Goal: Task Accomplishment & Management: Complete application form

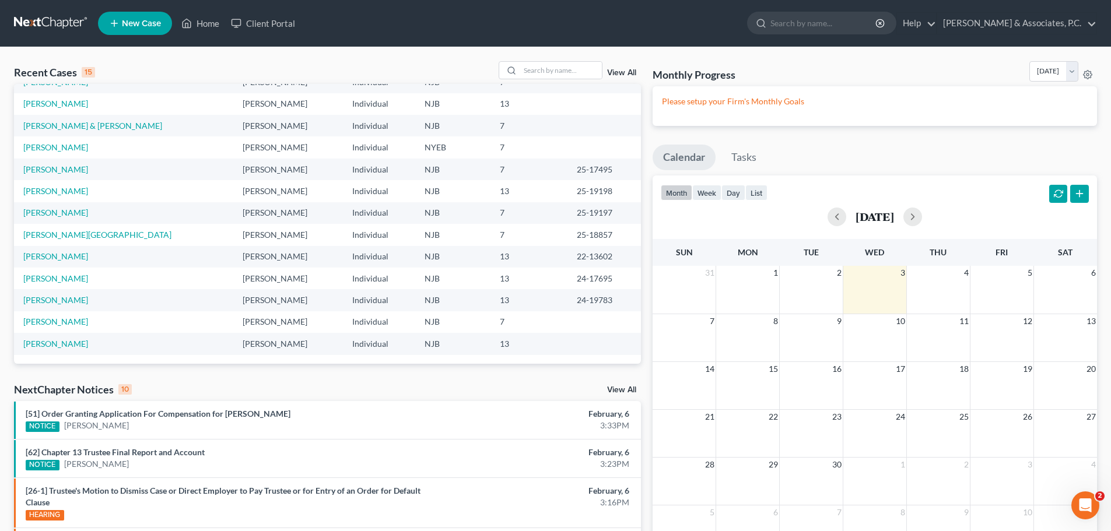
scroll to position [22, 0]
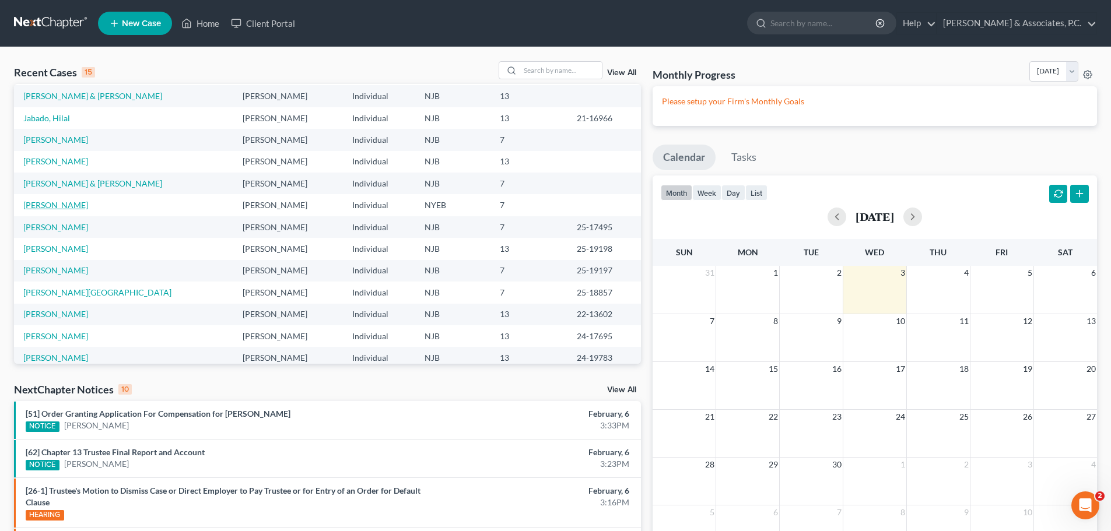
click at [70, 202] on link "[PERSON_NAME]" at bounding box center [55, 205] width 65 height 10
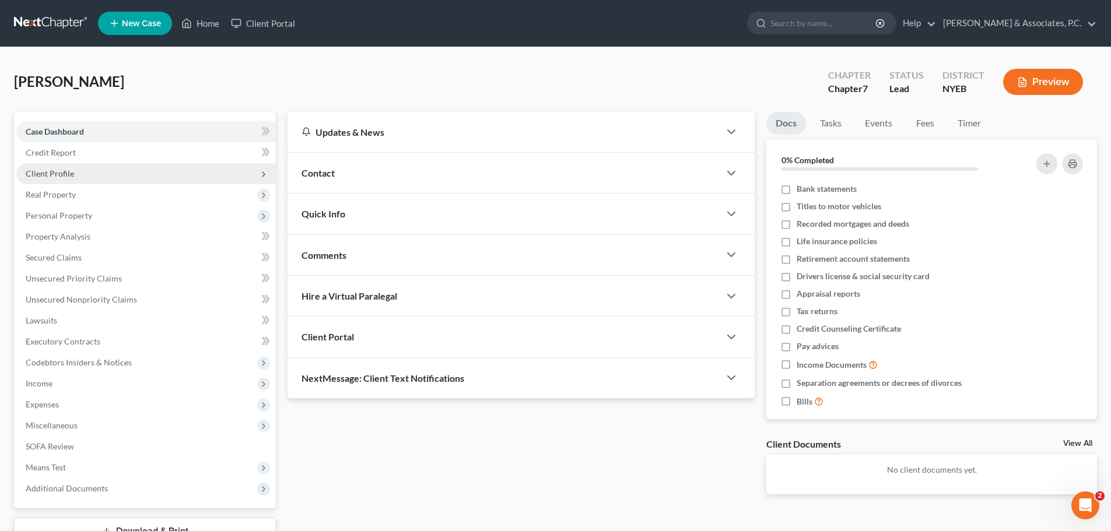
click at [83, 173] on span "Client Profile" at bounding box center [146, 173] width 260 height 21
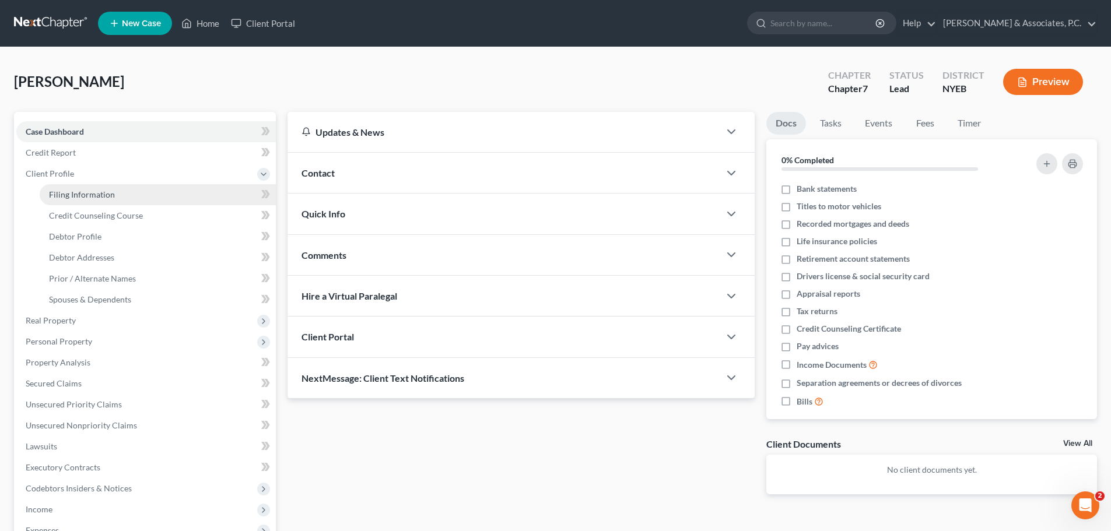
click at [108, 195] on span "Filing Information" at bounding box center [82, 195] width 66 height 10
select select "1"
select select "0"
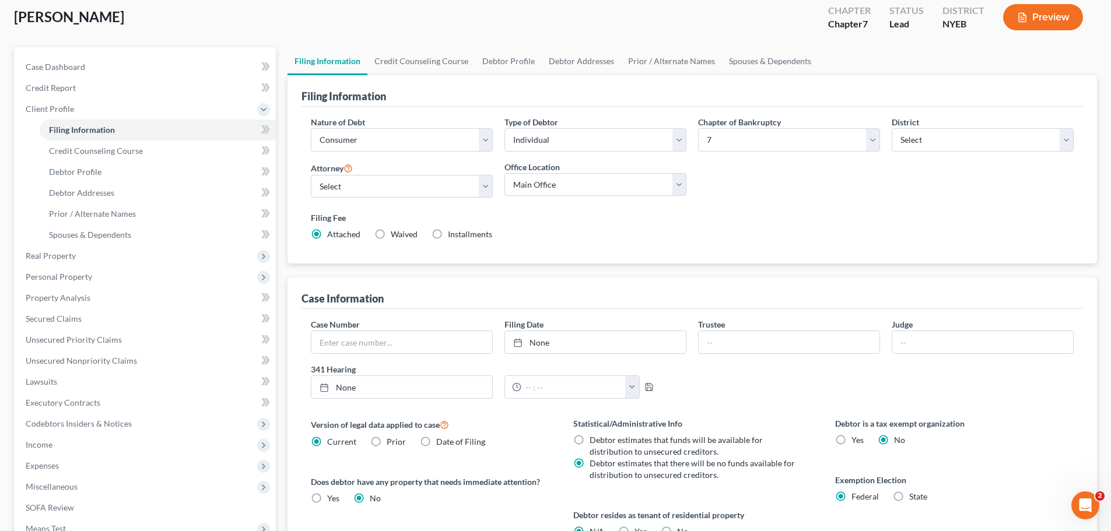
scroll to position [237, 0]
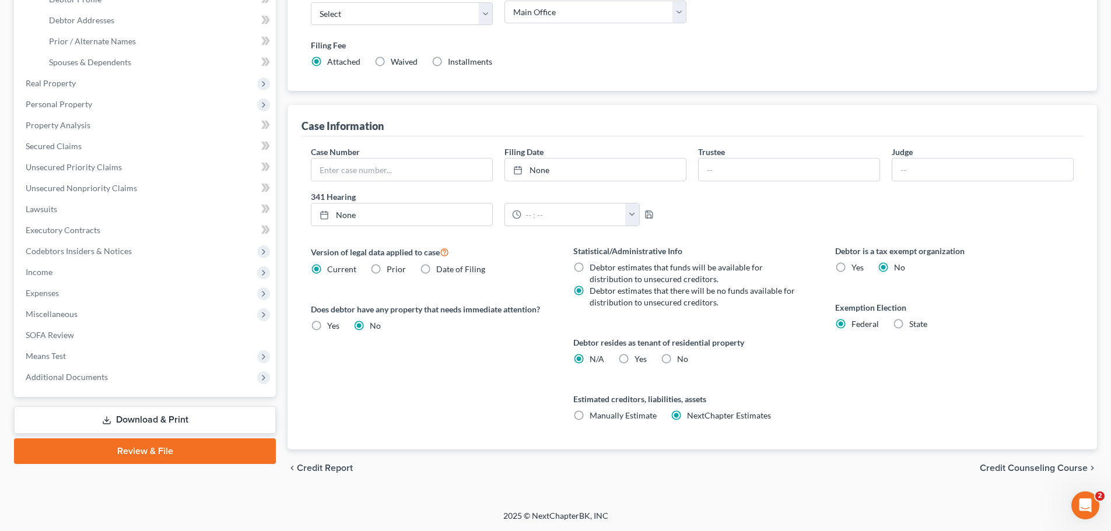
click at [1026, 467] on span "Credit Counseling Course" at bounding box center [1034, 468] width 108 height 9
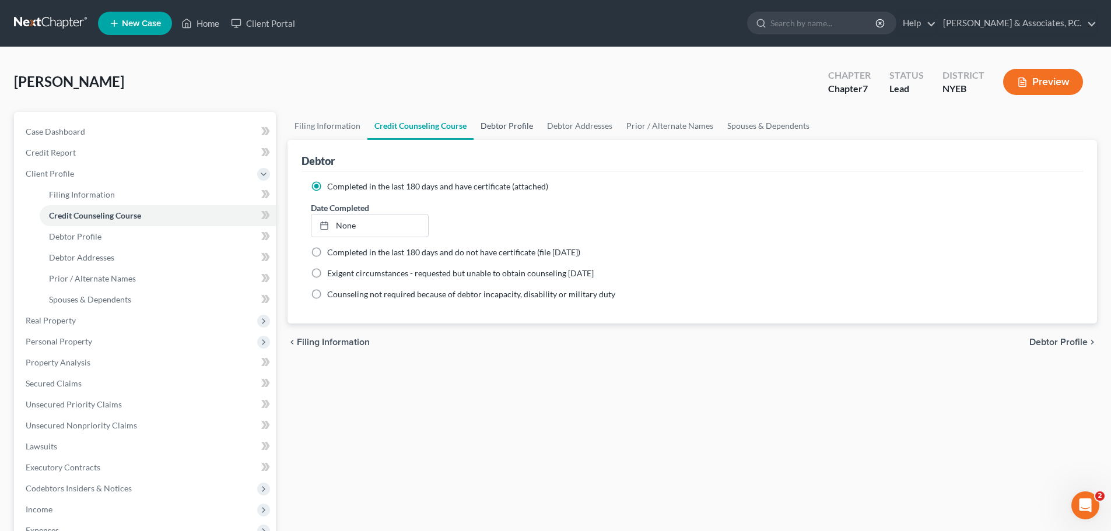
click at [510, 127] on link "Debtor Profile" at bounding box center [507, 126] width 66 height 28
select select "0"
select select "2"
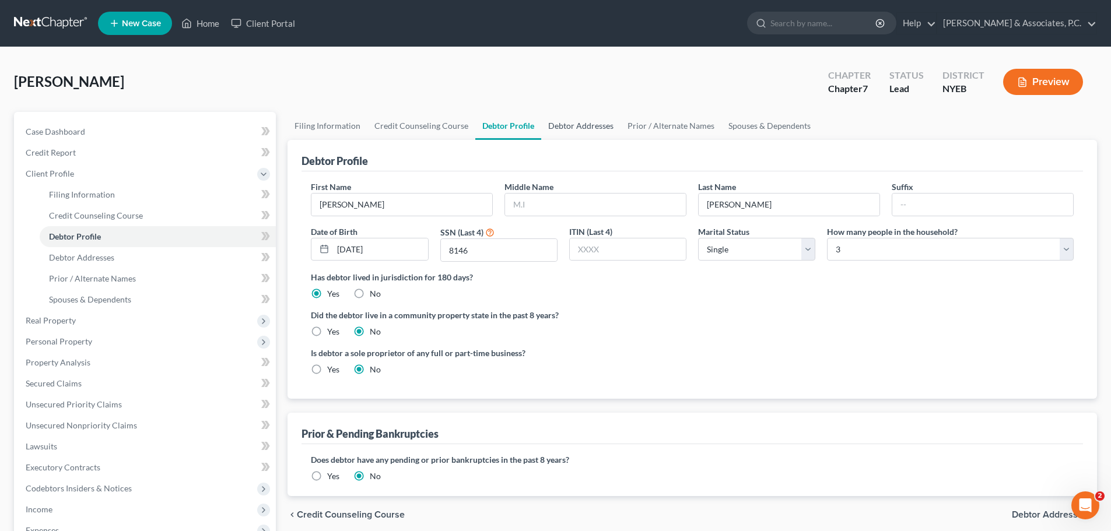
click at [590, 127] on link "Debtor Addresses" at bounding box center [580, 126] width 79 height 28
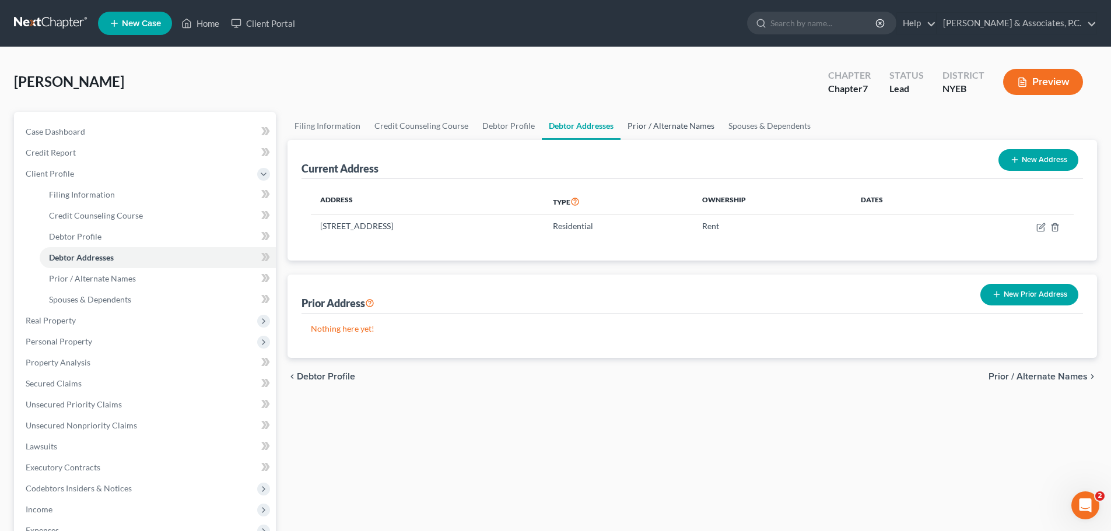
click at [667, 129] on link "Prior / Alternate Names" at bounding box center [670, 126] width 101 height 28
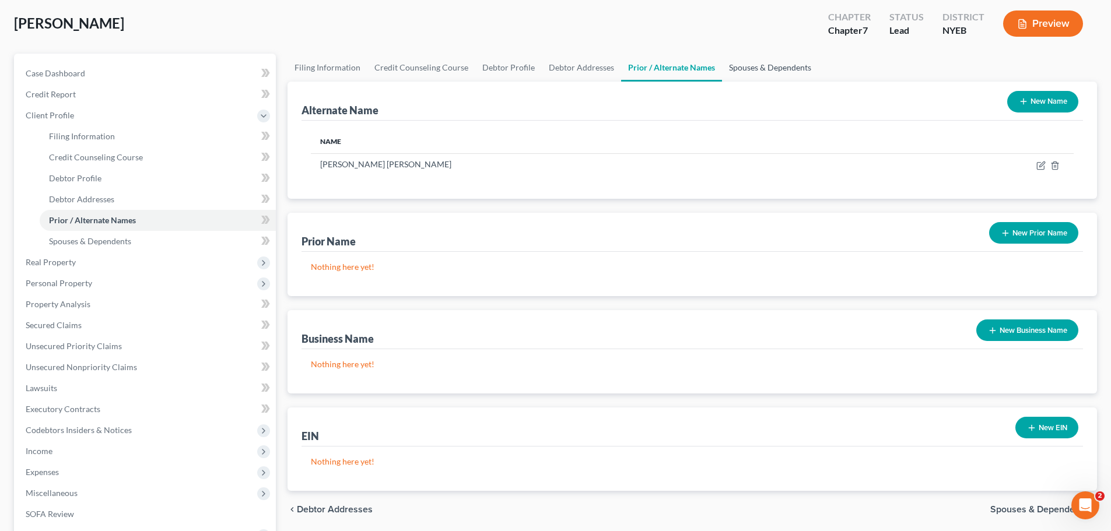
click at [796, 71] on link "Spouses & Dependents" at bounding box center [770, 68] width 96 height 28
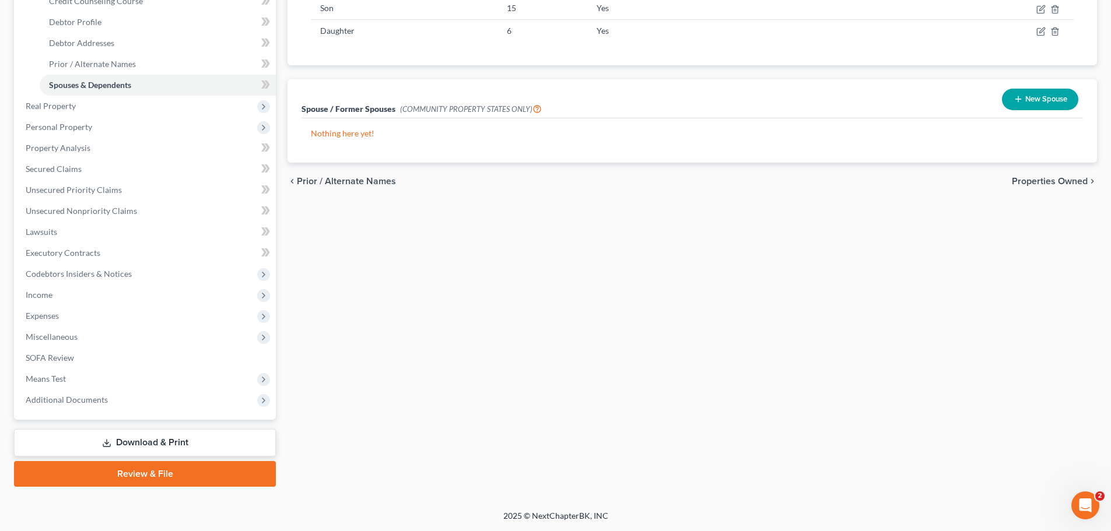
click at [1060, 183] on span "Properties Owned" at bounding box center [1050, 181] width 76 height 9
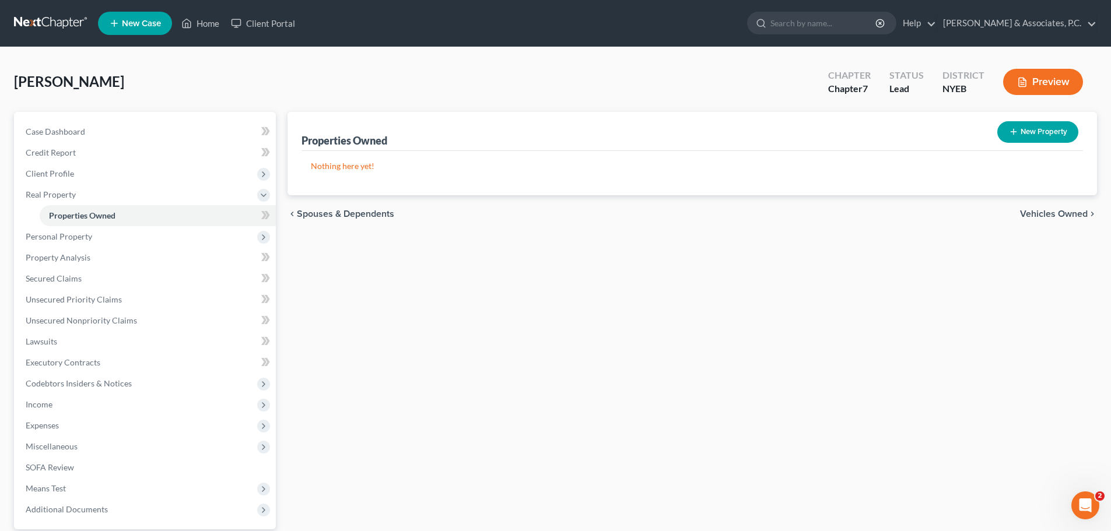
click at [1051, 216] on span "Vehicles Owned" at bounding box center [1054, 213] width 68 height 9
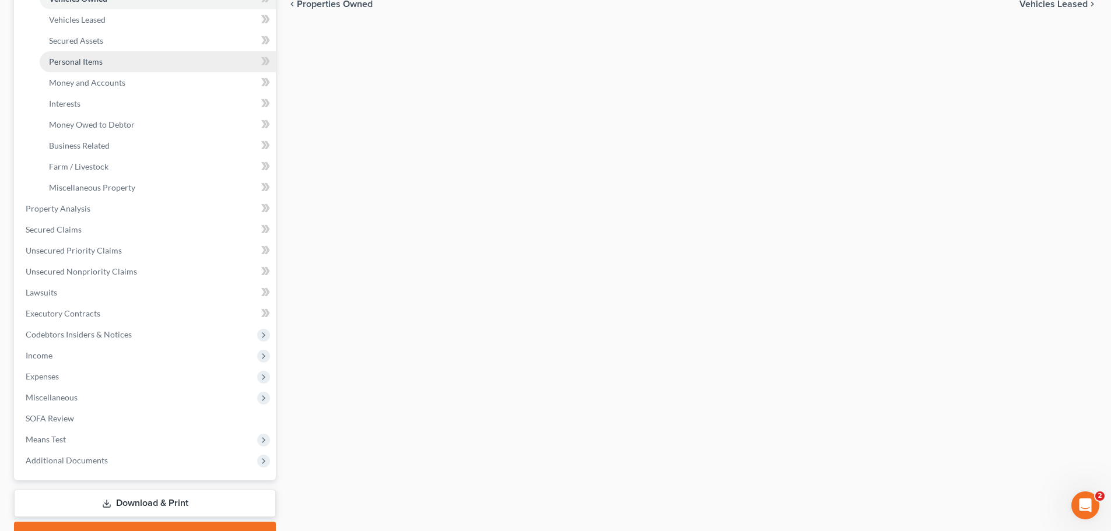
scroll to position [175, 0]
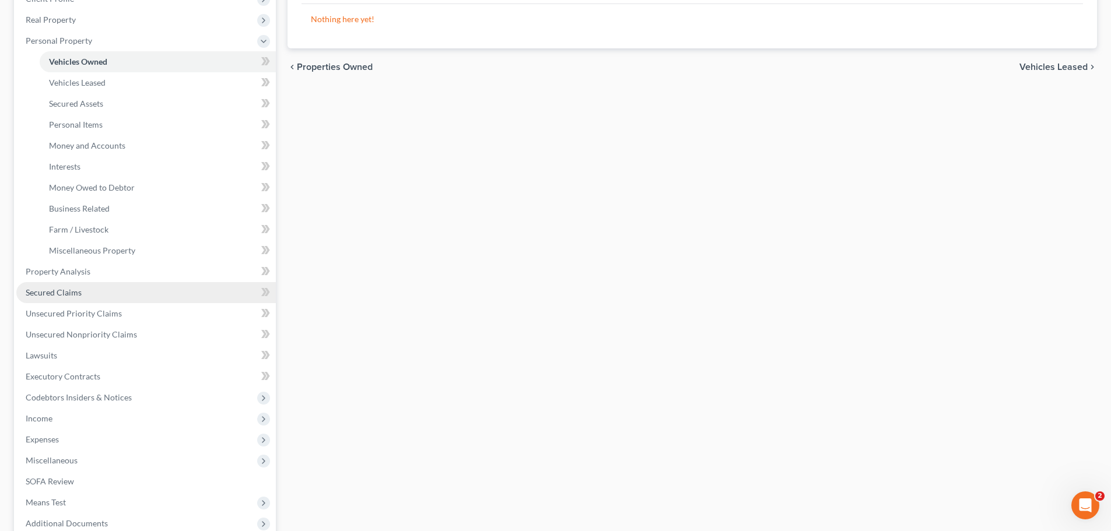
click at [78, 290] on span "Secured Claims" at bounding box center [54, 292] width 56 height 10
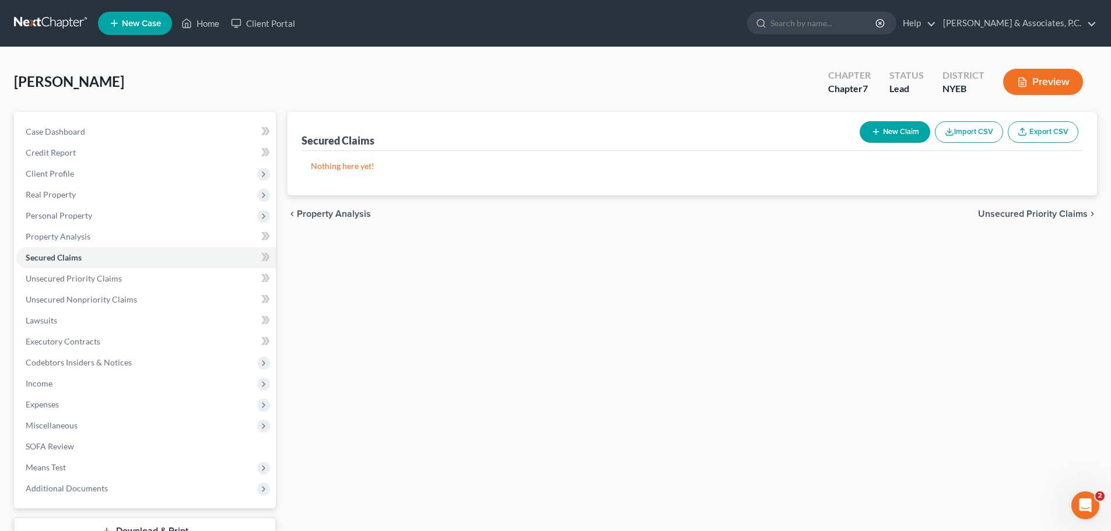
click at [1010, 217] on span "Unsecured Priority Claims" at bounding box center [1033, 213] width 110 height 9
click at [1042, 216] on span "Unsecured Nonpriority Claims" at bounding box center [1024, 213] width 127 height 9
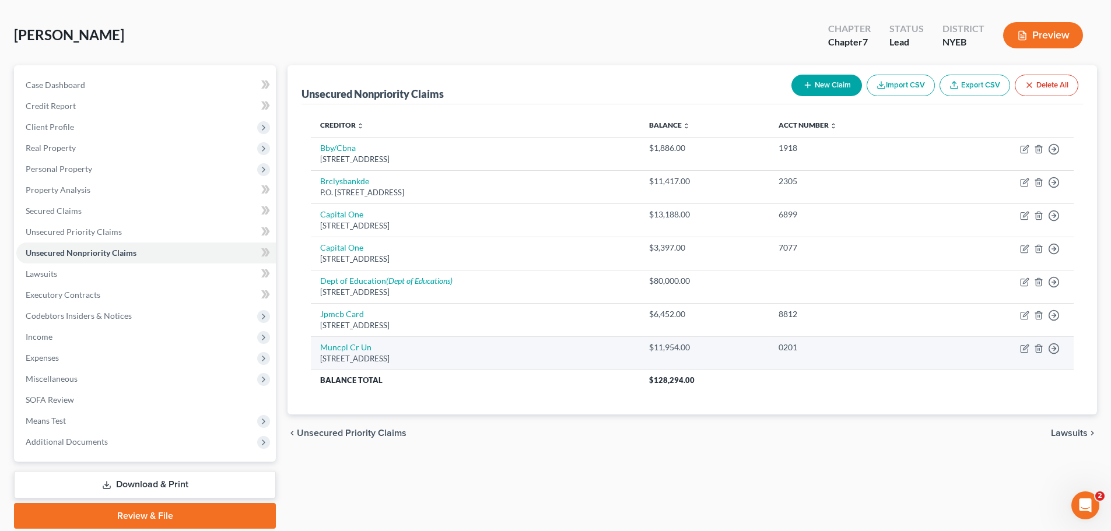
scroll to position [89, 0]
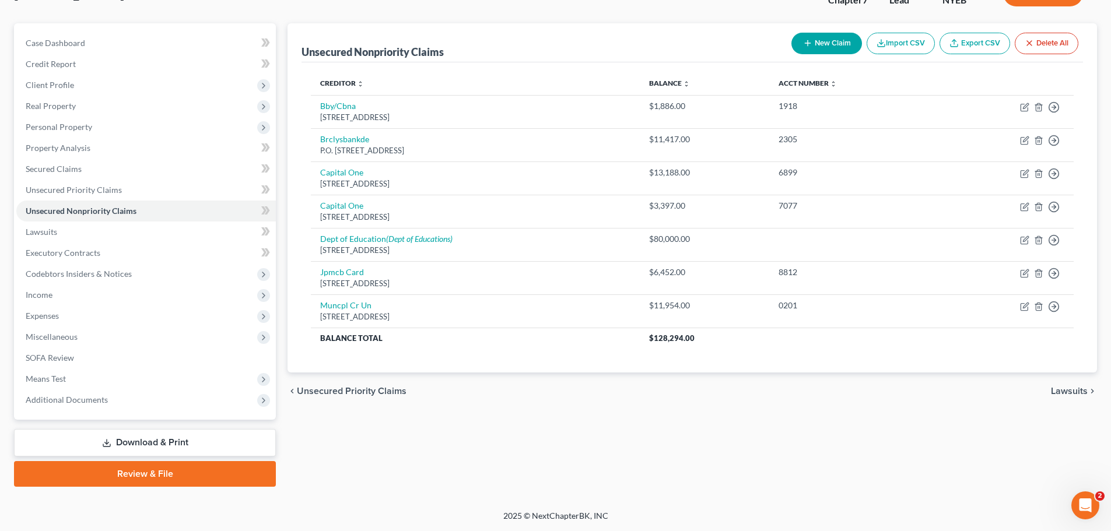
click at [1062, 389] on span "Lawsuits" at bounding box center [1069, 391] width 37 height 9
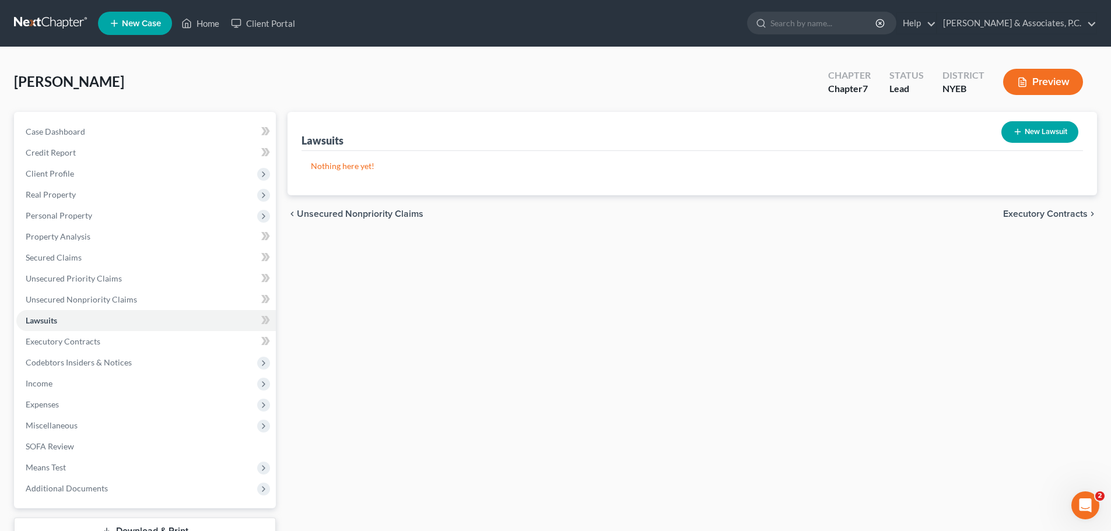
click at [1047, 214] on span "Executory Contracts" at bounding box center [1045, 213] width 85 height 9
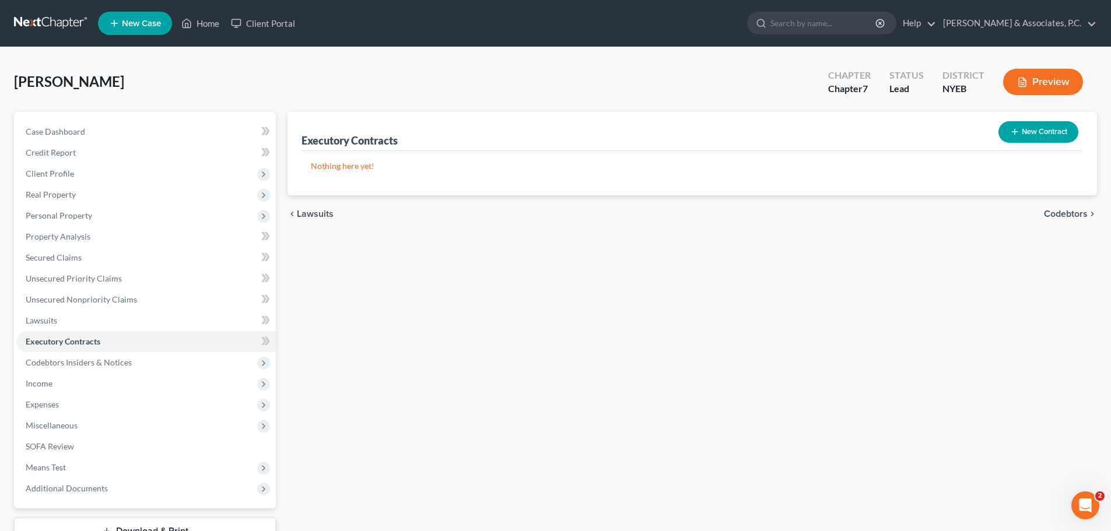
click at [1061, 218] on span "Codebtors" at bounding box center [1066, 213] width 44 height 9
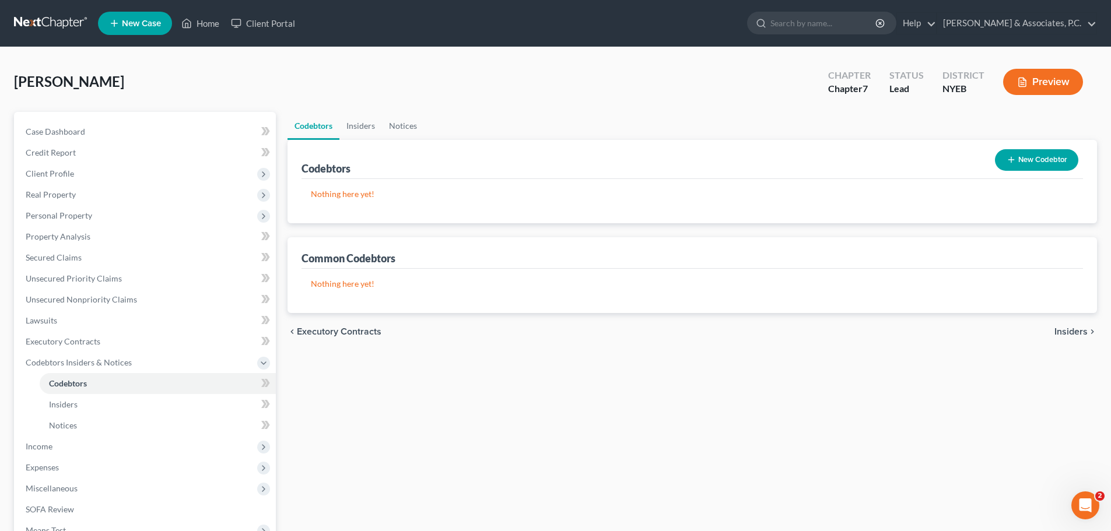
drag, startPoint x: 1070, startPoint y: 337, endPoint x: 1069, endPoint y: 328, distance: 8.8
click at [1069, 336] on div "chevron_left Executory Contracts Insiders chevron_right" at bounding box center [691, 331] width 809 height 37
click at [1069, 328] on span "Insiders" at bounding box center [1070, 331] width 33 height 9
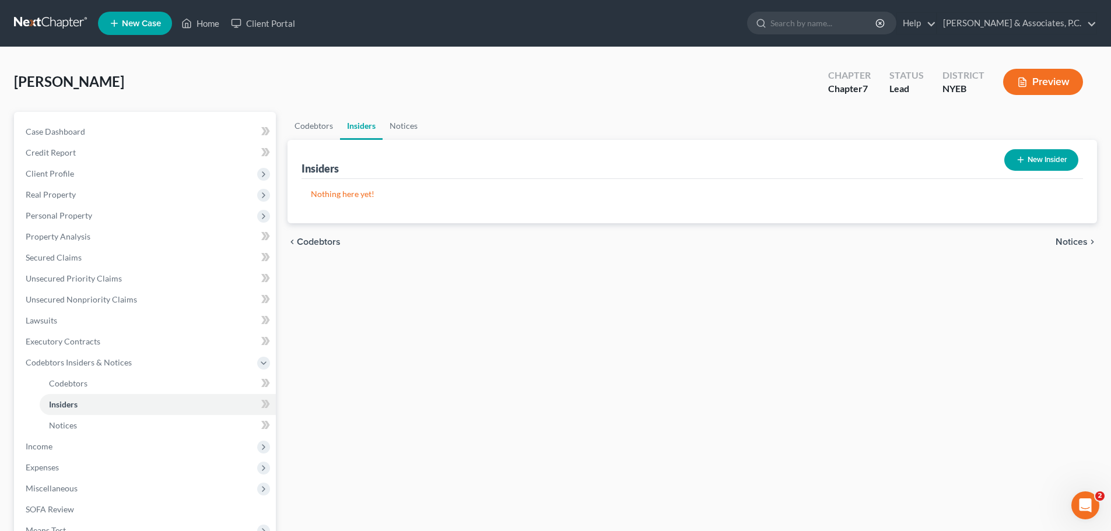
click at [1077, 244] on span "Notices" at bounding box center [1072, 241] width 32 height 9
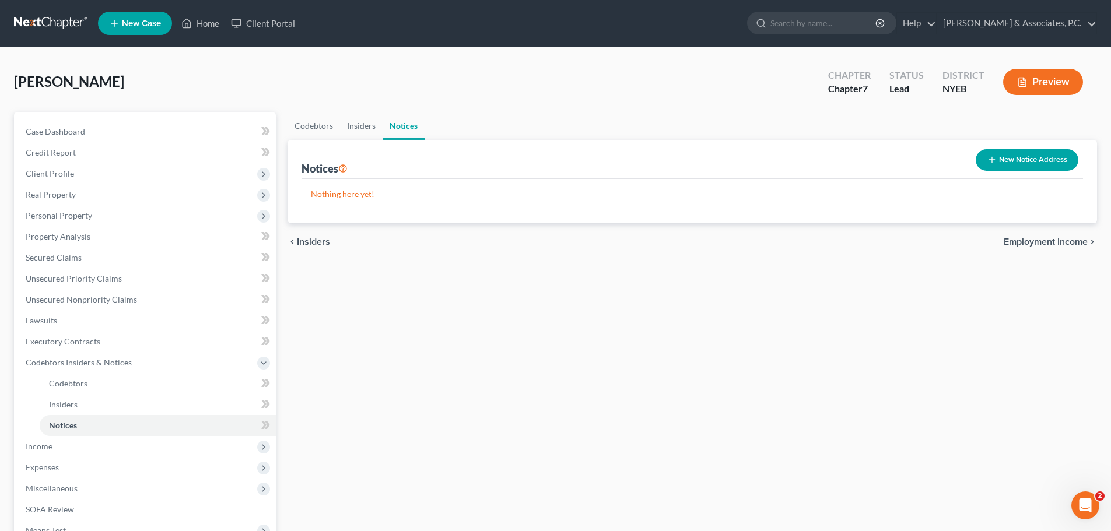
click at [1030, 240] on span "Employment Income" at bounding box center [1046, 241] width 84 height 9
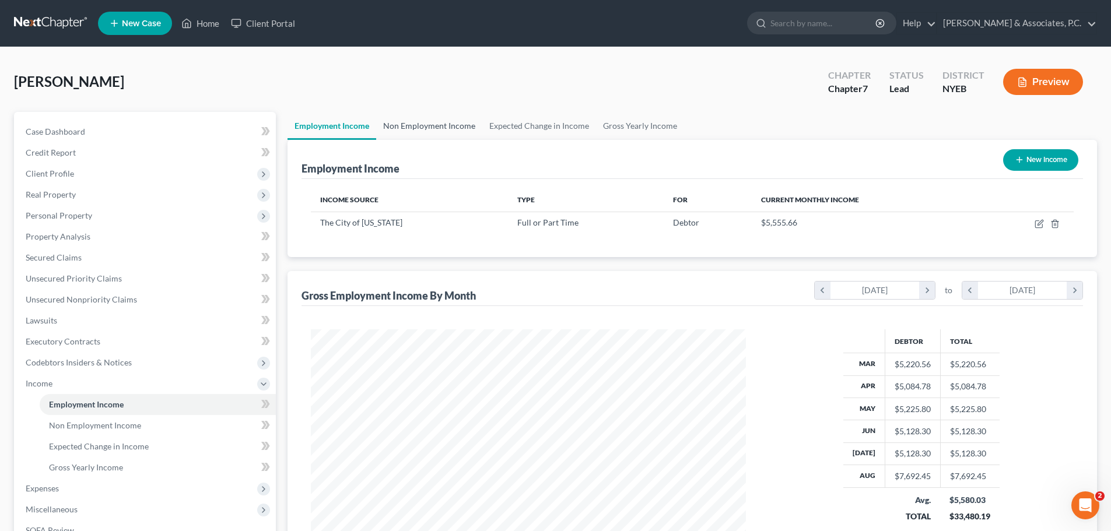
click at [436, 127] on link "Non Employment Income" at bounding box center [429, 126] width 106 height 28
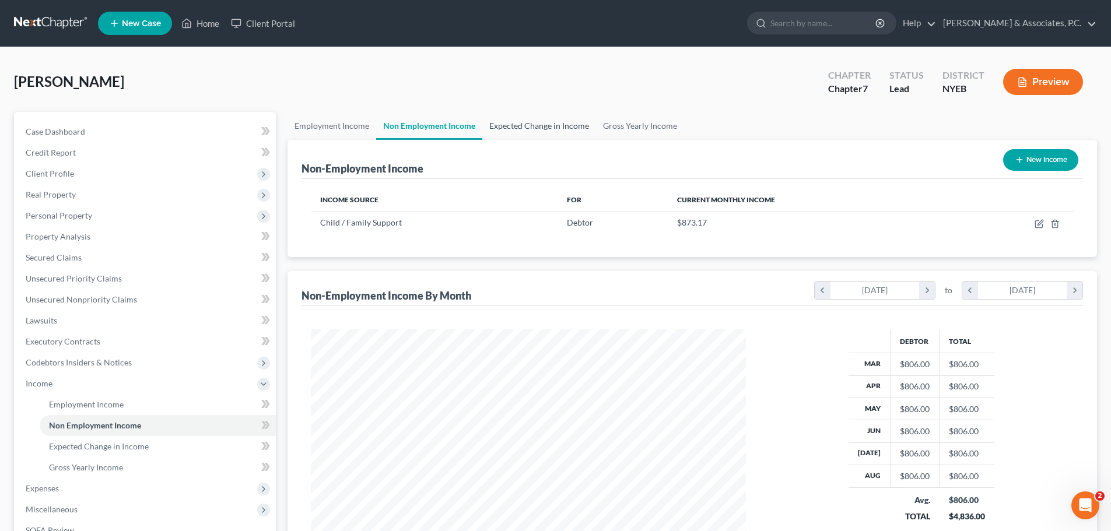
click at [523, 129] on link "Expected Change in Income" at bounding box center [539, 126] width 114 height 28
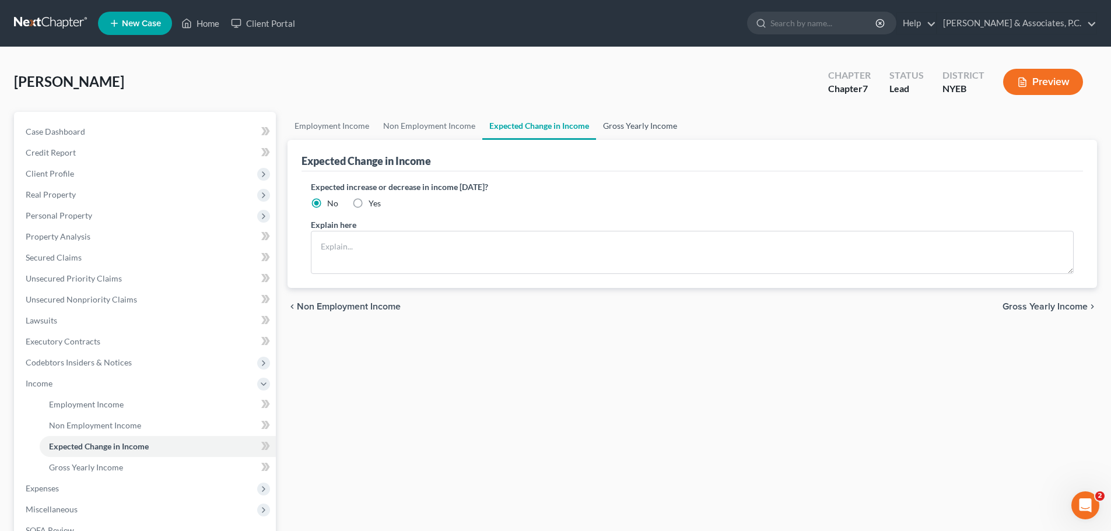
click at [650, 127] on link "Gross Yearly Income" at bounding box center [640, 126] width 88 height 28
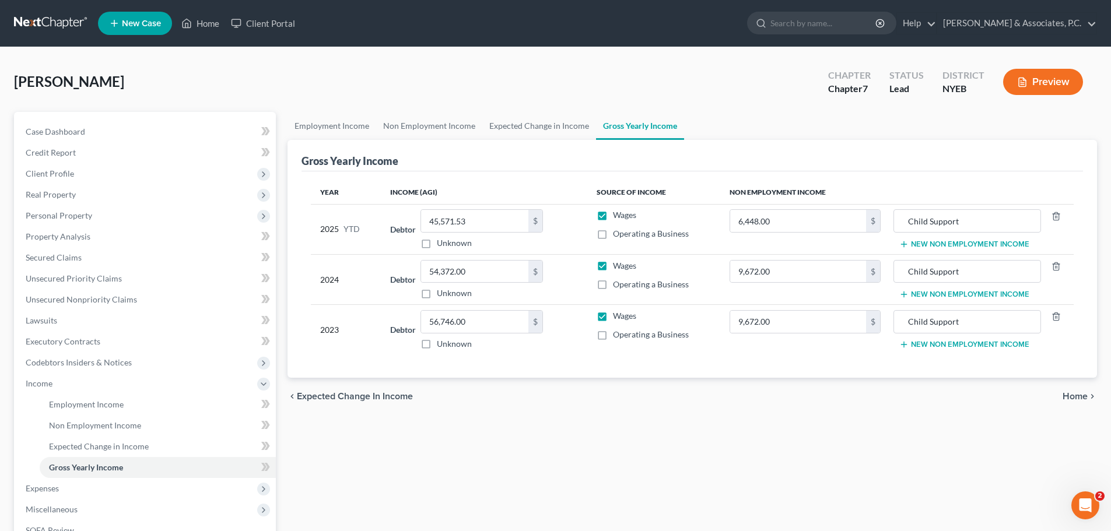
click at [1086, 394] on span "Home" at bounding box center [1075, 396] width 25 height 9
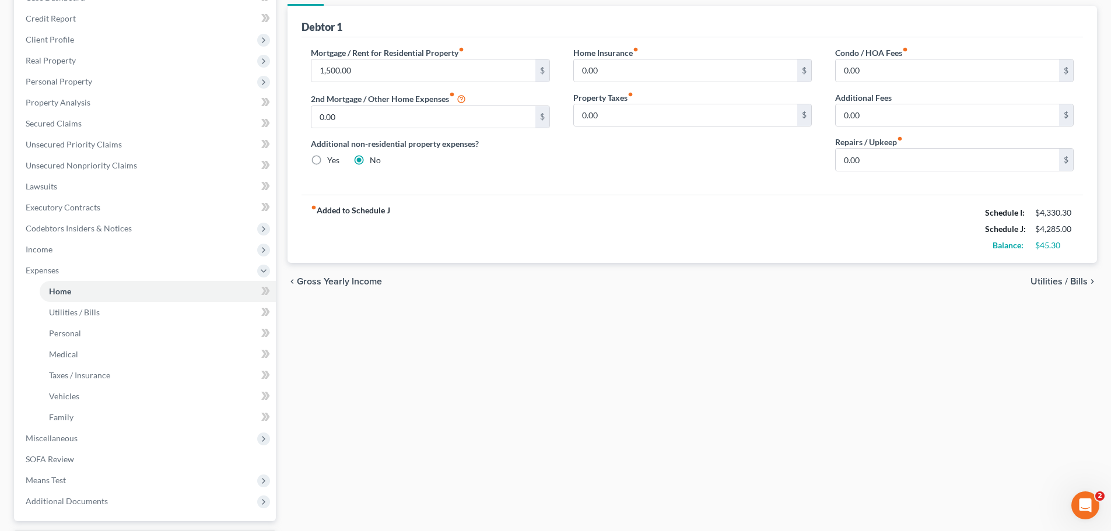
scroll to position [236, 0]
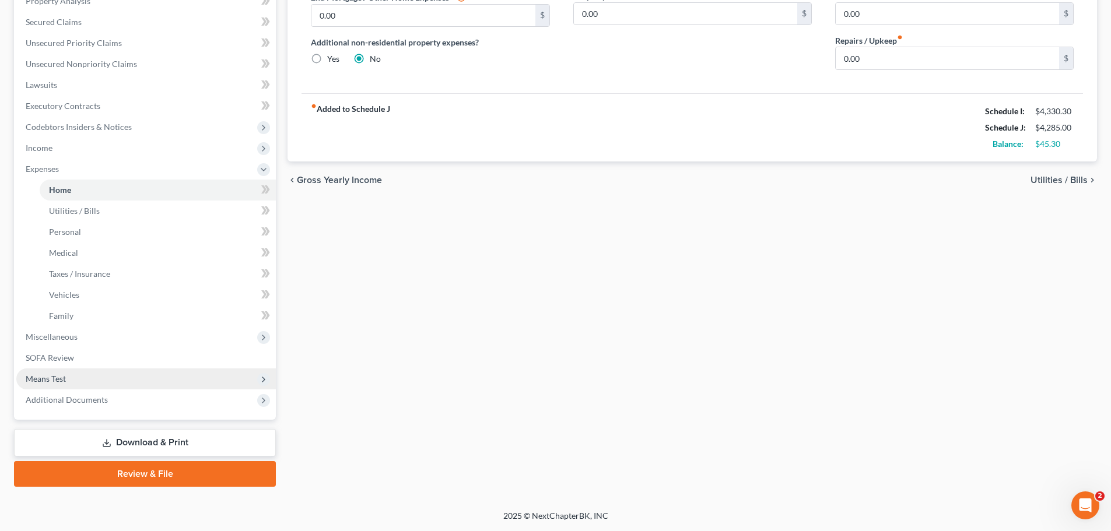
drag, startPoint x: 51, startPoint y: 381, endPoint x: 70, endPoint y: 386, distance: 19.4
click at [51, 381] on span "Means Test" at bounding box center [46, 379] width 40 height 10
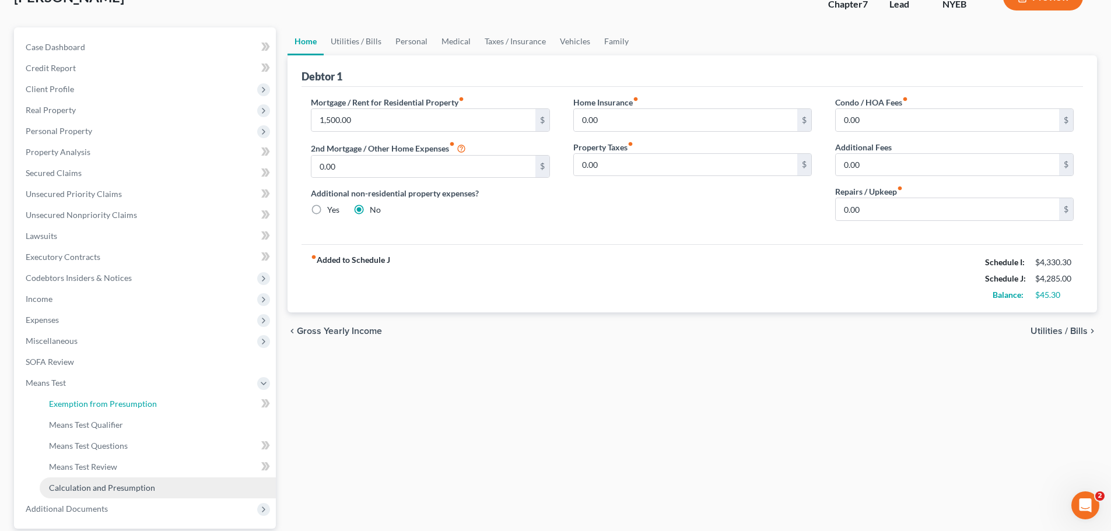
scroll to position [194, 0]
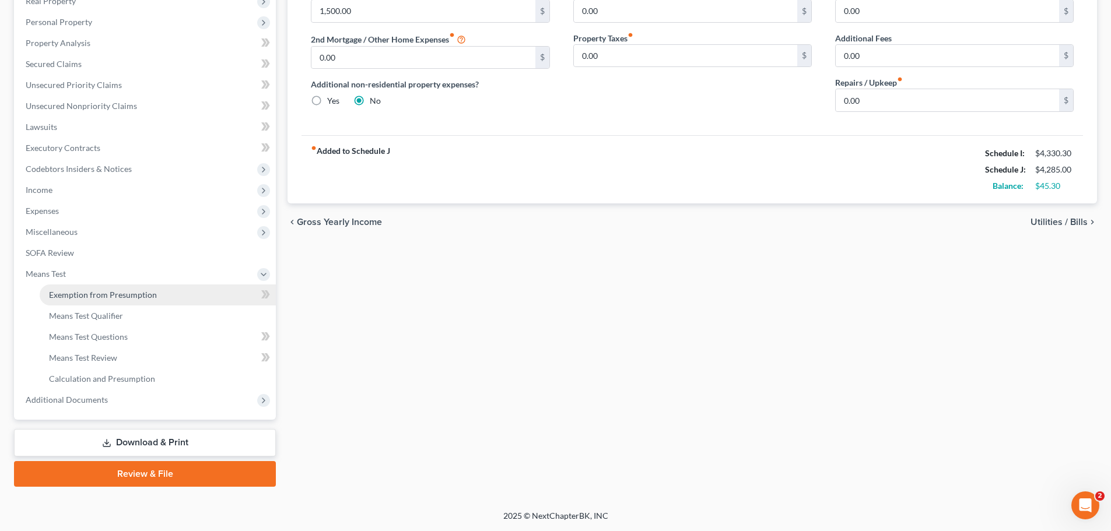
drag, startPoint x: 118, startPoint y: 292, endPoint x: 155, endPoint y: 292, distance: 36.7
click at [118, 292] on span "Exemption from Presumption" at bounding box center [103, 295] width 108 height 10
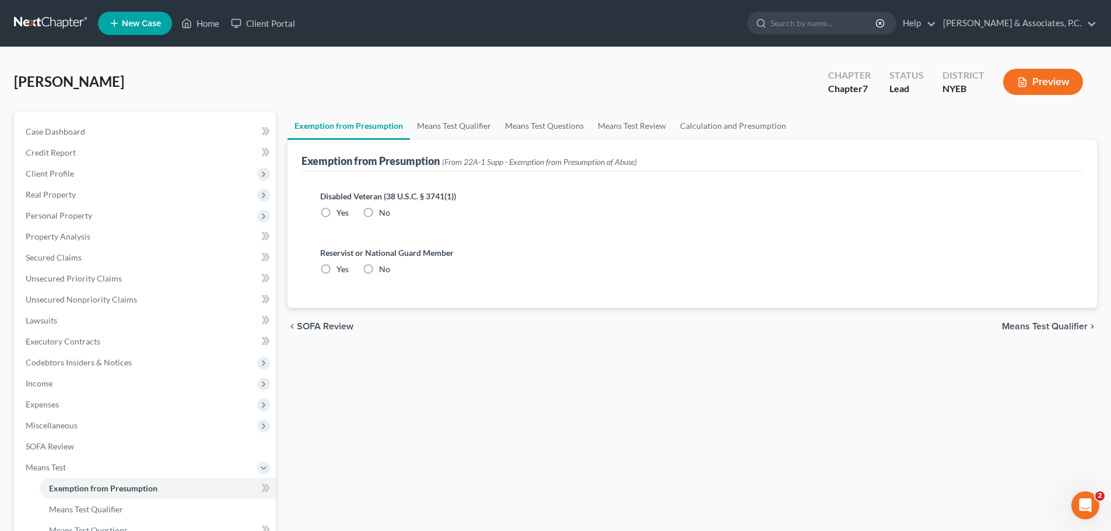
click at [379, 210] on label "No" at bounding box center [384, 213] width 11 height 12
click at [384, 210] on input "No" at bounding box center [388, 211] width 8 height 8
radio input "true"
click at [379, 268] on label "No" at bounding box center [384, 270] width 11 height 12
click at [384, 268] on input "No" at bounding box center [388, 268] width 8 height 8
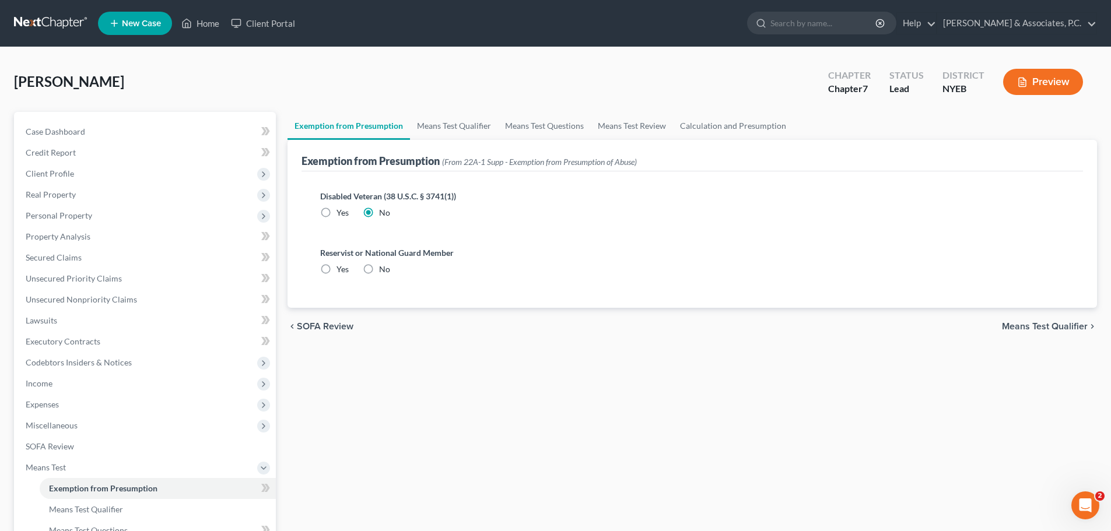
radio input "true"
click at [469, 121] on link "Means Test Qualifier" at bounding box center [454, 126] width 88 height 28
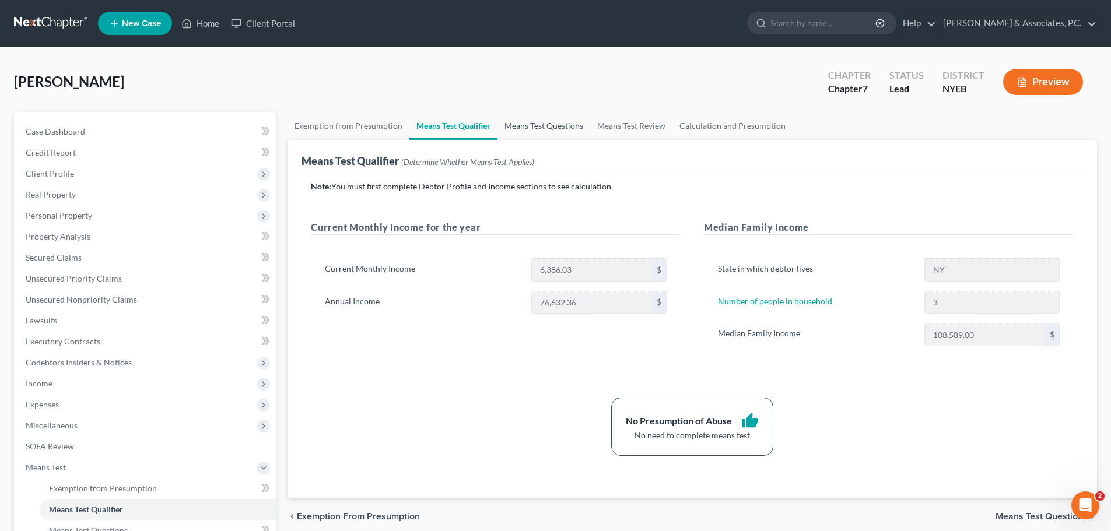
click at [566, 124] on link "Means Test Questions" at bounding box center [543, 126] width 93 height 28
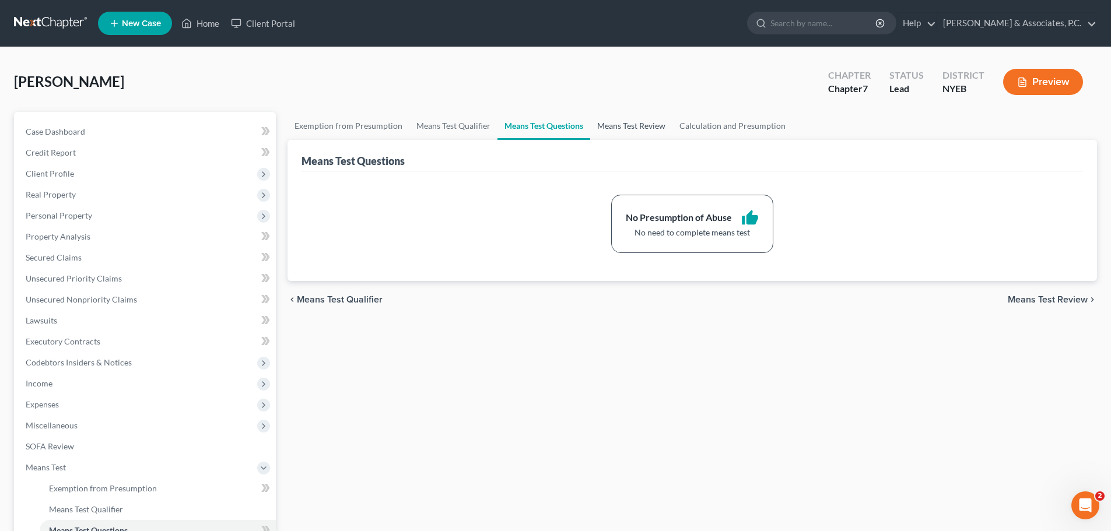
click at [647, 128] on link "Means Test Review" at bounding box center [631, 126] width 82 height 28
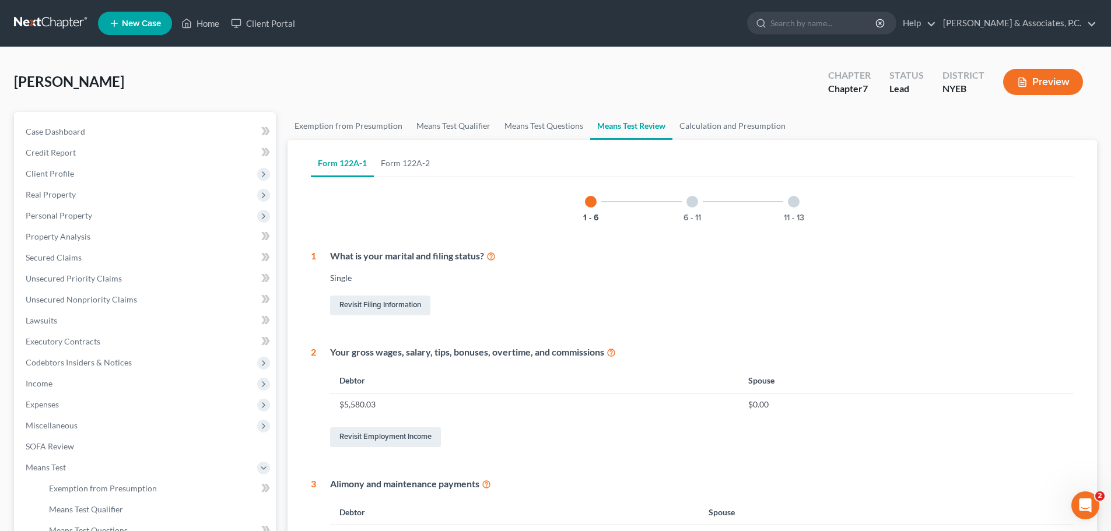
drag, startPoint x: 681, startPoint y: 206, endPoint x: 699, endPoint y: 205, distance: 17.5
click at [682, 206] on div "6 - 11" at bounding box center [692, 202] width 40 height 40
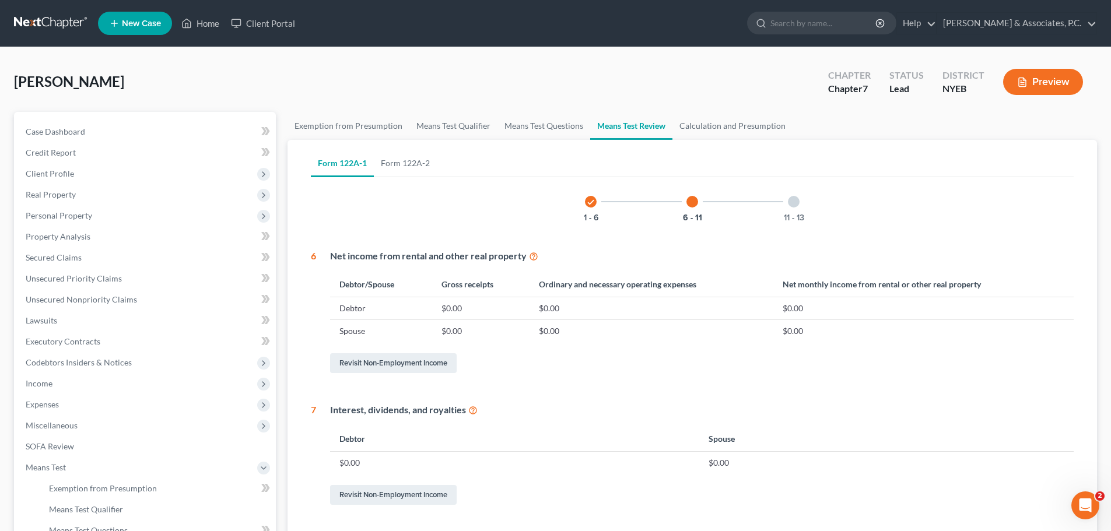
click at [796, 201] on div at bounding box center [794, 202] width 12 height 12
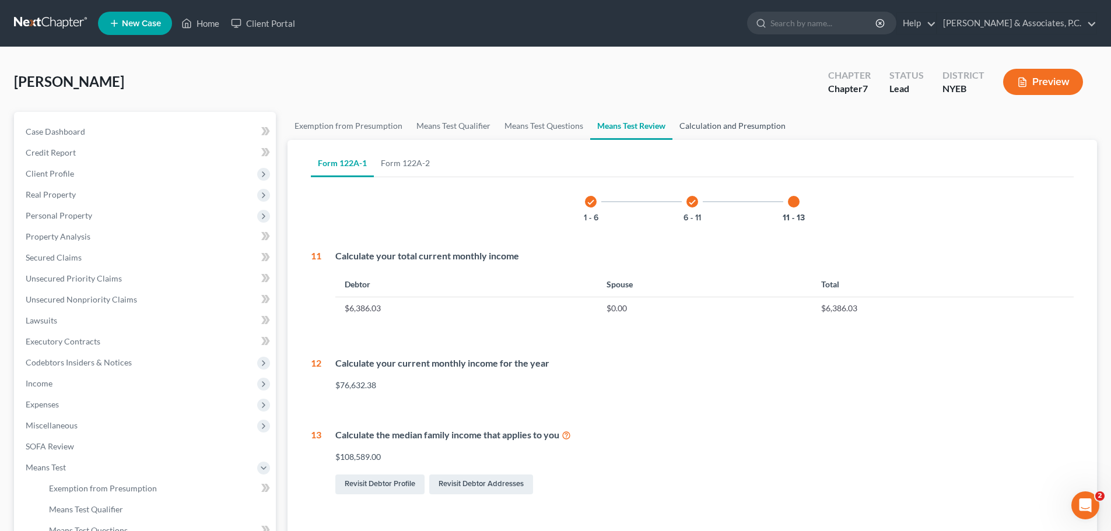
click at [739, 120] on link "Calculation and Presumption" at bounding box center [732, 126] width 120 height 28
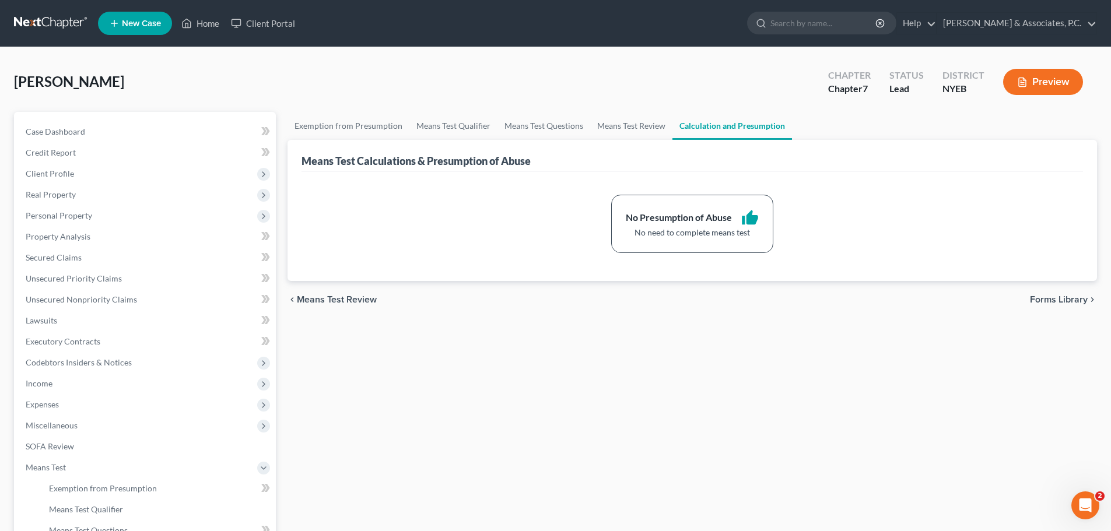
click at [1041, 297] on span "Forms Library" at bounding box center [1059, 299] width 58 height 9
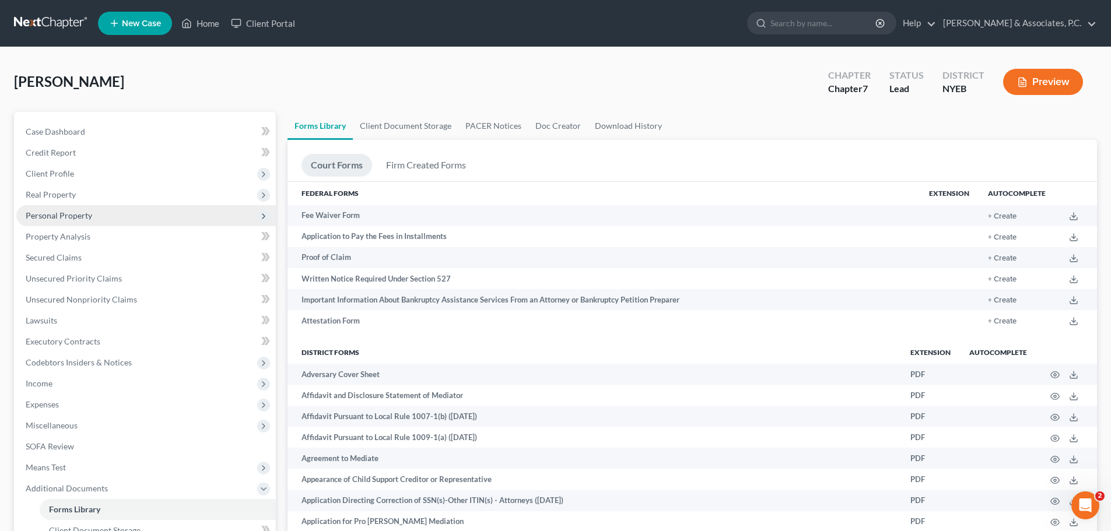
click at [65, 218] on span "Personal Property" at bounding box center [59, 216] width 66 height 10
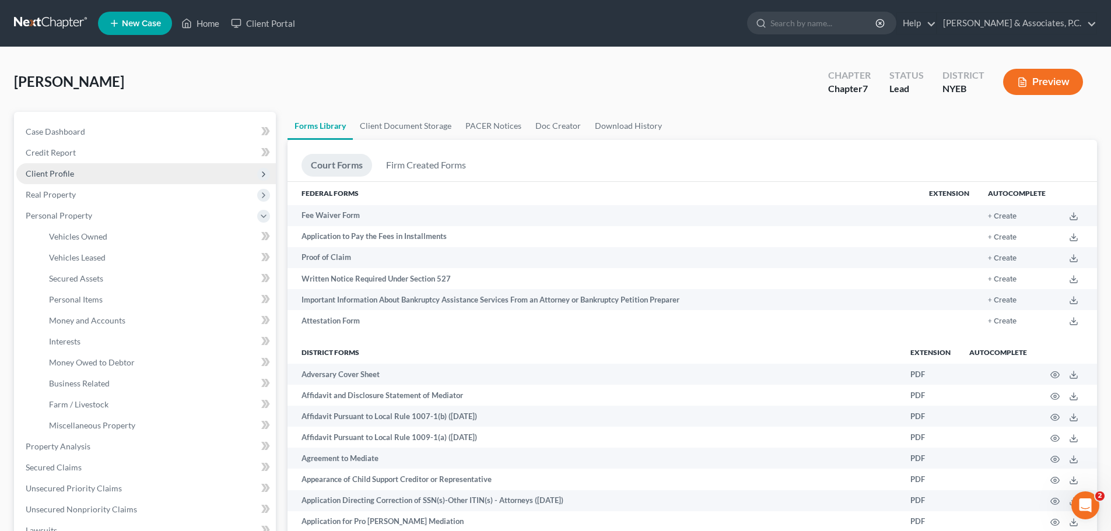
click at [71, 174] on span "Client Profile" at bounding box center [50, 174] width 48 height 10
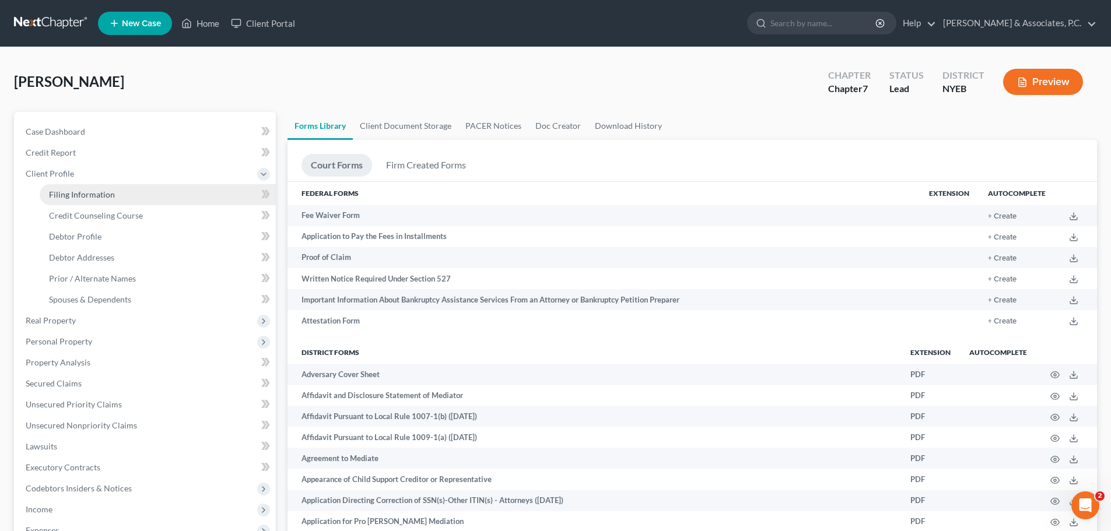
click at [99, 191] on span "Filing Information" at bounding box center [82, 195] width 66 height 10
select select "1"
select select "0"
select select "53"
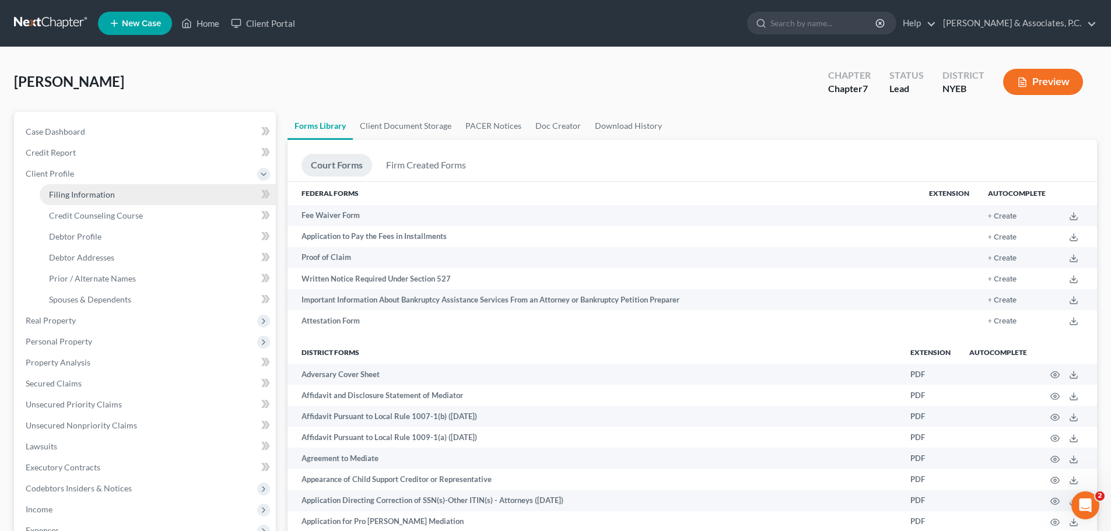
select select "3"
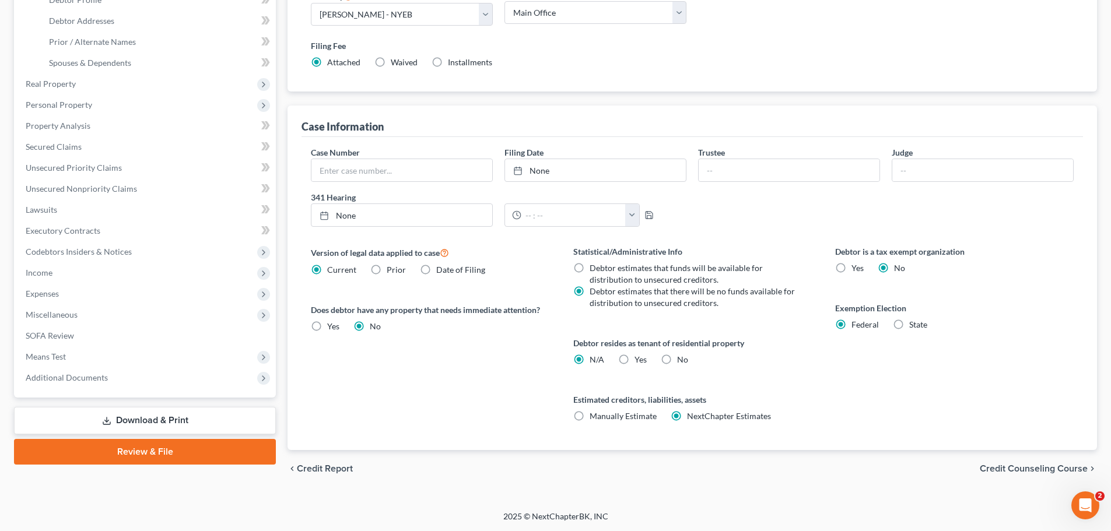
scroll to position [237, 0]
click at [215, 454] on link "Review & File" at bounding box center [145, 452] width 262 height 26
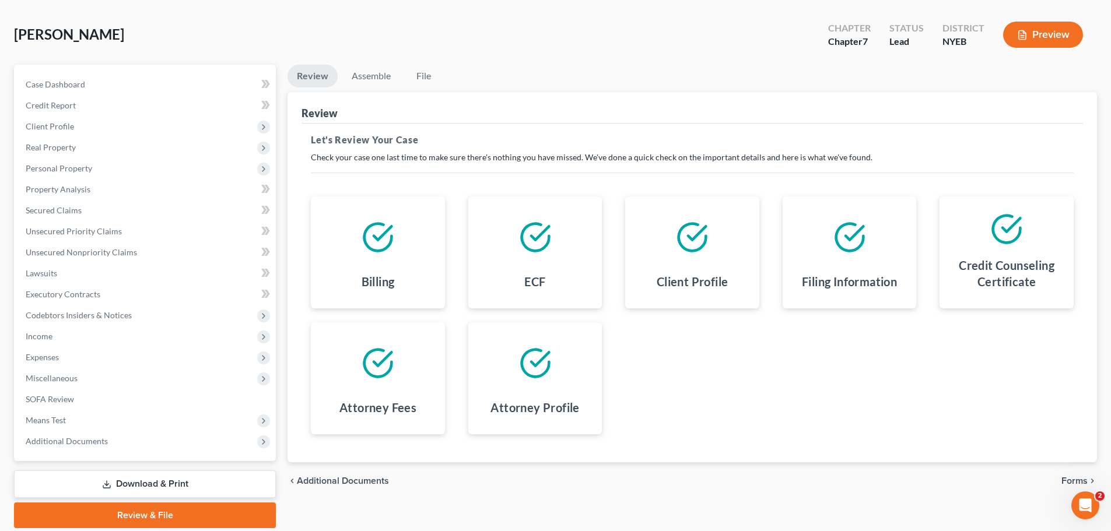
scroll to position [89, 0]
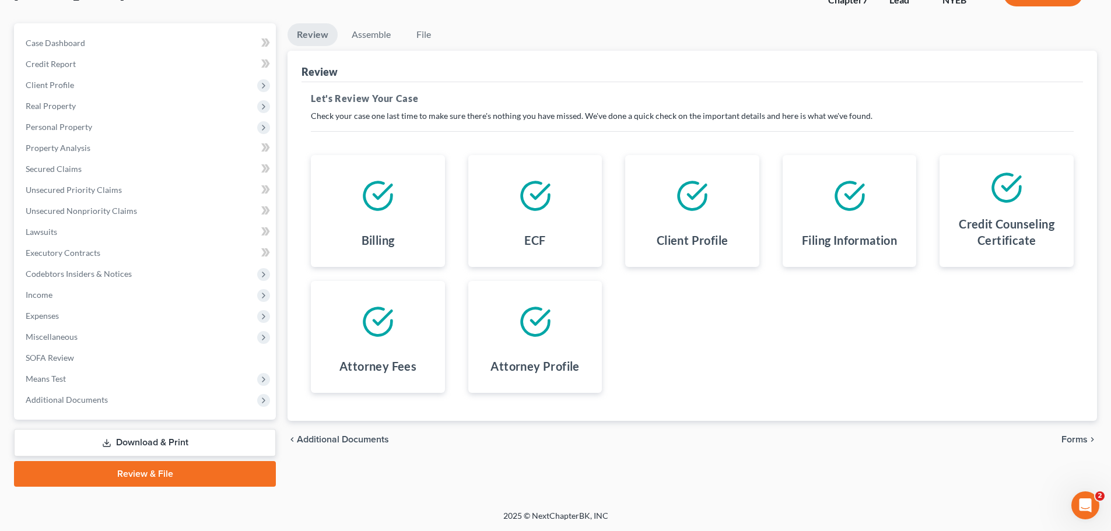
drag, startPoint x: 1082, startPoint y: 441, endPoint x: 1067, endPoint y: 439, distance: 15.9
click at [1076, 439] on span "Forms" at bounding box center [1074, 439] width 26 height 9
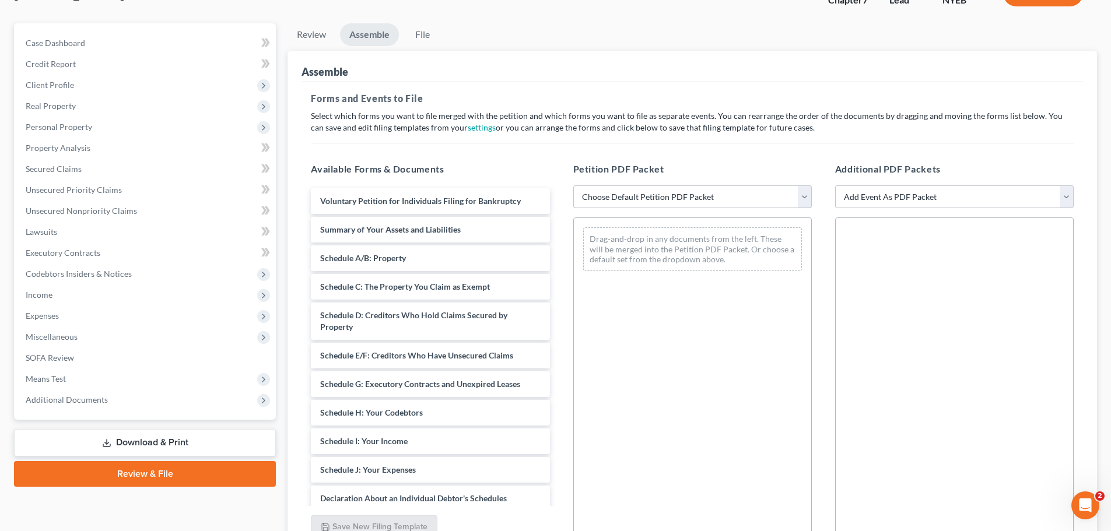
click at [806, 199] on select "Choose Default Petition PDF Packet Complete Bankruptcy Petition (all forms and …" at bounding box center [692, 196] width 239 height 23
select select "0"
click at [573, 185] on select "Choose Default Petition PDF Packet Complete Bankruptcy Petition (all forms and …" at bounding box center [692, 196] width 239 height 23
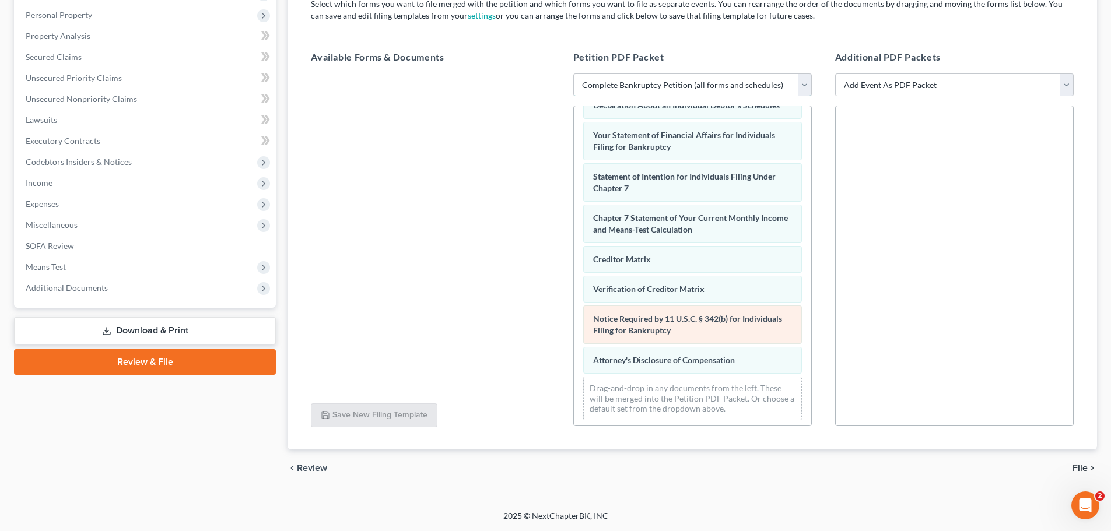
scroll to position [371, 0]
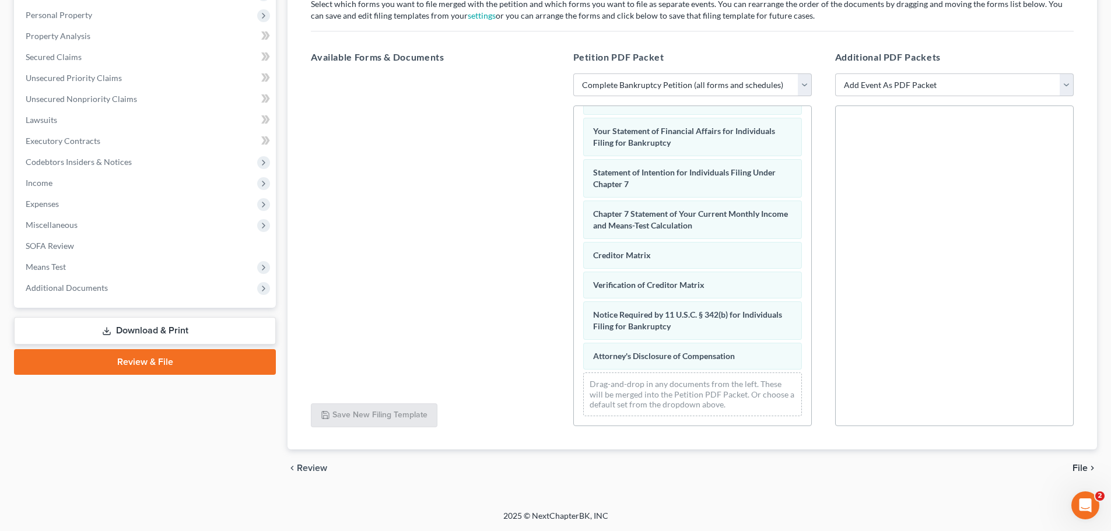
click at [1081, 465] on span "File" at bounding box center [1079, 468] width 15 height 9
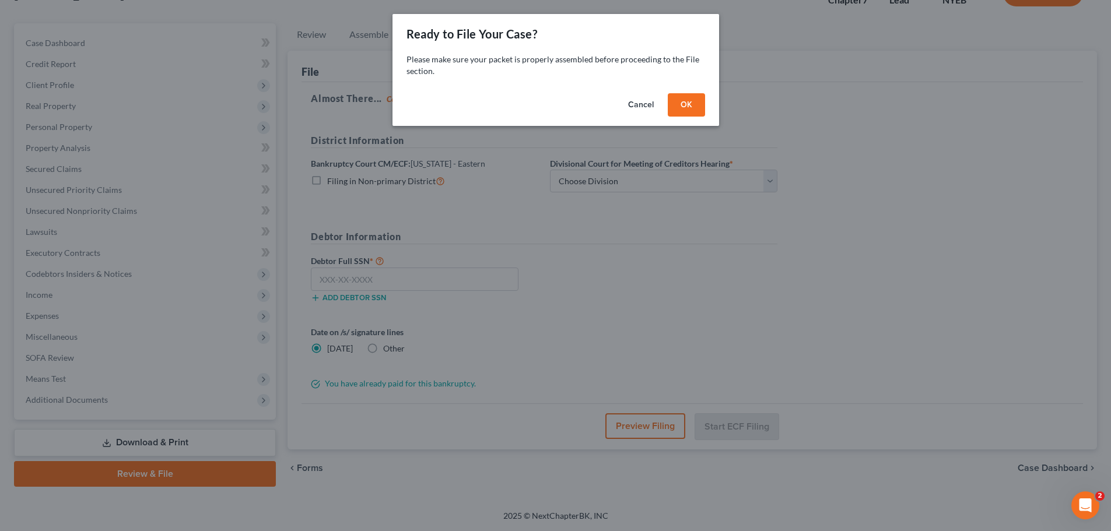
scroll to position [89, 0]
click at [690, 105] on button "OK" at bounding box center [690, 104] width 37 height 23
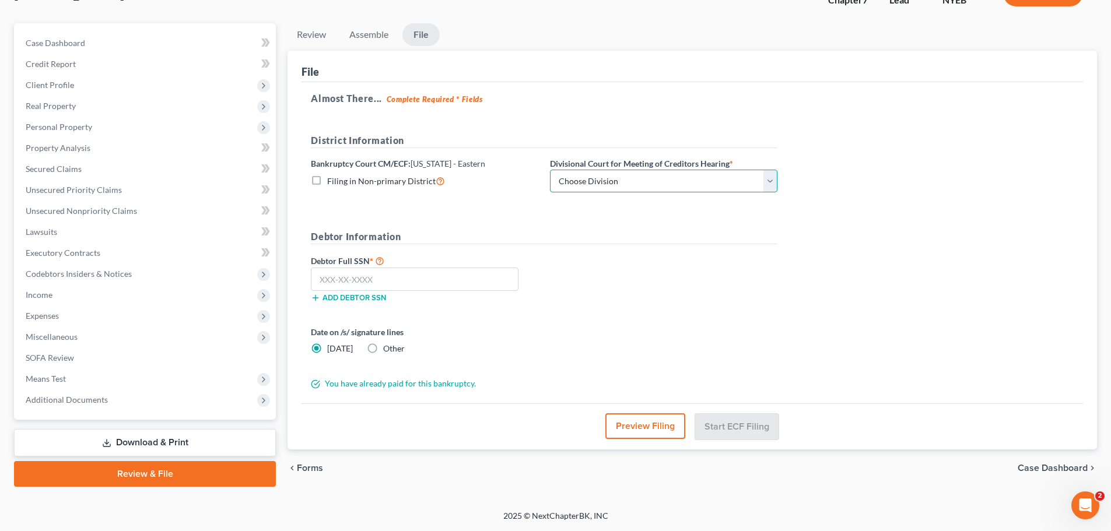
click at [674, 182] on select "Choose Division Brooklyn Central Islip" at bounding box center [663, 181] width 227 height 23
select select "0"
click at [550, 170] on select "Choose Division Brooklyn Central Islip" at bounding box center [663, 181] width 227 height 23
drag, startPoint x: 364, startPoint y: 346, endPoint x: 382, endPoint y: 347, distance: 18.1
click at [383, 346] on label "Other" at bounding box center [394, 349] width 22 height 12
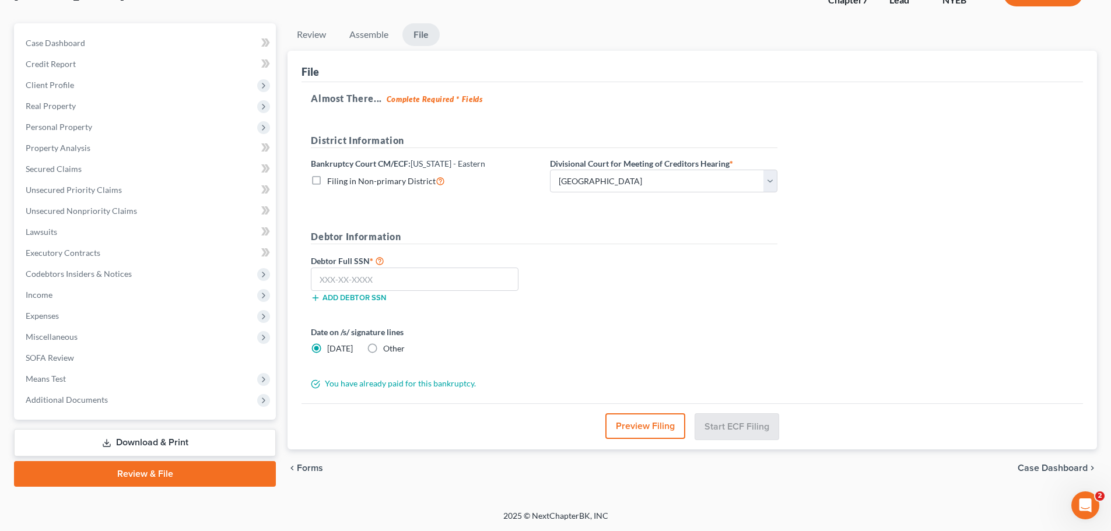
click at [388, 346] on input "Other" at bounding box center [392, 347] width 8 height 8
radio input "true"
radio input "false"
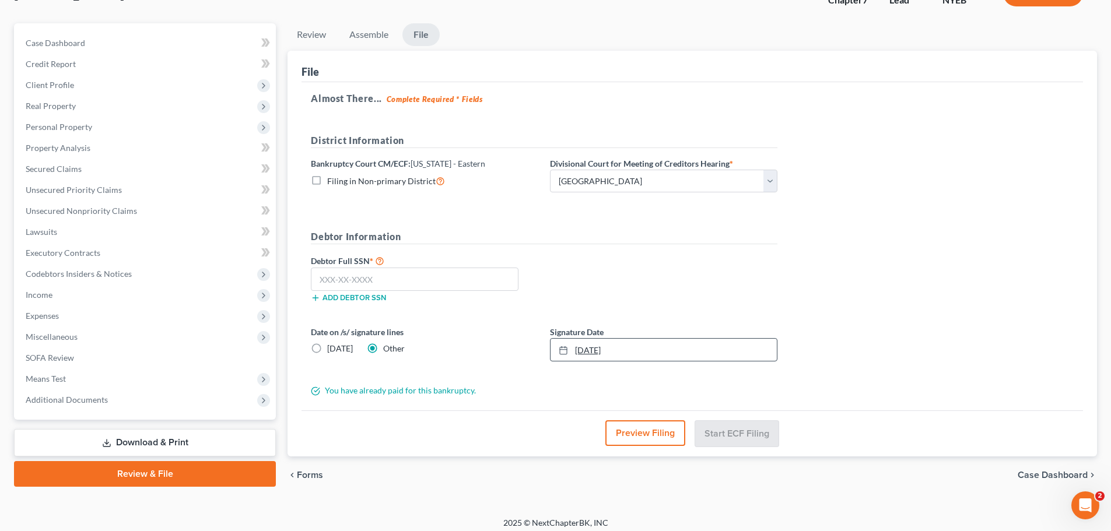
click at [567, 350] on rect at bounding box center [563, 350] width 7 height 7
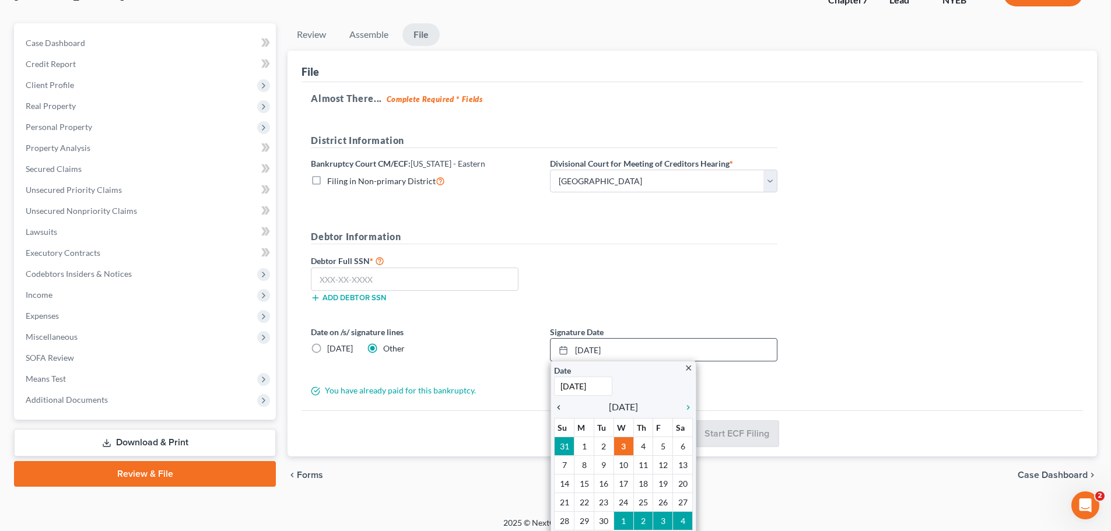
click at [559, 403] on icon "chevron_left" at bounding box center [561, 407] width 15 height 9
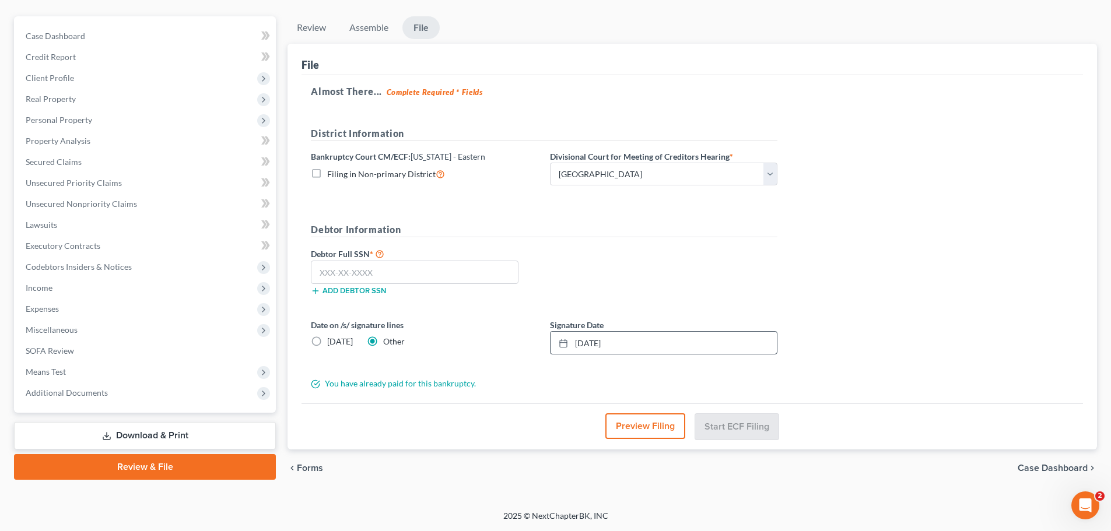
scroll to position [96, 0]
drag, startPoint x: 786, startPoint y: 275, endPoint x: 782, endPoint y: 281, distance: 7.1
click at [786, 276] on div "Almost There... Complete Required * Fields District Information Bankruptcy Cour…" at bounding box center [691, 239] width 781 height 328
click at [405, 267] on input "text" at bounding box center [415, 272] width 208 height 23
type input "3"
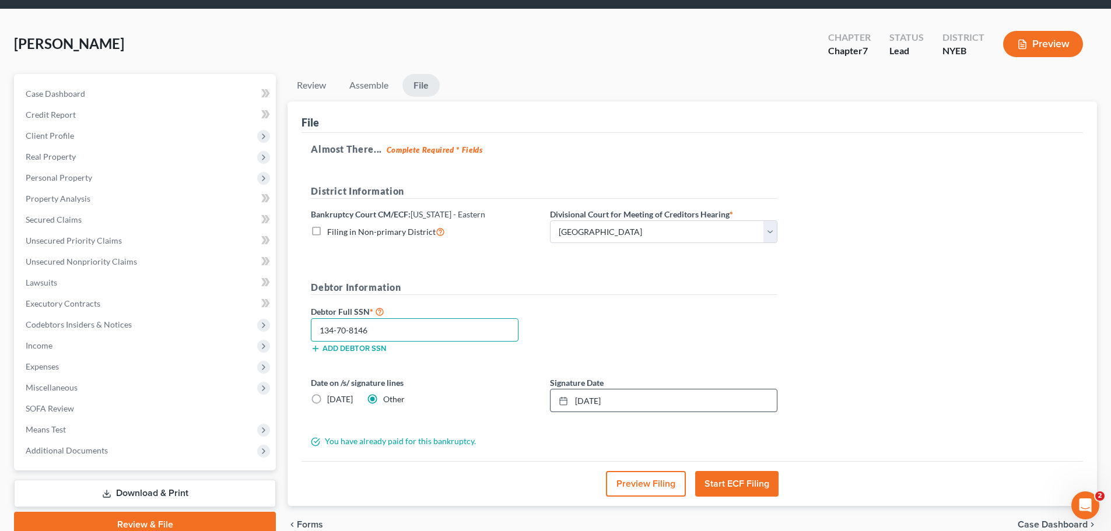
scroll to position [58, 0]
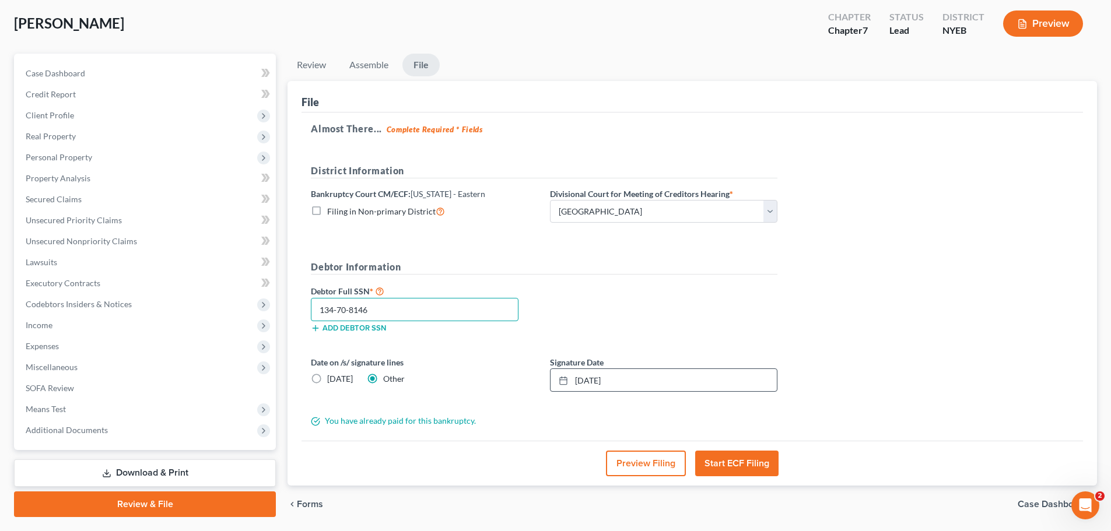
type input "134-70-8146"
click at [752, 464] on button "Start ECF Filing" at bounding box center [736, 464] width 83 height 26
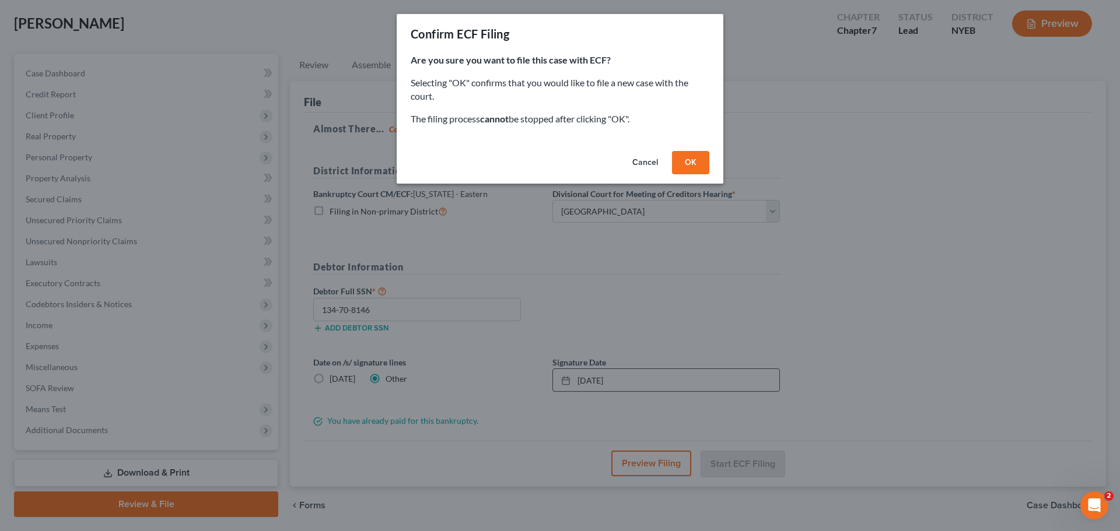
click at [698, 166] on button "OK" at bounding box center [690, 162] width 37 height 23
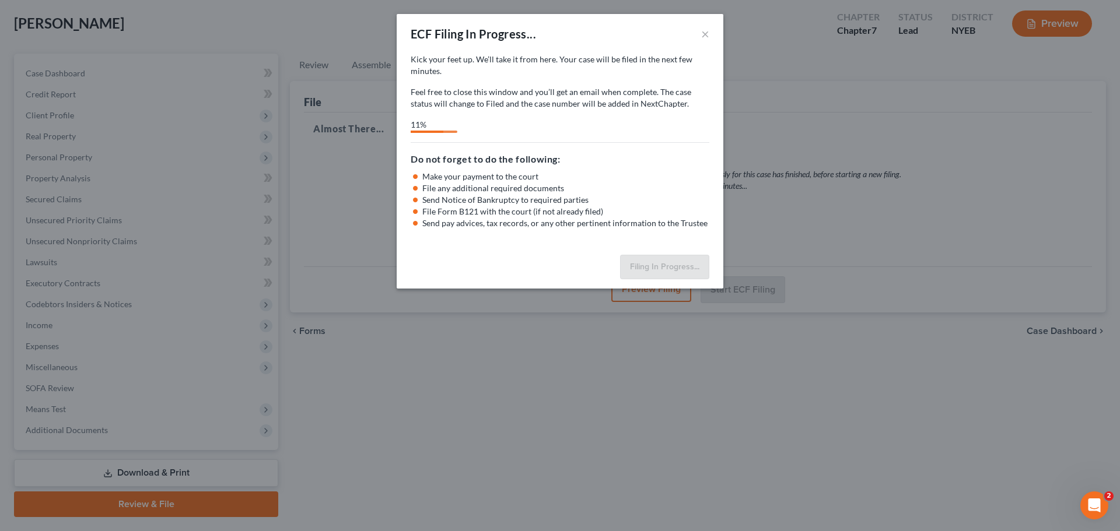
select select "0"
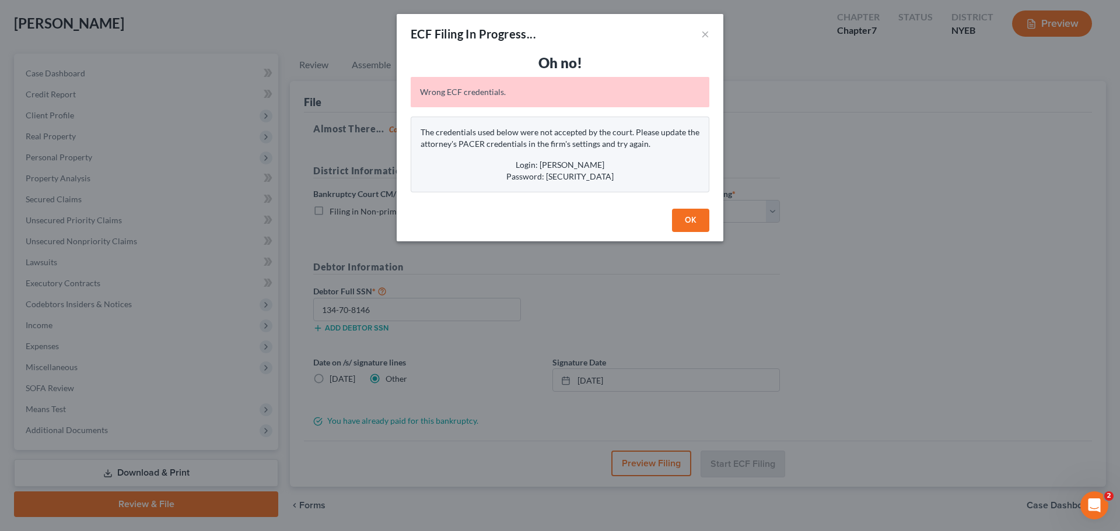
click at [686, 223] on button "OK" at bounding box center [690, 220] width 37 height 23
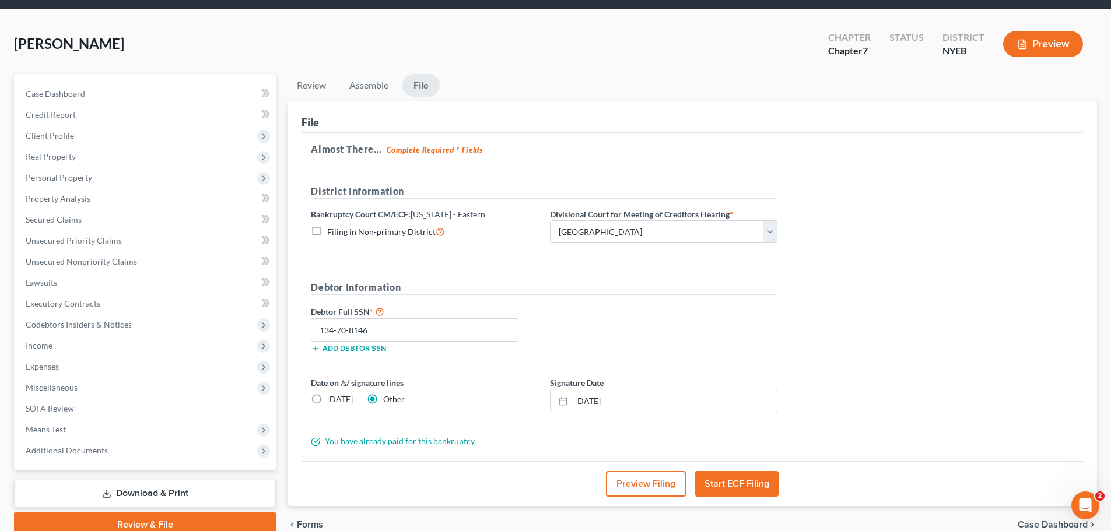
scroll to position [0, 0]
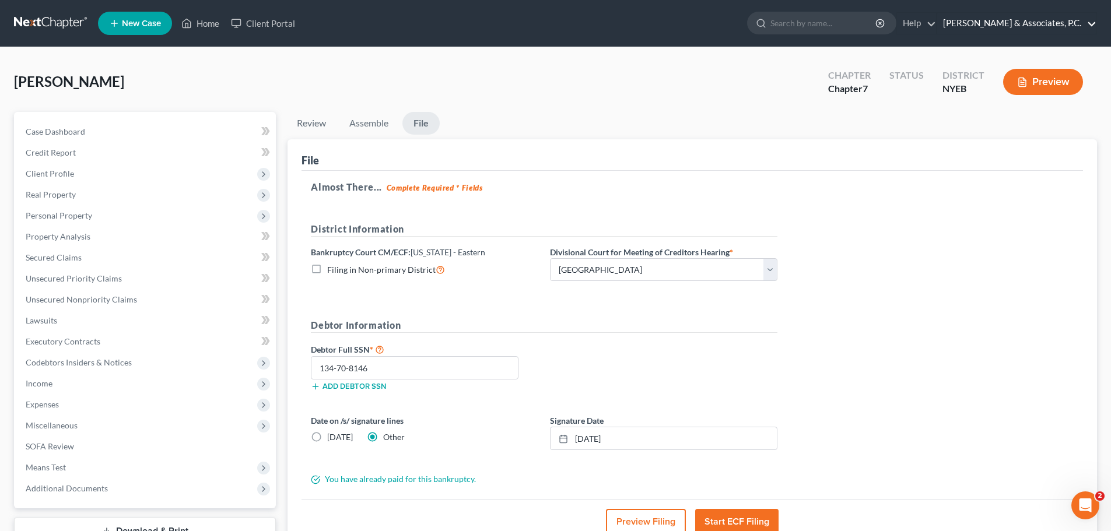
click at [1082, 20] on link "[PERSON_NAME] & Associates, P.C." at bounding box center [1016, 23] width 159 height 21
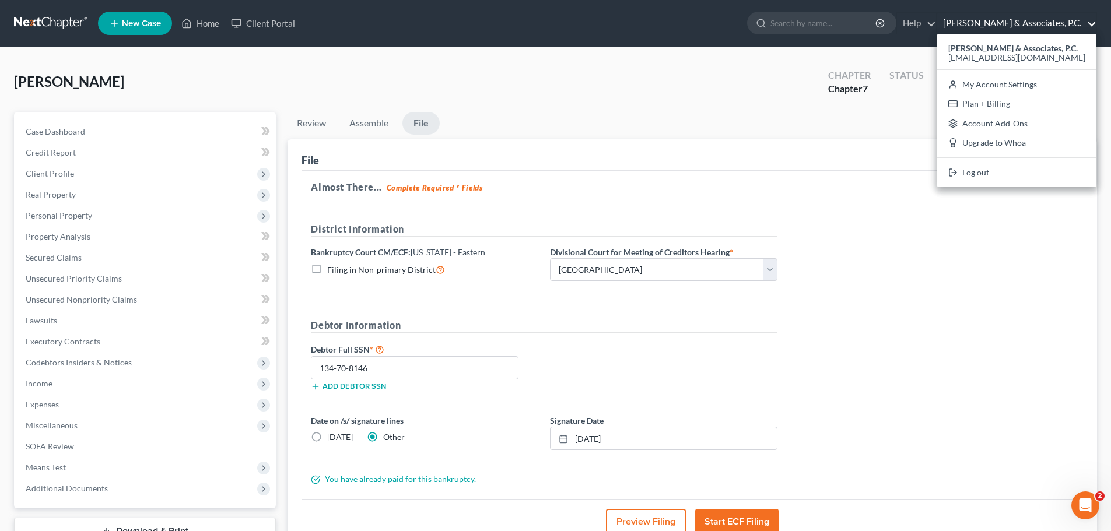
click at [674, 155] on div "File" at bounding box center [691, 154] width 781 height 31
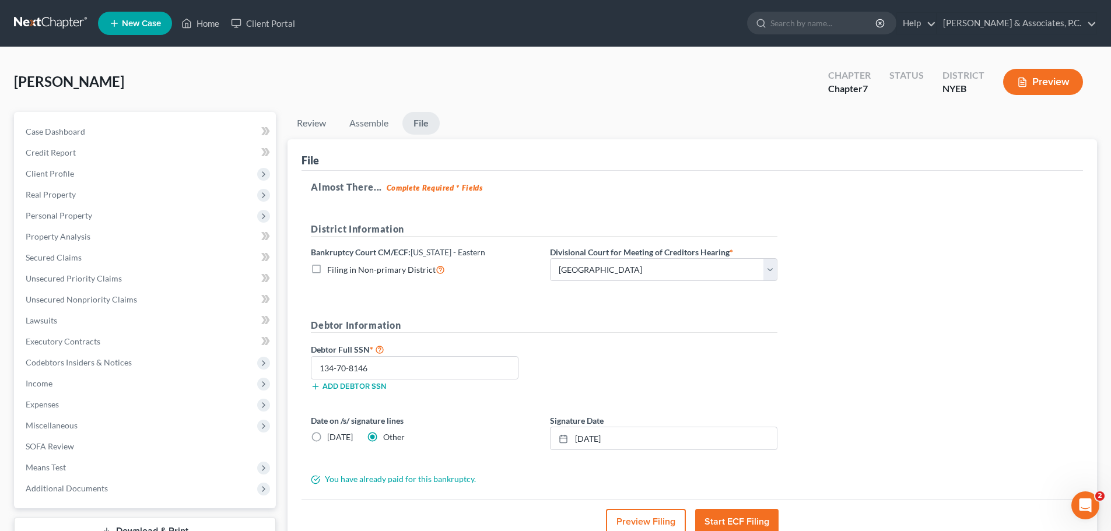
click at [1056, 86] on button "Preview" at bounding box center [1043, 82] width 80 height 26
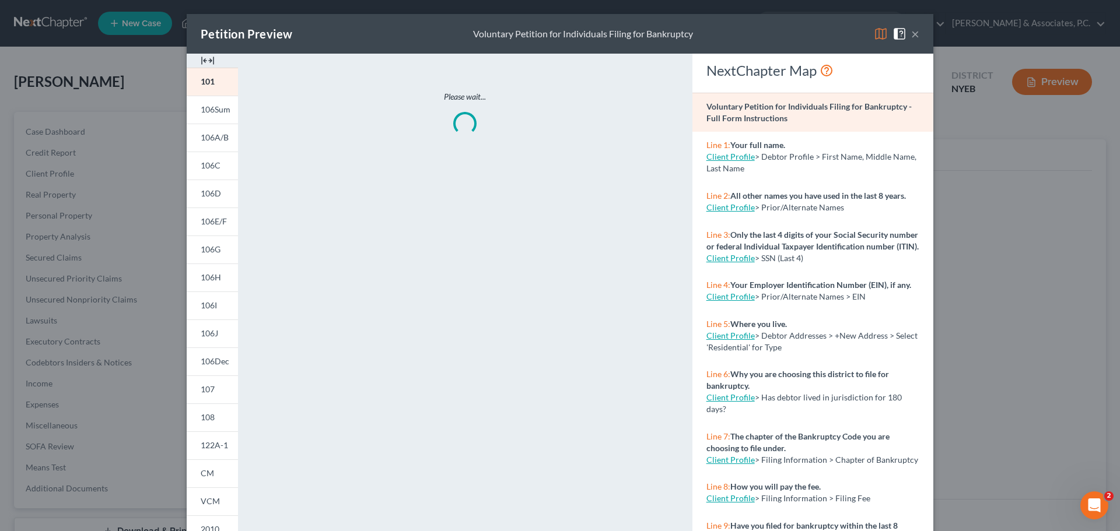
drag, startPoint x: 914, startPoint y: 34, endPoint x: 934, endPoint y: 44, distance: 21.6
click at [914, 34] on button "×" at bounding box center [915, 34] width 8 height 14
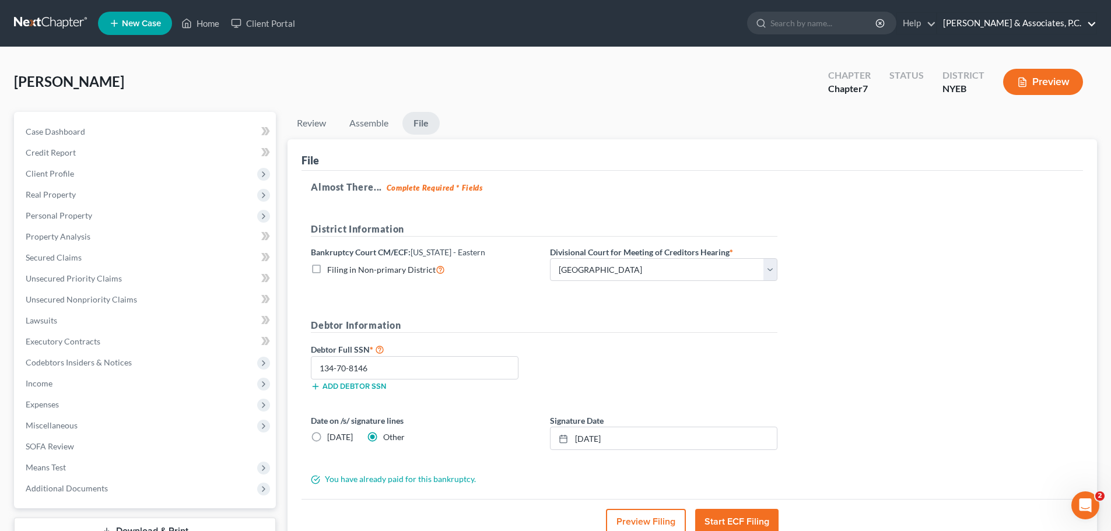
click at [1071, 23] on link "[PERSON_NAME] & Associates, P.C." at bounding box center [1016, 23] width 159 height 21
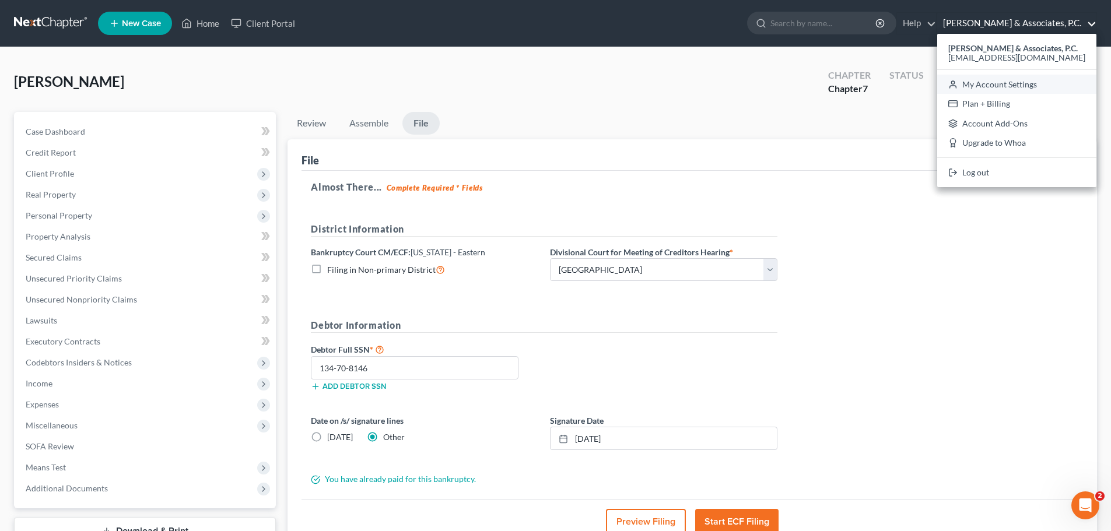
click at [1068, 83] on link "My Account Settings" at bounding box center [1016, 85] width 159 height 20
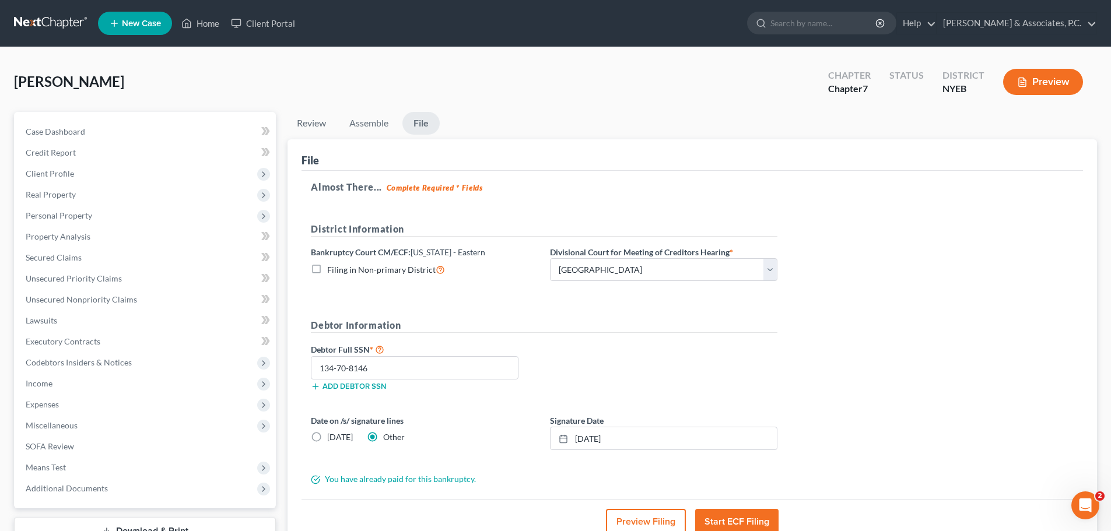
select select "51"
select select "24"
select select "33"
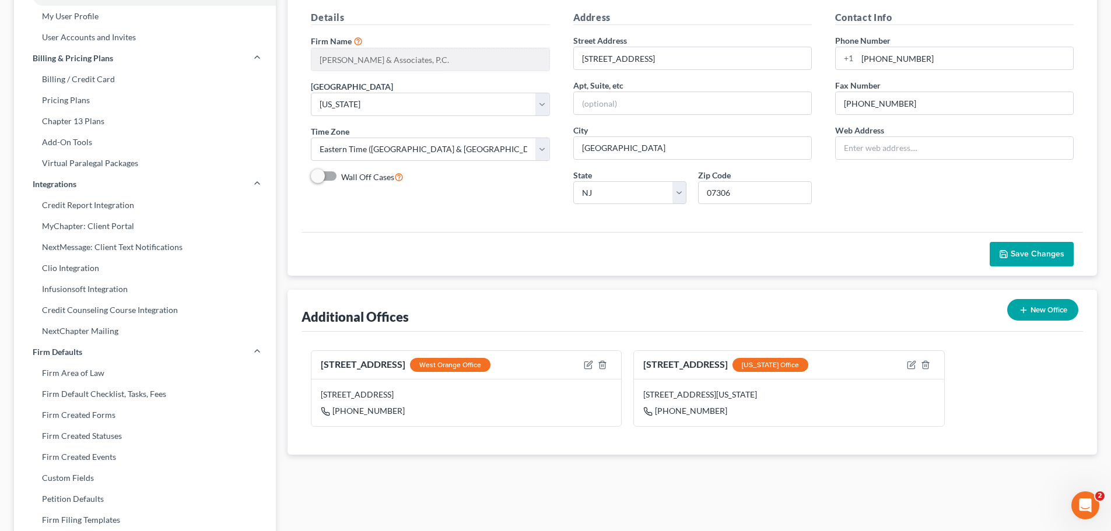
scroll to position [117, 0]
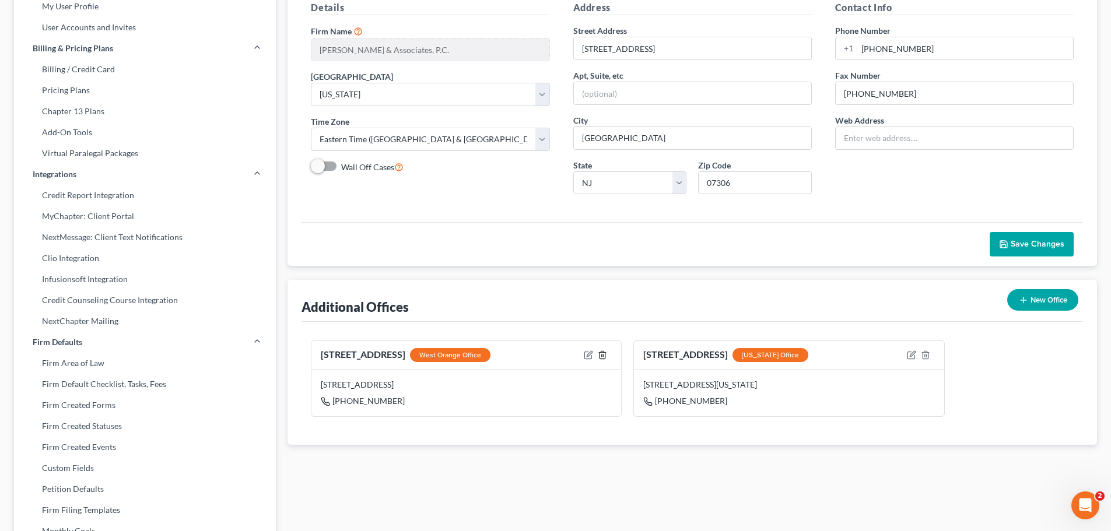
click at [602, 353] on polyline "button" at bounding box center [602, 353] width 7 height 0
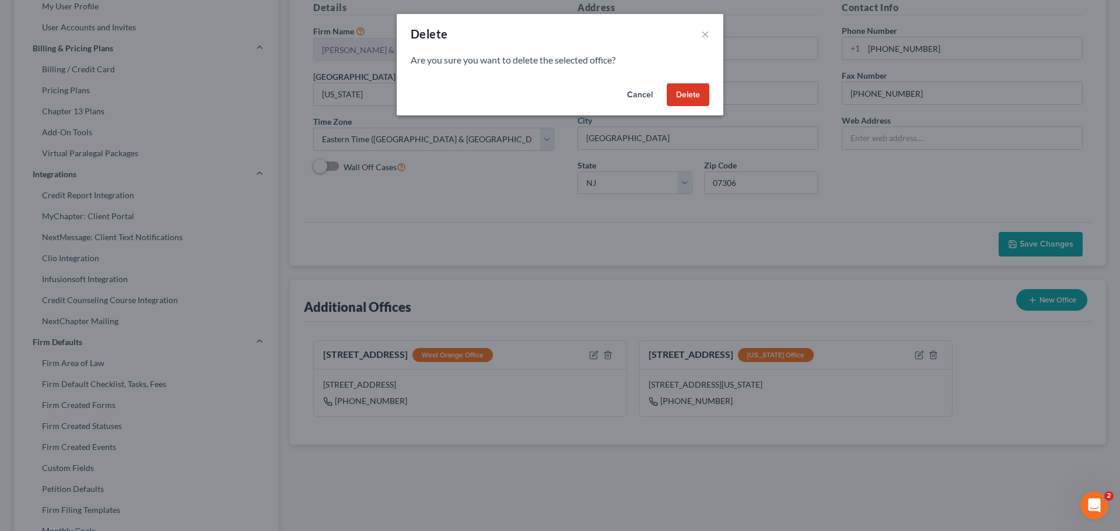
drag, startPoint x: 634, startPoint y: 94, endPoint x: 595, endPoint y: 107, distance: 41.1
click at [636, 94] on button "Cancel" at bounding box center [640, 94] width 44 height 23
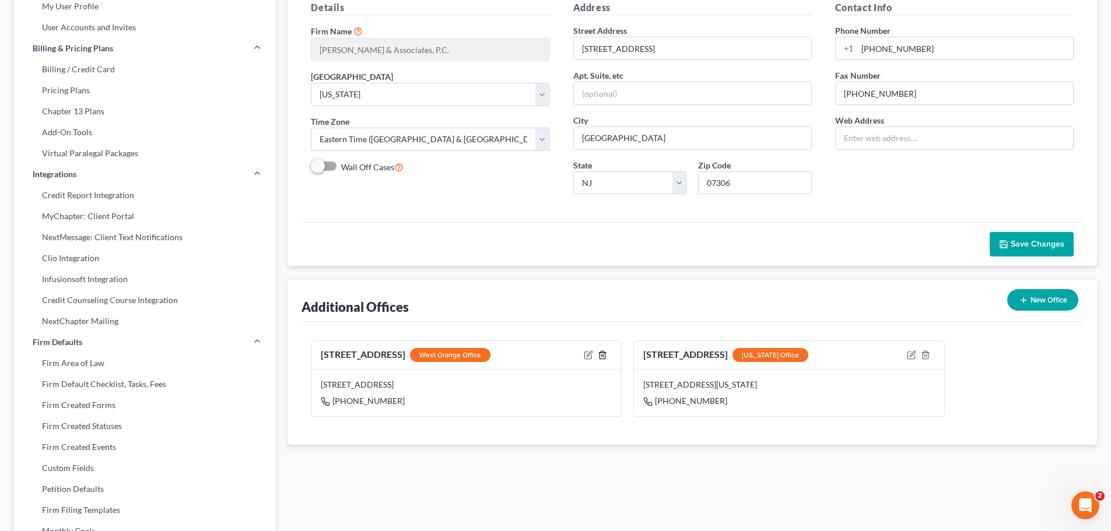
click at [602, 356] on icon "button" at bounding box center [602, 354] width 9 height 9
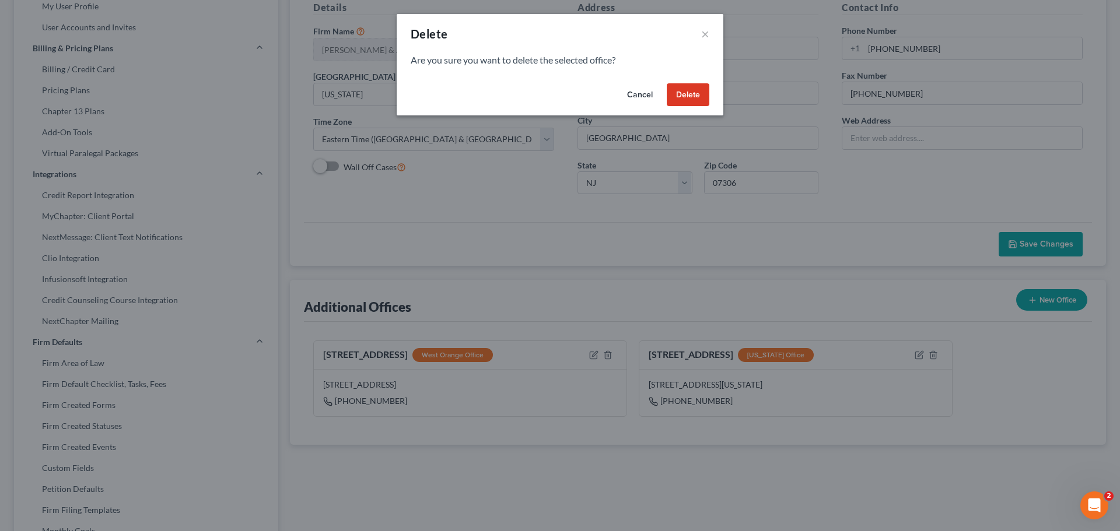
click at [689, 94] on button "Delete" at bounding box center [688, 94] width 43 height 23
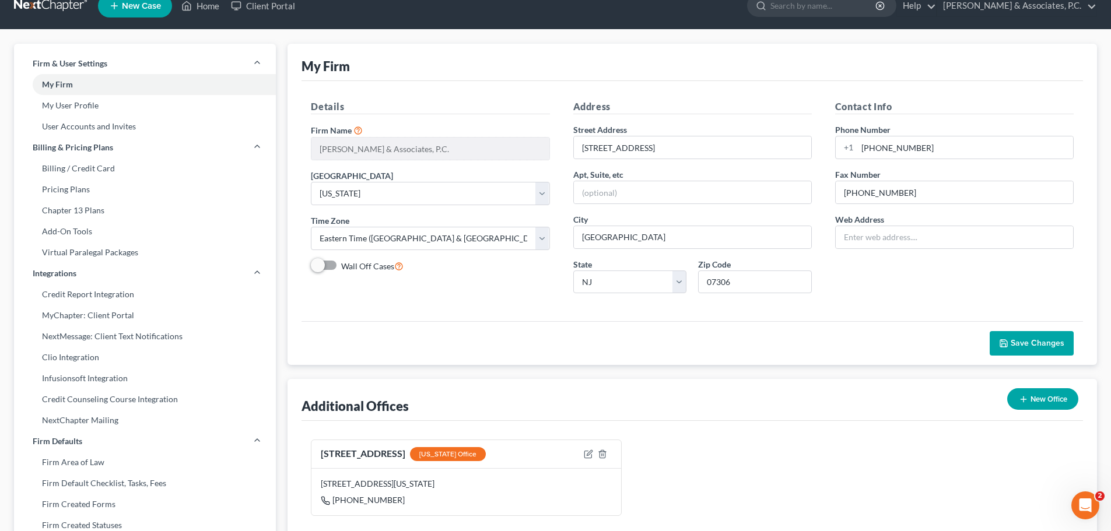
scroll to position [0, 0]
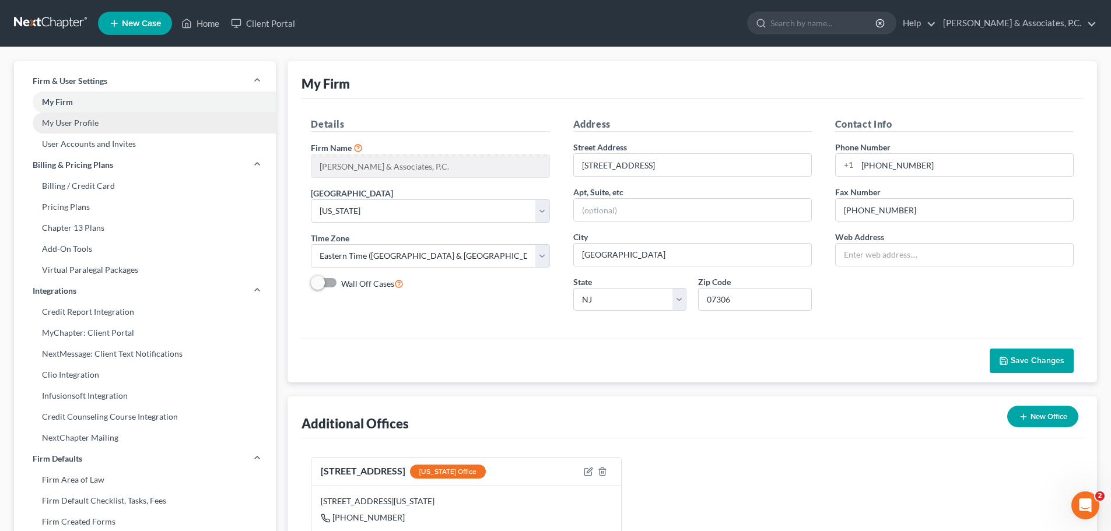
click at [87, 125] on link "My User Profile" at bounding box center [145, 123] width 262 height 21
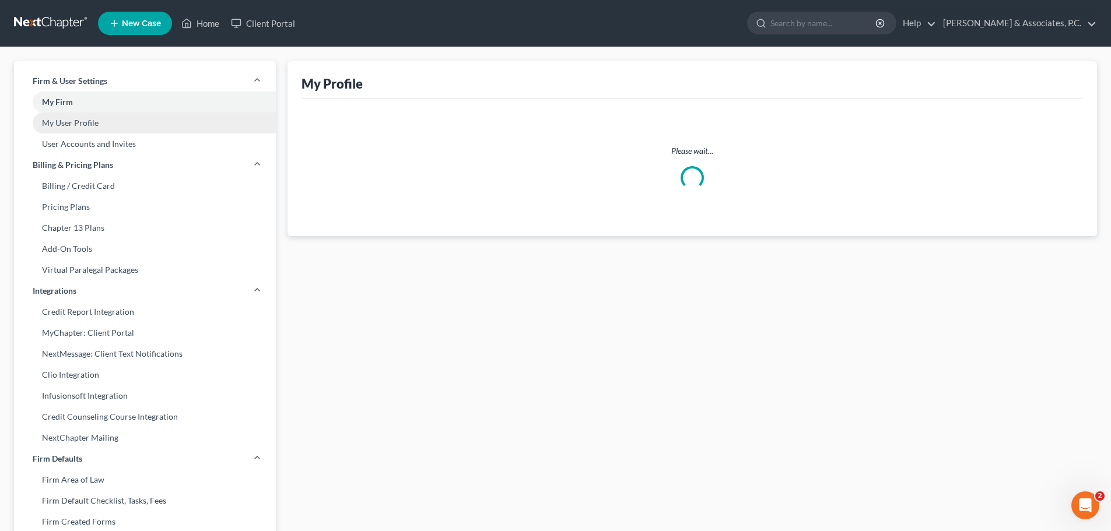
select select "33"
select select "paralegal"
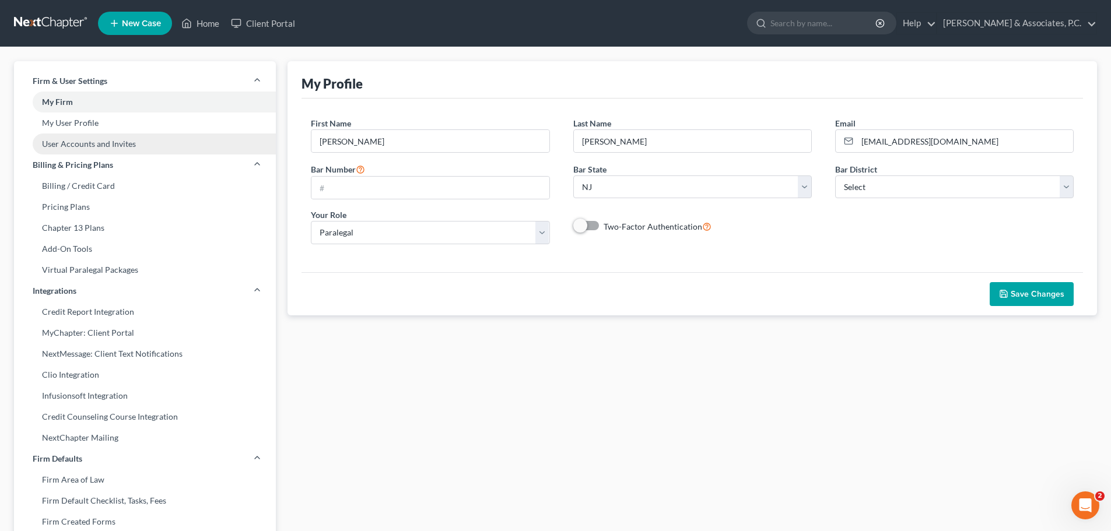
click at [104, 144] on link "User Accounts and Invites" at bounding box center [145, 144] width 262 height 21
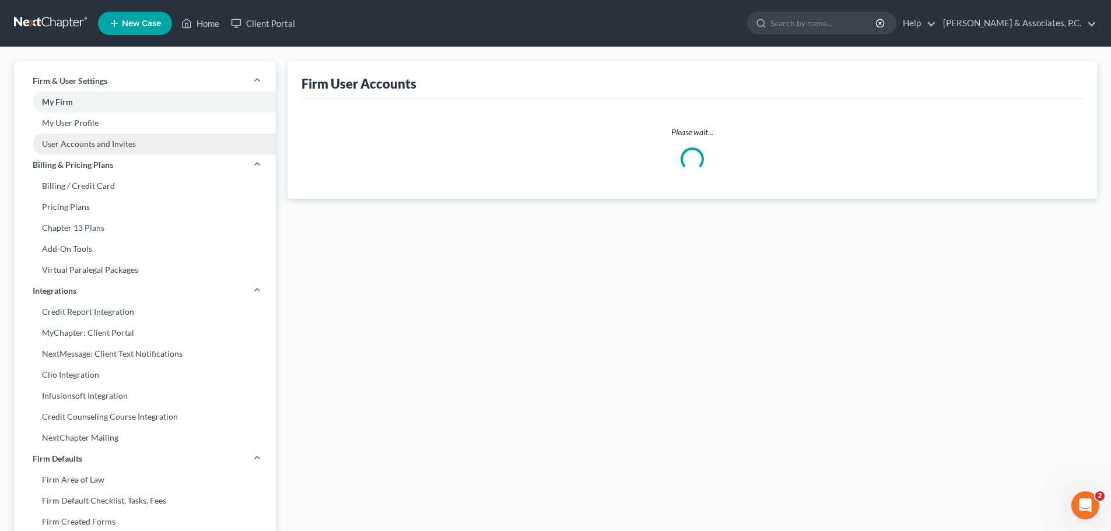
select select "1"
select select "0"
select select "1"
select select "2"
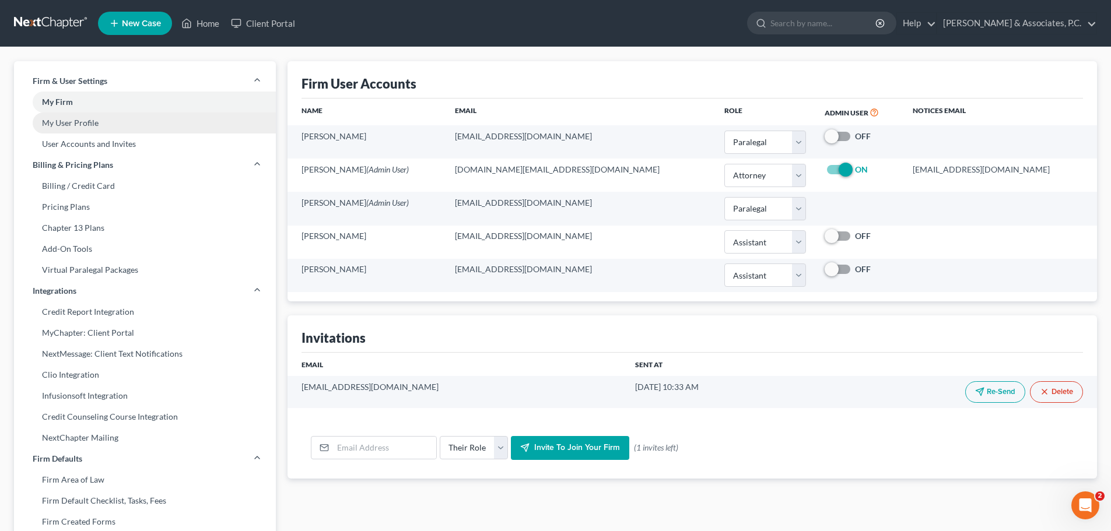
click at [89, 125] on link "My User Profile" at bounding box center [145, 123] width 262 height 21
select select "33"
select select "paralegal"
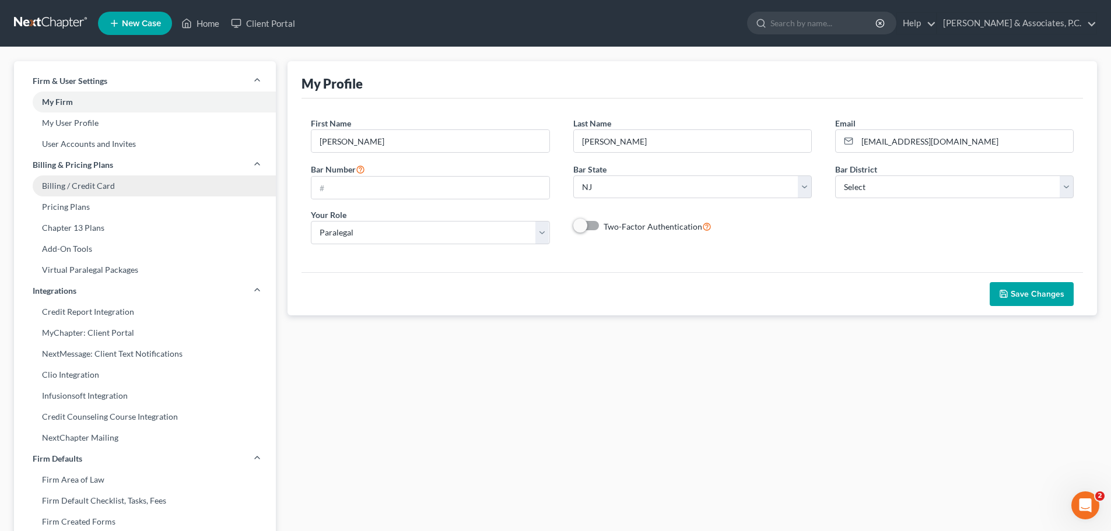
click at [72, 190] on link "Billing / Credit Card" at bounding box center [145, 186] width 262 height 21
select select "33"
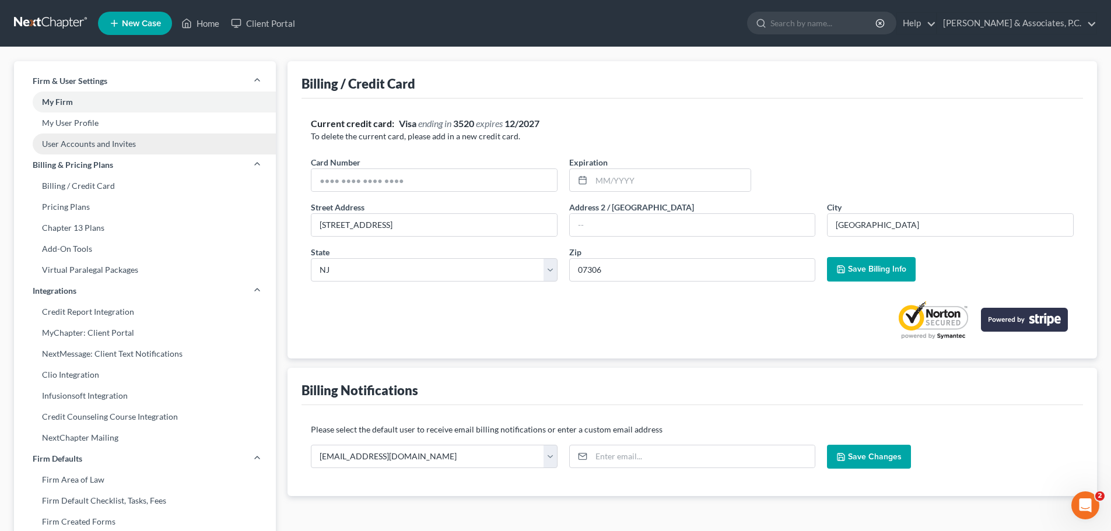
click at [70, 143] on link "User Accounts and Invites" at bounding box center [145, 144] width 262 height 21
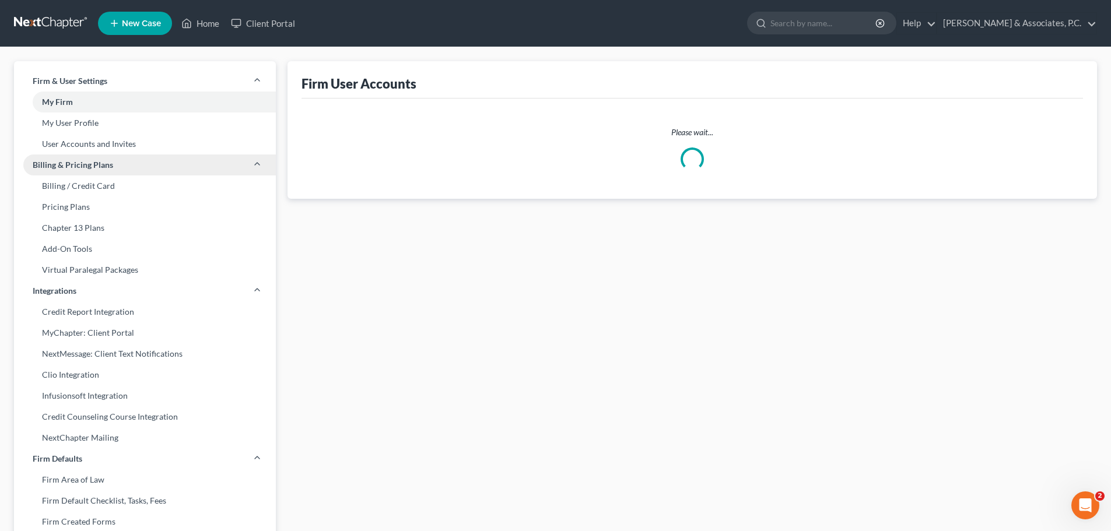
select select "1"
select select "0"
select select "1"
select select "2"
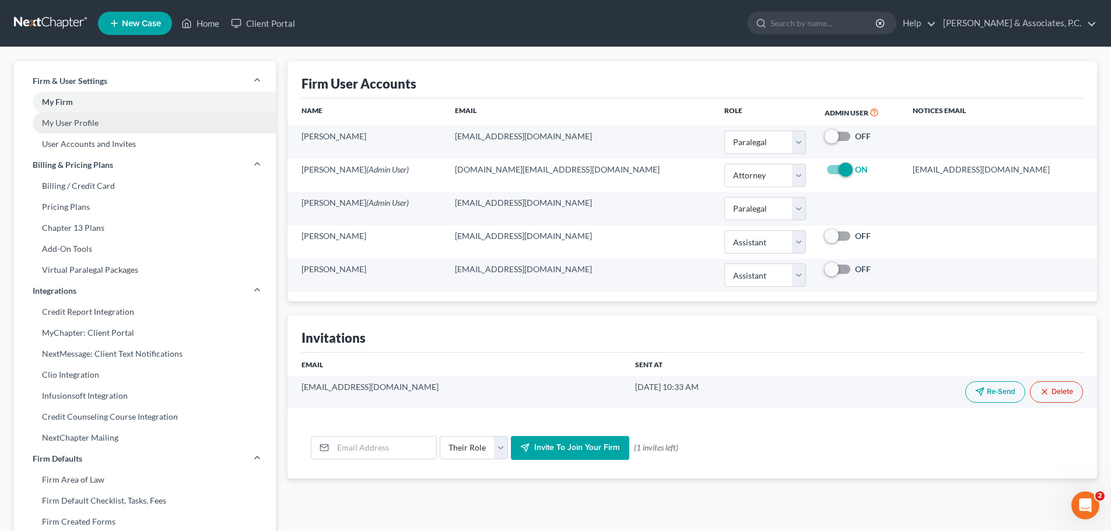
click at [77, 121] on link "My User Profile" at bounding box center [145, 123] width 262 height 21
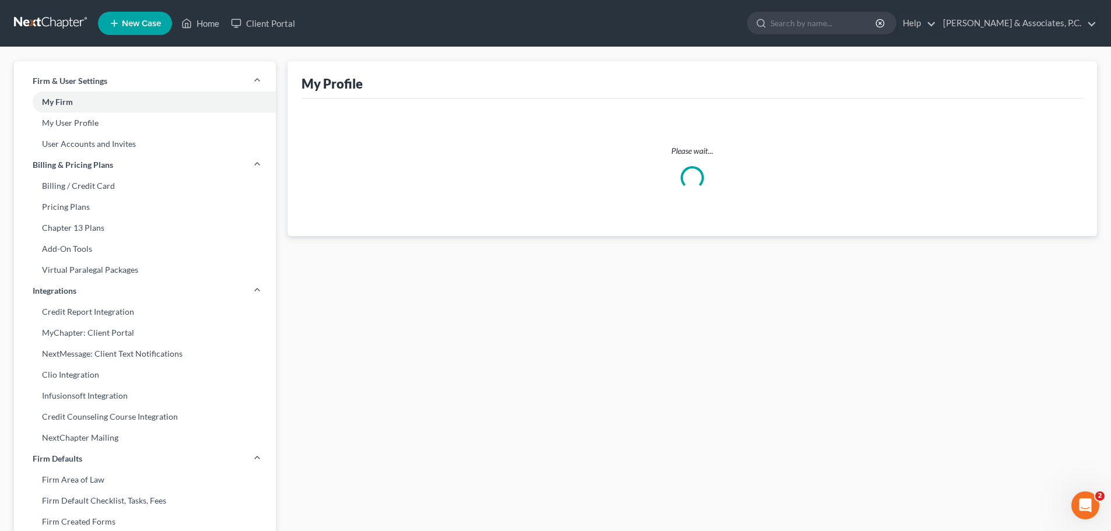
select select "33"
select select "paralegal"
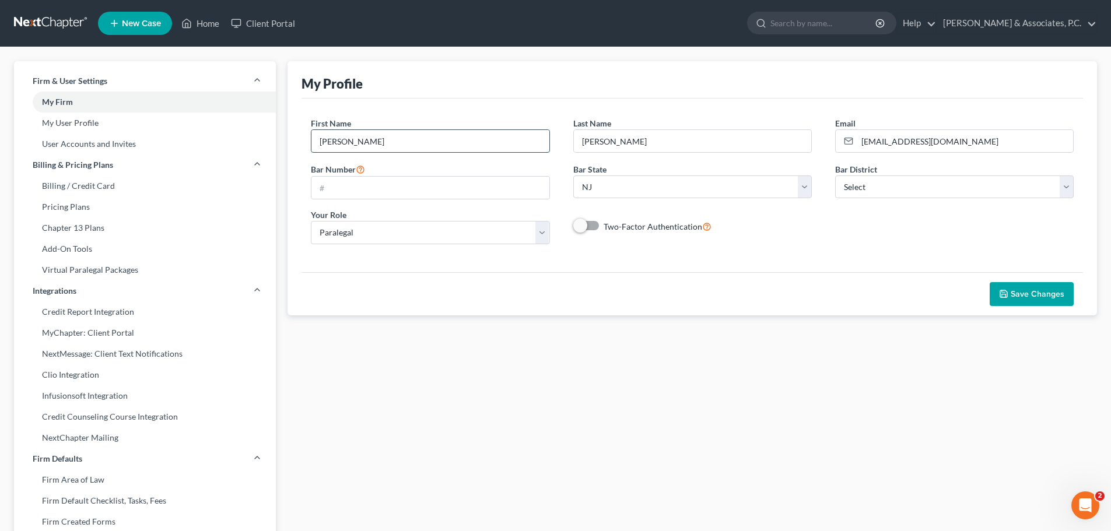
click at [433, 141] on input "Nadia" at bounding box center [429, 141] width 237 height 22
type input "N"
type input "Nicholas"
type input "Fitzgerald"
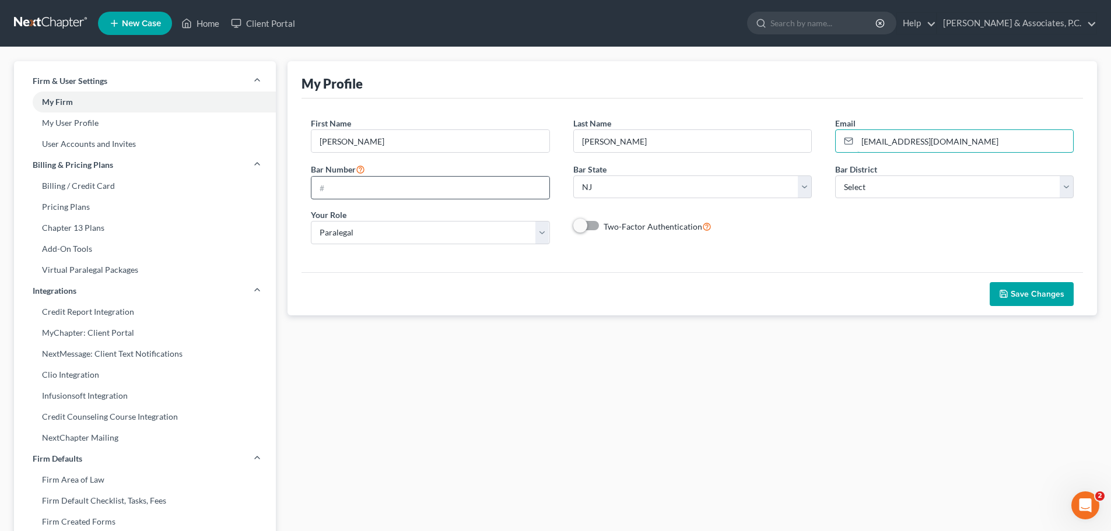
type input "[EMAIL_ADDRESS][DOMAIN_NAME]"
click at [370, 190] on input "text" at bounding box center [429, 188] width 237 height 22
click at [430, 189] on input "text" at bounding box center [429, 188] width 237 height 22
type input "NF/6129"
click at [795, 190] on select "State AL AK AR AZ CA CO CT DE DC FL GA GU HI ID IL IN IA KS KY LA ME MD MA MI M…" at bounding box center [692, 187] width 239 height 23
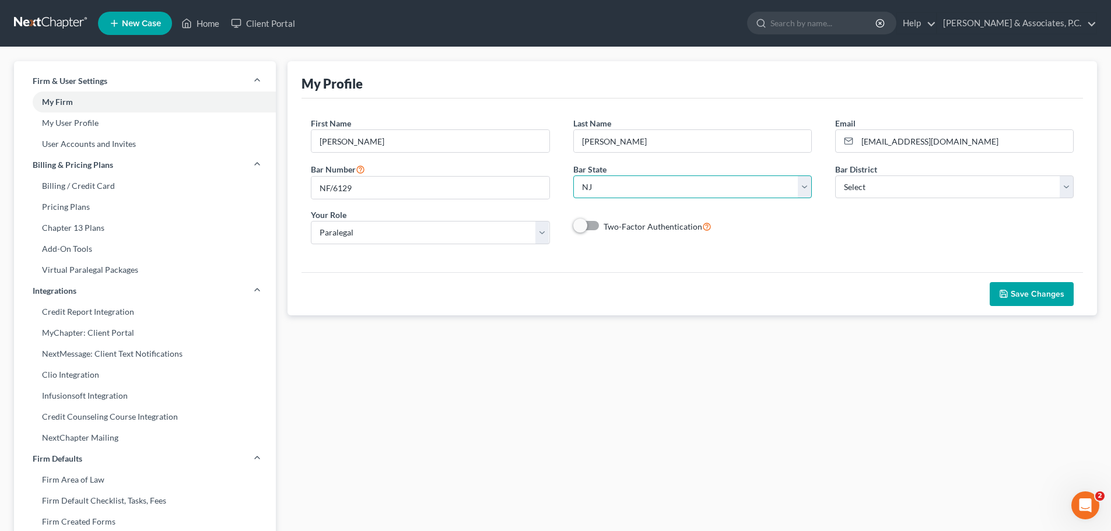
select select "35"
click at [573, 176] on select "State AL AK AR AZ CA CO CT DE DC FL GA GU HI ID IL IN IA KS KY LA ME MD MA MI M…" at bounding box center [692, 187] width 239 height 23
click at [973, 191] on select "Select Alabama - Middle Alabama - Northern Alabama - Southern Alaska Arizona Ar…" at bounding box center [954, 187] width 239 height 23
click at [835, 176] on select "Select Alabama - Middle Alabama - Northern Alabama - Southern Alaska Arizona Ar…" at bounding box center [954, 187] width 239 height 23
click at [868, 185] on select "Select Alabama - Middle Alabama - Northern Alabama - Southern Alaska Arizona Ar…" at bounding box center [954, 187] width 239 height 23
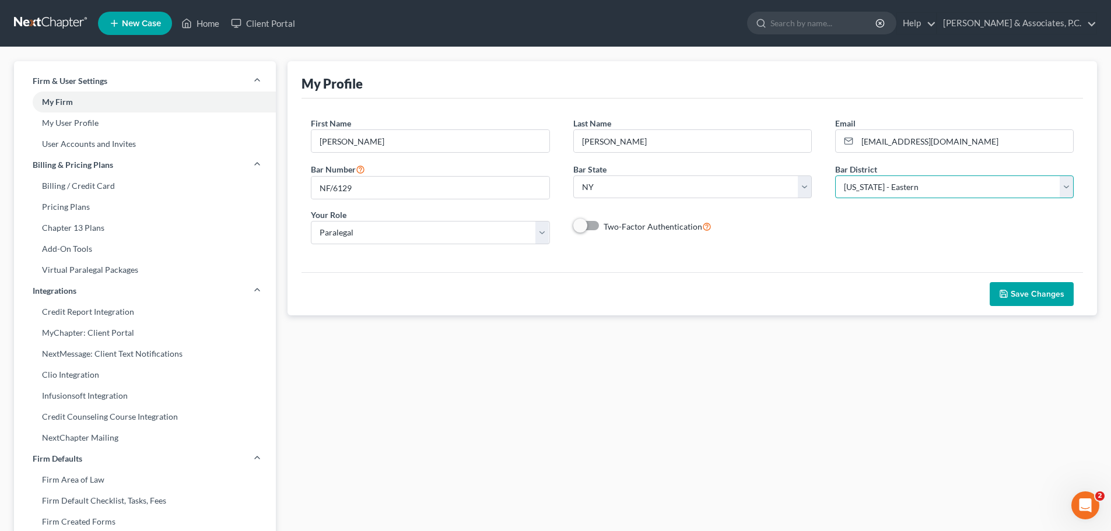
select select "53"
click at [835, 176] on select "Select Alabama - Middle Alabama - Northern Alabama - Southern Alaska Arizona Ar…" at bounding box center [954, 187] width 239 height 23
click at [746, 364] on div "My Profile JOIN ATTORNEY DIRECTORY First Name * Nicholas Last Name * Fitzgerald…" at bounding box center [692, 455] width 821 height 788
click at [392, 182] on input "NF/6129" at bounding box center [429, 188] width 237 height 22
click at [443, 229] on select "Select Attorney Paralegal Assistant" at bounding box center [430, 232] width 239 height 23
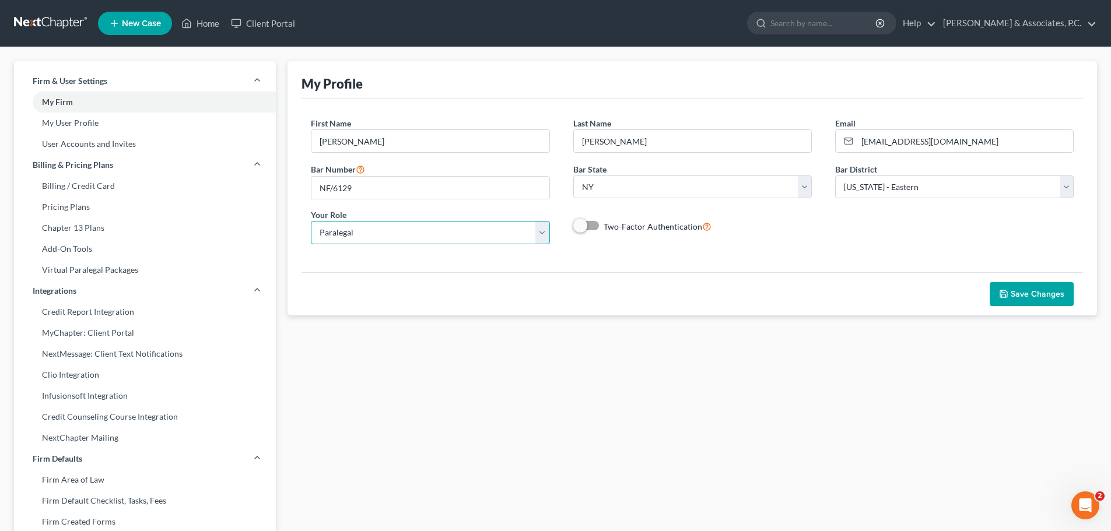
select select "attorney"
click at [311, 226] on select "Select Attorney Paralegal Assistant" at bounding box center [430, 232] width 239 height 23
select select "0"
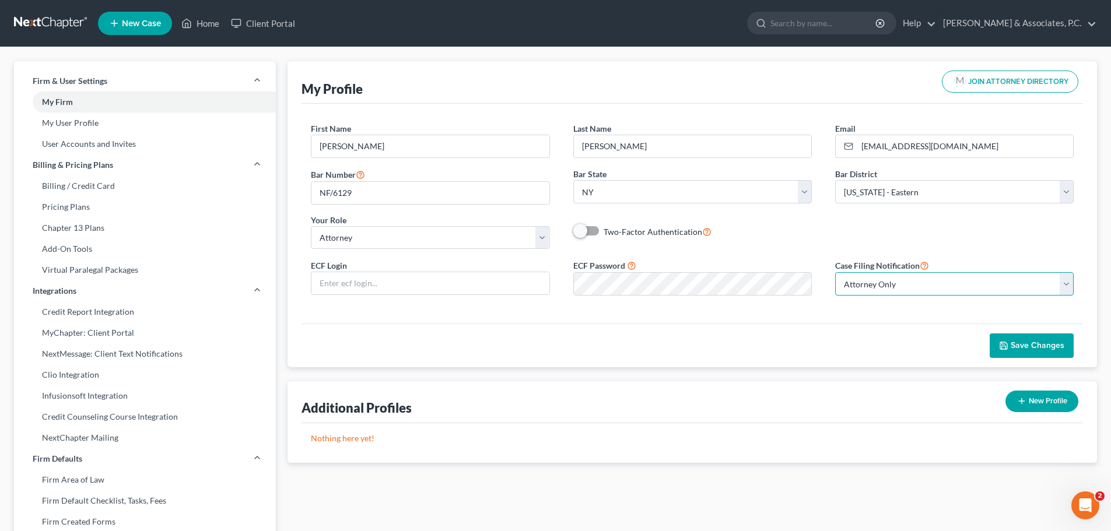
click at [966, 282] on select "Select Attorney Only Attorney And Other Other Only" at bounding box center [954, 283] width 239 height 23
click at [967, 281] on select "Select Attorney Only Attorney And Other Other Only" at bounding box center [954, 283] width 239 height 23
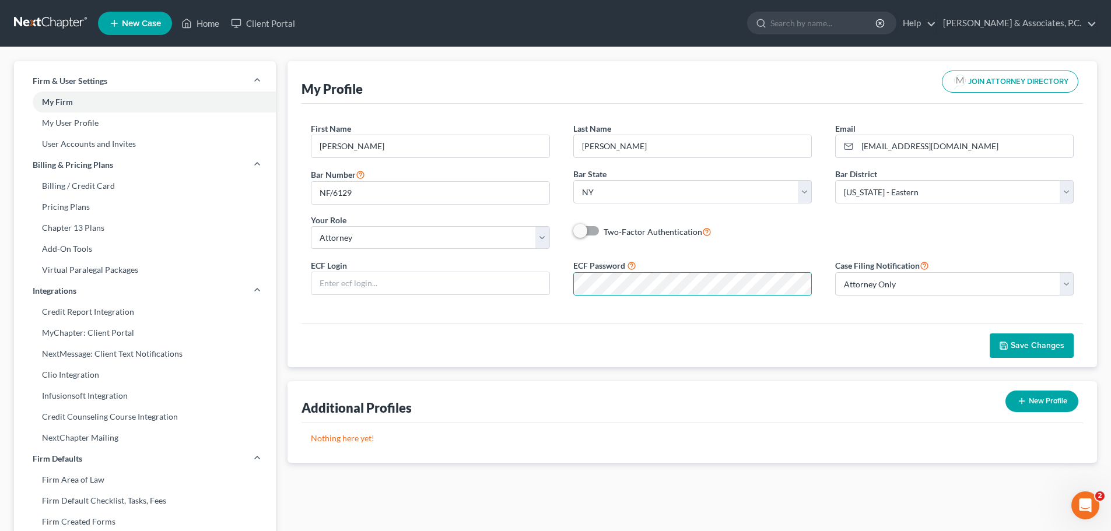
click at [768, 327] on div "Save Changes" at bounding box center [691, 346] width 781 height 44
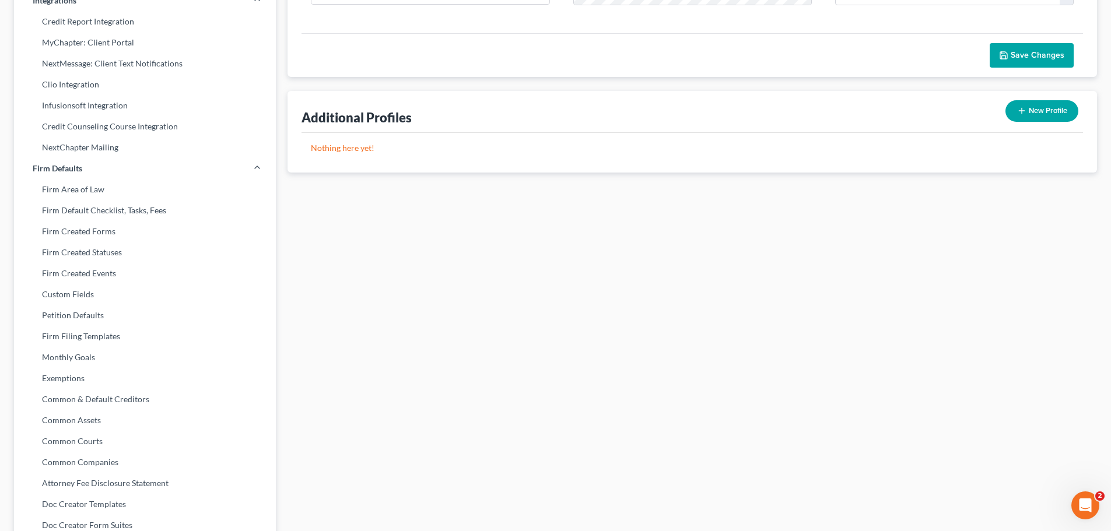
scroll to position [292, 0]
click at [1045, 50] on span "Save Changes" at bounding box center [1038, 54] width 54 height 10
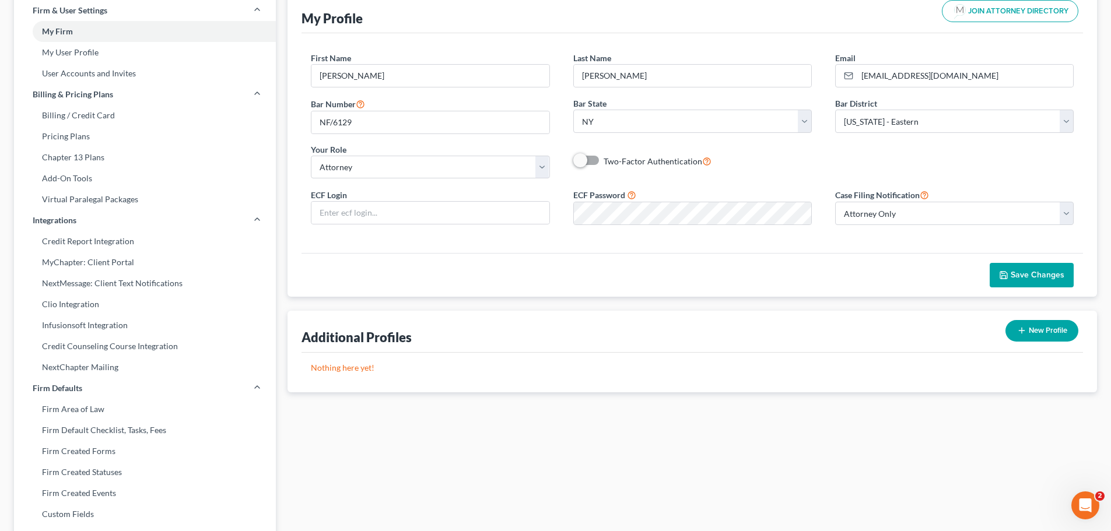
scroll to position [0, 0]
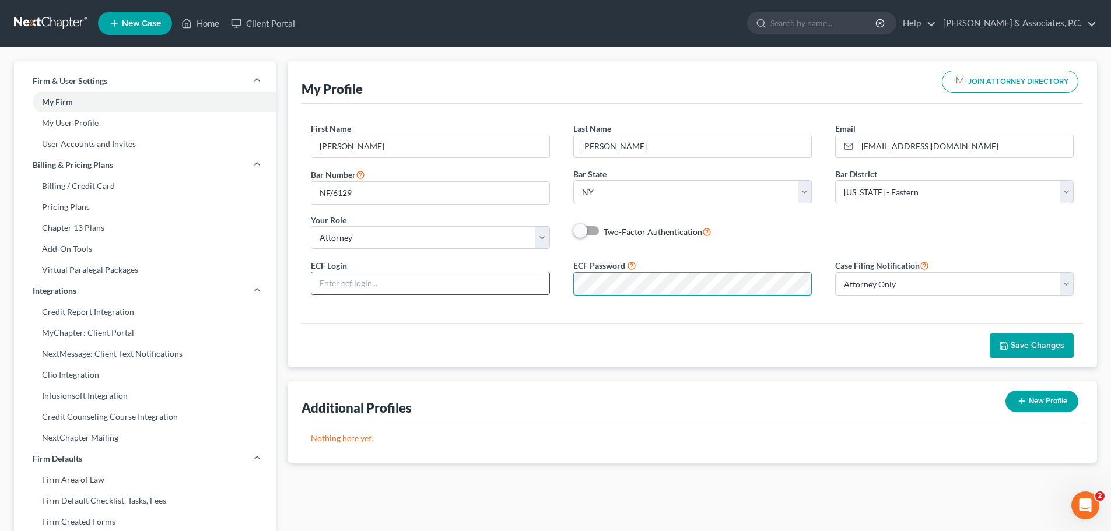
click at [532, 275] on div "ECF Login ECF Password Case Filing Notification Select Attorney Only Attorney A…" at bounding box center [692, 281] width 786 height 47
click at [550, 278] on div "ECF Login ECF Password Case Filing Notification Select Attorney Only Attorney A…" at bounding box center [692, 281] width 786 height 47
click at [1036, 339] on button "Save Changes" at bounding box center [1032, 346] width 84 height 24
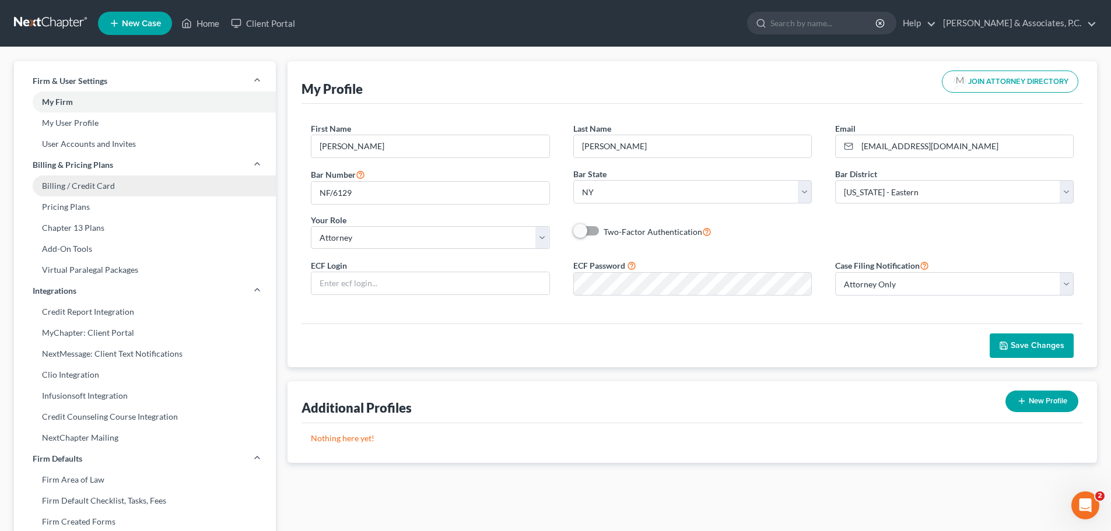
drag, startPoint x: 87, startPoint y: 183, endPoint x: 105, endPoint y: 188, distance: 19.0
click at [87, 183] on link "Billing / Credit Card" at bounding box center [145, 186] width 262 height 21
select select "33"
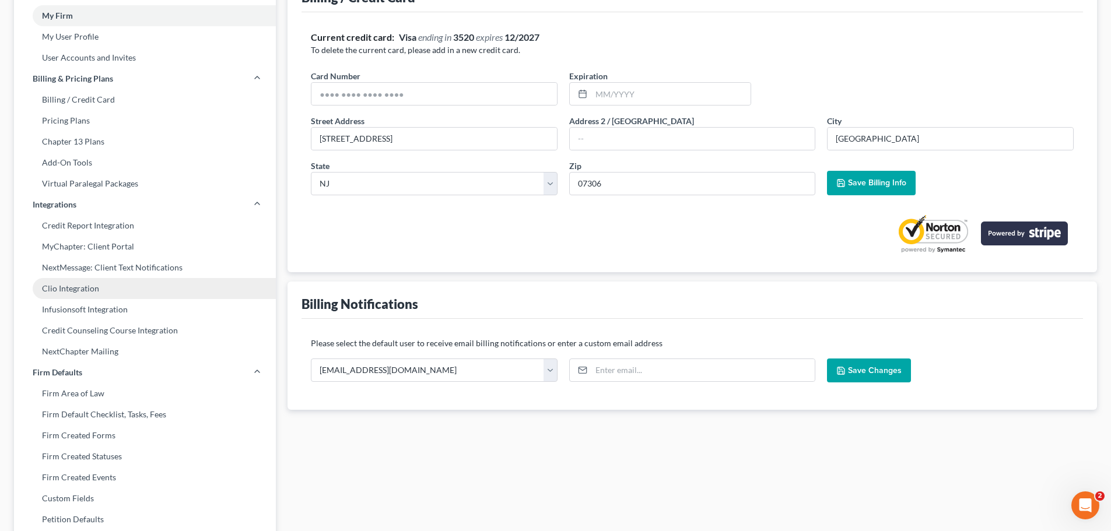
scroll to position [175, 0]
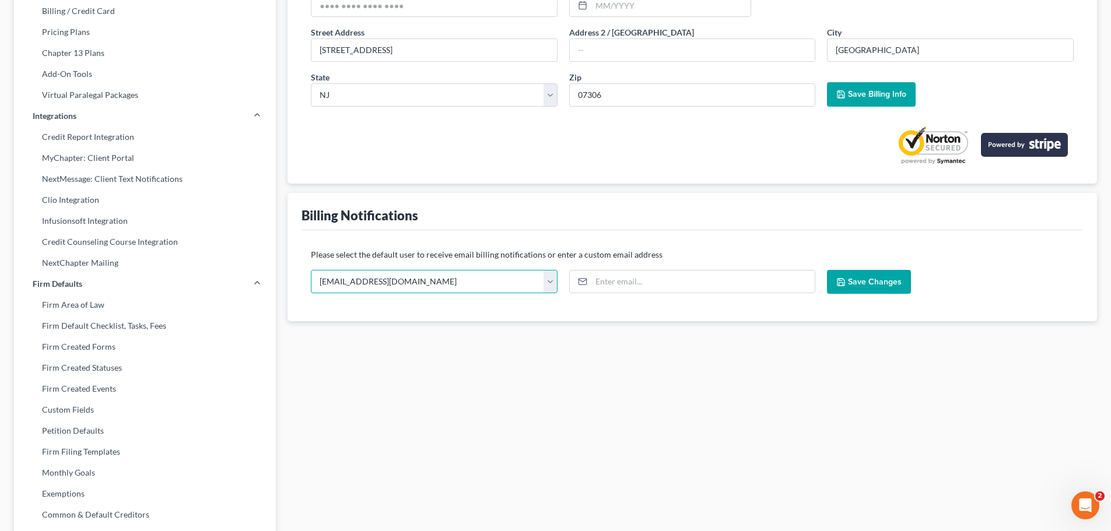
click at [550, 283] on select "dcorbin.fitzgeraldlaw@gmail.com nickfitz.law@gmail.com fitz2law@gmail.com joska…" at bounding box center [434, 281] width 247 height 23
select select "2"
click at [311, 270] on select "dcorbin.fitzgeraldlaw@gmail.com nickfitz.law@gmail.com fitz2law@gmail.com joska…" at bounding box center [434, 281] width 247 height 23
click at [894, 278] on span "Save Changes" at bounding box center [875, 282] width 54 height 10
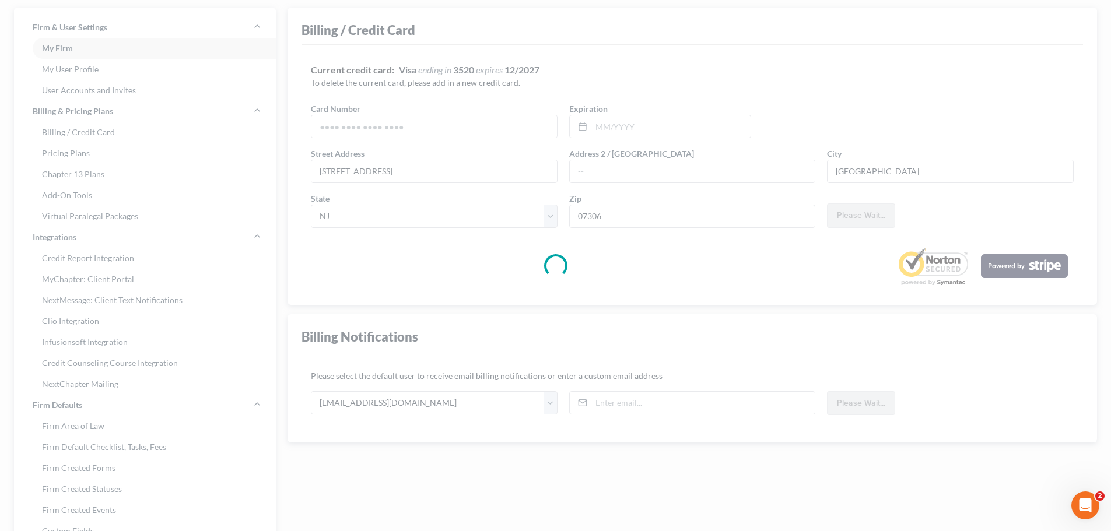
scroll to position [0, 0]
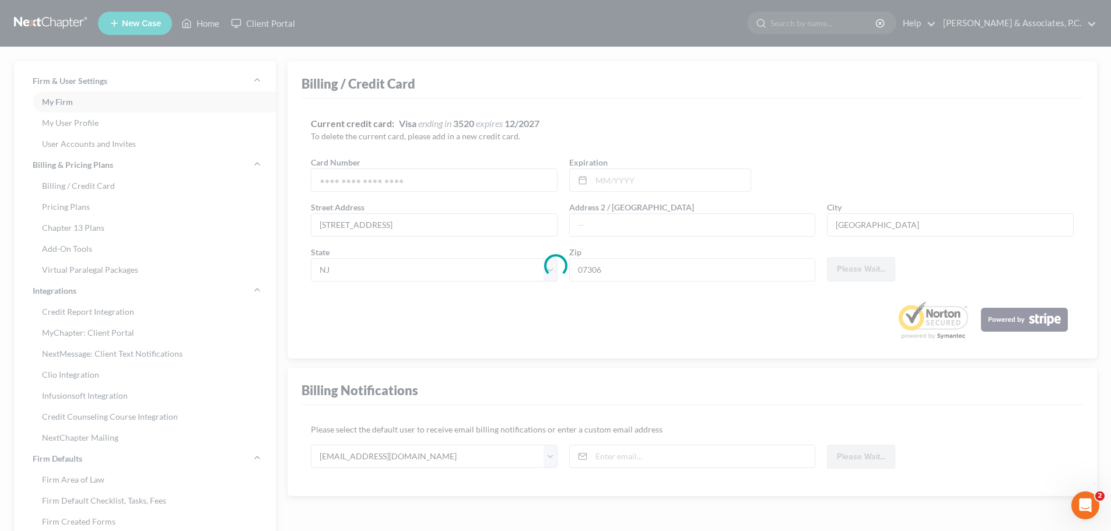
click at [39, 15] on div at bounding box center [555, 265] width 1111 height 531
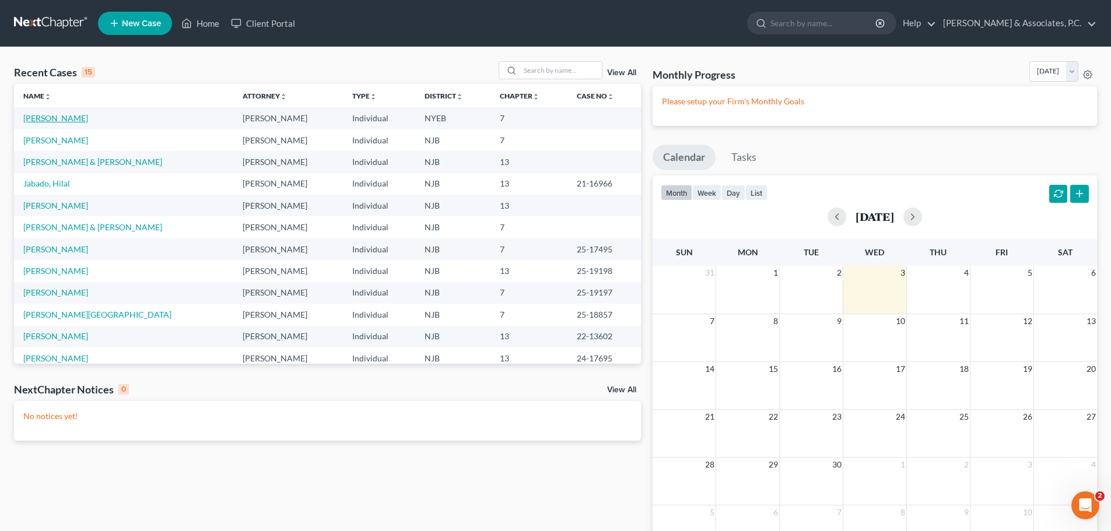
click at [63, 114] on link "[PERSON_NAME]" at bounding box center [55, 118] width 65 height 10
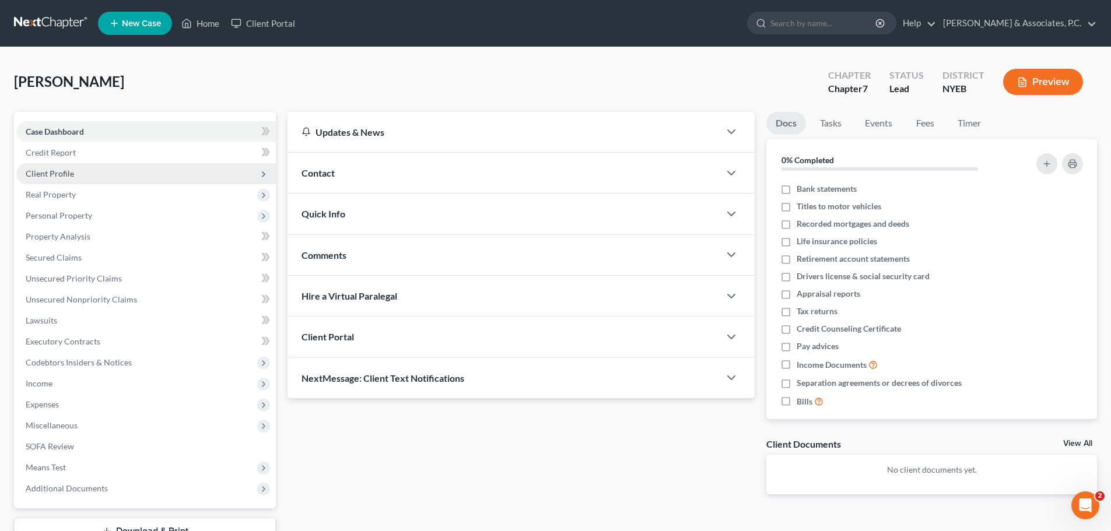
click at [86, 174] on span "Client Profile" at bounding box center [146, 173] width 260 height 21
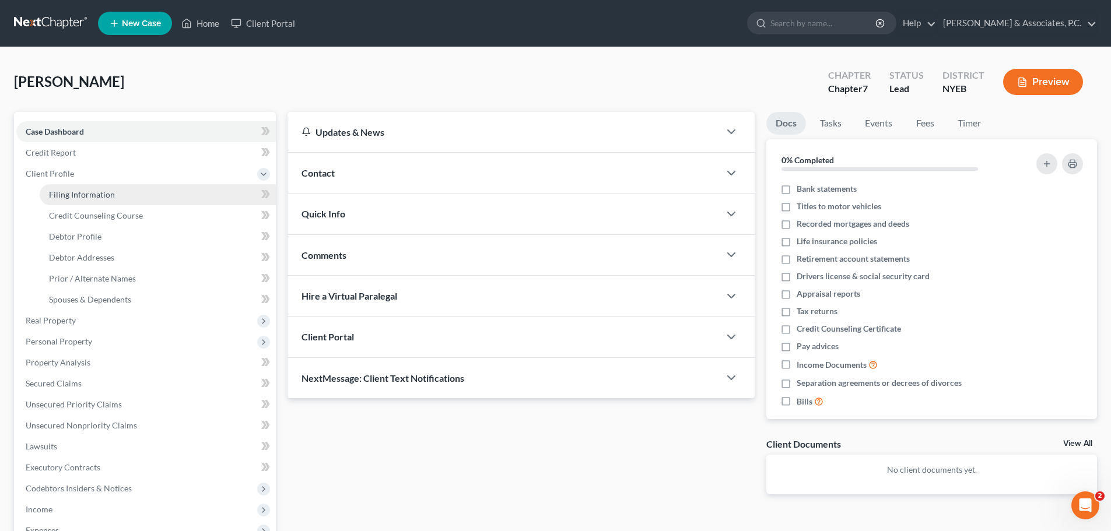
click at [90, 195] on span "Filing Information" at bounding box center [82, 195] width 66 height 10
select select "1"
select select "0"
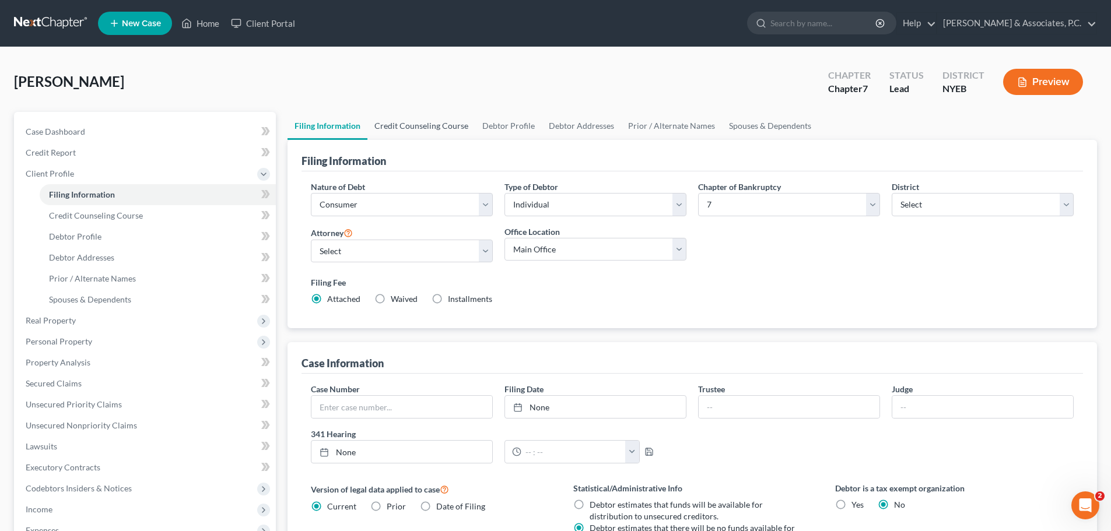
click at [429, 122] on link "Credit Counseling Course" at bounding box center [421, 126] width 108 height 28
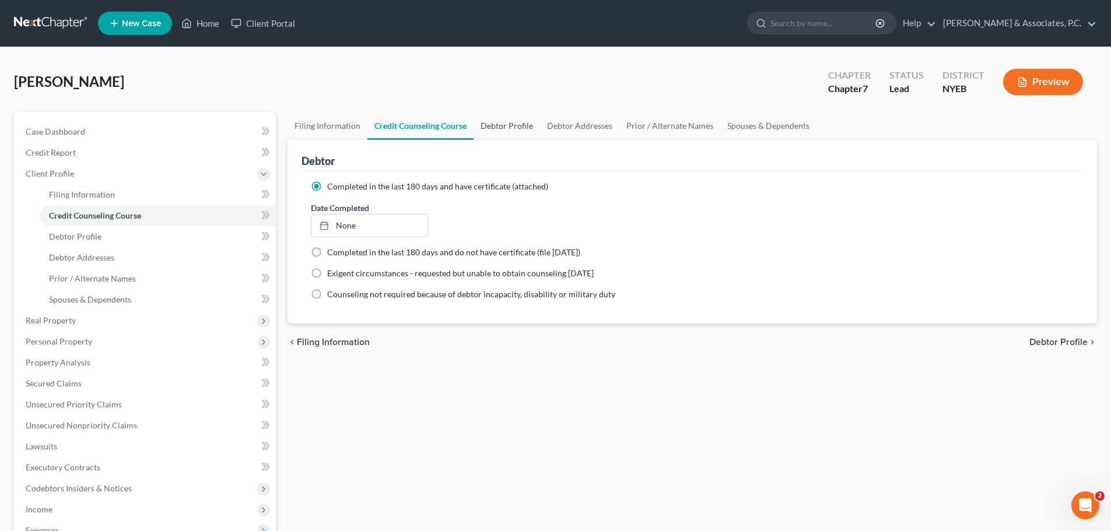
click at [492, 130] on link "Debtor Profile" at bounding box center [507, 126] width 66 height 28
select select "0"
select select "2"
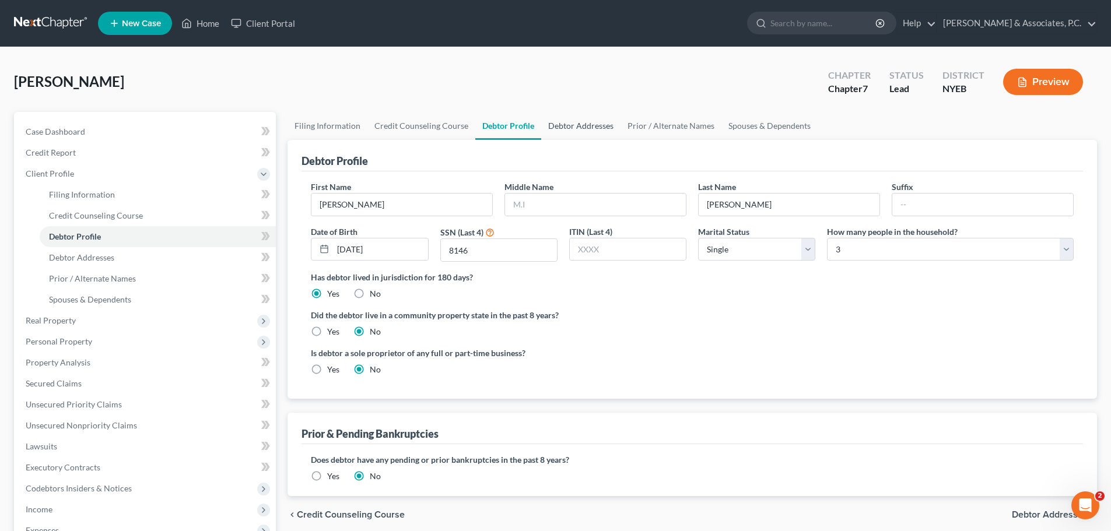
click at [569, 125] on link "Debtor Addresses" at bounding box center [580, 126] width 79 height 28
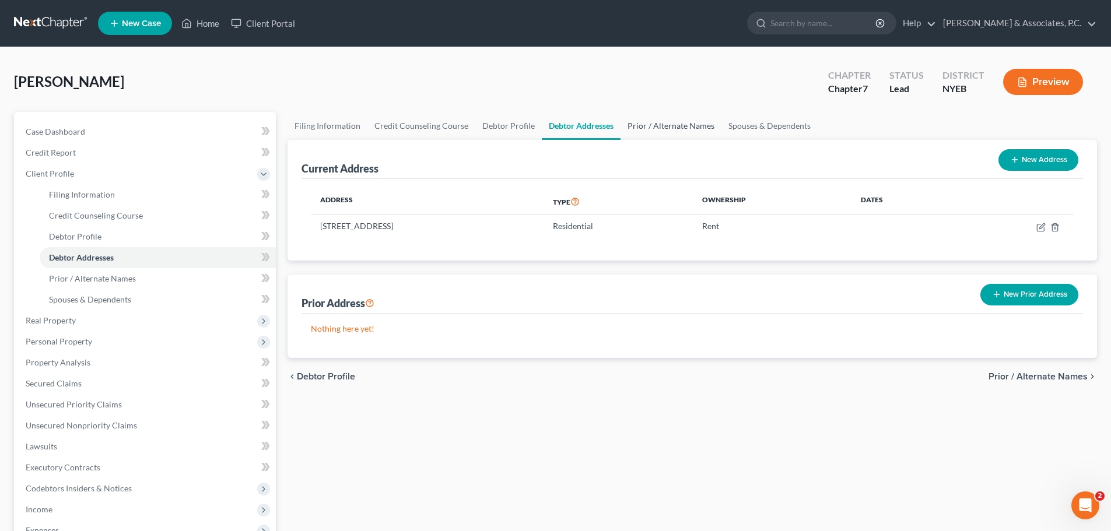
drag, startPoint x: 641, startPoint y: 122, endPoint x: 720, endPoint y: 122, distance: 78.1
click at [642, 122] on link "Prior / Alternate Names" at bounding box center [670, 126] width 101 height 28
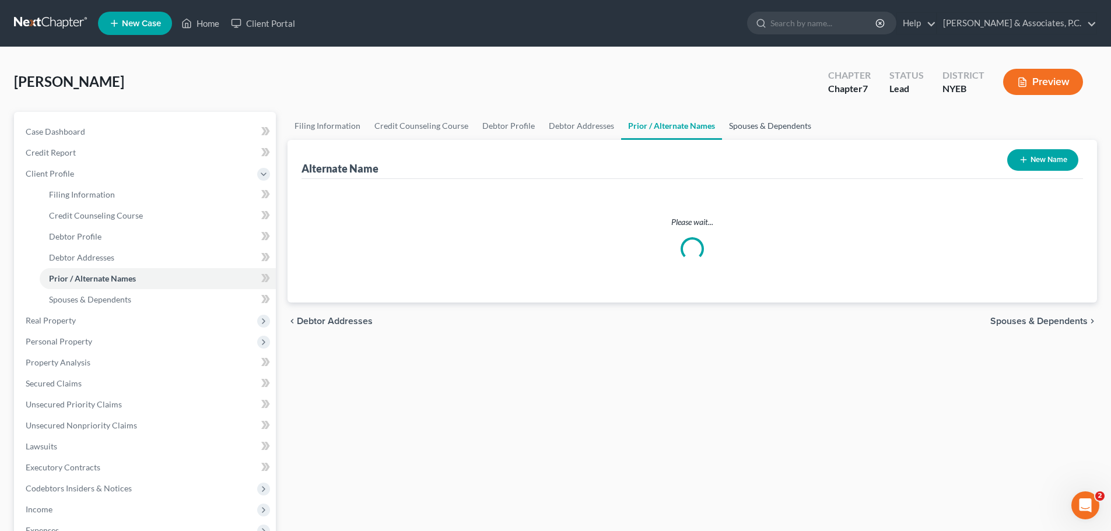
click at [738, 125] on link "Spouses & Dependents" at bounding box center [770, 126] width 96 height 28
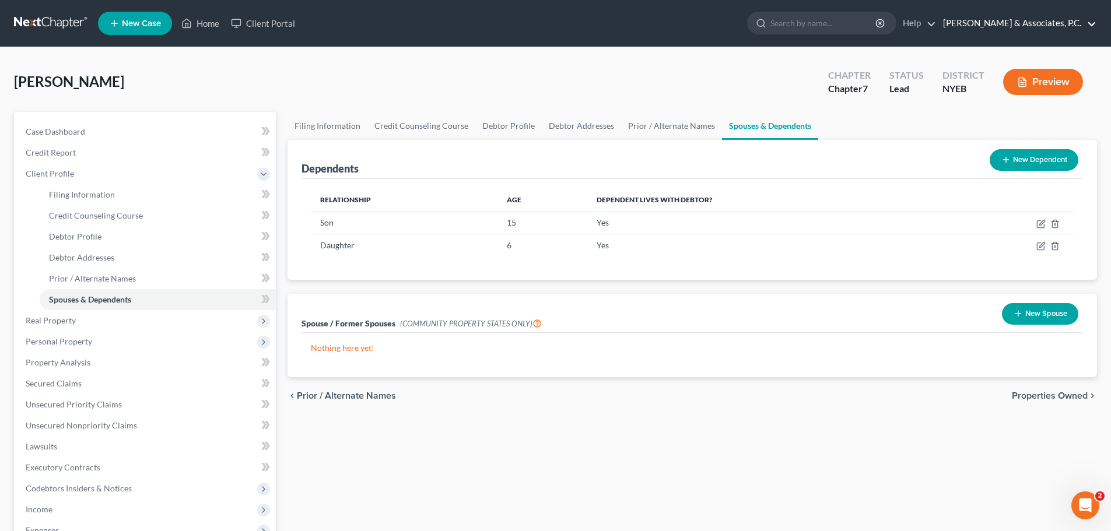
click at [1092, 23] on link "[PERSON_NAME] & Associates, P.C." at bounding box center [1016, 23] width 159 height 21
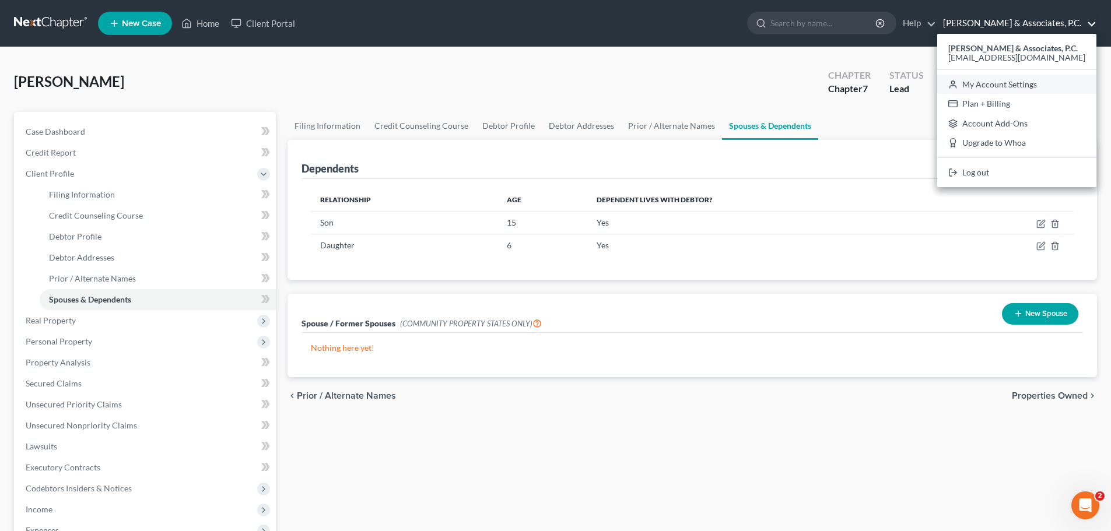
click at [1059, 87] on link "My Account Settings" at bounding box center [1016, 85] width 159 height 20
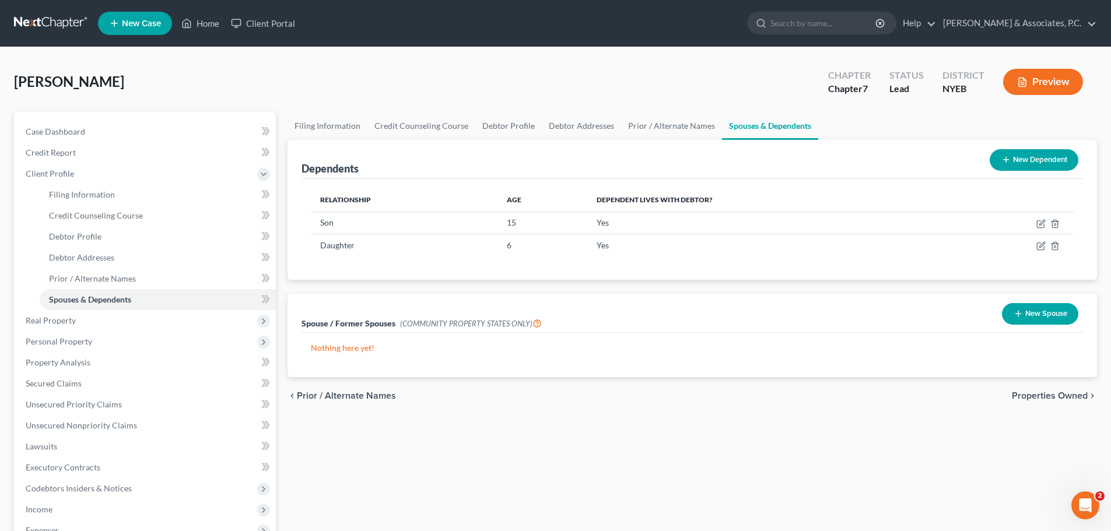
select select "51"
select select "24"
select select "33"
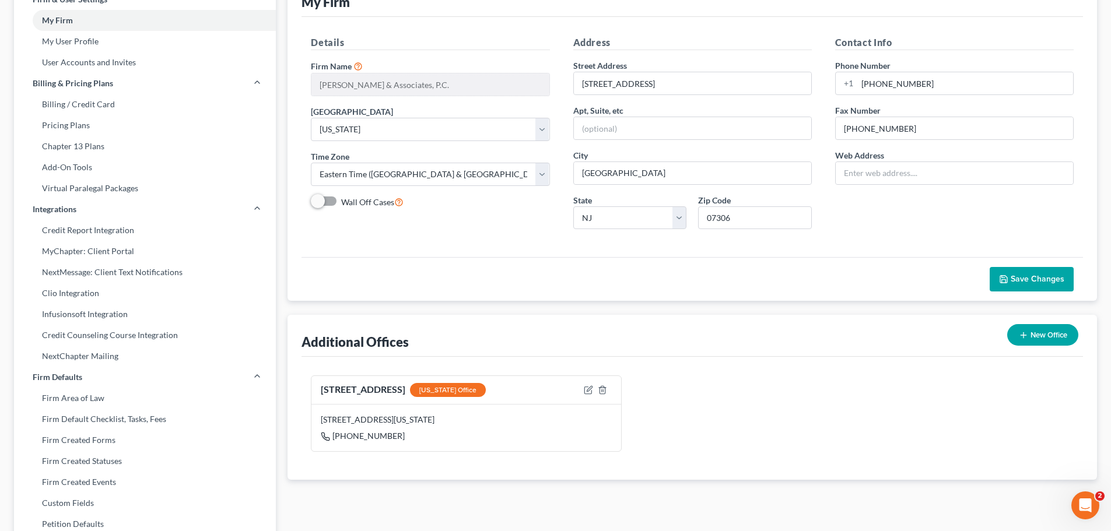
scroll to position [58, 0]
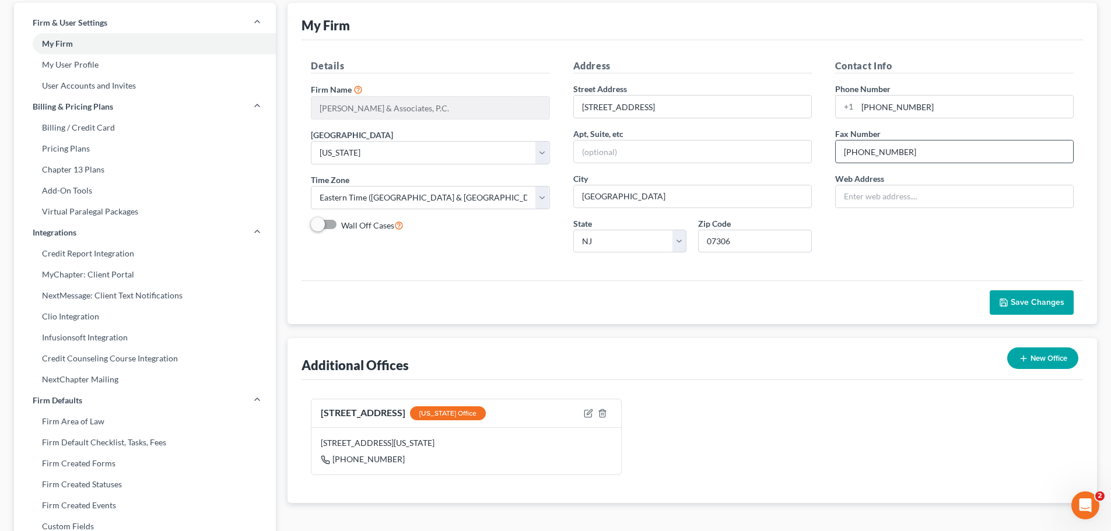
click at [937, 150] on input "201-533-1111" at bounding box center [954, 152] width 237 height 22
type input "2"
click at [927, 194] on input "text" at bounding box center [954, 196] width 237 height 22
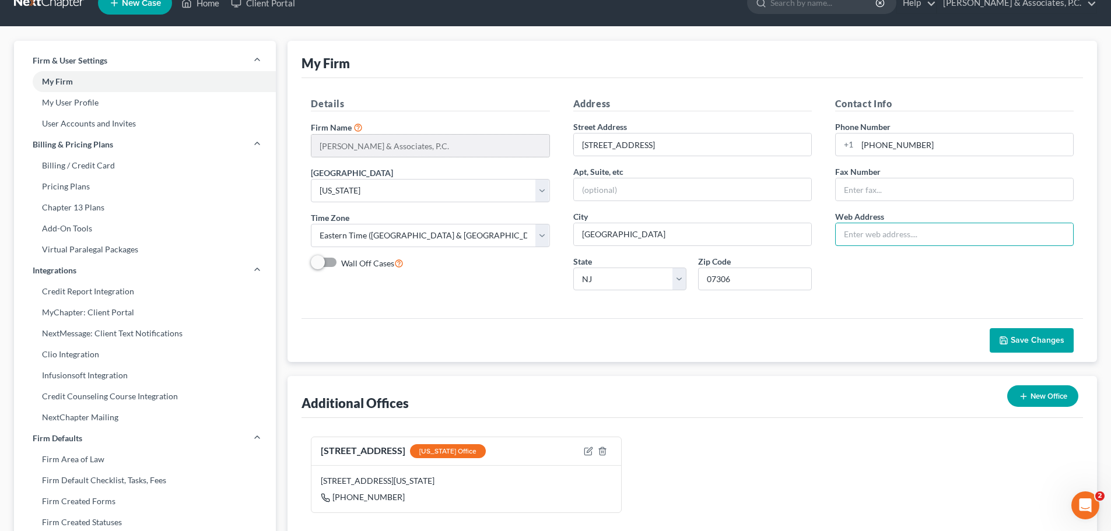
scroll to position [0, 0]
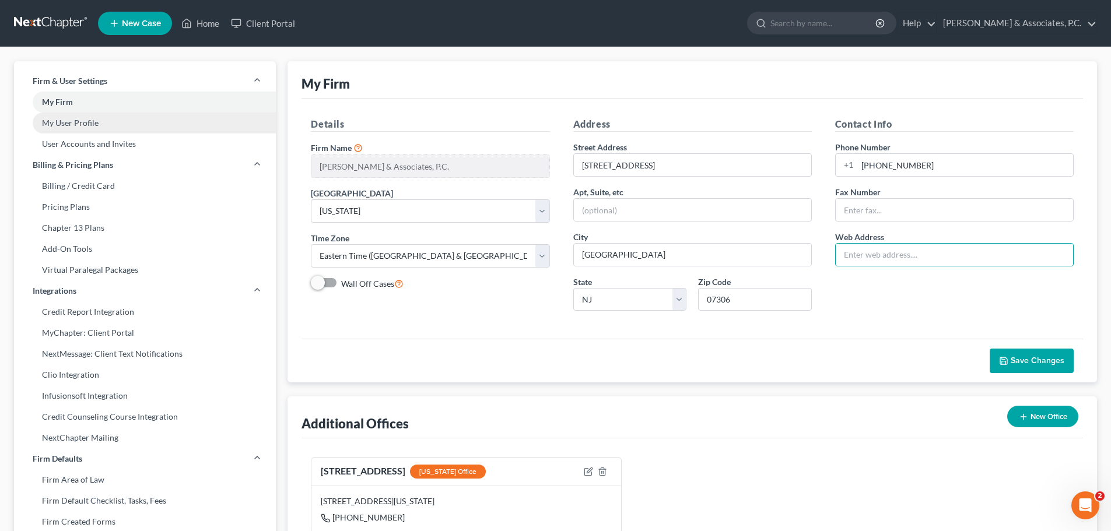
click at [101, 126] on link "My User Profile" at bounding box center [145, 123] width 262 height 21
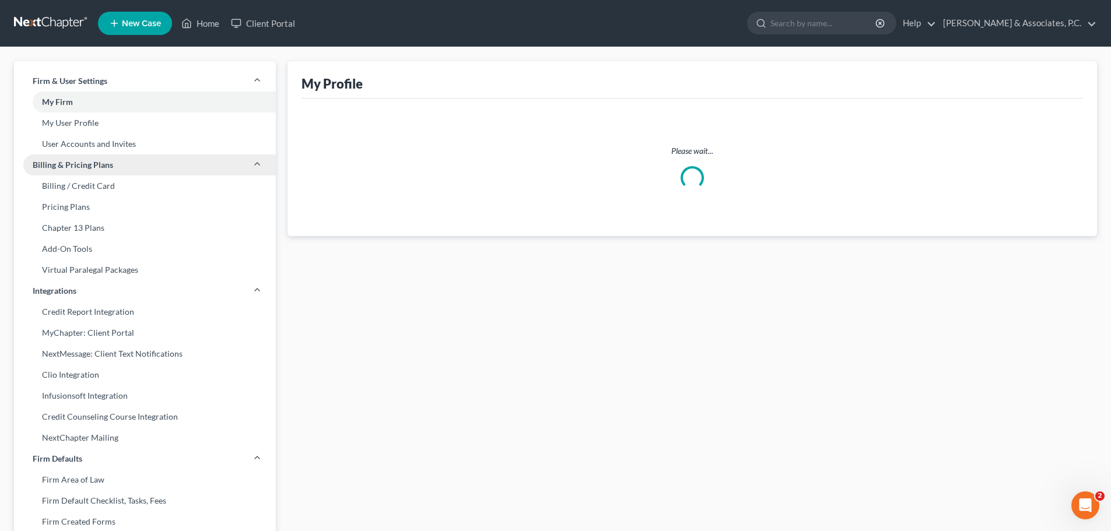
select select "35"
select select "53"
select select "attorney"
select select "0"
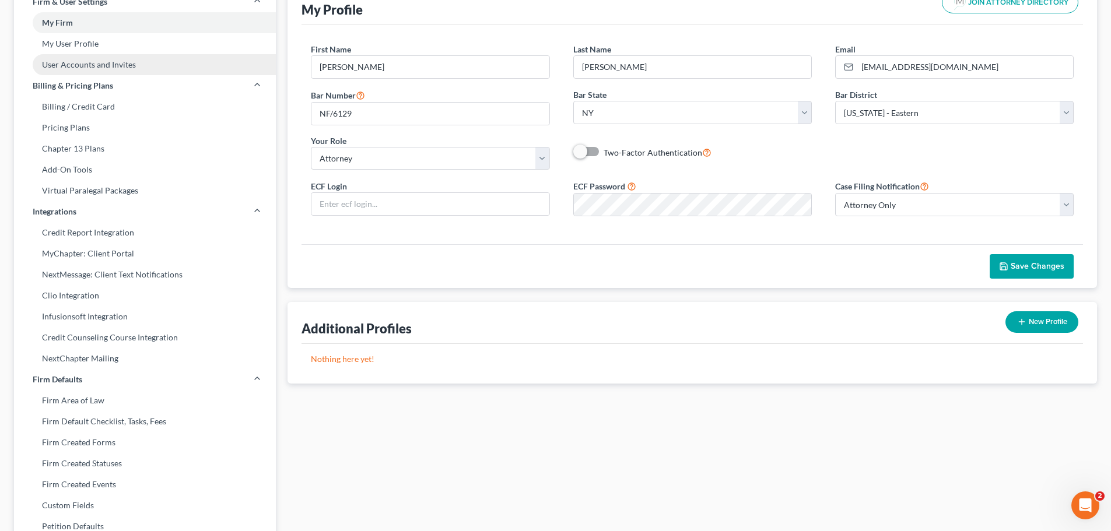
scroll to position [58, 0]
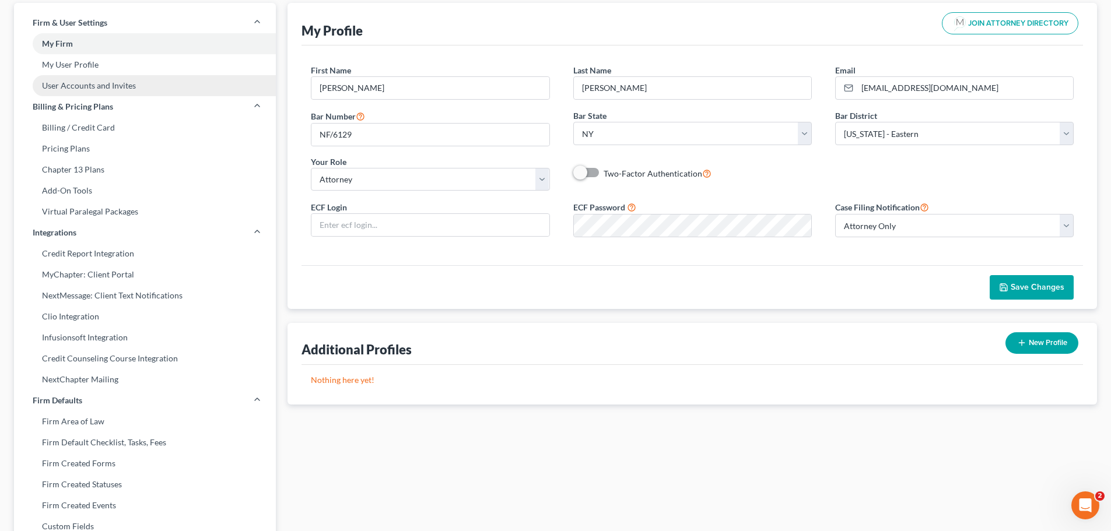
click at [89, 86] on link "User Accounts and Invites" at bounding box center [145, 85] width 262 height 21
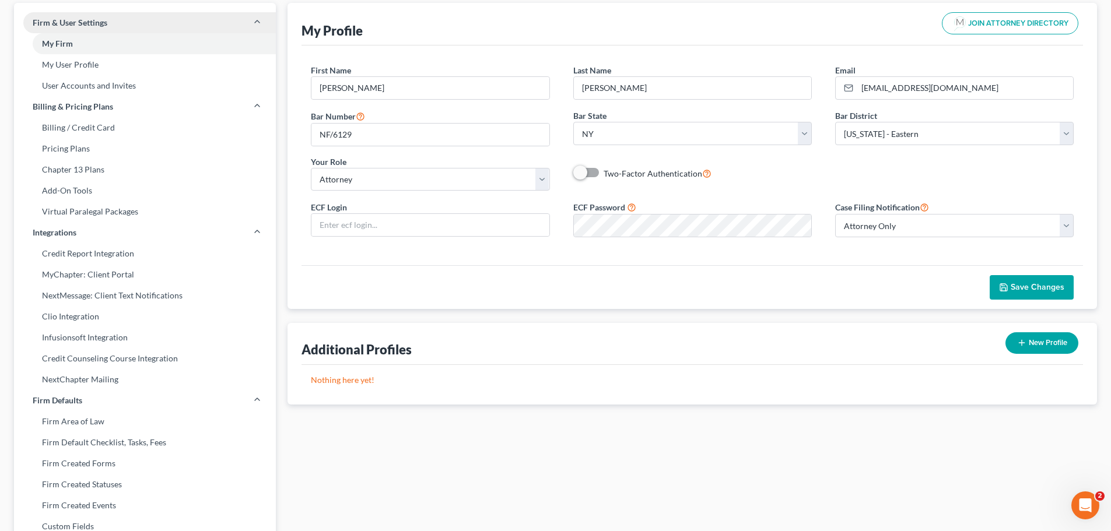
scroll to position [1, 0]
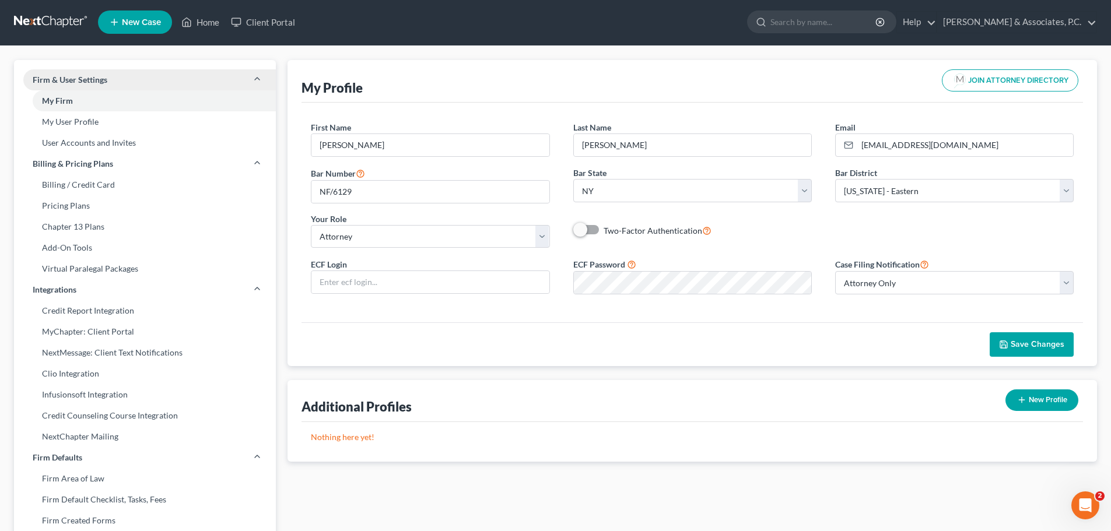
select select "1"
select select "0"
select select "2"
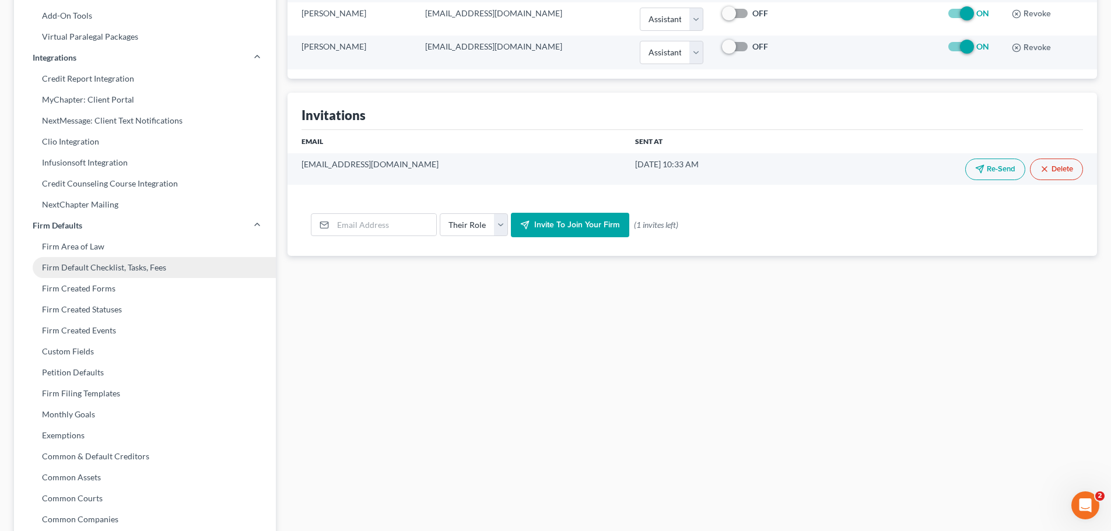
scroll to position [0, 0]
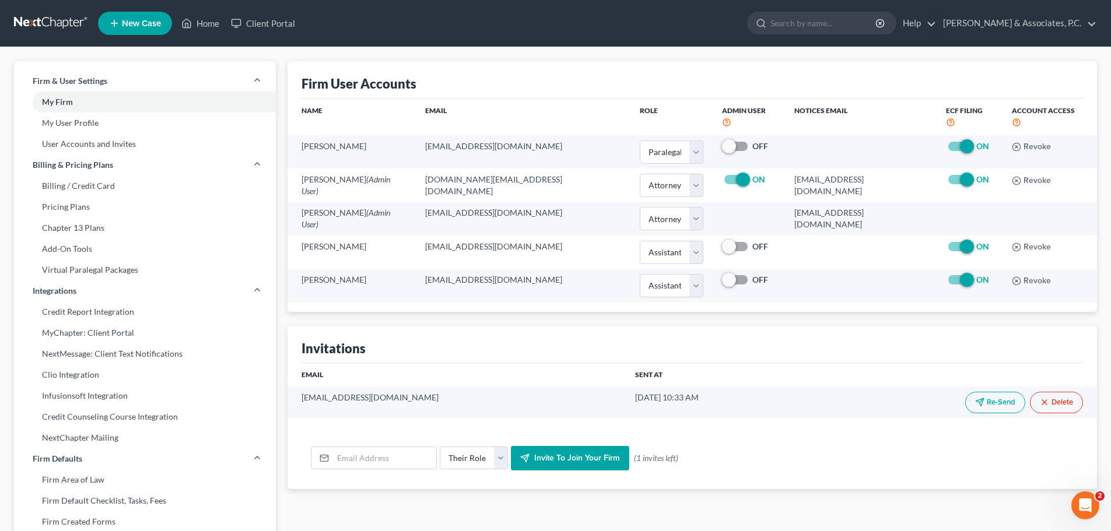
click at [54, 21] on link at bounding box center [51, 23] width 75 height 21
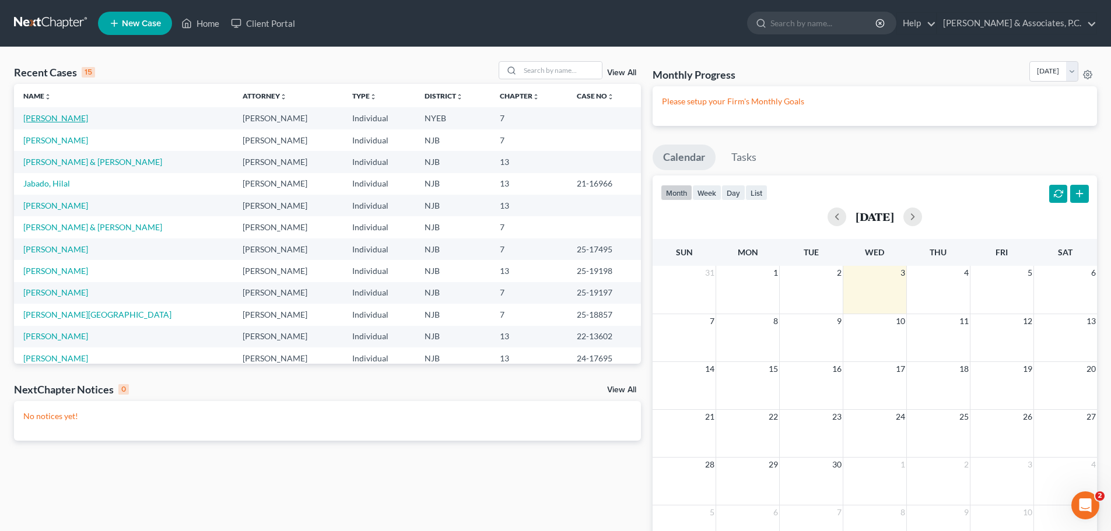
click at [69, 115] on link "[PERSON_NAME]" at bounding box center [55, 118] width 65 height 10
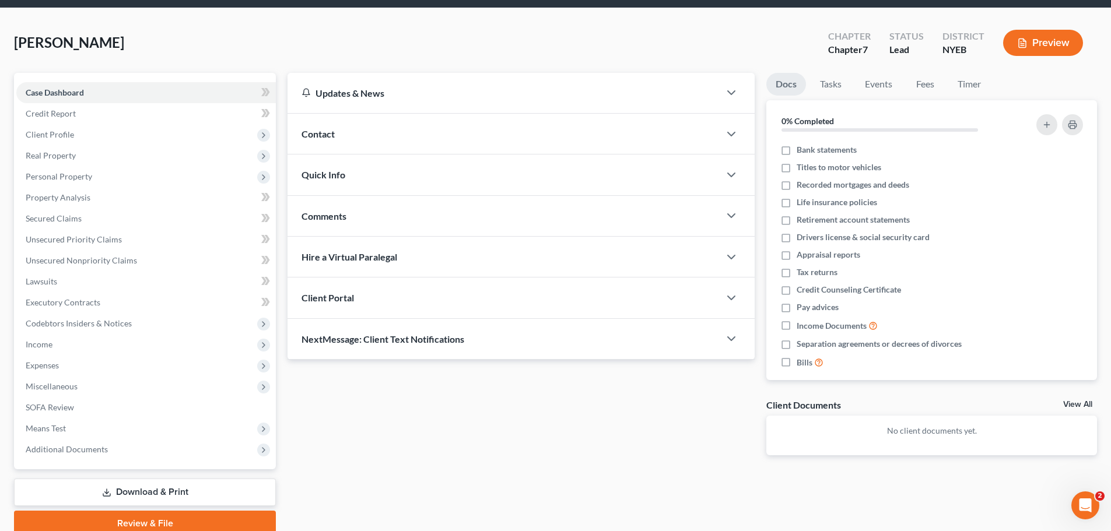
scroll to position [89, 0]
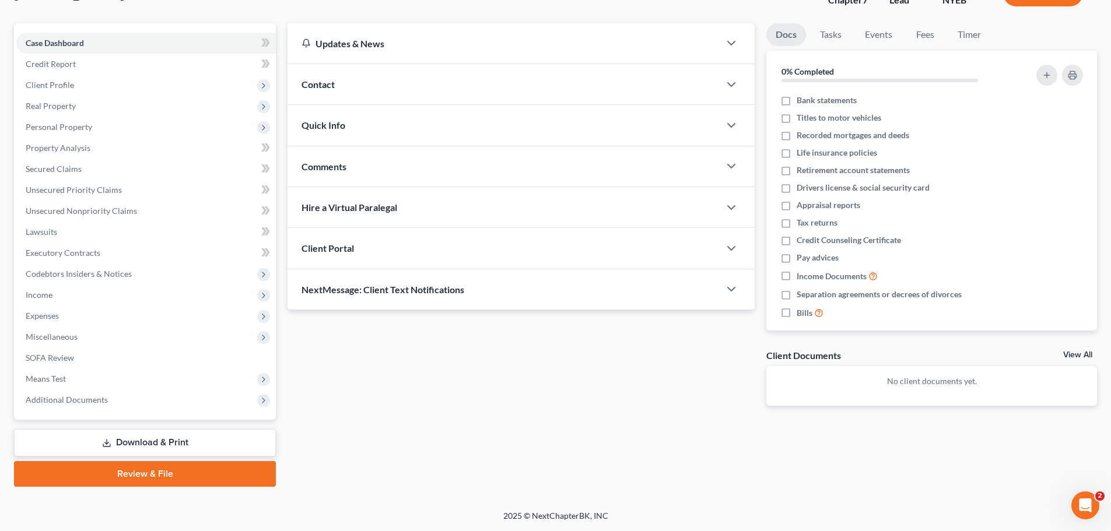
drag, startPoint x: 199, startPoint y: 474, endPoint x: 492, endPoint y: 444, distance: 294.3
click at [199, 474] on link "Review & File" at bounding box center [145, 474] width 262 height 26
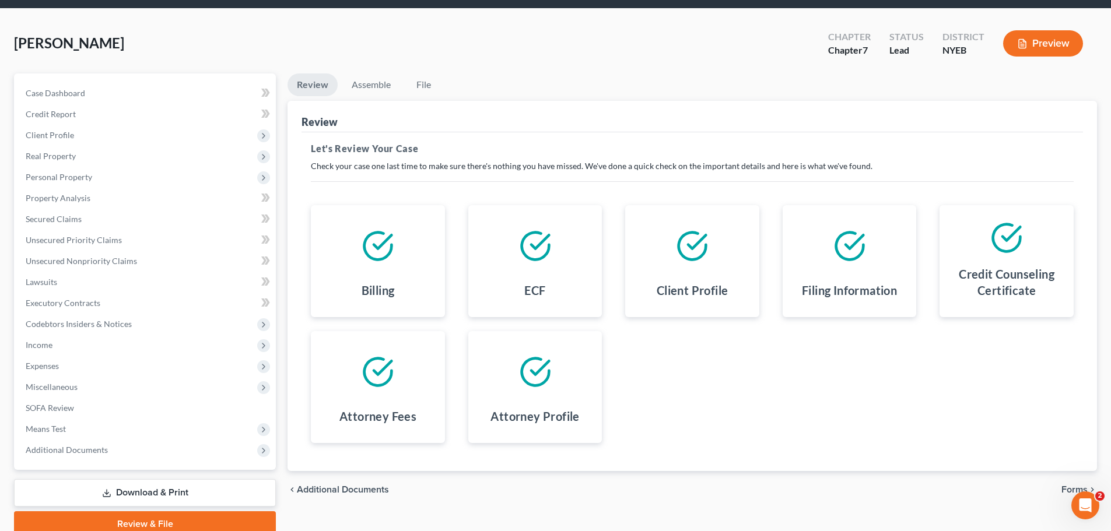
scroll to position [89, 0]
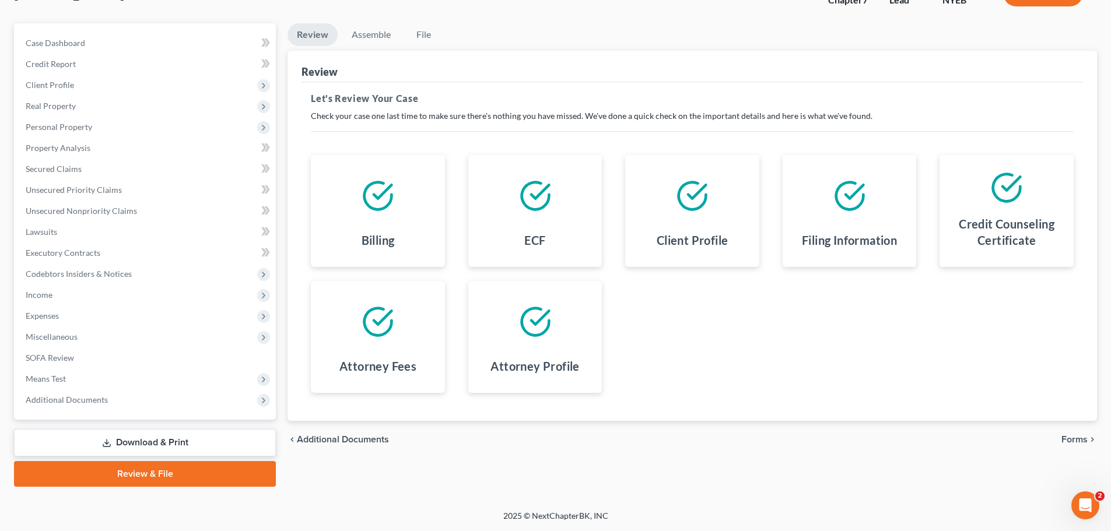
click at [1069, 441] on span "Forms" at bounding box center [1074, 439] width 26 height 9
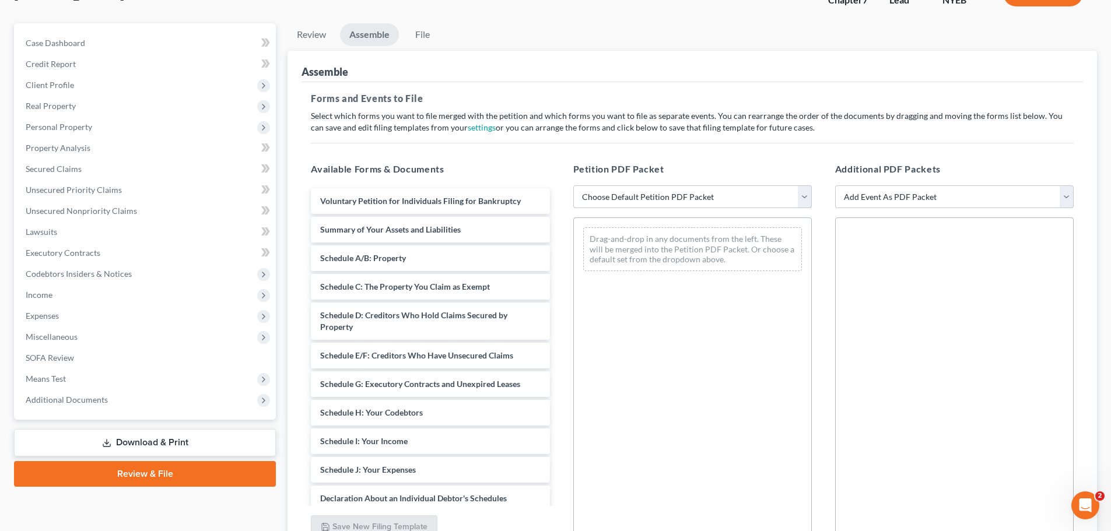
drag, startPoint x: 804, startPoint y: 193, endPoint x: 799, endPoint y: 199, distance: 7.5
click at [804, 194] on select "Choose Default Petition PDF Packet Complete Bankruptcy Petition (all forms and …" at bounding box center [692, 196] width 239 height 23
select select "0"
click at [573, 185] on select "Choose Default Petition PDF Packet Complete Bankruptcy Petition (all forms and …" at bounding box center [692, 196] width 239 height 23
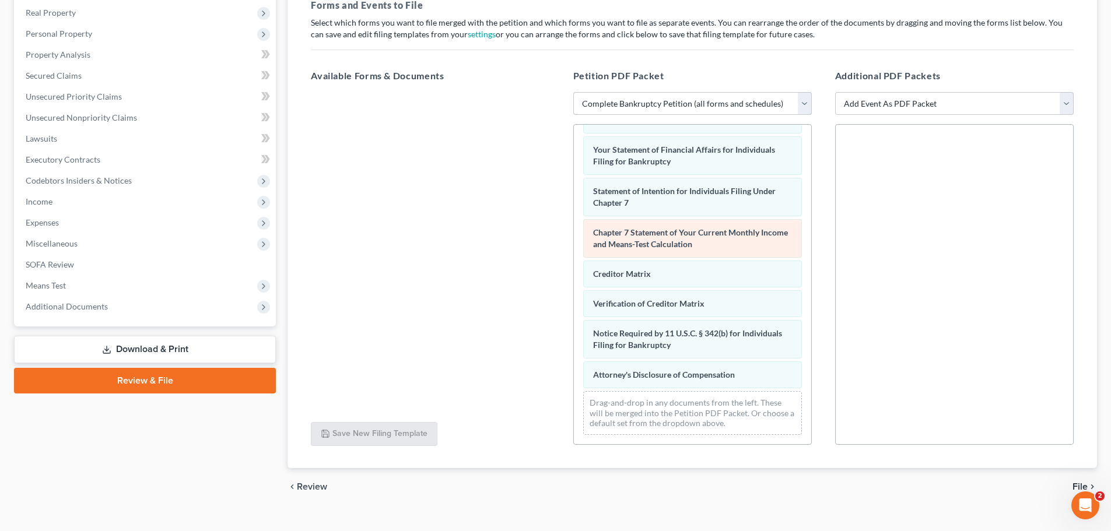
scroll to position [201, 0]
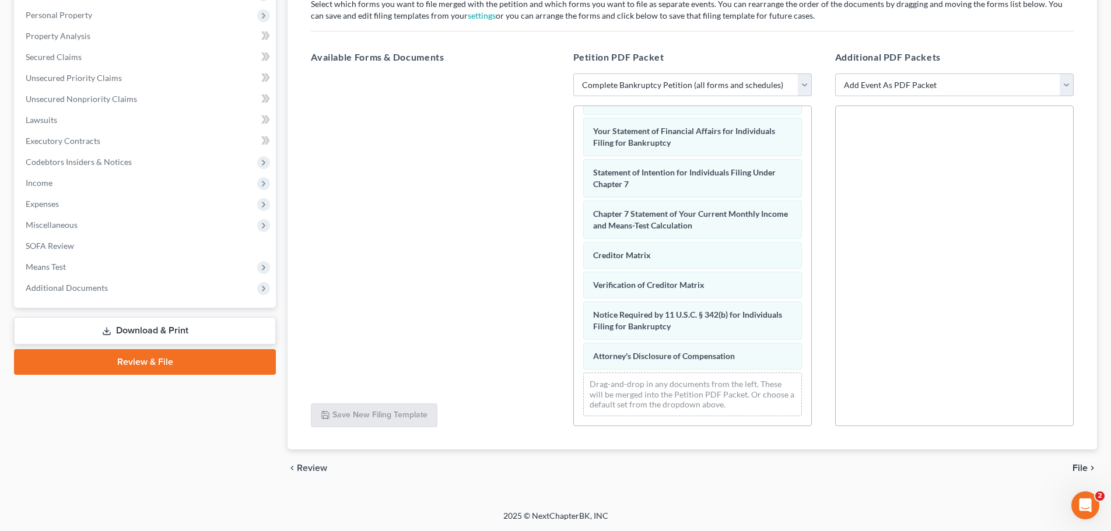
click at [1075, 465] on span "File" at bounding box center [1079, 468] width 15 height 9
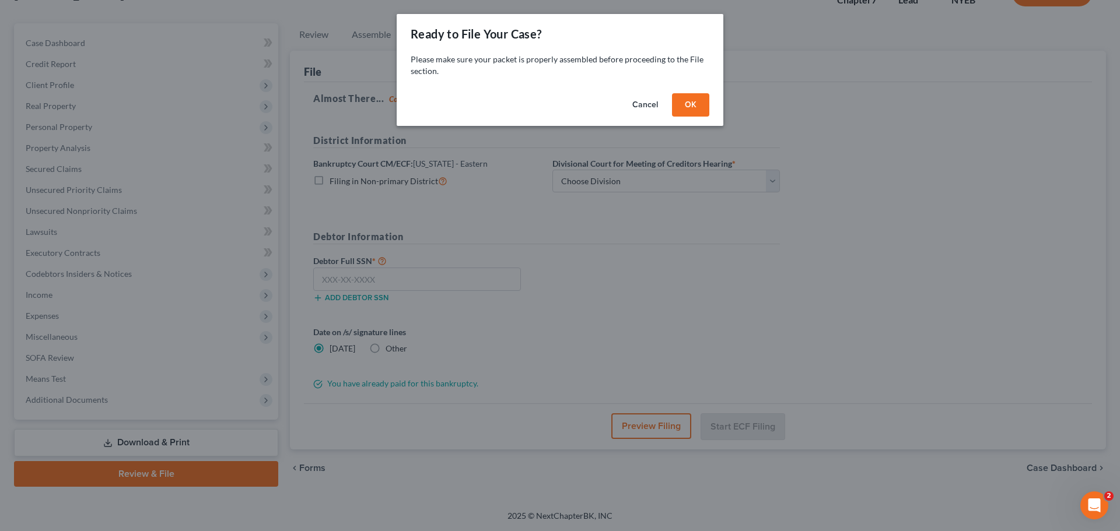
click at [694, 110] on button "OK" at bounding box center [690, 104] width 37 height 23
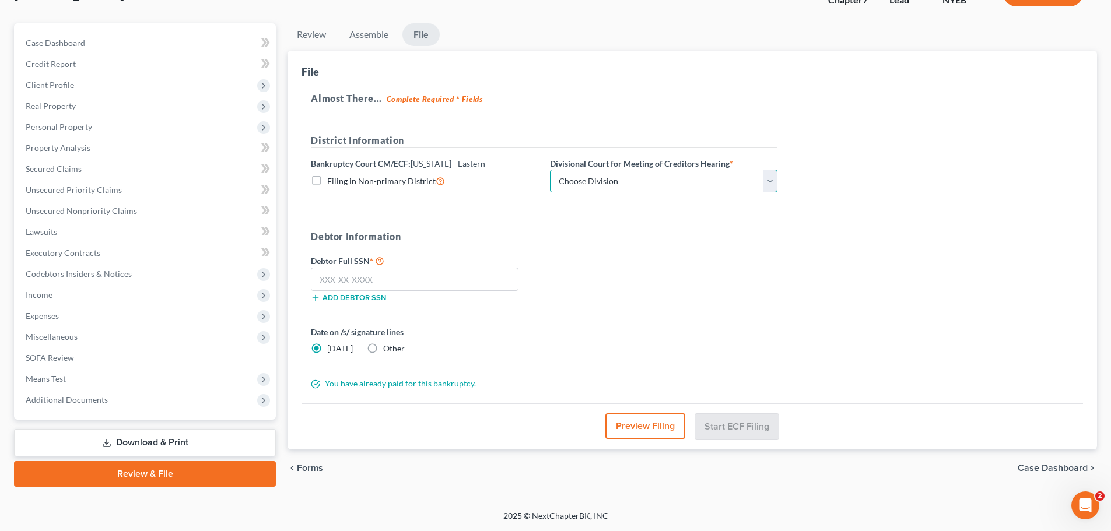
click at [636, 180] on select "Choose Division [GEOGRAPHIC_DATA]" at bounding box center [663, 181] width 227 height 23
select select "0"
click at [550, 170] on select "Choose Division [GEOGRAPHIC_DATA]" at bounding box center [663, 181] width 227 height 23
drag, startPoint x: 509, startPoint y: 278, endPoint x: 494, endPoint y: 289, distance: 18.8
click at [507, 278] on input "text" at bounding box center [415, 279] width 208 height 23
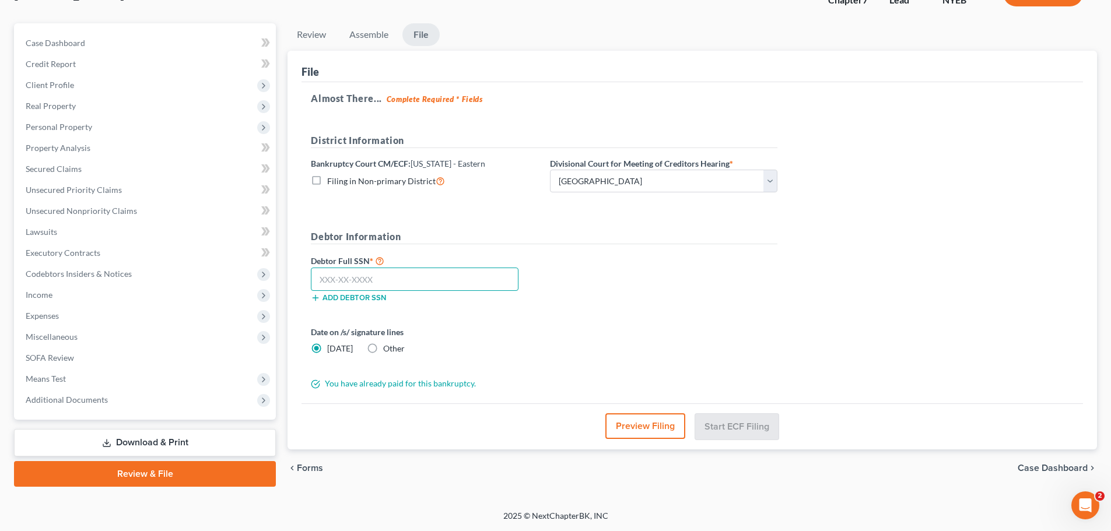
click at [433, 282] on input "text" at bounding box center [415, 279] width 208 height 23
type input "134-70-8146"
click at [383, 346] on label "Other" at bounding box center [394, 349] width 22 height 12
click at [388, 346] on input "Other" at bounding box center [392, 347] width 8 height 8
radio input "true"
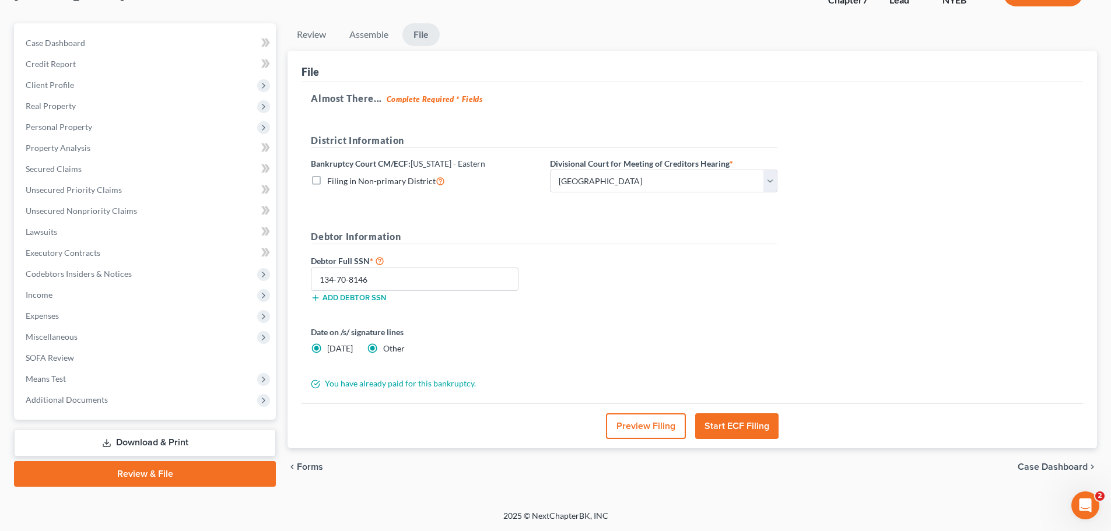
radio input "false"
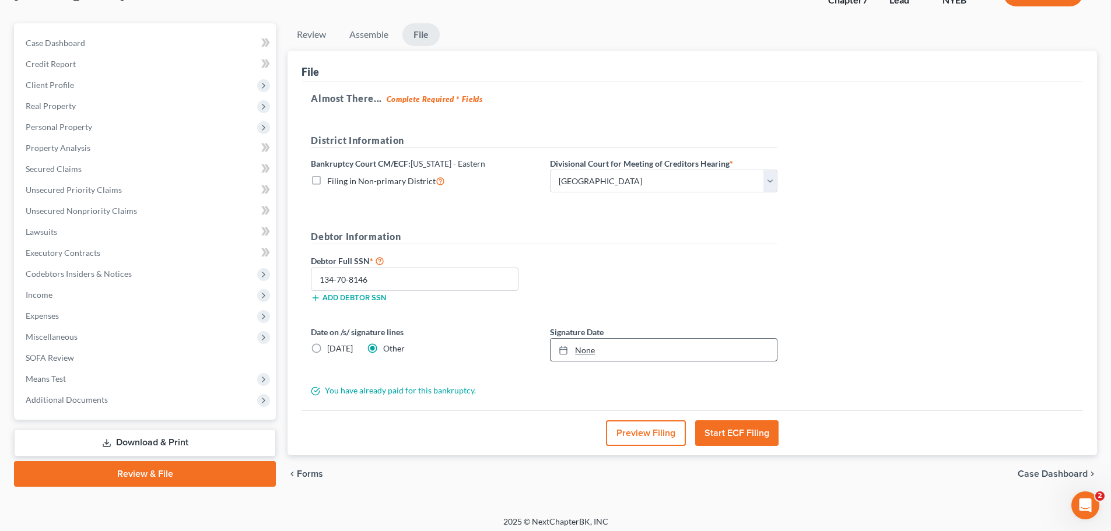
type input "[DATE]"
click at [561, 348] on icon at bounding box center [563, 350] width 9 height 9
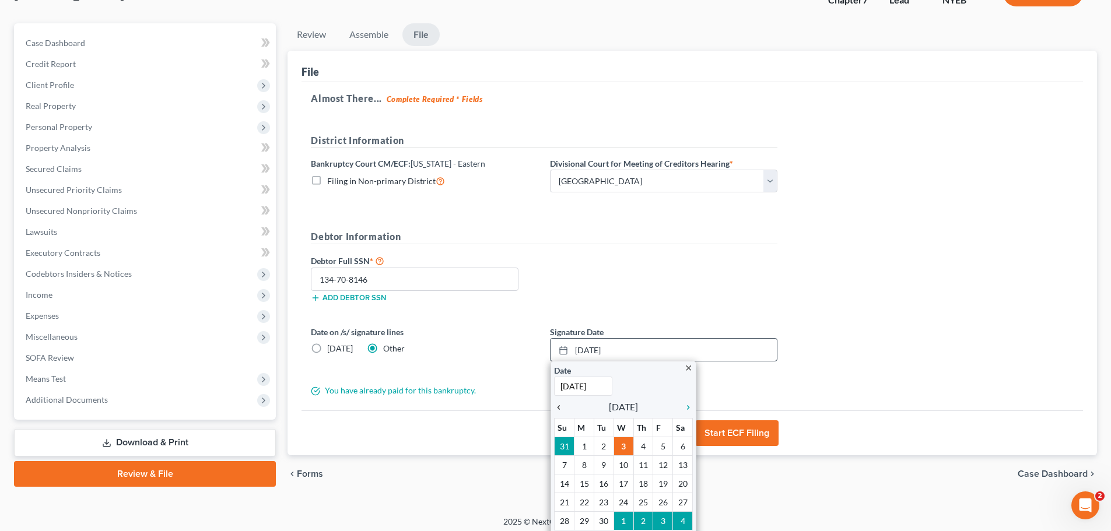
click at [561, 405] on icon "chevron_left" at bounding box center [561, 407] width 15 height 9
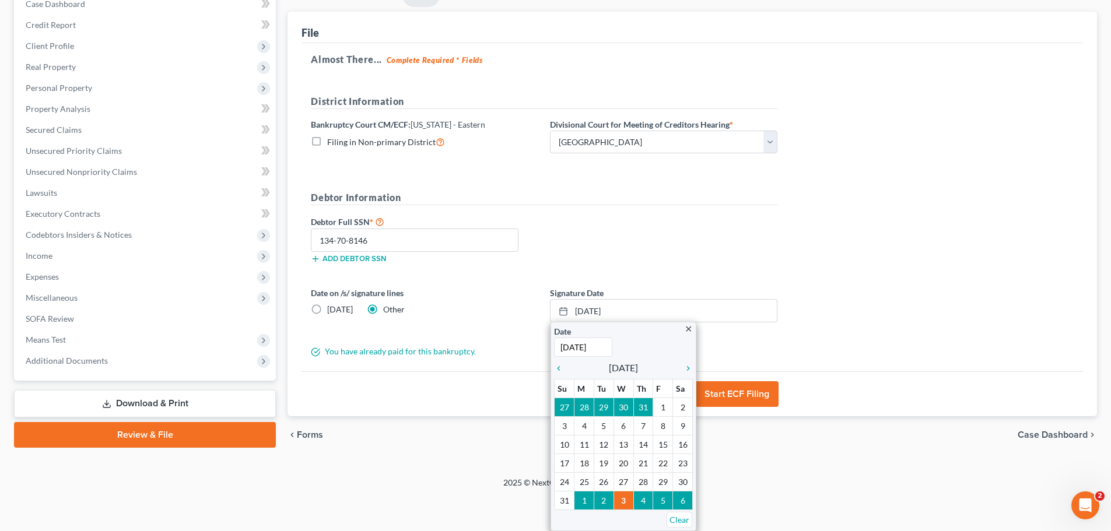
scroll to position [94, 0]
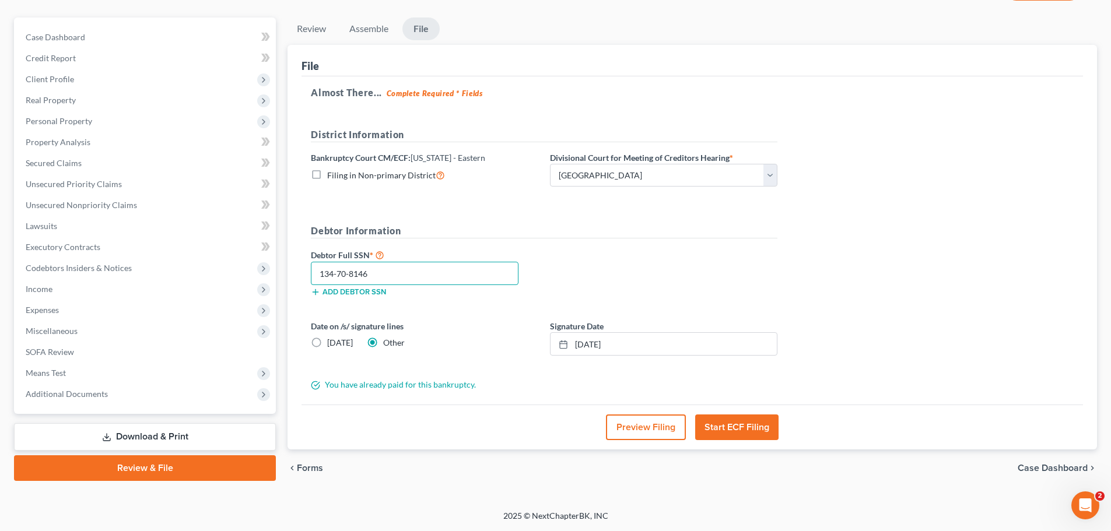
click at [447, 278] on input "134-70-8146" at bounding box center [415, 273] width 208 height 23
click at [756, 430] on button "Start ECF Filing" at bounding box center [736, 428] width 83 height 26
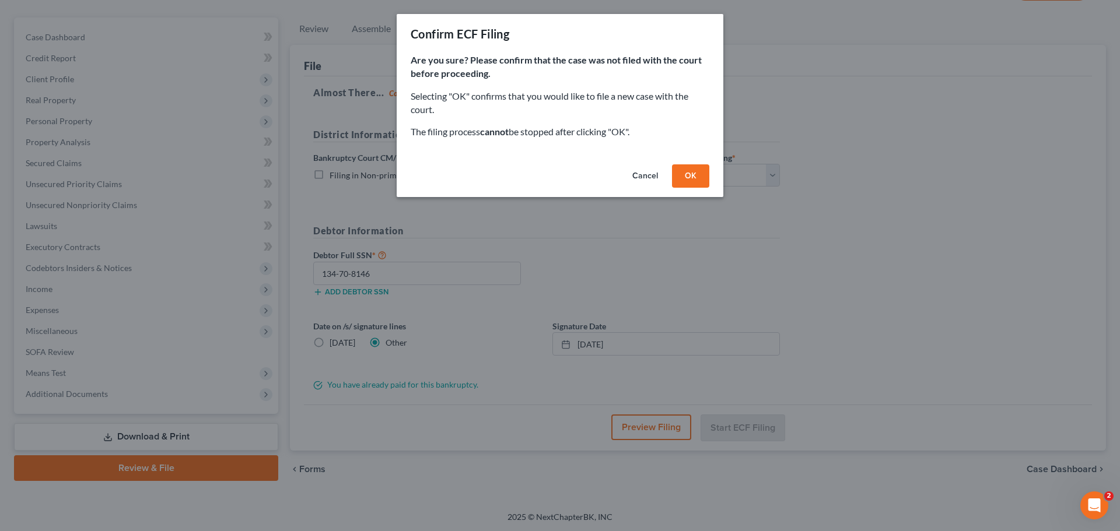
drag, startPoint x: 703, startPoint y: 179, endPoint x: 726, endPoint y: 185, distance: 24.2
click at [703, 178] on button "OK" at bounding box center [690, 175] width 37 height 23
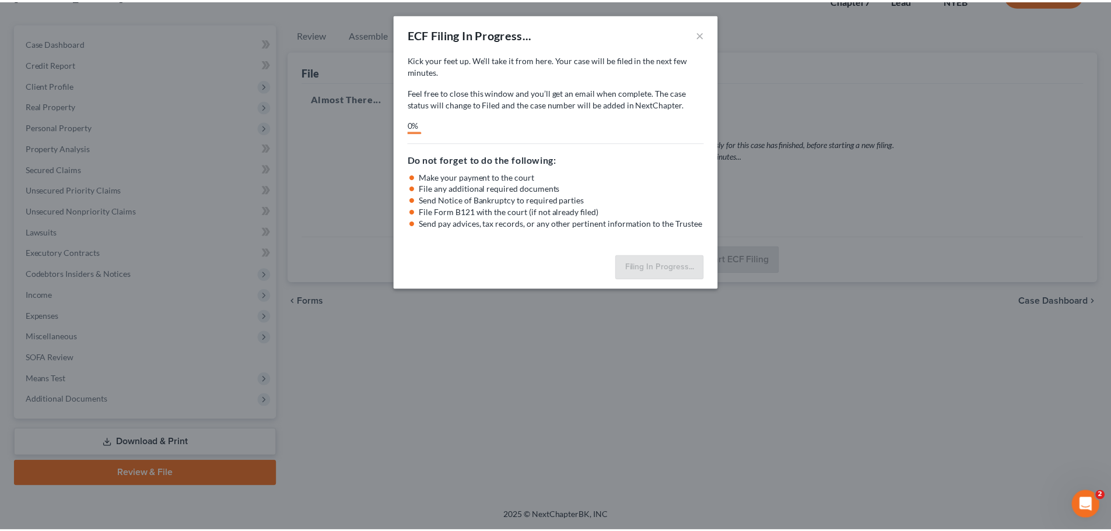
scroll to position [89, 0]
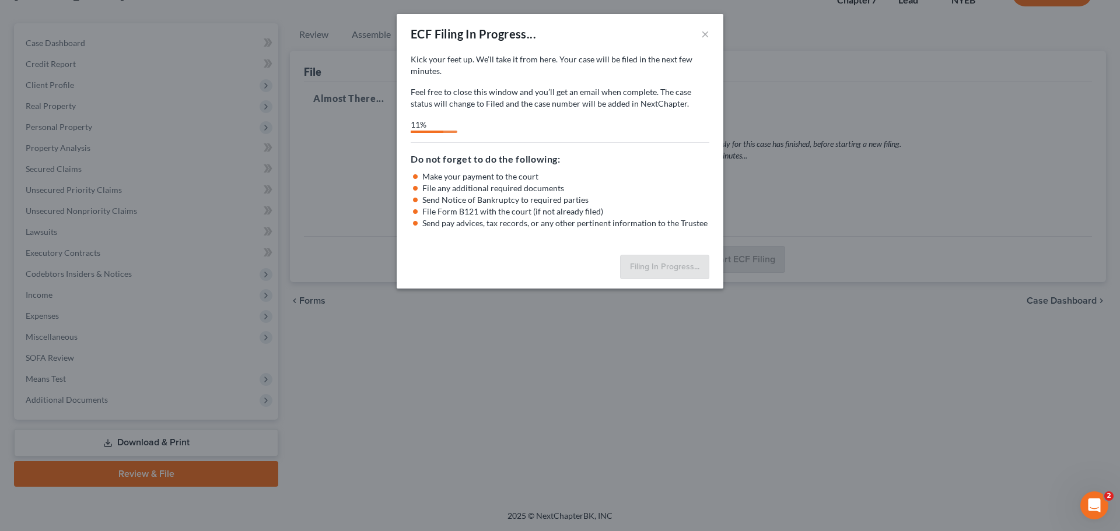
select select "0"
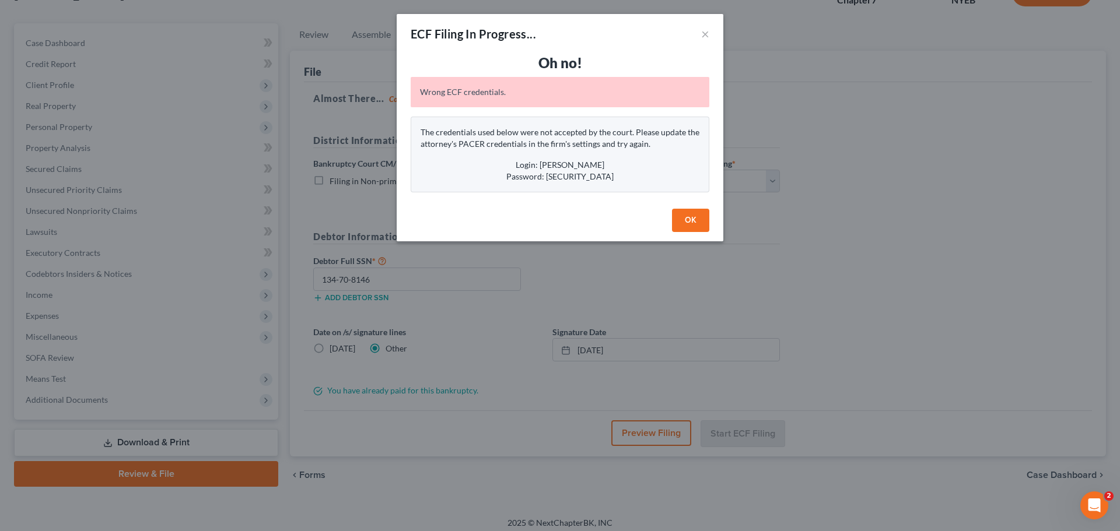
click at [685, 222] on button "OK" at bounding box center [690, 220] width 37 height 23
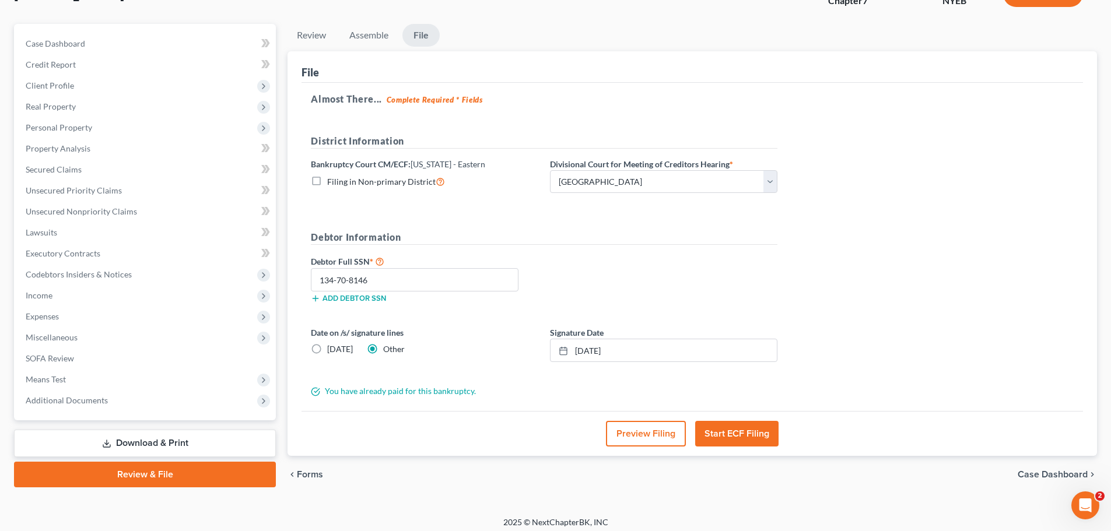
scroll to position [0, 0]
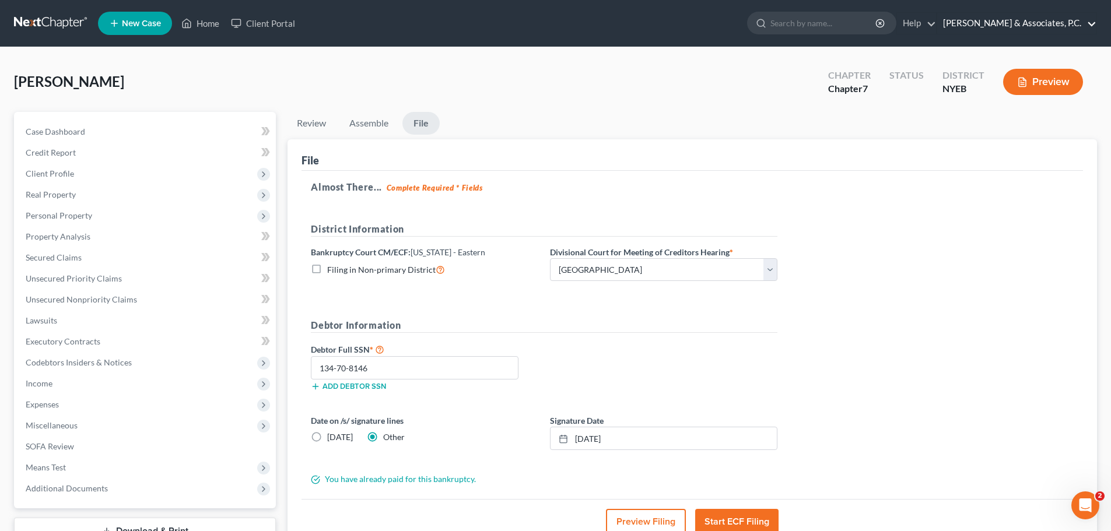
click at [1061, 22] on link "[PERSON_NAME] & Associates, P.C." at bounding box center [1016, 23] width 159 height 21
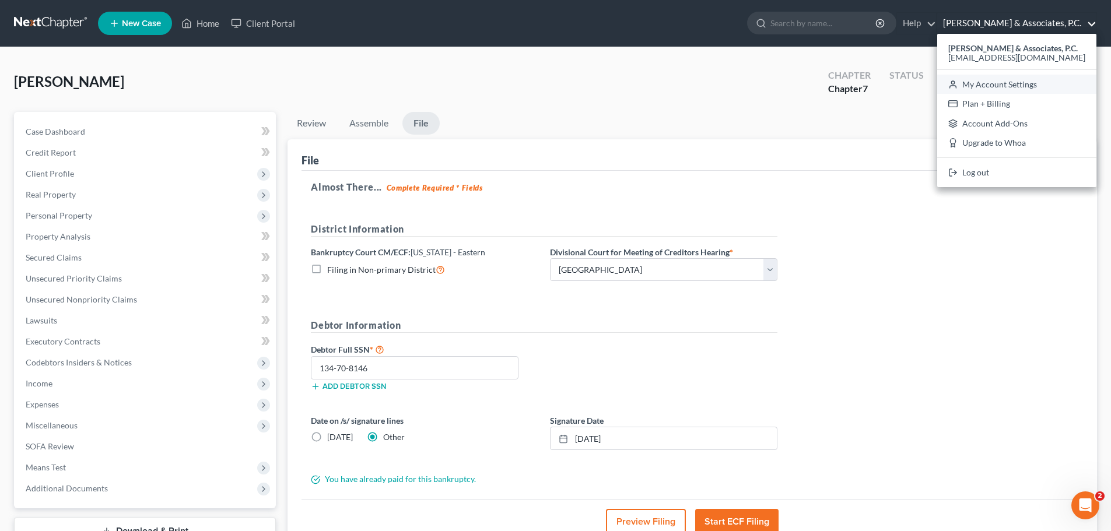
click at [1047, 85] on link "My Account Settings" at bounding box center [1016, 85] width 159 height 20
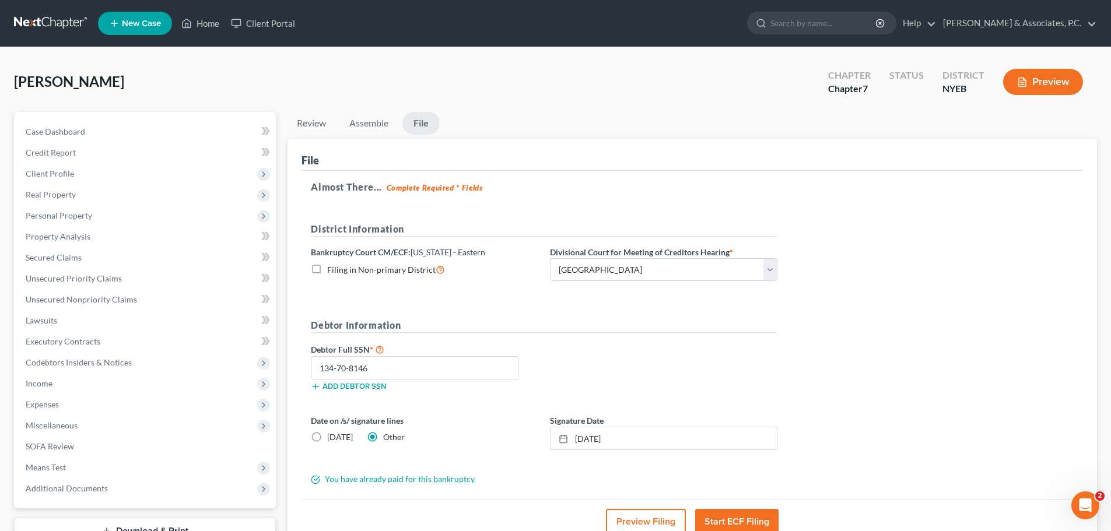
select select "24"
select select "33"
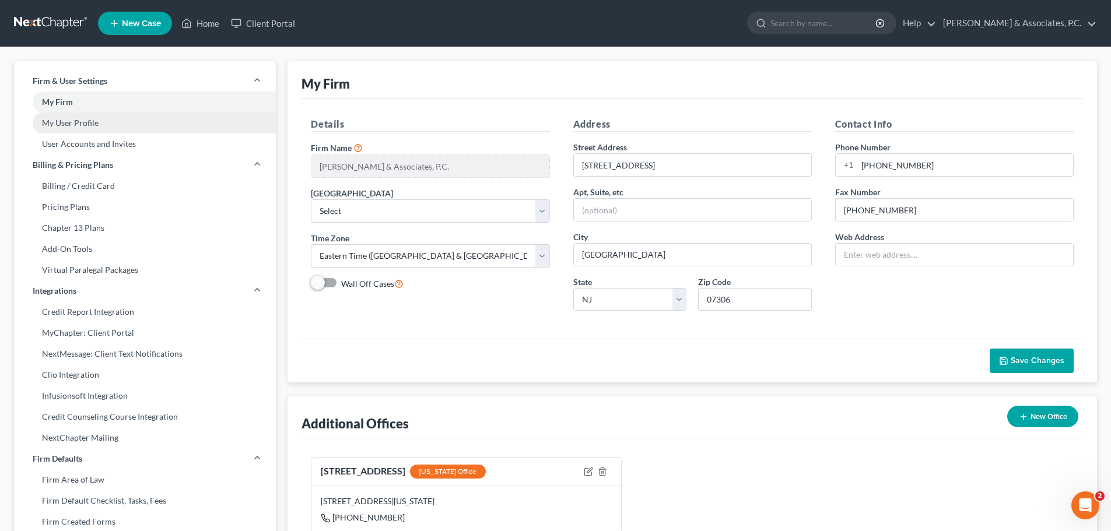
click at [80, 129] on link "My User Profile" at bounding box center [145, 123] width 262 height 21
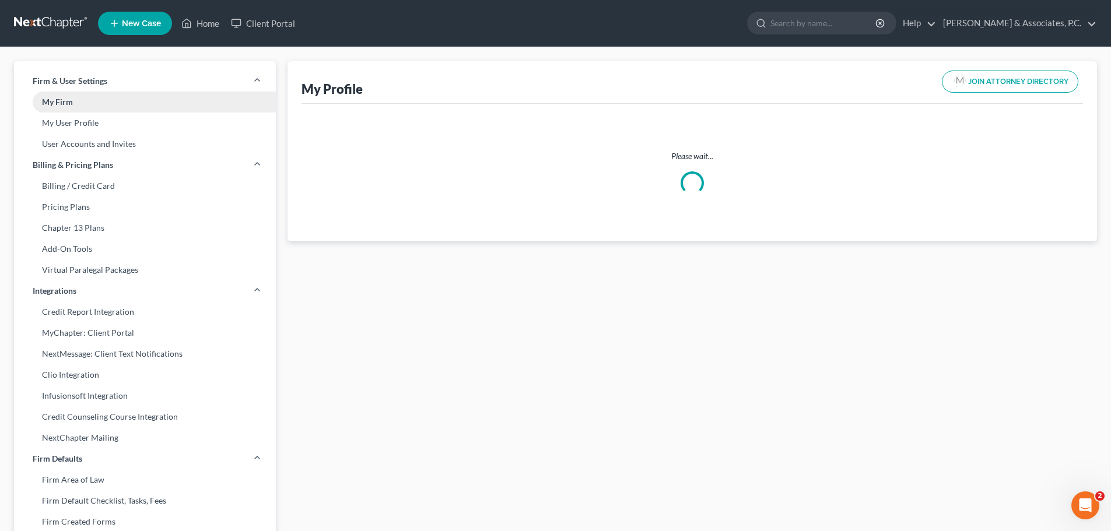
select select "35"
select select "53"
select select "attorney"
select select "0"
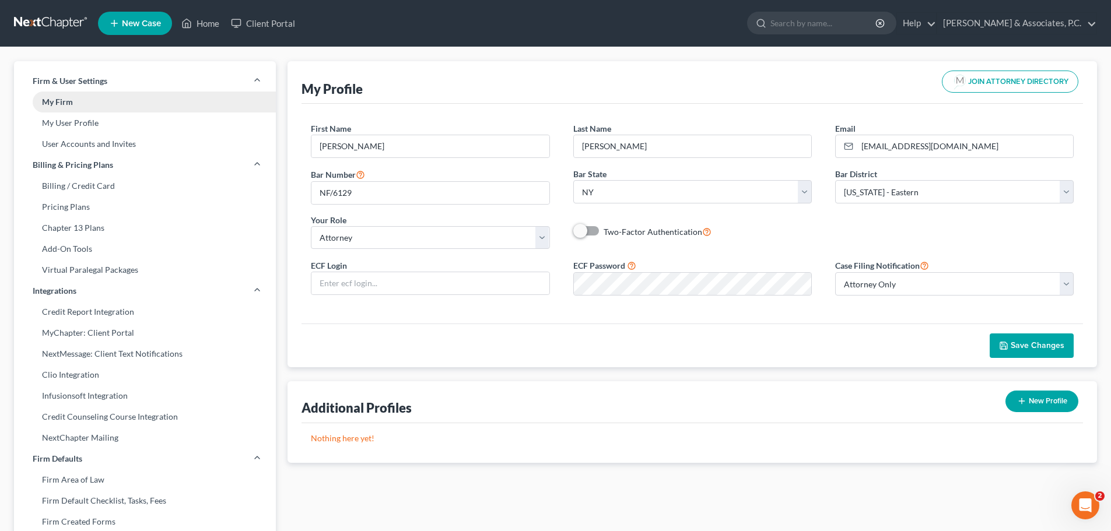
click at [75, 100] on link "My Firm" at bounding box center [145, 102] width 262 height 21
select select "51"
select select "24"
select select "33"
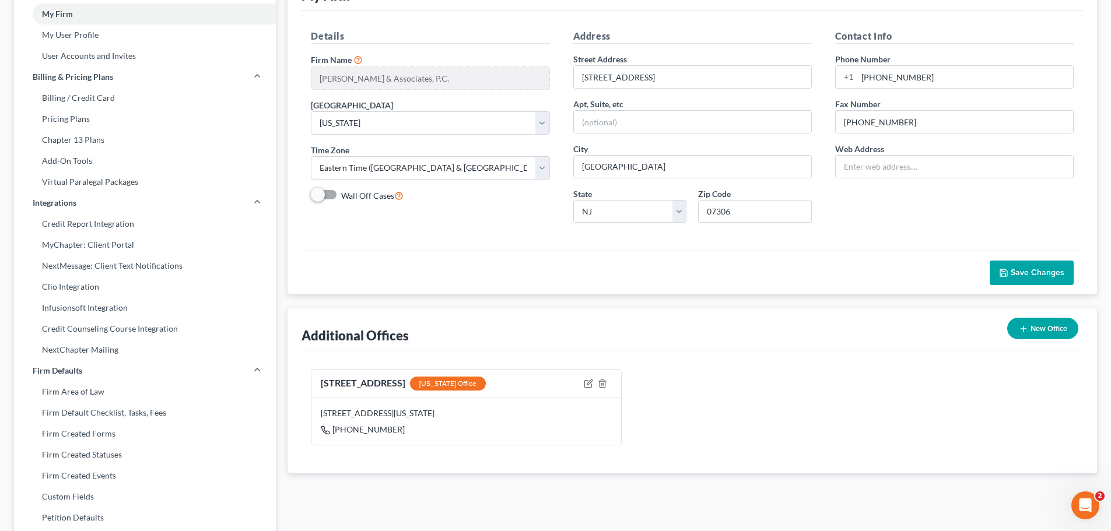
scroll to position [117, 0]
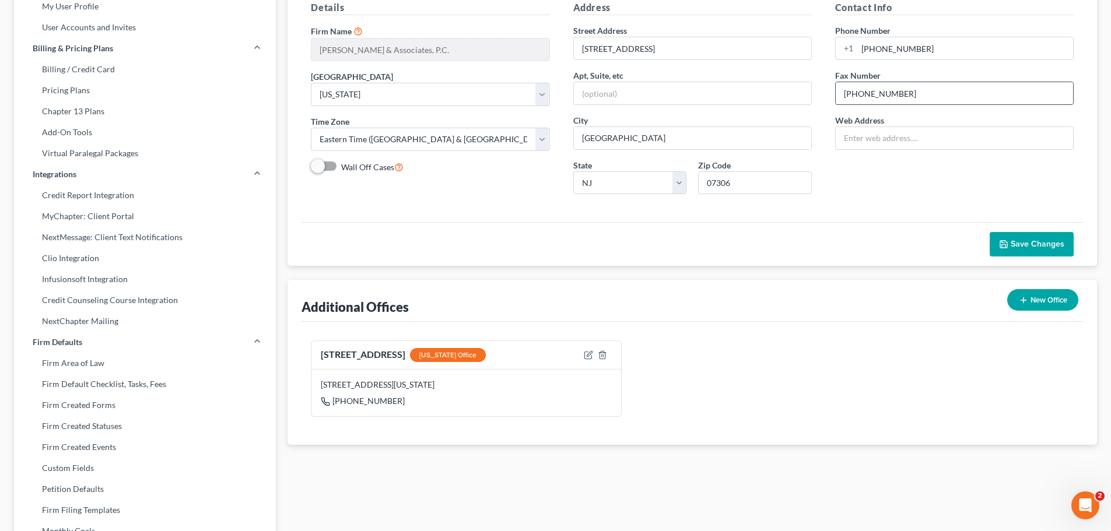
click at [945, 93] on input "201-533-1111" at bounding box center [954, 93] width 237 height 22
type input "2"
click at [1049, 250] on button "Save Changes" at bounding box center [1032, 244] width 84 height 24
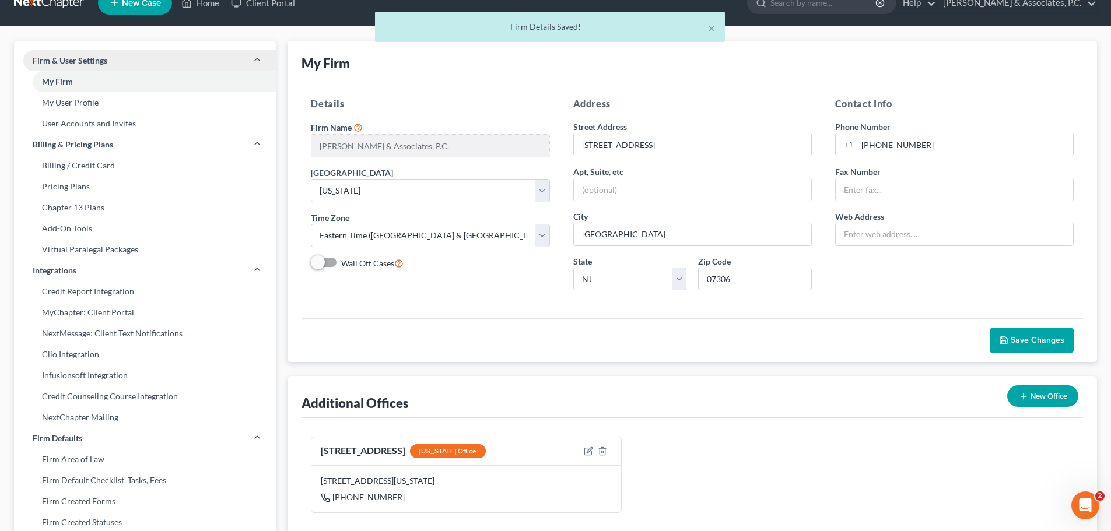
scroll to position [0, 0]
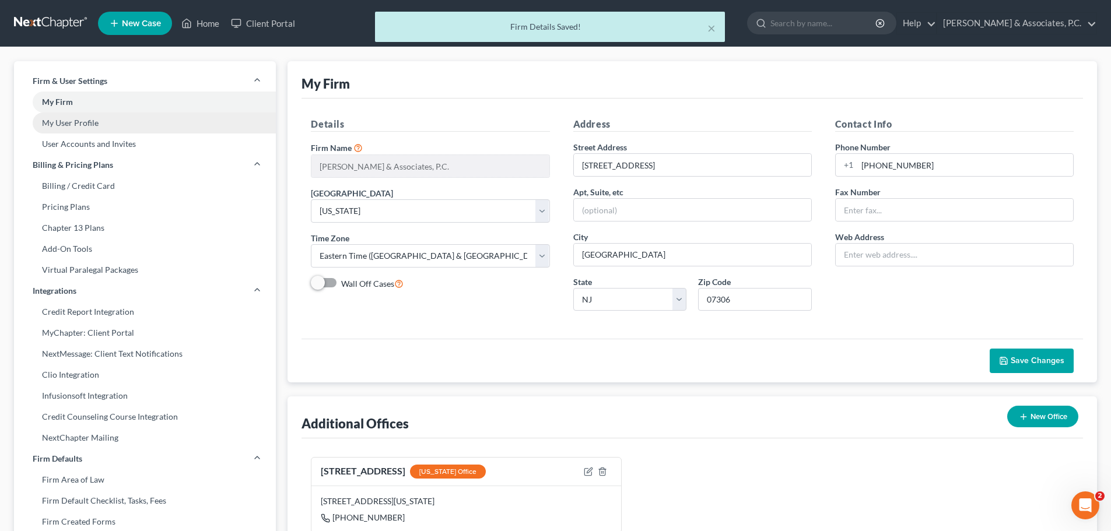
click at [81, 128] on link "My User Profile" at bounding box center [145, 123] width 262 height 21
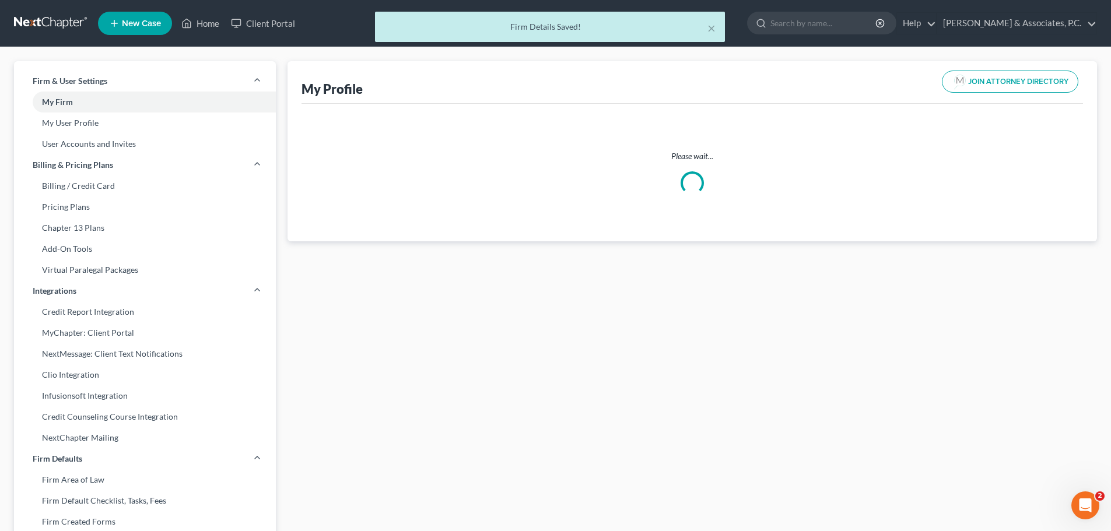
select select "35"
select select "53"
select select "attorney"
select select "0"
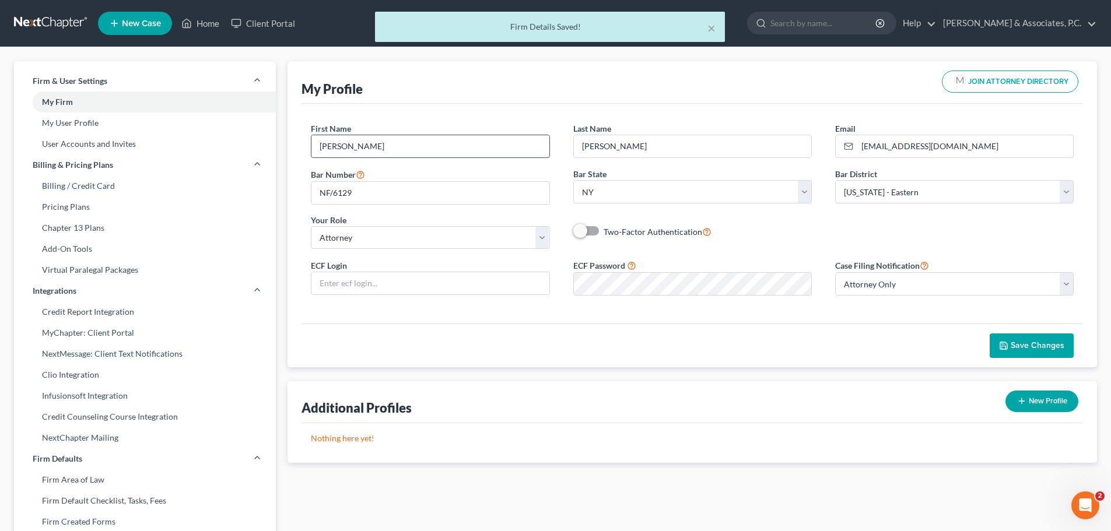
click at [423, 144] on input "Nicholas" at bounding box center [429, 146] width 237 height 22
click at [686, 148] on input "Fitzgerald" at bounding box center [692, 146] width 237 height 22
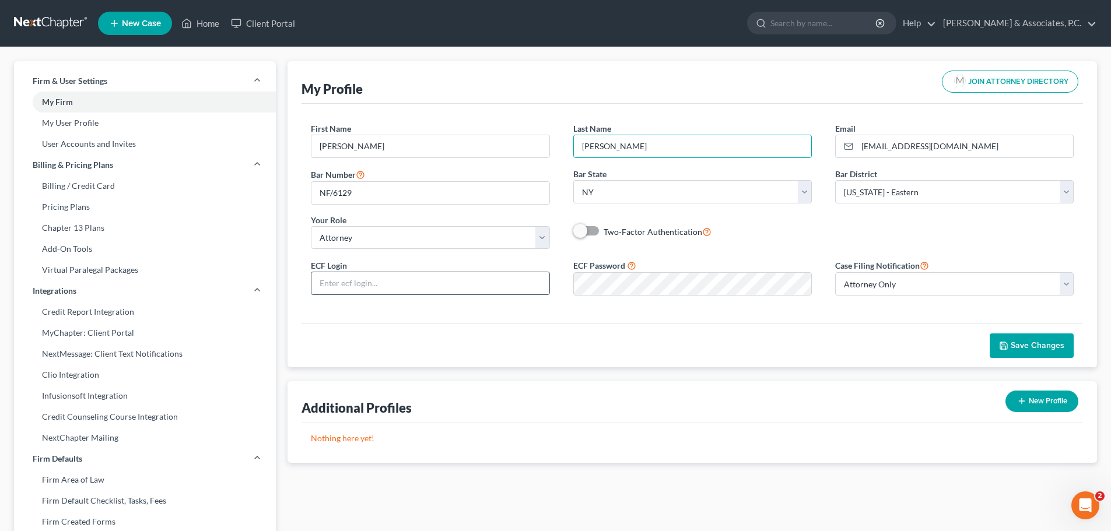
drag, startPoint x: 444, startPoint y: 284, endPoint x: 454, endPoint y: 278, distance: 11.3
click at [444, 283] on input "text" at bounding box center [429, 283] width 237 height 22
type input "nickslaw"
click at [711, 336] on div "Save Changes" at bounding box center [691, 346] width 781 height 44
click at [523, 285] on div "ECF Login nickslaw ECF Password Case Filing Notification Select Attorney Only A…" at bounding box center [692, 281] width 786 height 47
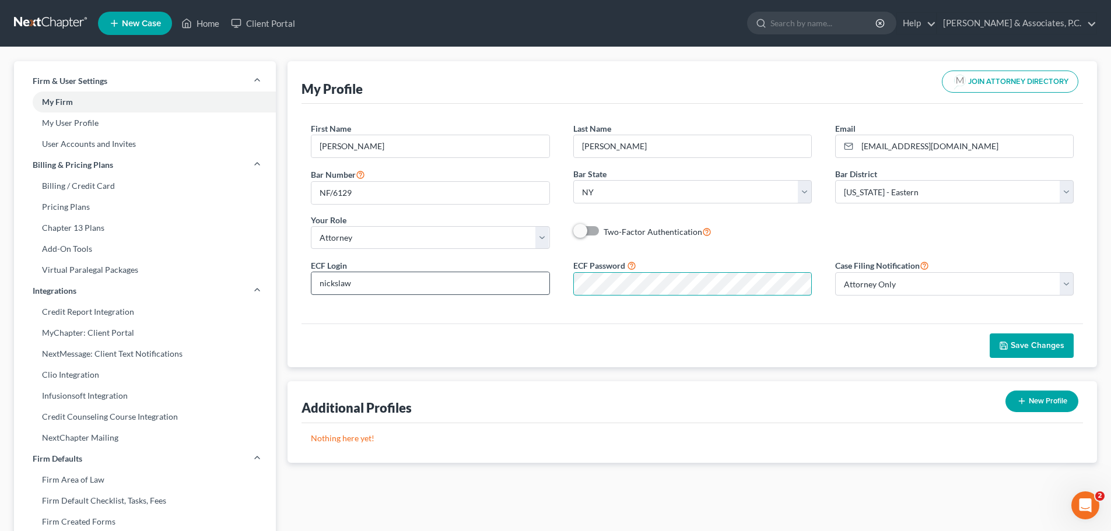
click at [530, 292] on div "ECF Login nickslaw ECF Password Case Filing Notification Select Attorney Only A…" at bounding box center [692, 281] width 786 height 47
click at [1049, 343] on span "Save Changes" at bounding box center [1038, 346] width 54 height 10
click at [94, 146] on link "User Accounts and Invites" at bounding box center [145, 144] width 262 height 21
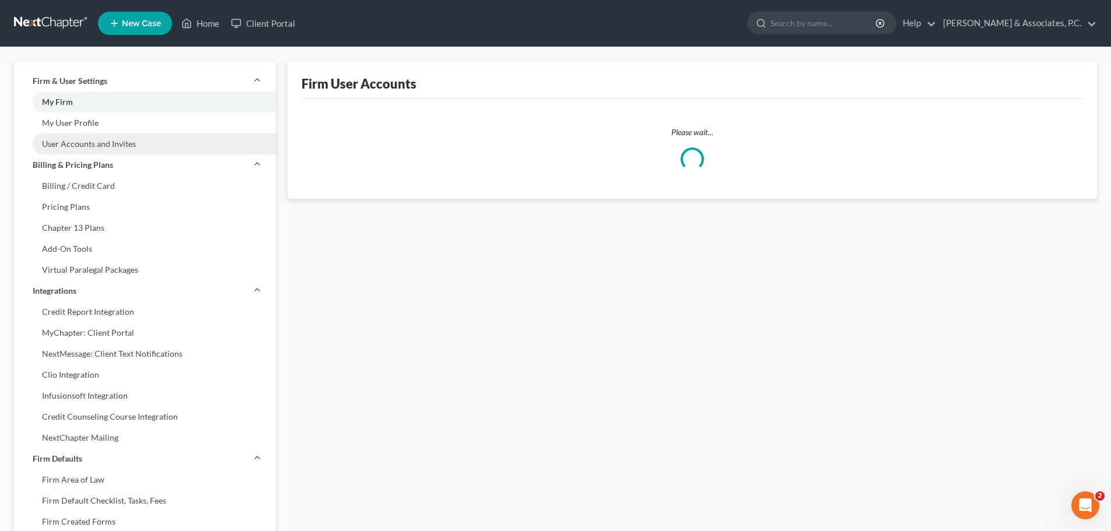
select select "1"
select select "0"
select select "2"
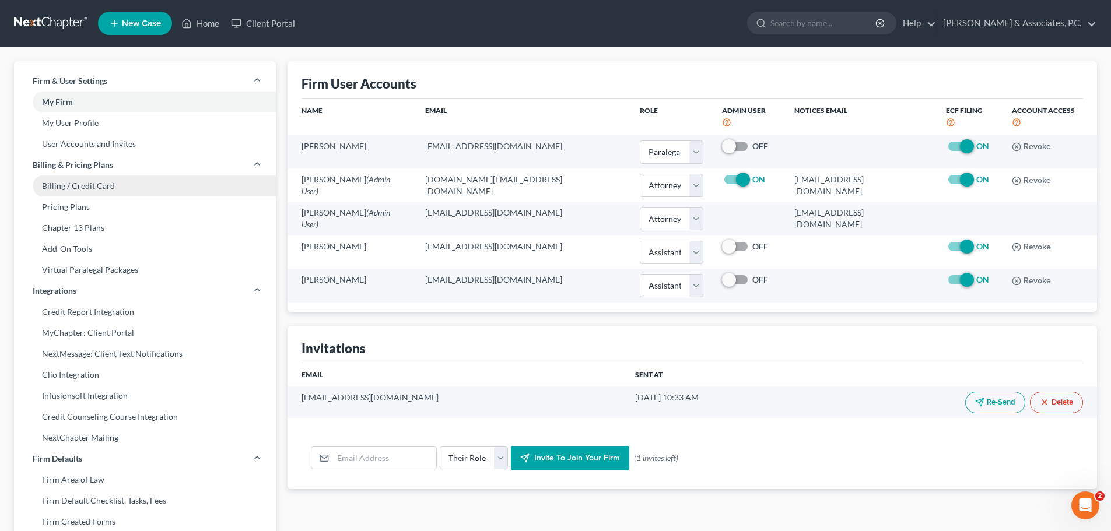
click at [95, 184] on link "Billing / Credit Card" at bounding box center [145, 186] width 262 height 21
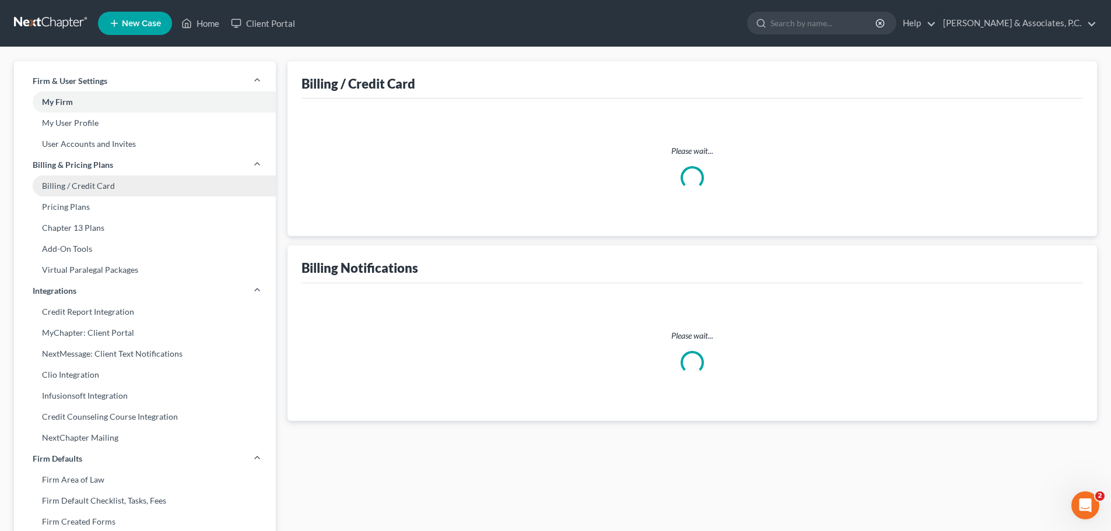
select select "33"
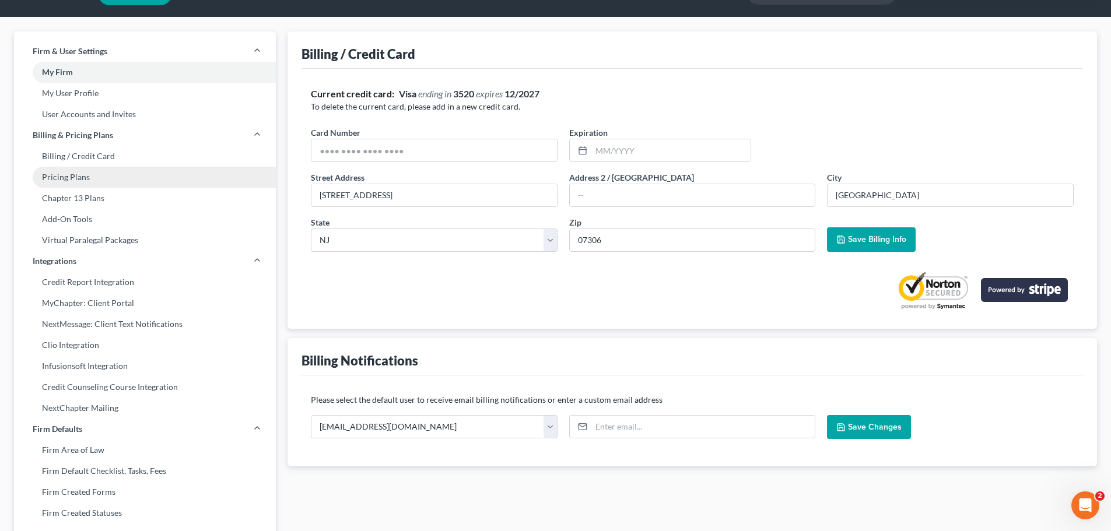
scroll to position [58, 0]
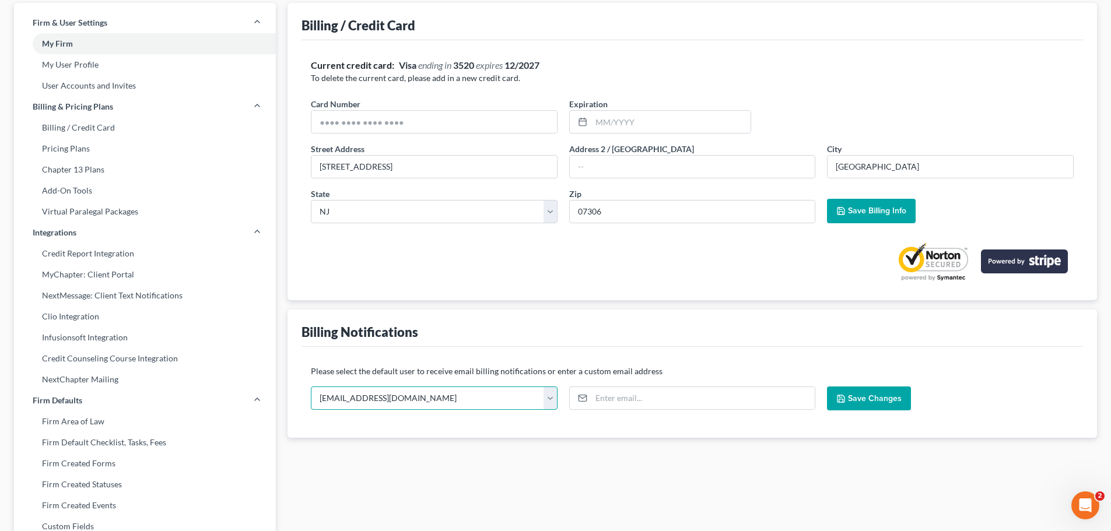
click at [499, 402] on select "dcorbin.fitzgeraldlaw@gmail.com nickfitz.law@gmail.com fitz2law@gmail.com joska…" at bounding box center [434, 398] width 247 height 23
select select "2"
click at [311, 387] on select "dcorbin.fitzgeraldlaw@gmail.com nickfitz.law@gmail.com fitz2law@gmail.com joska…" at bounding box center [434, 398] width 247 height 23
click at [609, 461] on div "Billing / Credit Card Current credit card: Visa ending in 3520 expires 12/2027 …" at bounding box center [692, 397] width 821 height 788
click at [677, 121] on input "text" at bounding box center [670, 122] width 159 height 22
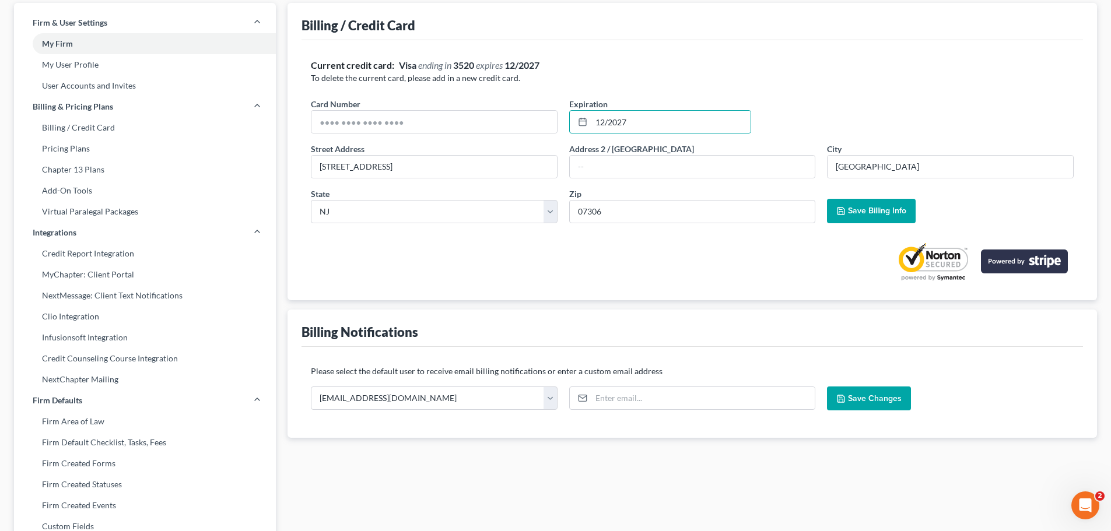
click at [862, 214] on span "Save Billing Info" at bounding box center [877, 211] width 58 height 10
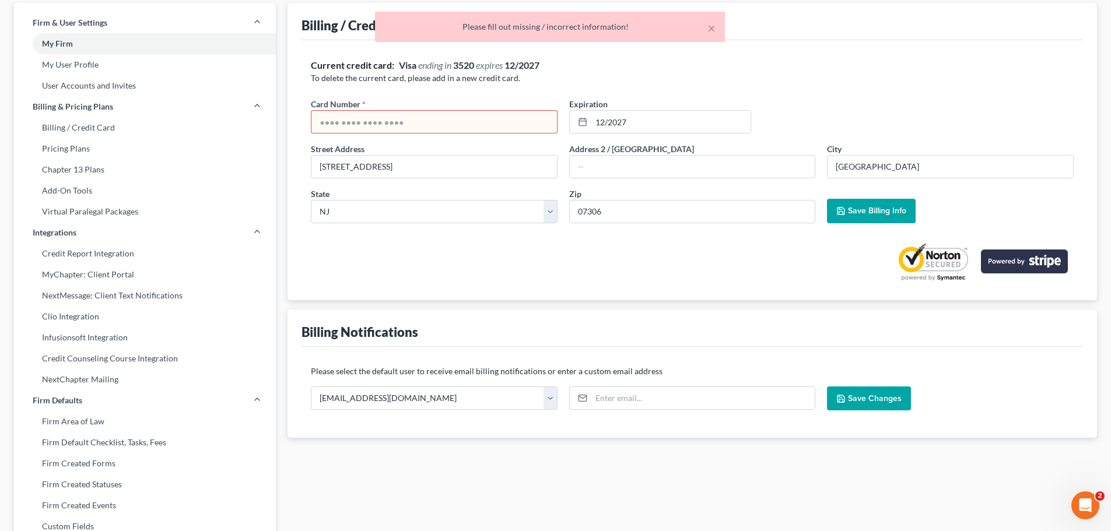
click at [456, 122] on input "text" at bounding box center [434, 122] width 246 height 22
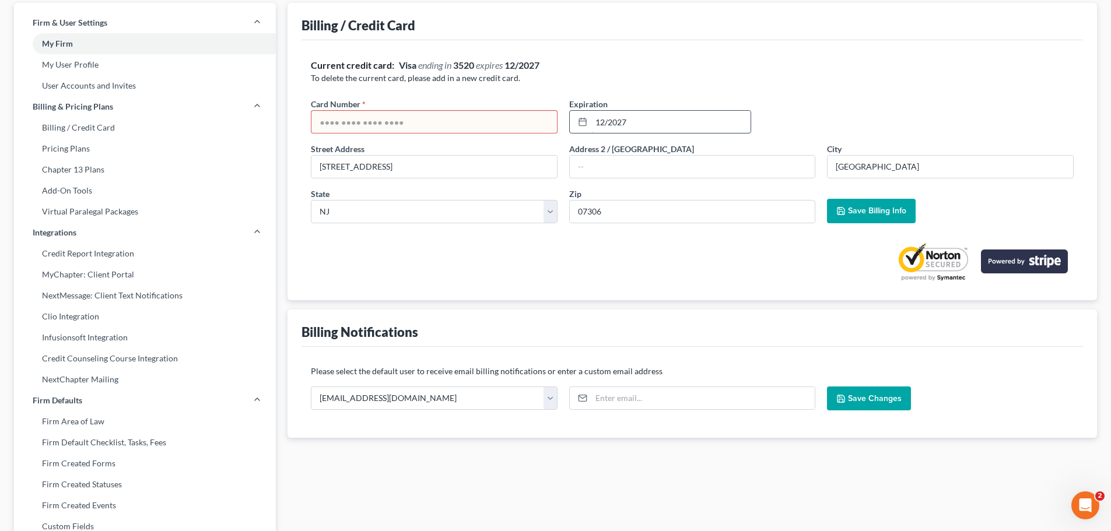
click at [686, 118] on input "12/2027" at bounding box center [670, 122] width 159 height 22
click at [678, 122] on input "12/2027" at bounding box center [670, 122] width 159 height 22
click at [667, 168] on input "text" at bounding box center [693, 167] width 246 height 22
drag, startPoint x: 520, startPoint y: 124, endPoint x: 528, endPoint y: 121, distance: 9.4
click at [520, 124] on input "text" at bounding box center [434, 122] width 246 height 22
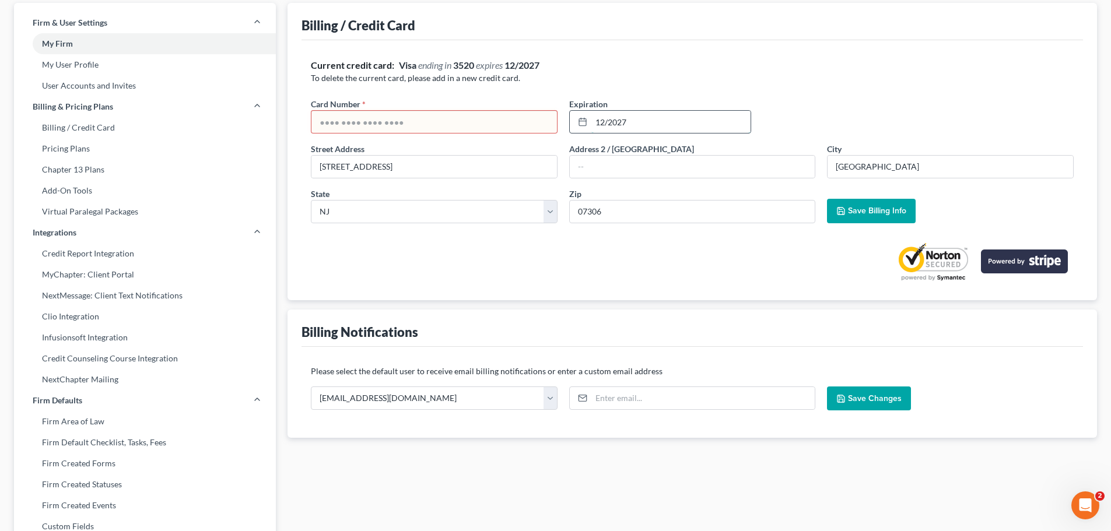
click at [687, 118] on input "12/2027" at bounding box center [670, 122] width 159 height 22
click at [485, 121] on input "text" at bounding box center [434, 122] width 246 height 22
click at [792, 77] on p "To delete the current card, please add in a new credit card." at bounding box center [692, 78] width 763 height 12
click at [644, 122] on input "12/2027" at bounding box center [670, 122] width 159 height 22
click at [882, 211] on span "Save Billing Info" at bounding box center [877, 211] width 58 height 10
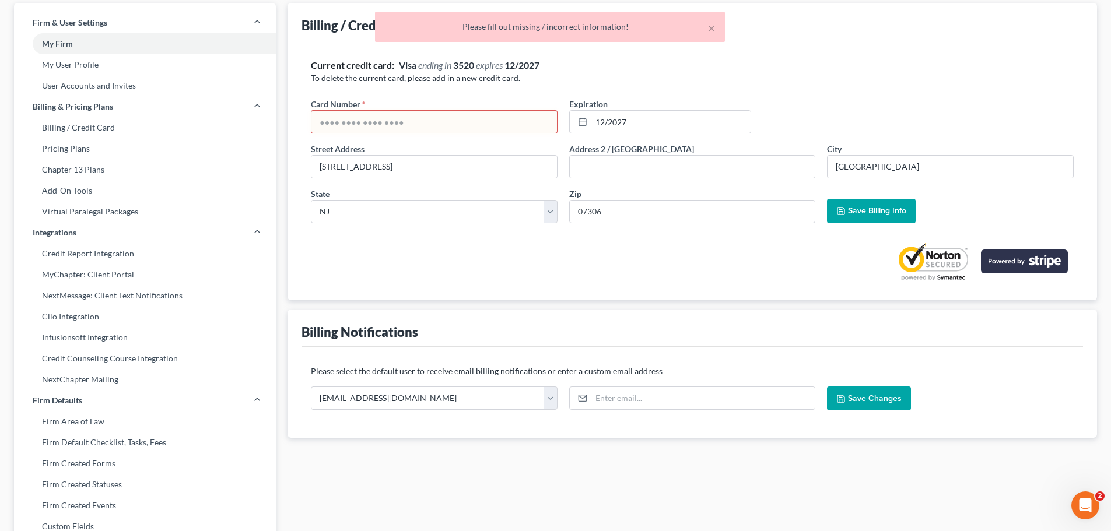
click at [774, 69] on div "Current credit card: Visa ending in 3520 expires 12/2027" at bounding box center [692, 65] width 763 height 13
click at [670, 119] on input "12/2027" at bounding box center [670, 122] width 159 height 22
click at [470, 119] on input "text" at bounding box center [434, 122] width 246 height 22
click at [471, 128] on input "text" at bounding box center [434, 122] width 246 height 22
click at [660, 117] on input "12/2027" at bounding box center [670, 122] width 159 height 22
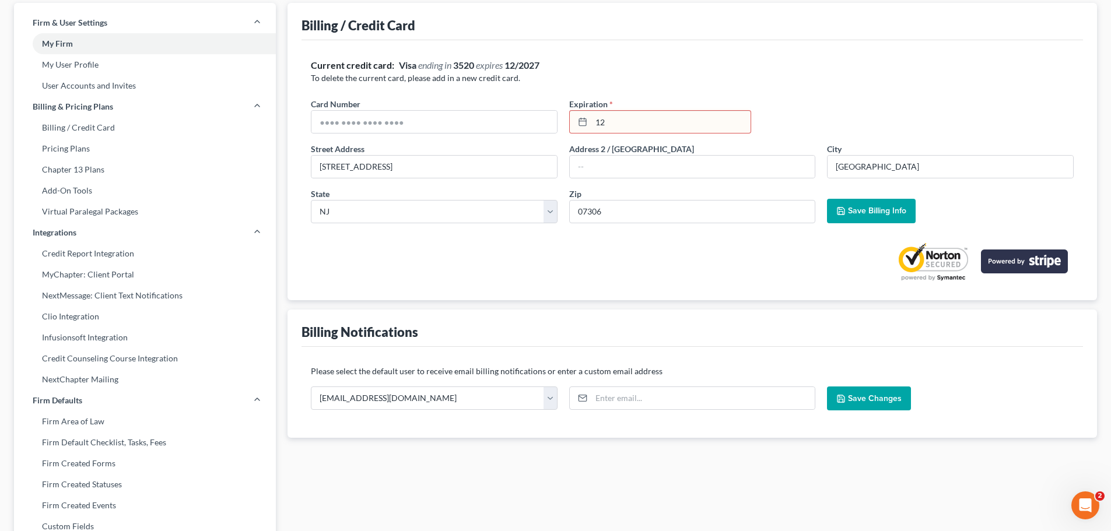
type input "1"
click at [857, 58] on div "Current credit card: Visa ending in 3520 expires 12/2027 To delete the current …" at bounding box center [691, 170] width 781 height 260
click at [883, 215] on span "Save Billing Info" at bounding box center [877, 211] width 58 height 10
click at [890, 405] on button "Save Changes" at bounding box center [869, 399] width 84 height 24
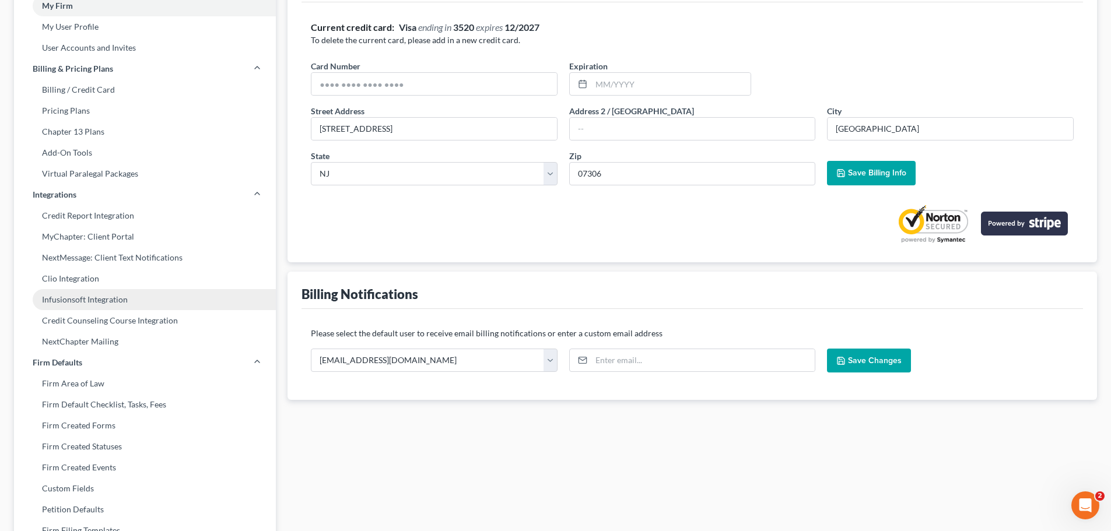
scroll to position [117, 0]
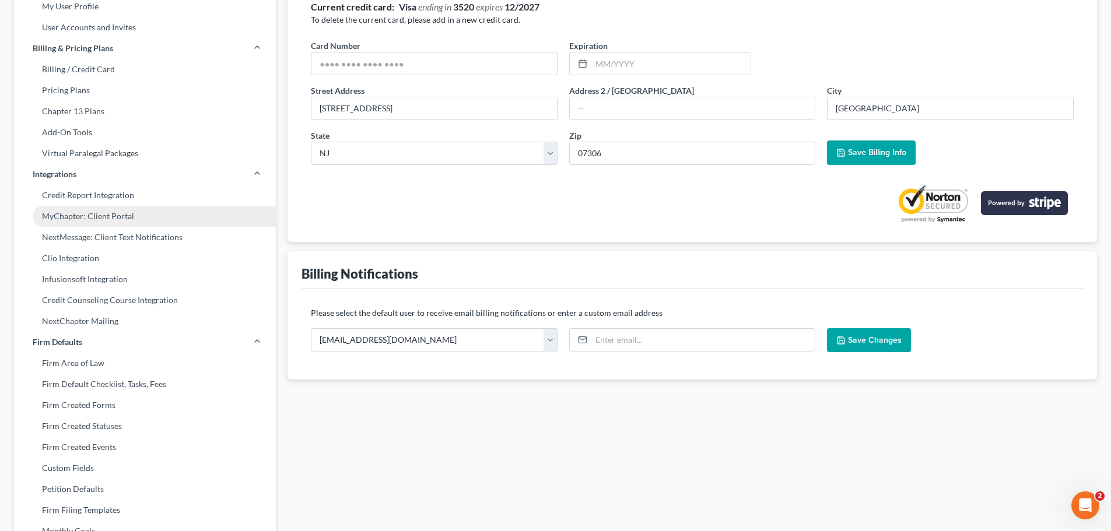
click at [119, 212] on link "MyChapter: Client Portal" at bounding box center [145, 216] width 262 height 21
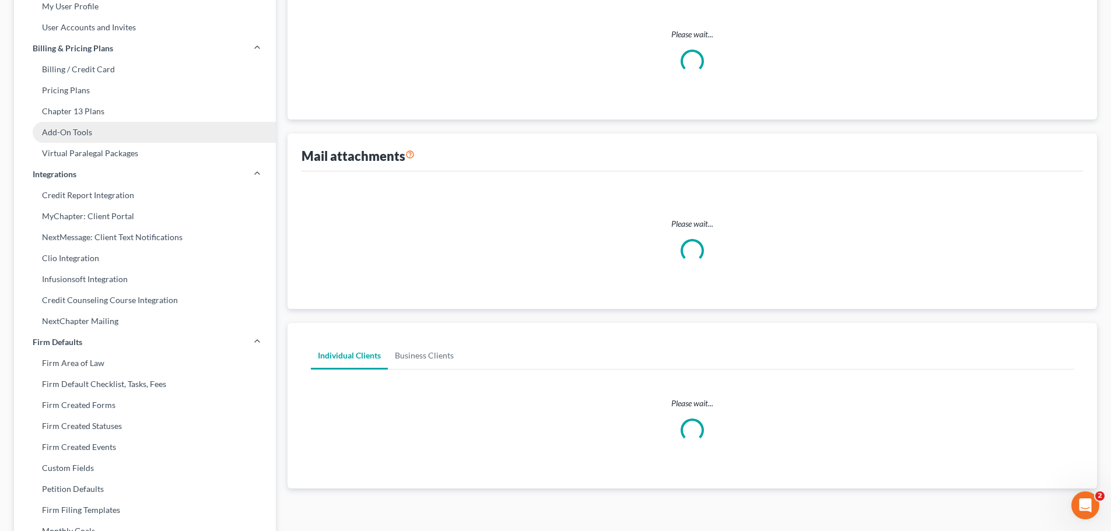
scroll to position [16, 0]
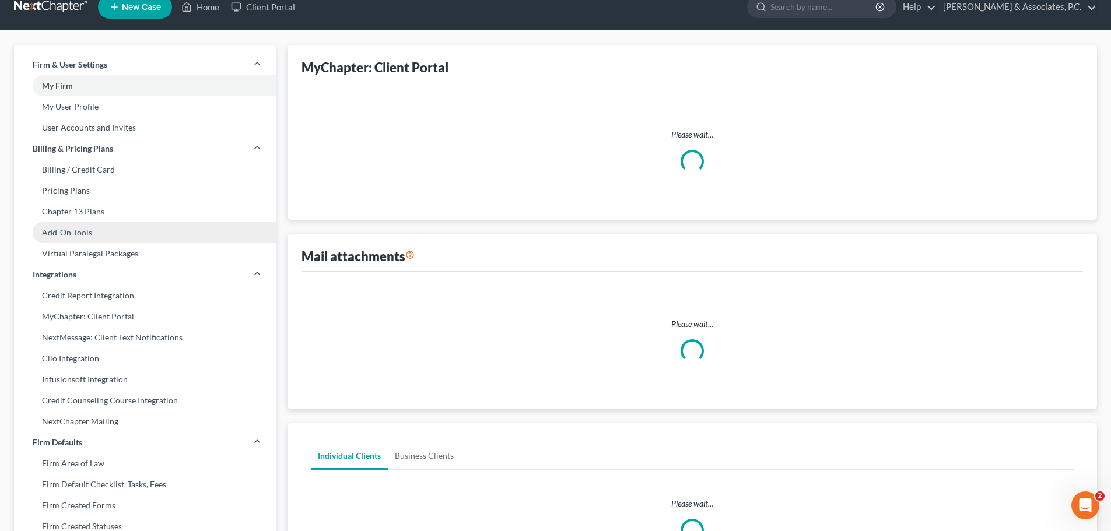
select select
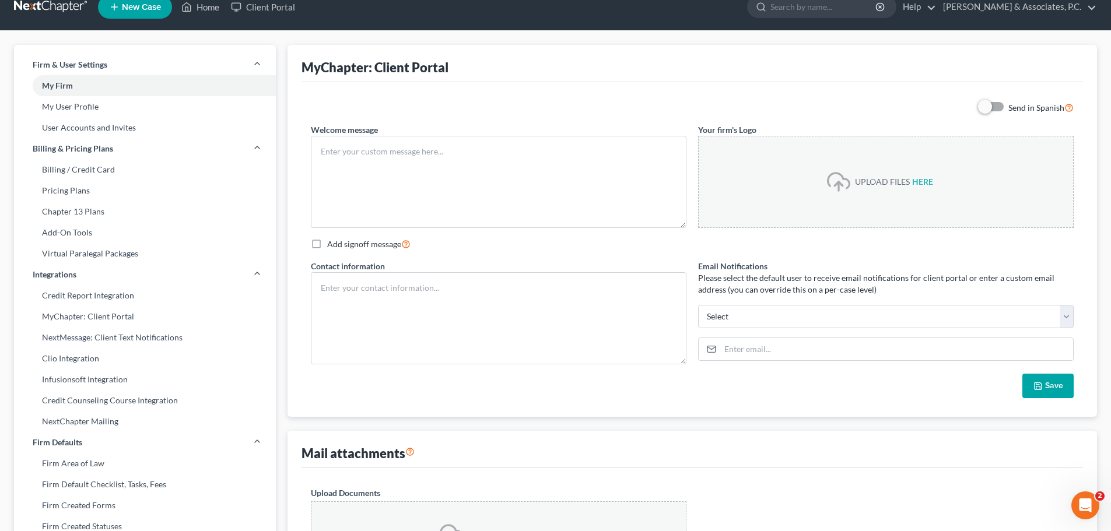
type textarea "Hello! Welcome to MyChapter. We are here to help make the bankruptcy filing pro…"
select select "2"
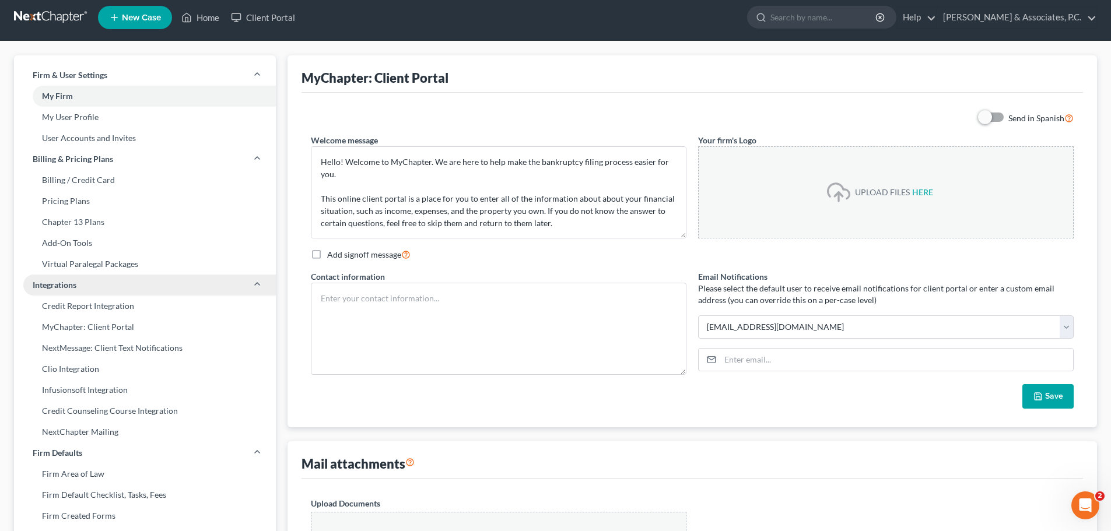
scroll to position [0, 0]
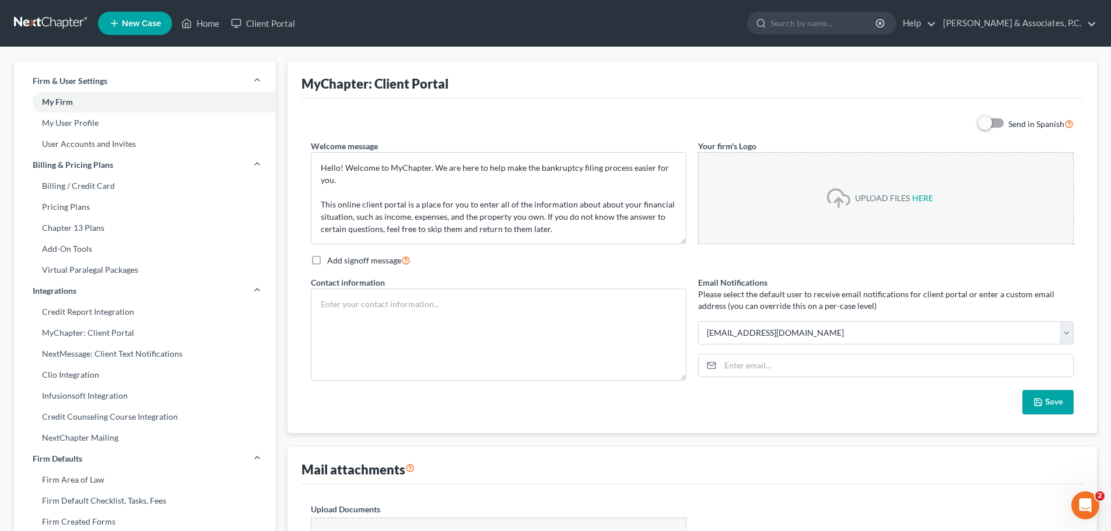
click at [61, 25] on link at bounding box center [51, 23] width 75 height 21
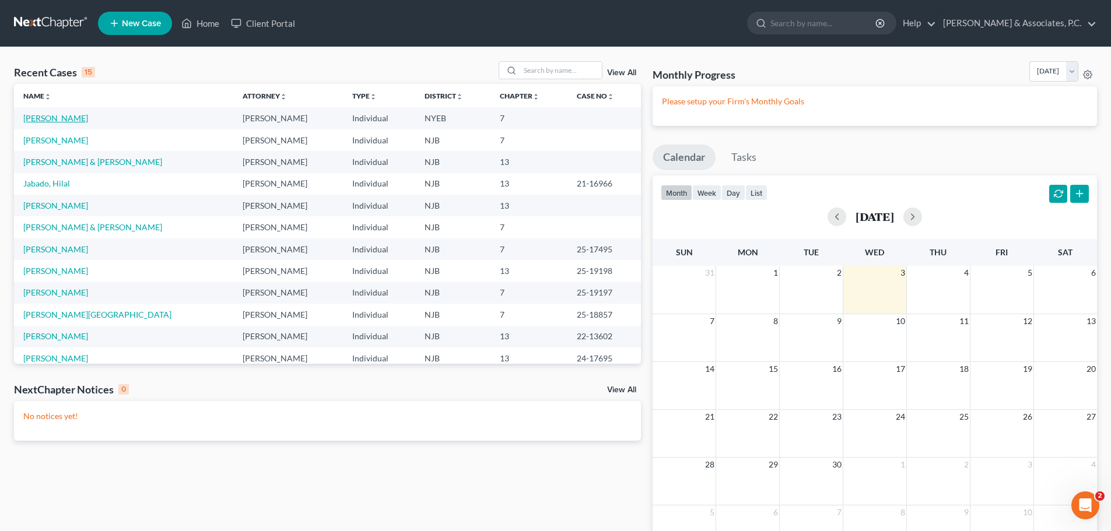
click at [50, 122] on link "[PERSON_NAME]" at bounding box center [55, 118] width 65 height 10
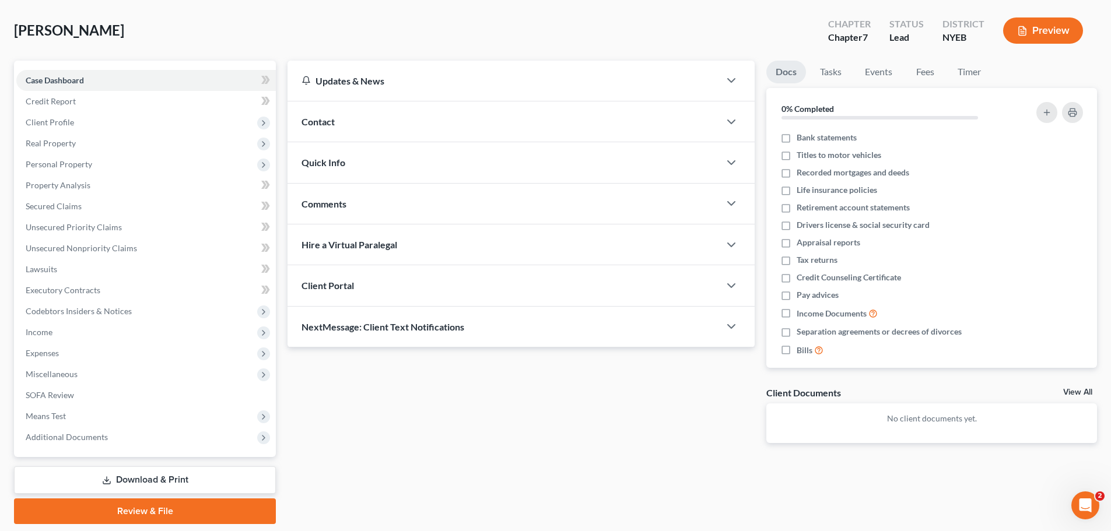
scroll to position [89, 0]
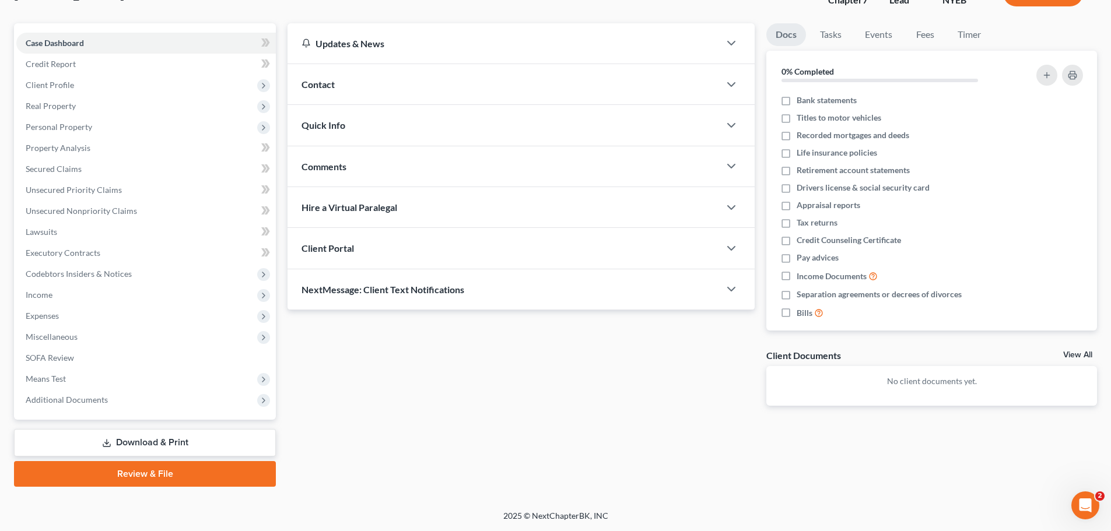
drag, startPoint x: 181, startPoint y: 473, endPoint x: 239, endPoint y: 464, distance: 59.0
click at [181, 472] on link "Review & File" at bounding box center [145, 474] width 262 height 26
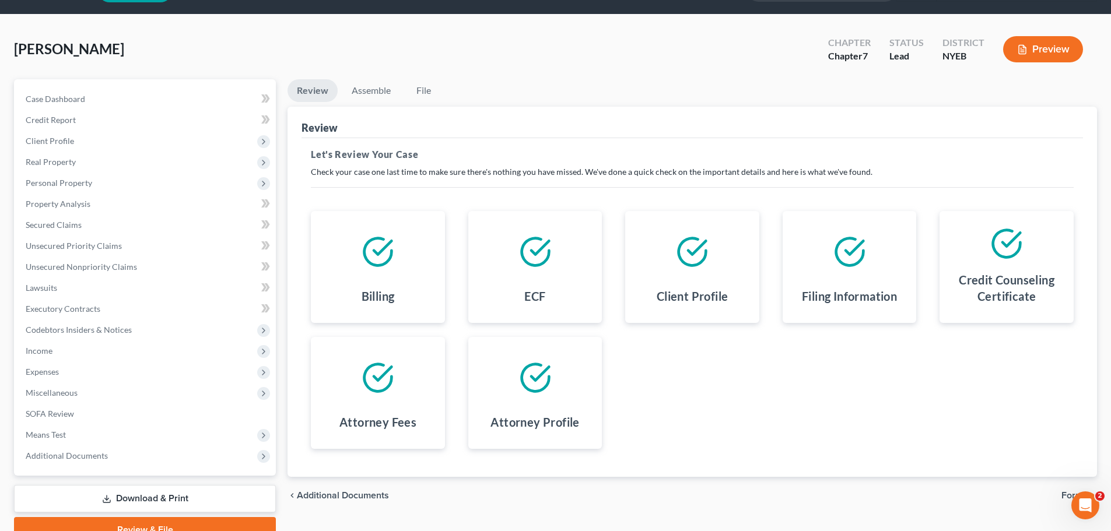
scroll to position [89, 0]
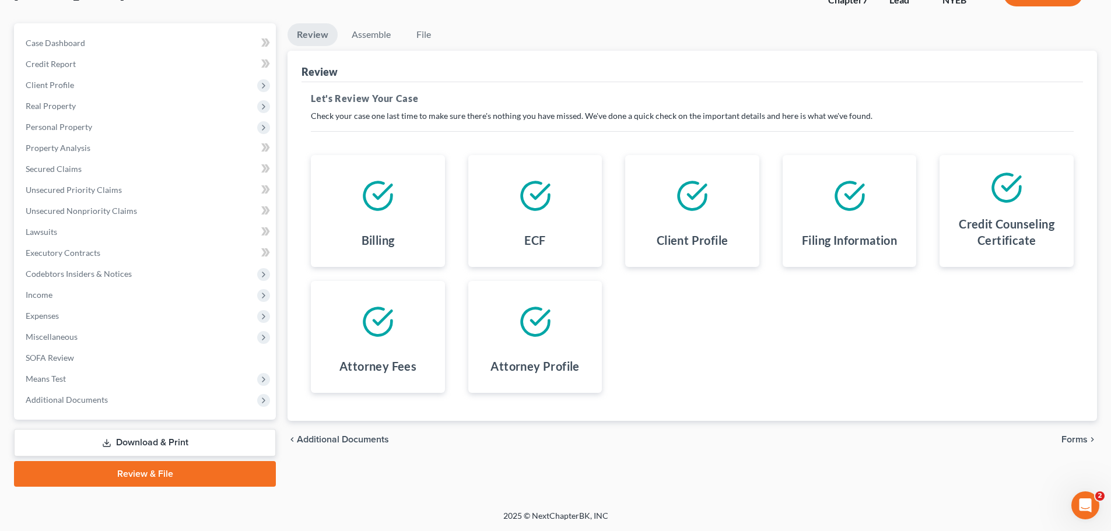
click at [1077, 439] on span "Forms" at bounding box center [1074, 439] width 26 height 9
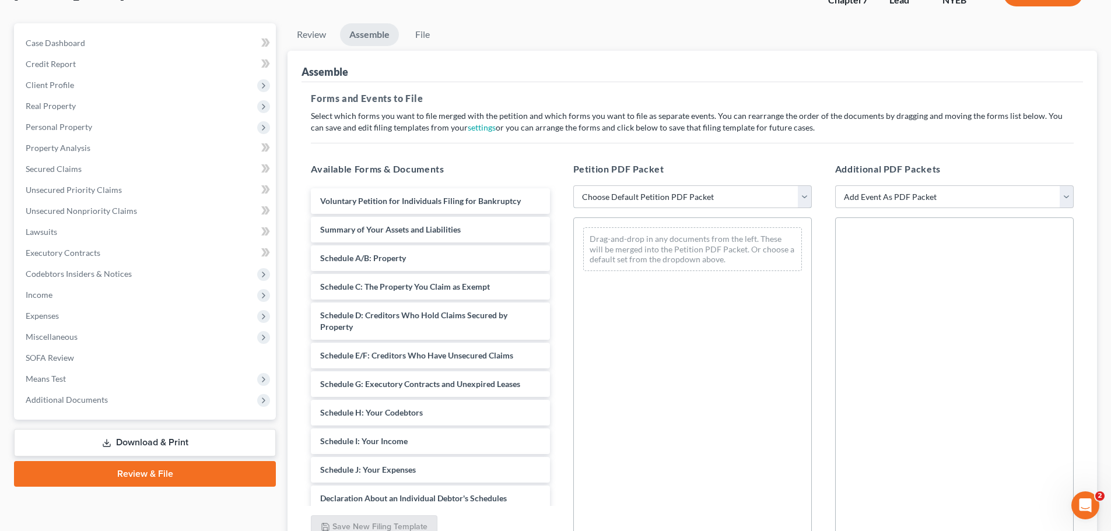
click at [801, 197] on select "Choose Default Petition PDF Packet Complete Bankruptcy Petition (all forms and …" at bounding box center [692, 196] width 239 height 23
select select "0"
click at [573, 185] on select "Choose Default Petition PDF Packet Complete Bankruptcy Petition (all forms and …" at bounding box center [692, 196] width 239 height 23
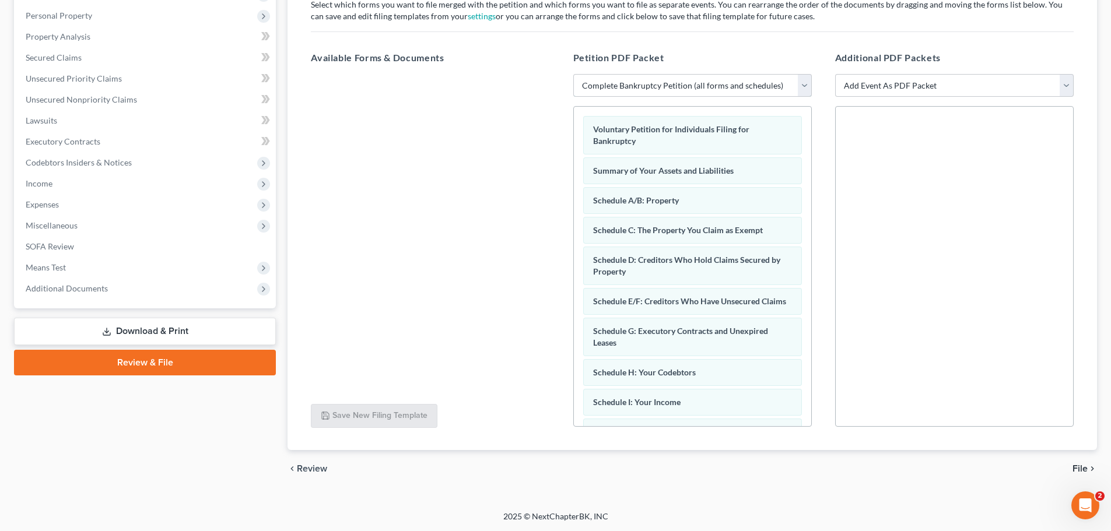
scroll to position [201, 0]
click at [1076, 465] on span "File" at bounding box center [1079, 468] width 15 height 9
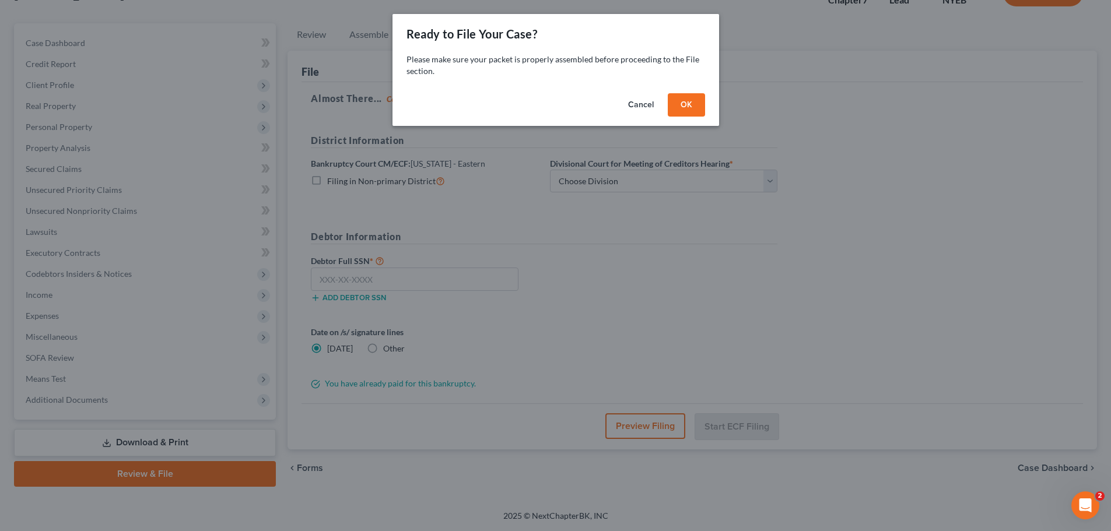
scroll to position [89, 0]
click at [690, 103] on button "OK" at bounding box center [690, 104] width 37 height 23
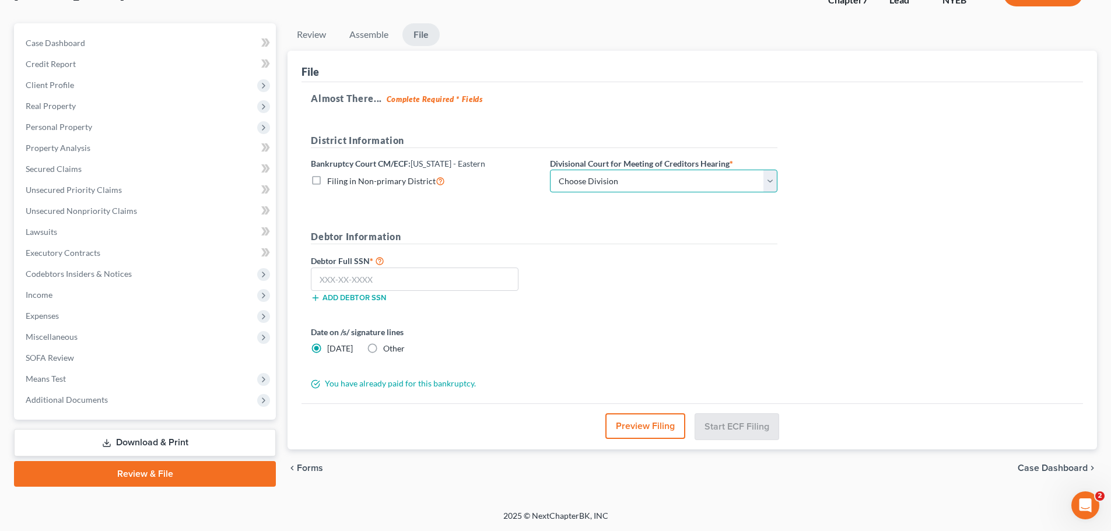
drag, startPoint x: 645, startPoint y: 177, endPoint x: 640, endPoint y: 182, distance: 6.6
click at [644, 177] on select "Choose Division [GEOGRAPHIC_DATA]" at bounding box center [663, 181] width 227 height 23
select select "0"
click at [550, 170] on select "Choose Division [GEOGRAPHIC_DATA]" at bounding box center [663, 181] width 227 height 23
click at [398, 286] on input "text" at bounding box center [415, 279] width 208 height 23
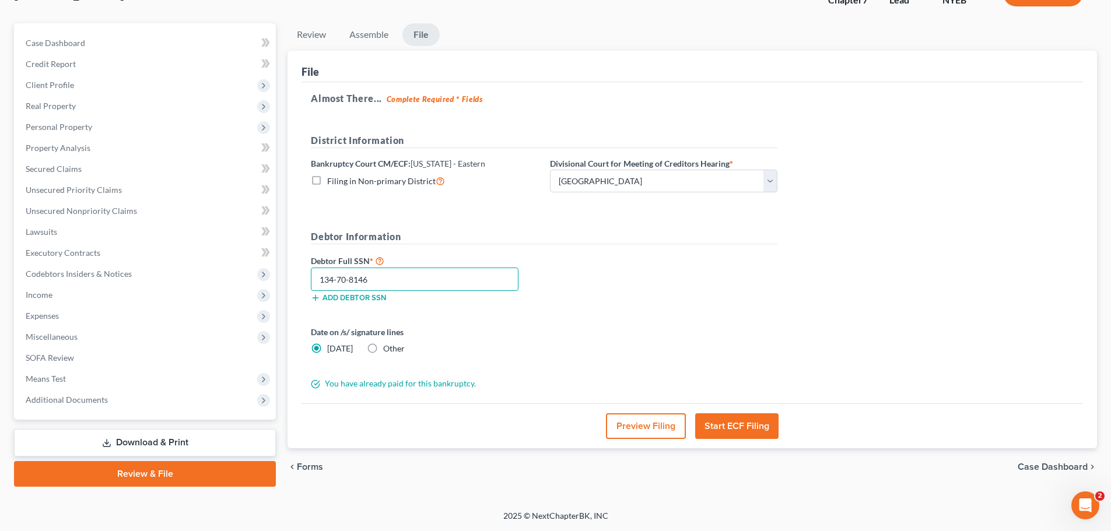
type input "134-70-8146"
click at [383, 345] on label "Other" at bounding box center [394, 349] width 22 height 12
click at [388, 345] on input "Other" at bounding box center [392, 347] width 8 height 8
radio input "true"
radio input "false"
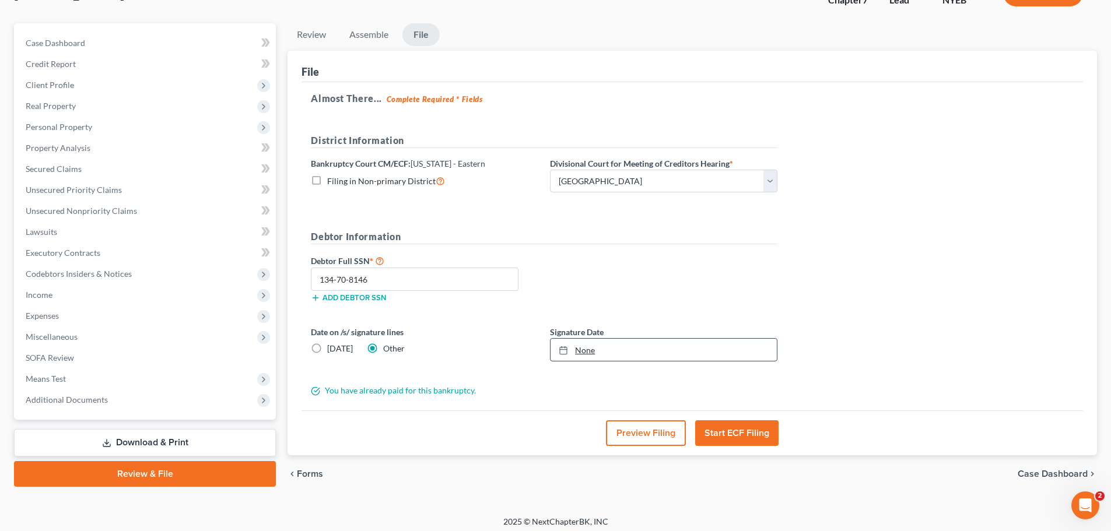
type input "9/3/2025"
click at [564, 352] on icon at bounding box center [563, 350] width 9 height 9
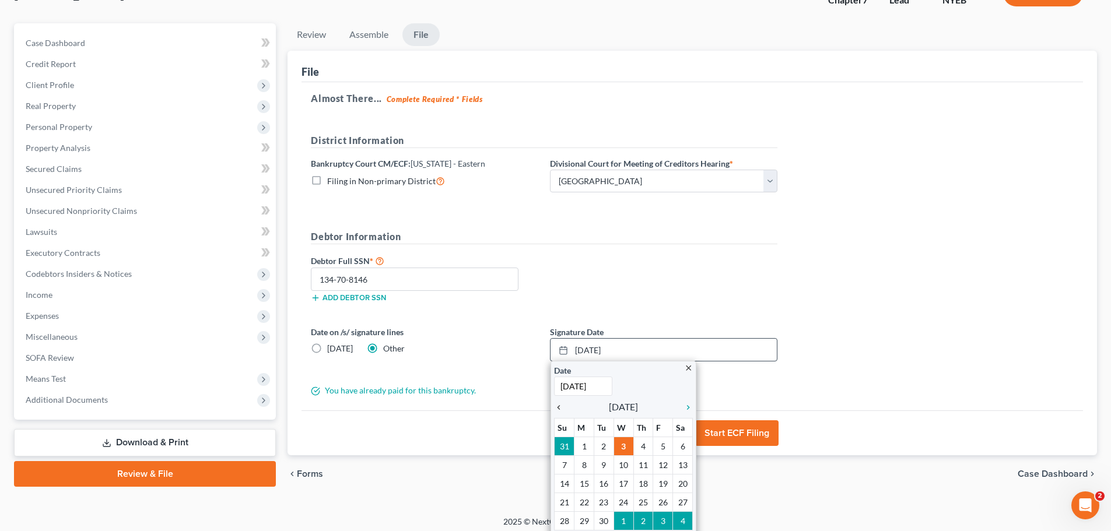
click at [563, 408] on icon "chevron_left" at bounding box center [561, 407] width 15 height 9
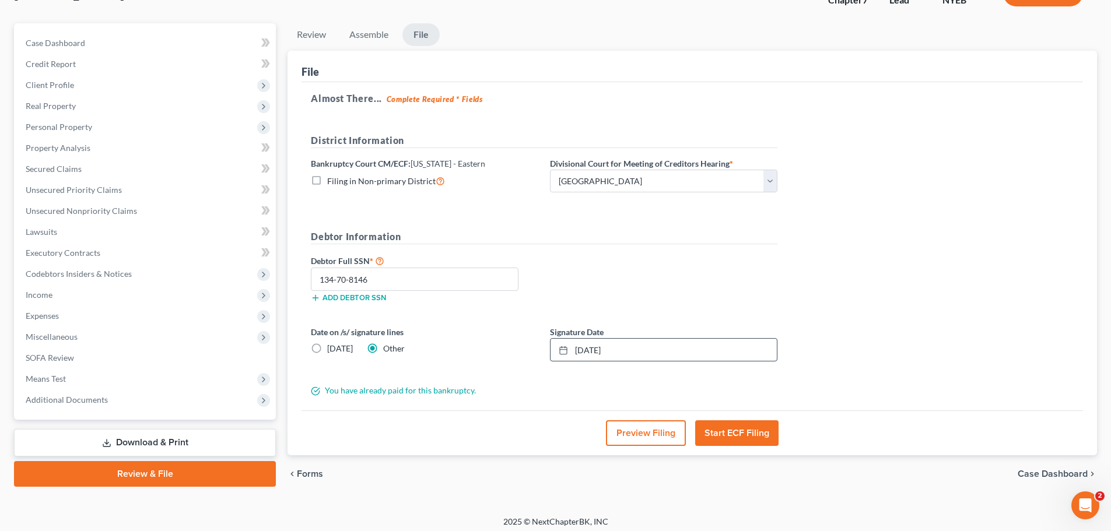
click at [731, 272] on div "Debtor Full SSN * 134-70-8146 Add debtor SSN" at bounding box center [544, 283] width 478 height 58
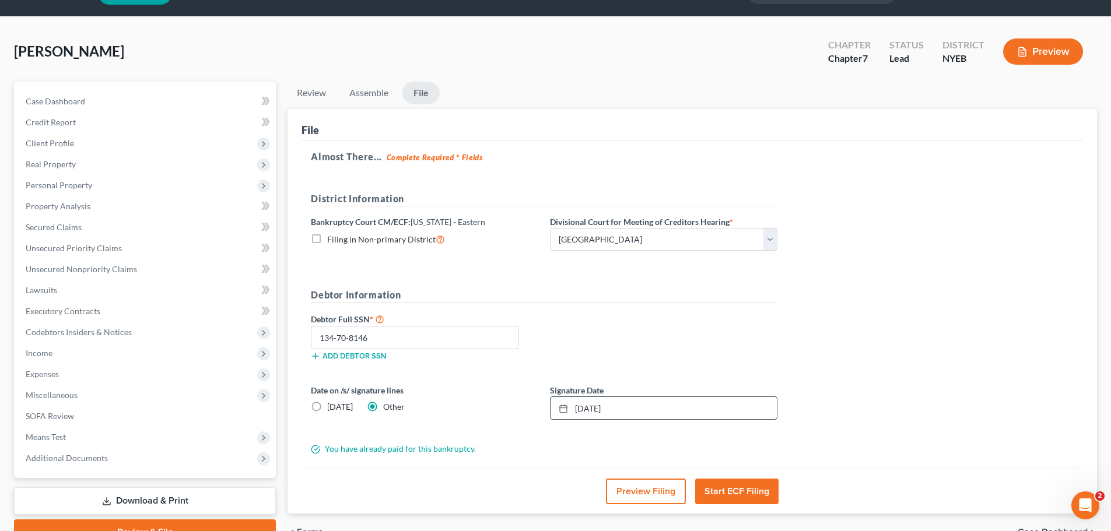
click at [754, 493] on button "Start ECF Filing" at bounding box center [736, 492] width 83 height 26
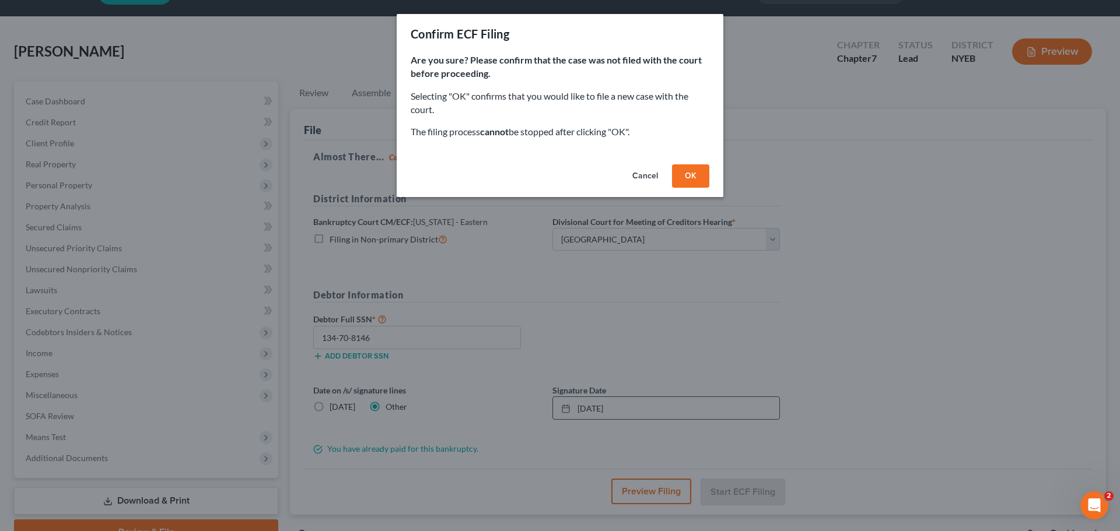
click at [687, 181] on button "OK" at bounding box center [690, 175] width 37 height 23
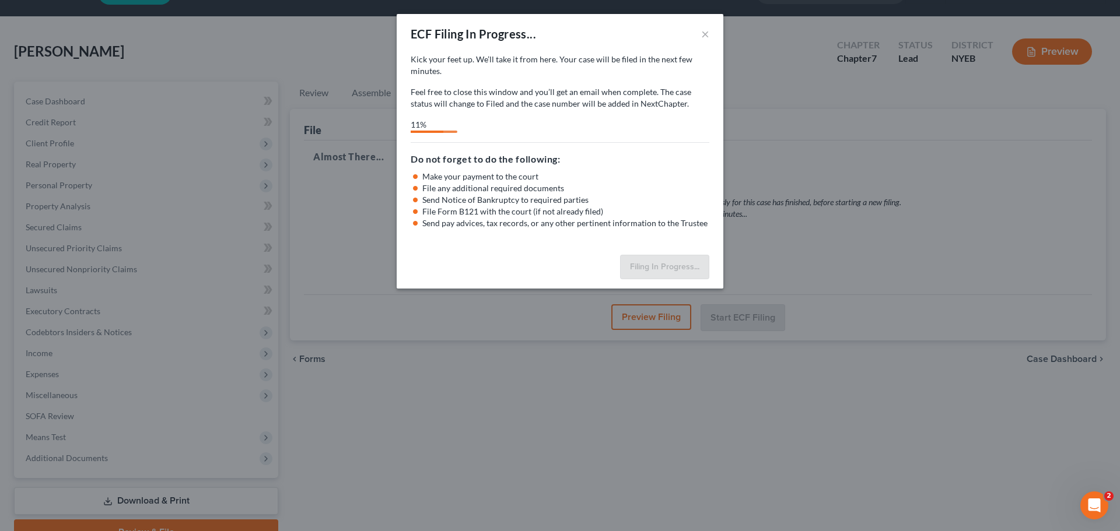
select select "0"
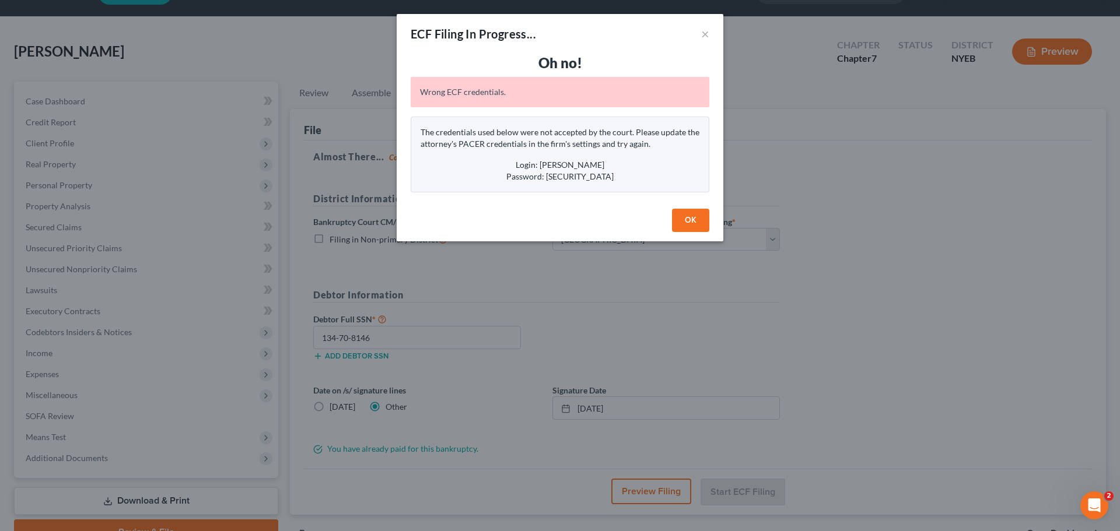
click at [693, 222] on button "OK" at bounding box center [690, 220] width 37 height 23
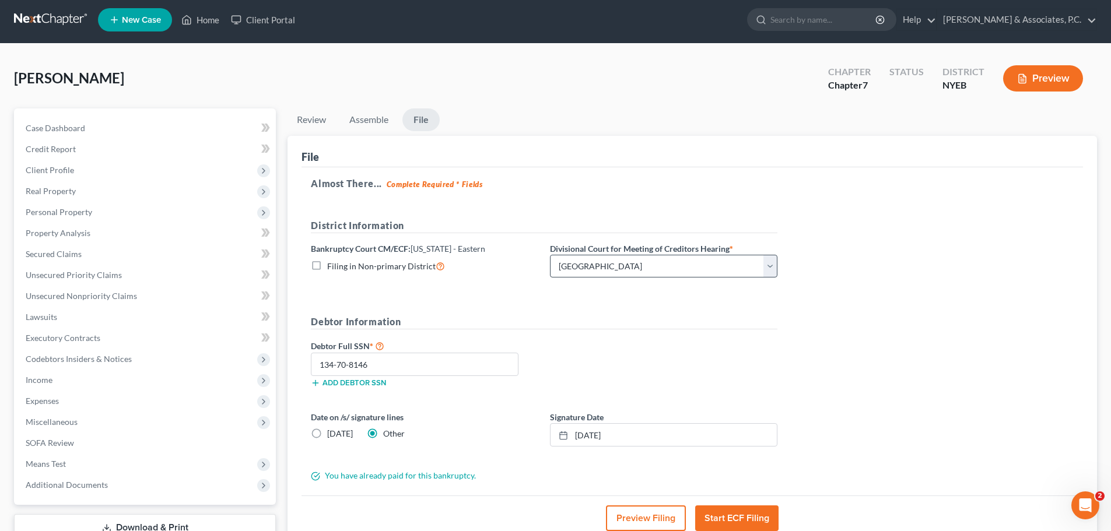
scroll to position [0, 0]
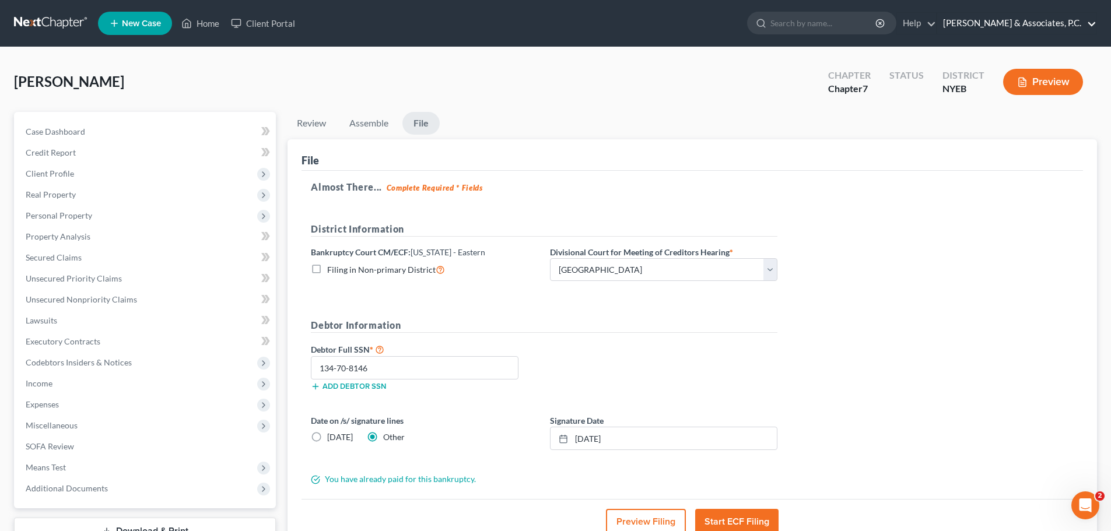
click at [1070, 22] on link "[PERSON_NAME] & Associates, P.C." at bounding box center [1016, 23] width 159 height 21
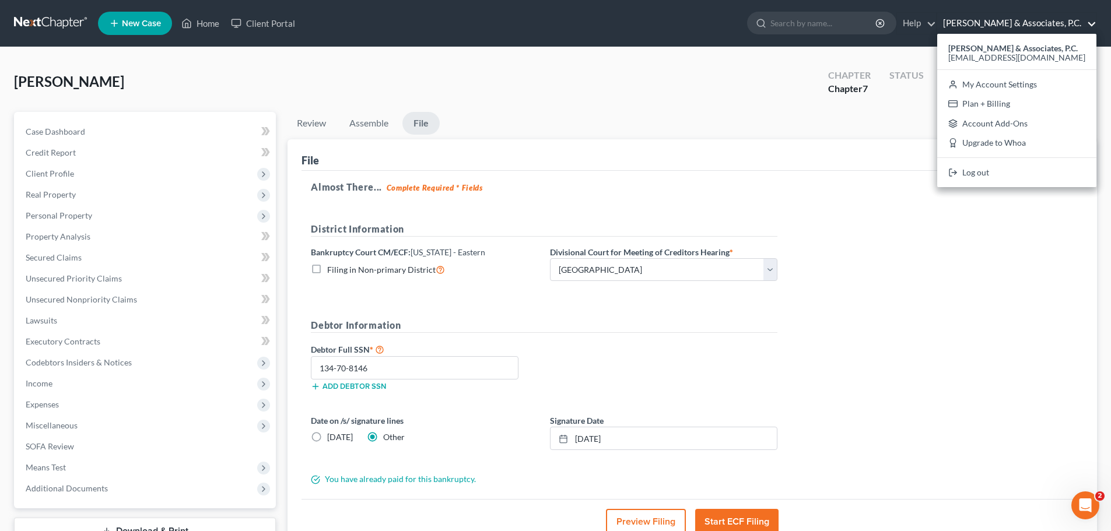
drag, startPoint x: 916, startPoint y: 343, endPoint x: 923, endPoint y: 336, distance: 9.9
click at [916, 342] on div "Almost There... Complete Required * Fields District Information Bankruptcy Cour…" at bounding box center [691, 335] width 781 height 328
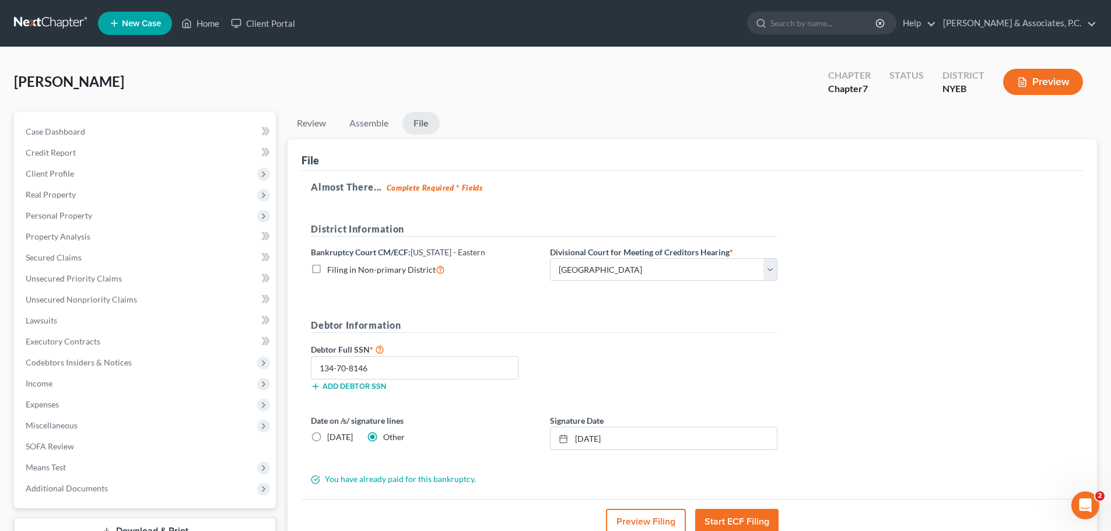
click at [54, 23] on link at bounding box center [51, 23] width 75 height 21
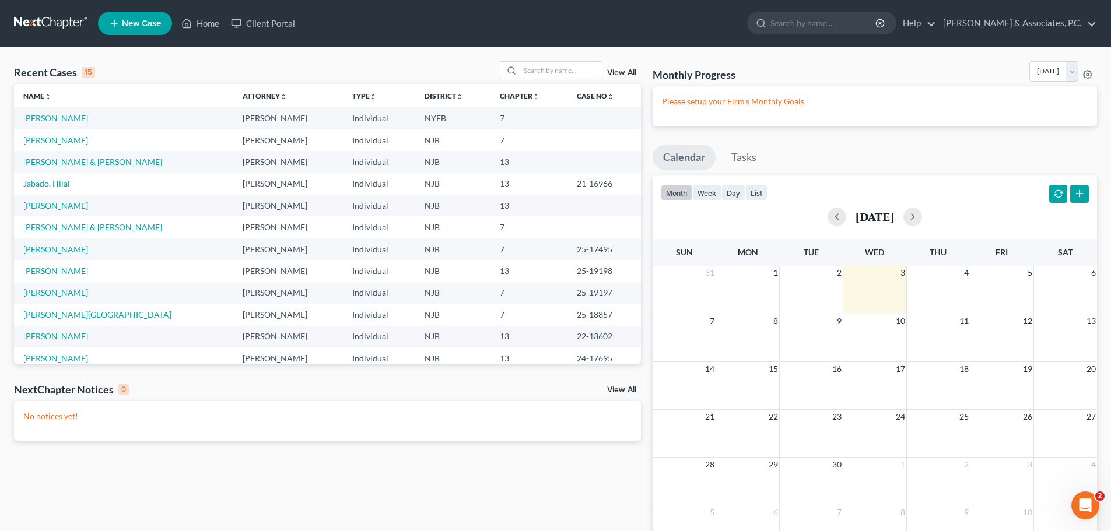
click at [38, 121] on link "[PERSON_NAME]" at bounding box center [55, 118] width 65 height 10
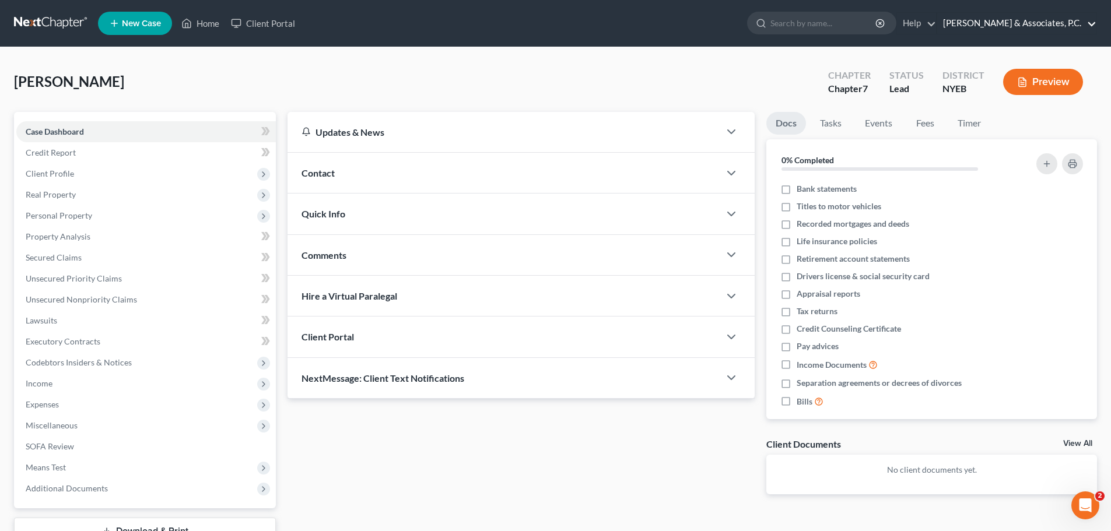
click at [1042, 22] on link "[PERSON_NAME] & Associates, P.C." at bounding box center [1016, 23] width 159 height 21
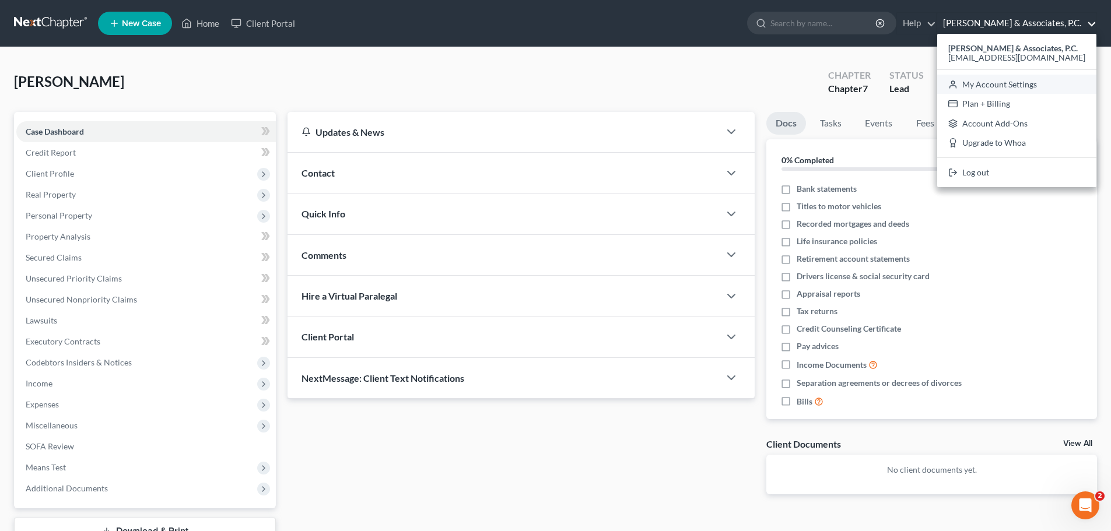
click at [1054, 85] on link "My Account Settings" at bounding box center [1016, 85] width 159 height 20
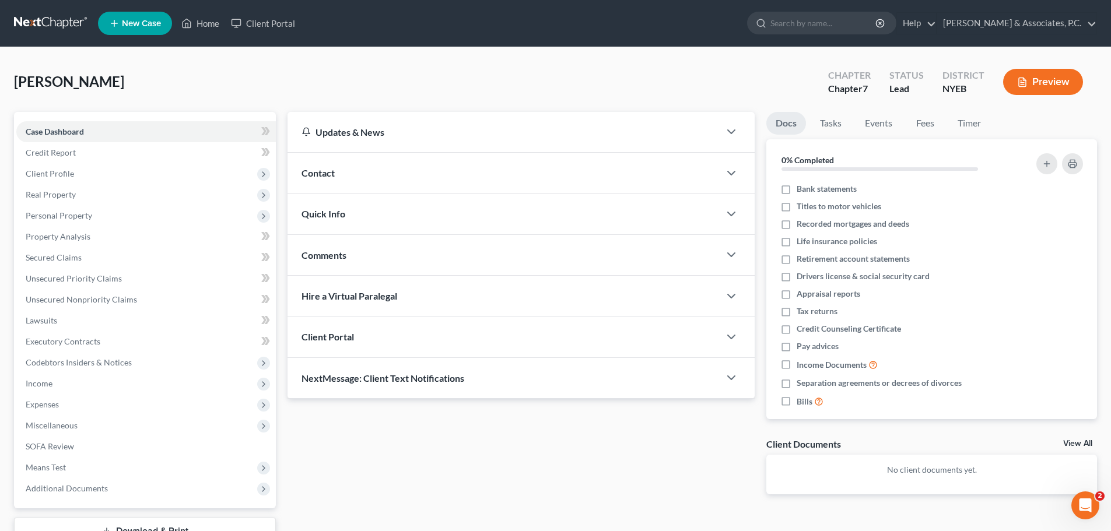
select select "24"
select select "33"
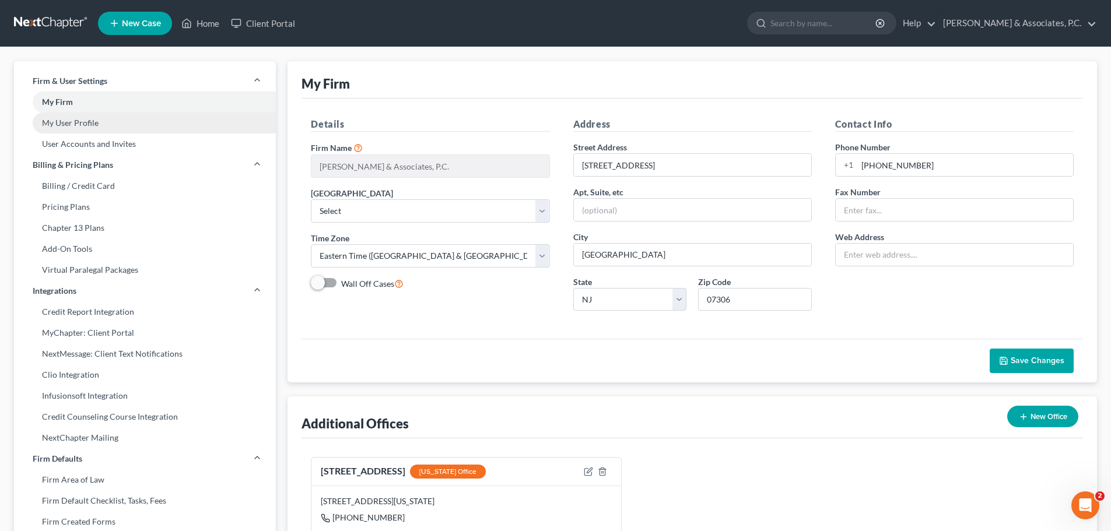
click at [97, 124] on link "My User Profile" at bounding box center [145, 123] width 262 height 21
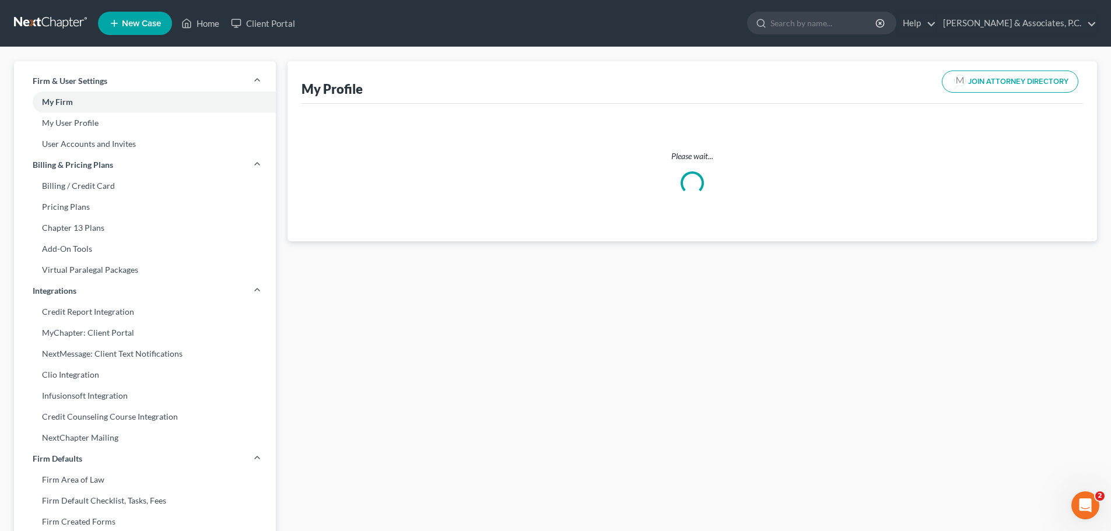
select select "35"
select select "53"
select select "attorney"
select select "0"
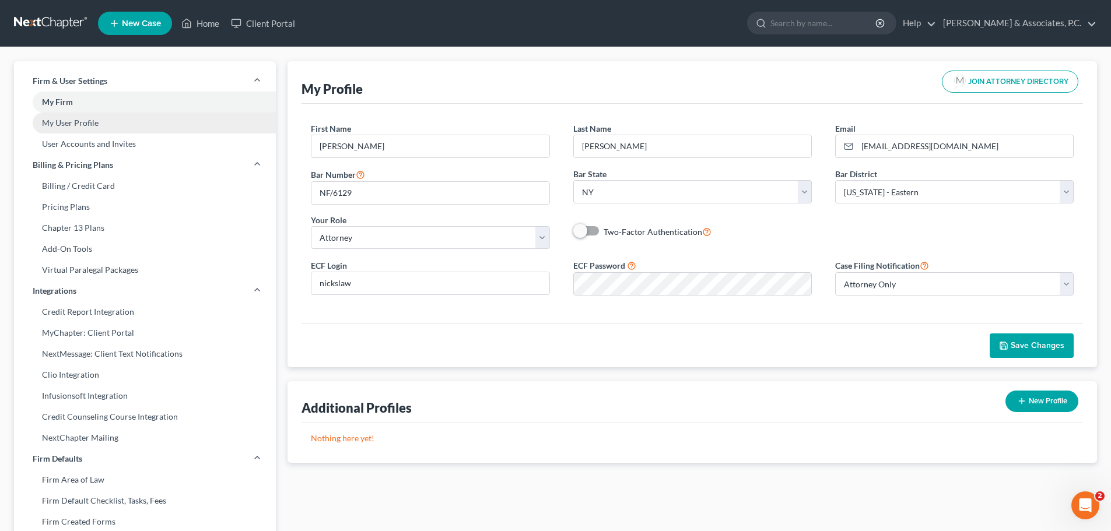
click at [84, 121] on link "My User Profile" at bounding box center [145, 123] width 262 height 21
click at [93, 125] on link "My User Profile" at bounding box center [145, 123] width 262 height 21
click at [47, 24] on link at bounding box center [51, 23] width 75 height 21
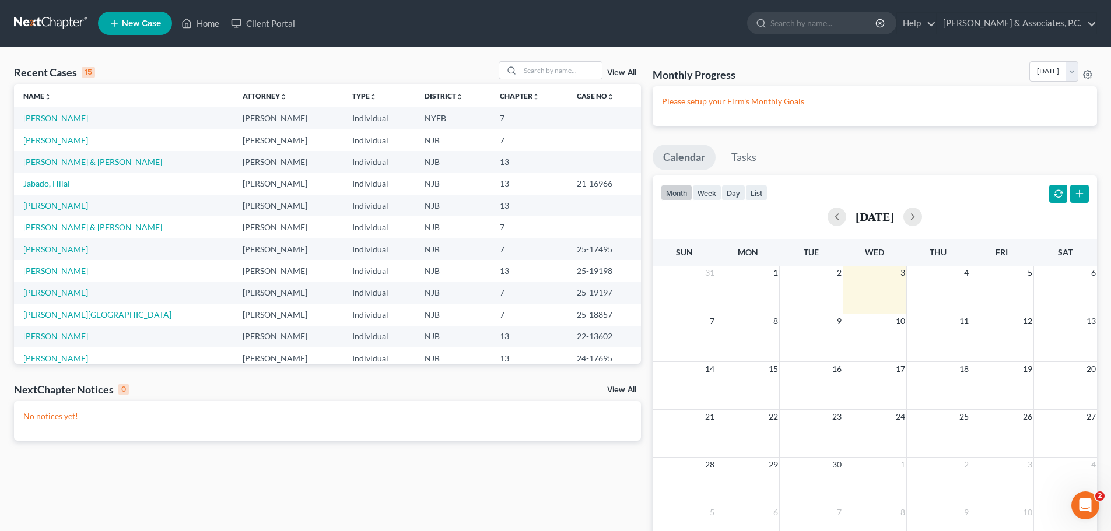
click at [65, 117] on link "[PERSON_NAME]" at bounding box center [55, 118] width 65 height 10
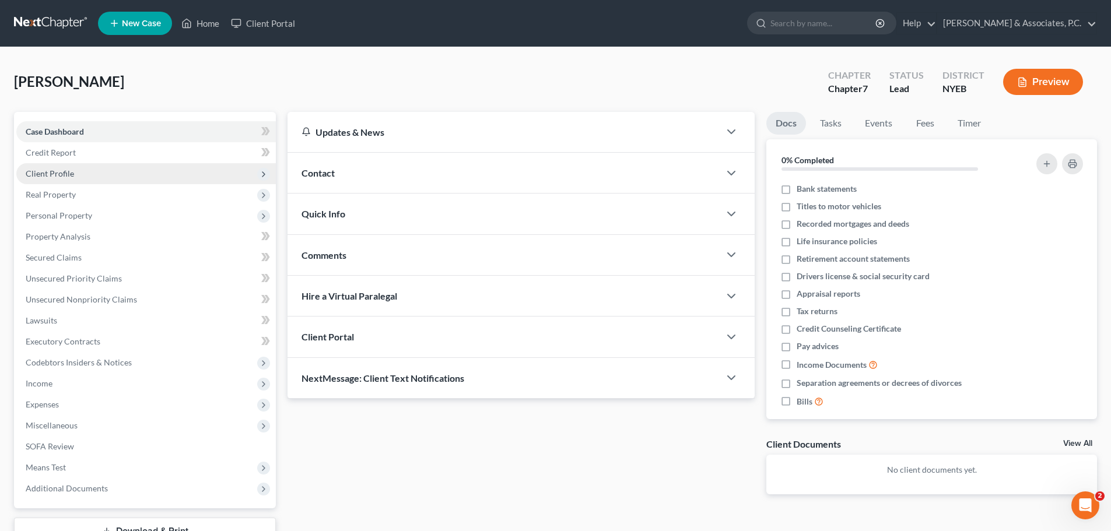
click at [62, 174] on span "Client Profile" at bounding box center [50, 174] width 48 height 10
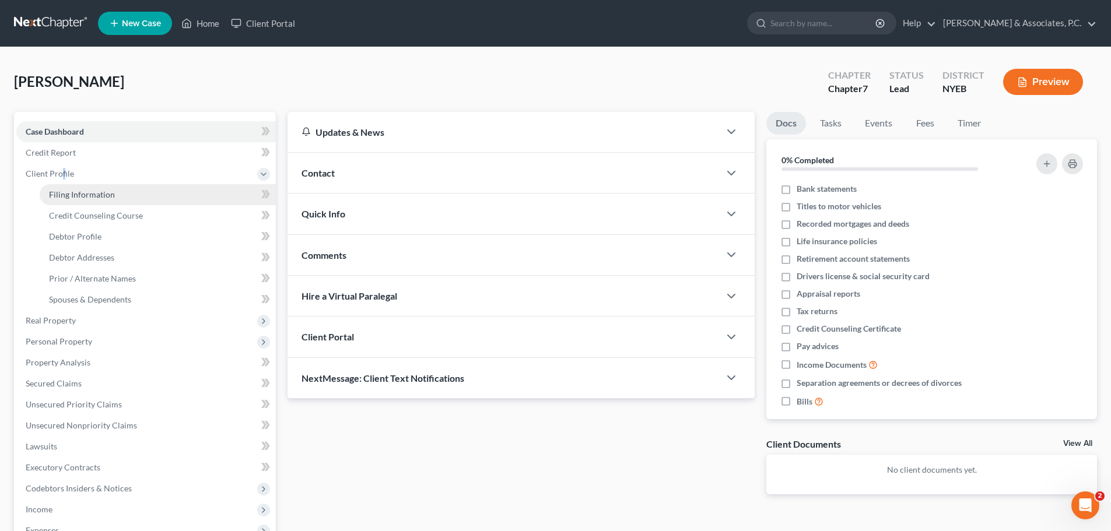
click at [93, 201] on link "Filing Information" at bounding box center [158, 194] width 236 height 21
select select "1"
select select "0"
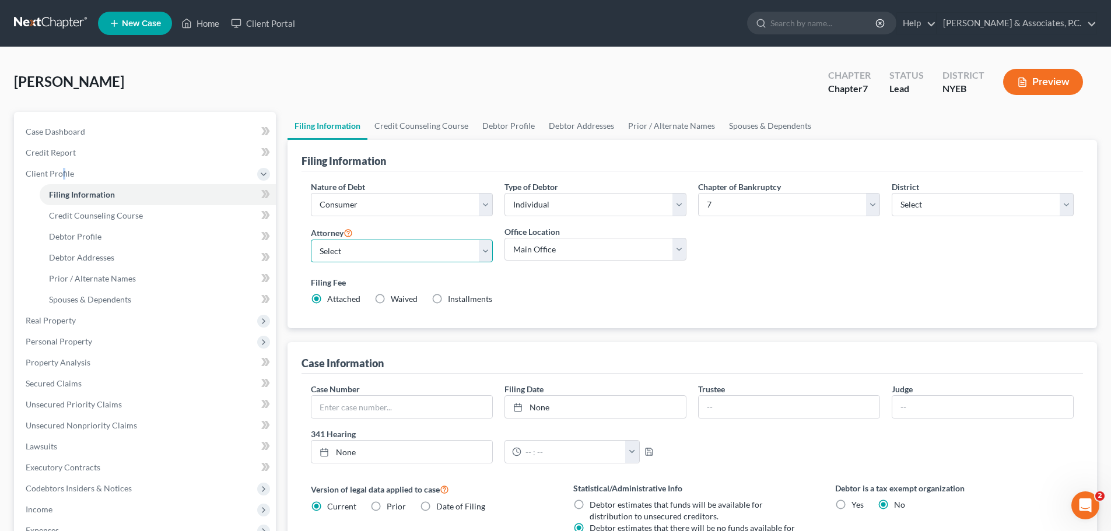
click at [483, 251] on select "Select Nicholas Fitzgerald - NJB Nicholas Fitzgerald - NJB Nicholas Fitzgerald …" at bounding box center [402, 251] width 182 height 23
select select "6"
click at [311, 240] on select "Select Nicholas Fitzgerald - NJB Nicholas Fitzgerald - NJB Nicholas Fitzgerald …" at bounding box center [402, 251] width 182 height 23
click at [597, 293] on div "Filing Fee Attached Waived Waived Installments Installments" at bounding box center [692, 290] width 763 height 29
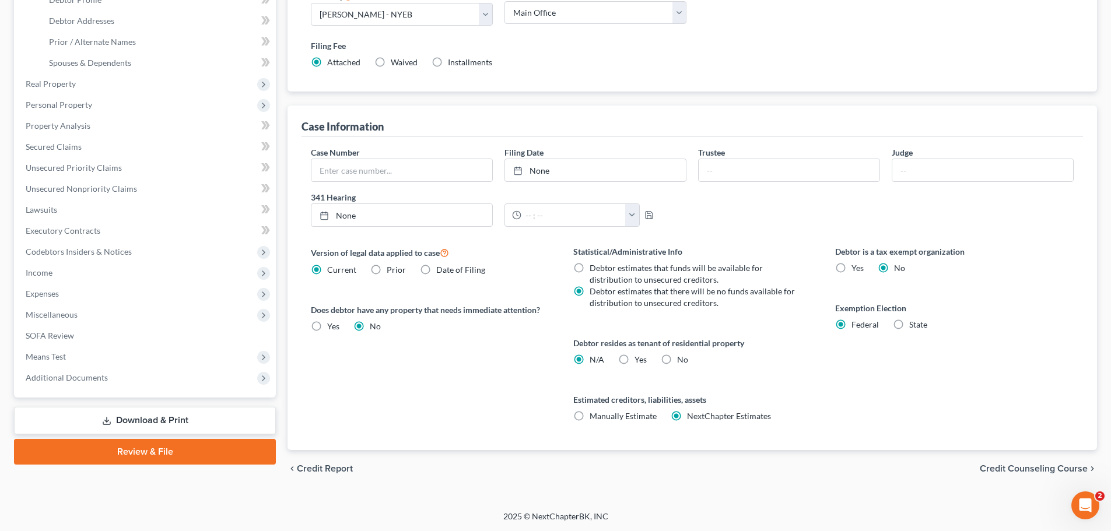
scroll to position [237, 0]
click at [1036, 466] on span "Credit Counseling Course" at bounding box center [1034, 468] width 108 height 9
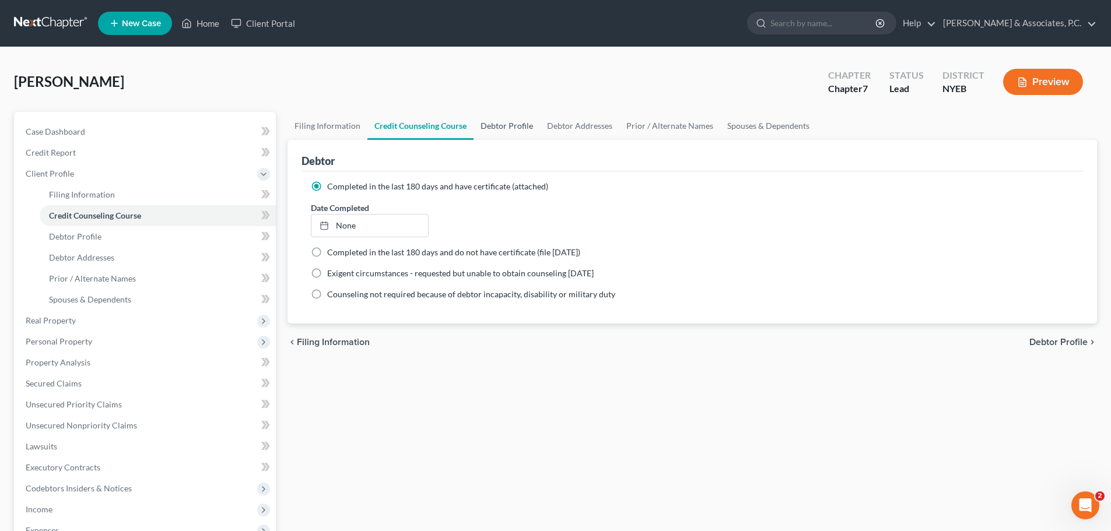
click at [516, 131] on link "Debtor Profile" at bounding box center [507, 126] width 66 height 28
select select "0"
select select "2"
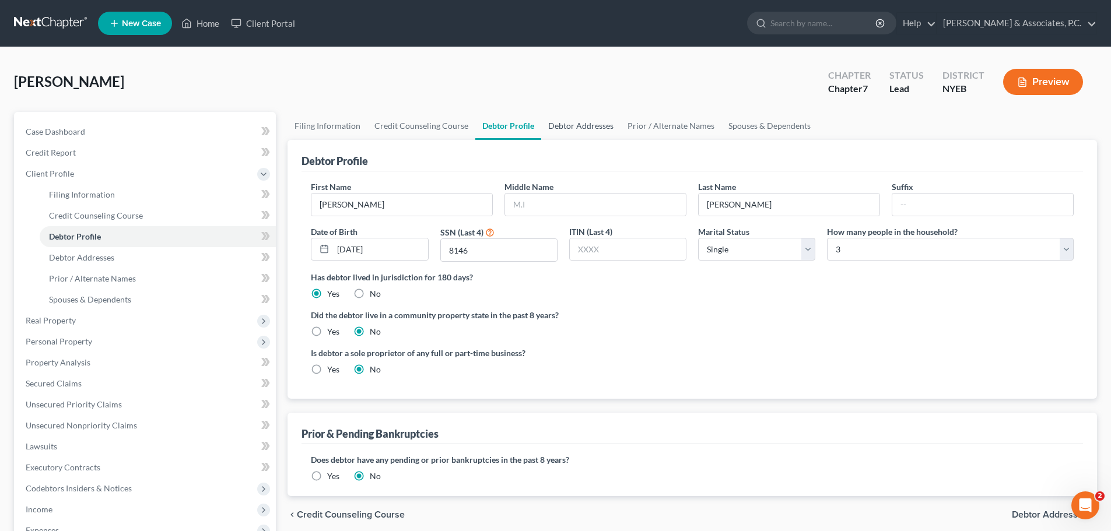
click at [579, 129] on link "Debtor Addresses" at bounding box center [580, 126] width 79 height 28
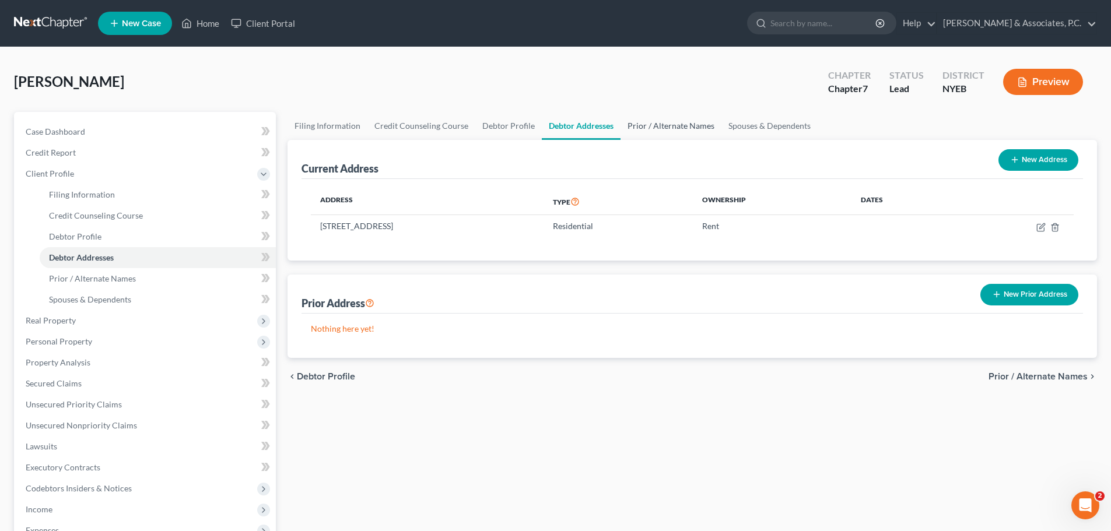
drag, startPoint x: 640, startPoint y: 127, endPoint x: 669, endPoint y: 125, distance: 29.2
click at [641, 126] on link "Prior / Alternate Names" at bounding box center [670, 126] width 101 height 28
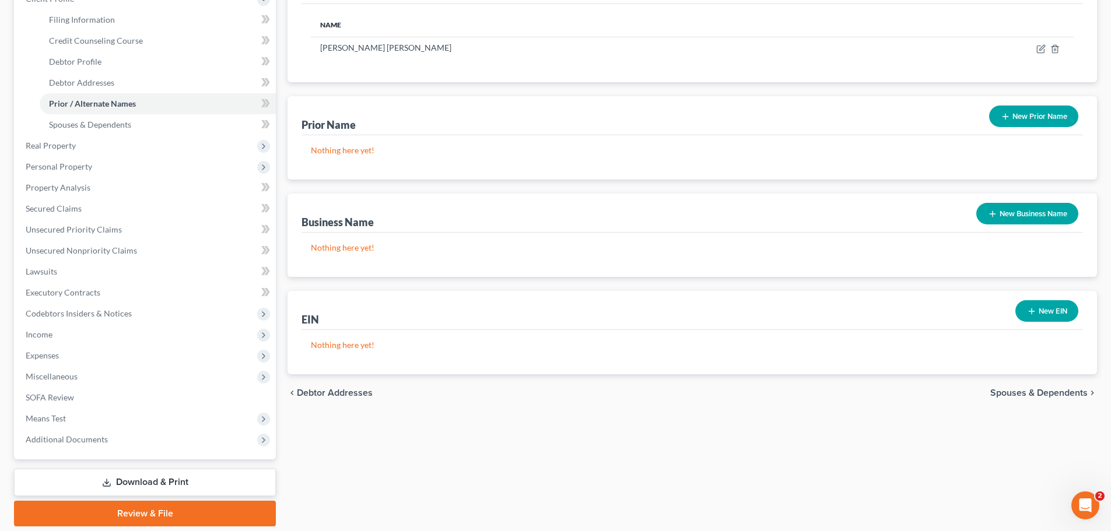
click at [1044, 393] on span "Spouses & Dependents" at bounding box center [1038, 392] width 97 height 9
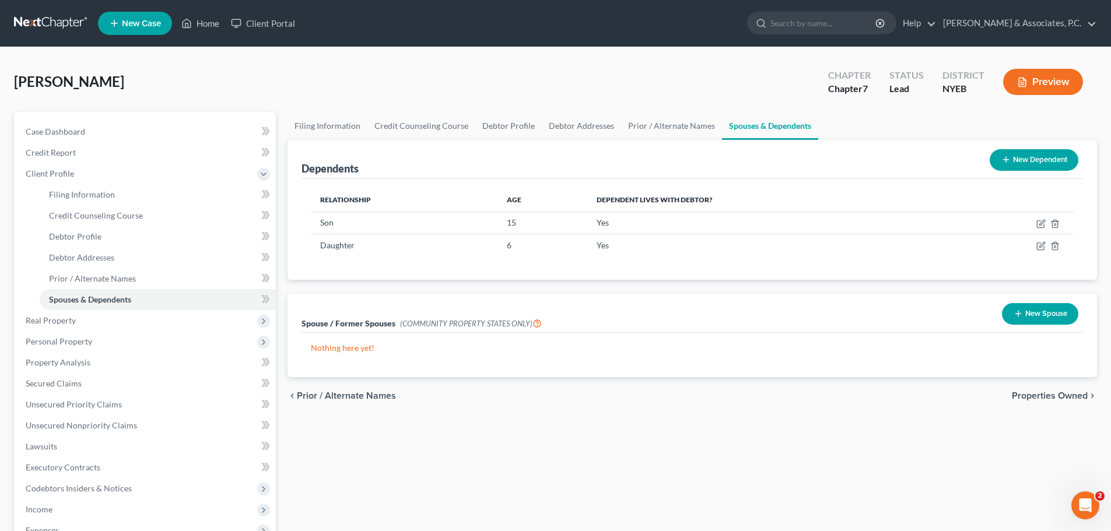
click at [1073, 396] on span "Properties Owned" at bounding box center [1050, 395] width 76 height 9
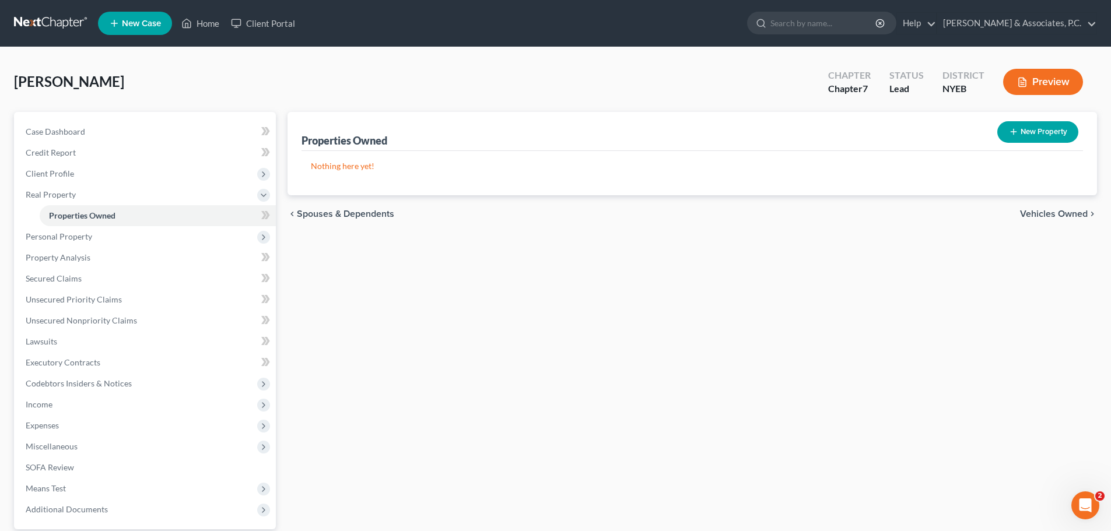
click at [1039, 215] on span "Vehicles Owned" at bounding box center [1054, 213] width 68 height 9
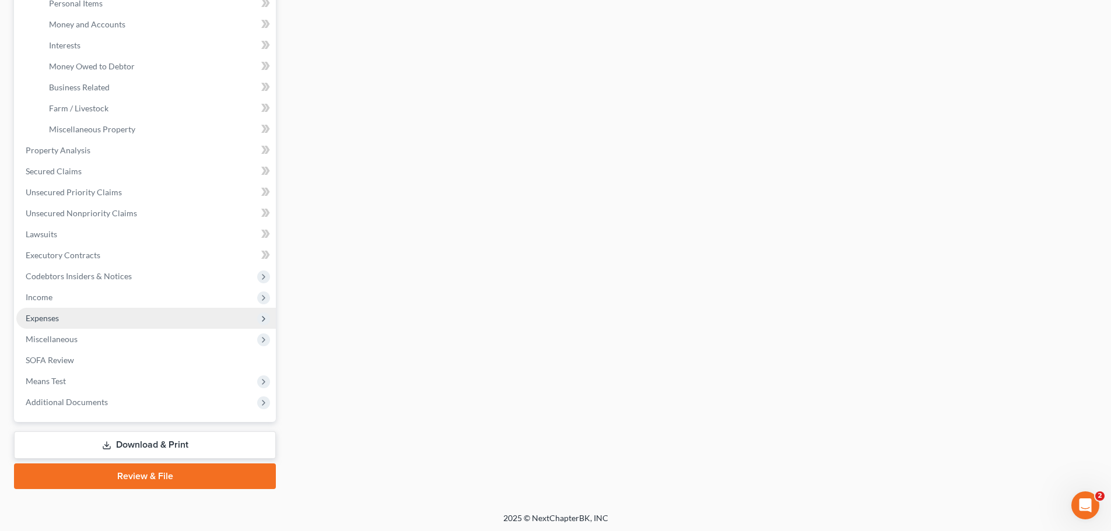
scroll to position [299, 0]
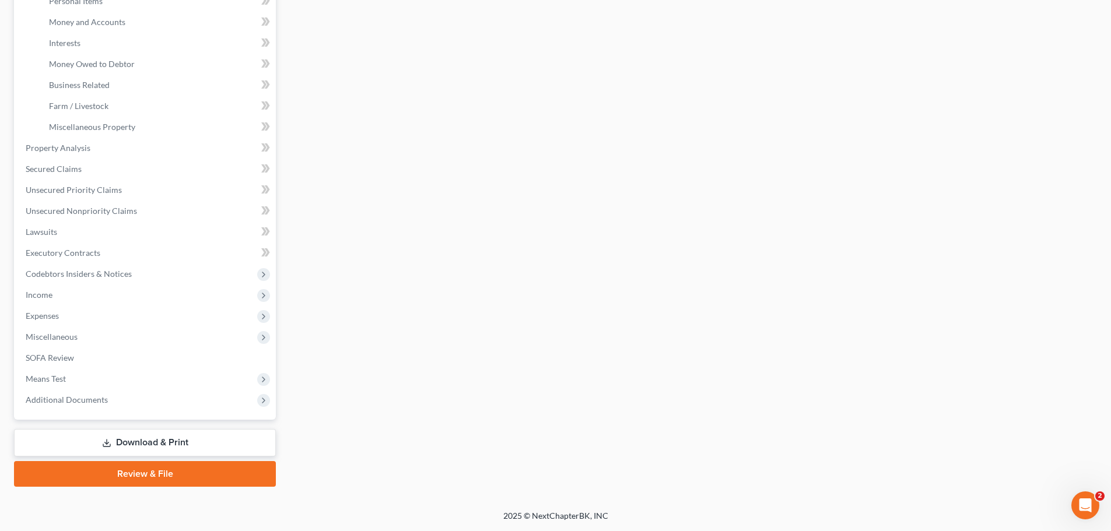
click at [177, 476] on link "Review & File" at bounding box center [145, 474] width 262 height 26
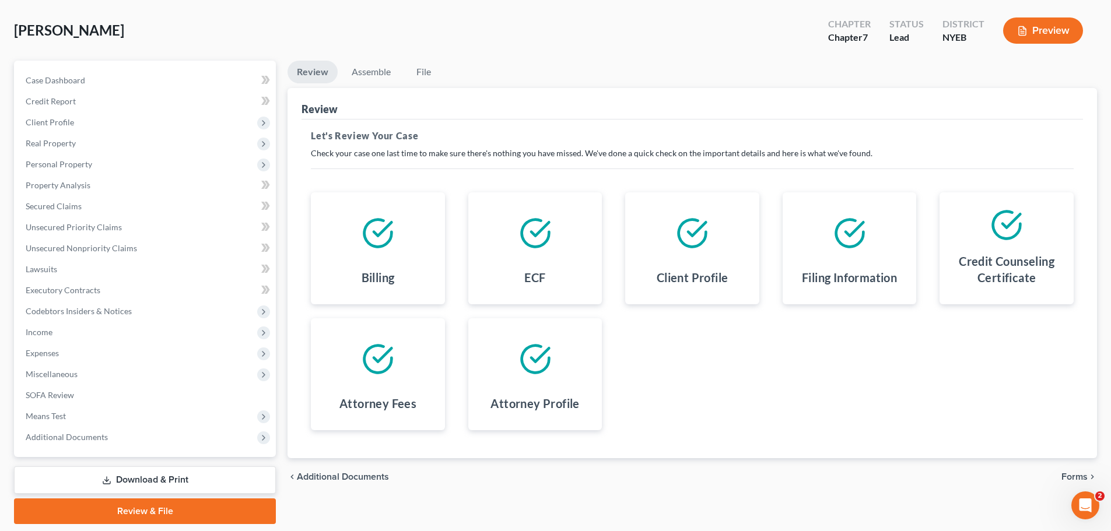
scroll to position [89, 0]
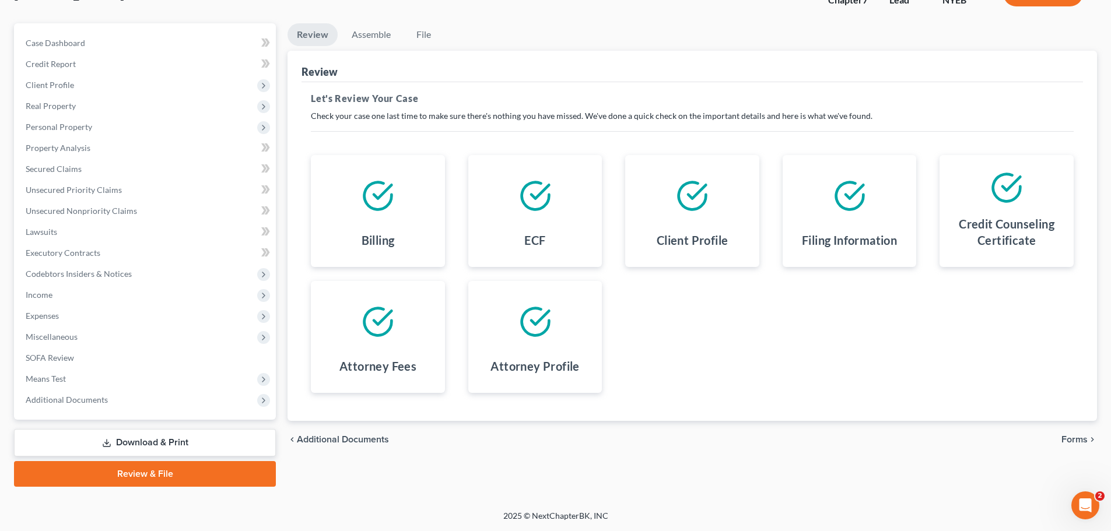
click at [1088, 435] on icon "chevron_right" at bounding box center [1092, 439] width 9 height 9
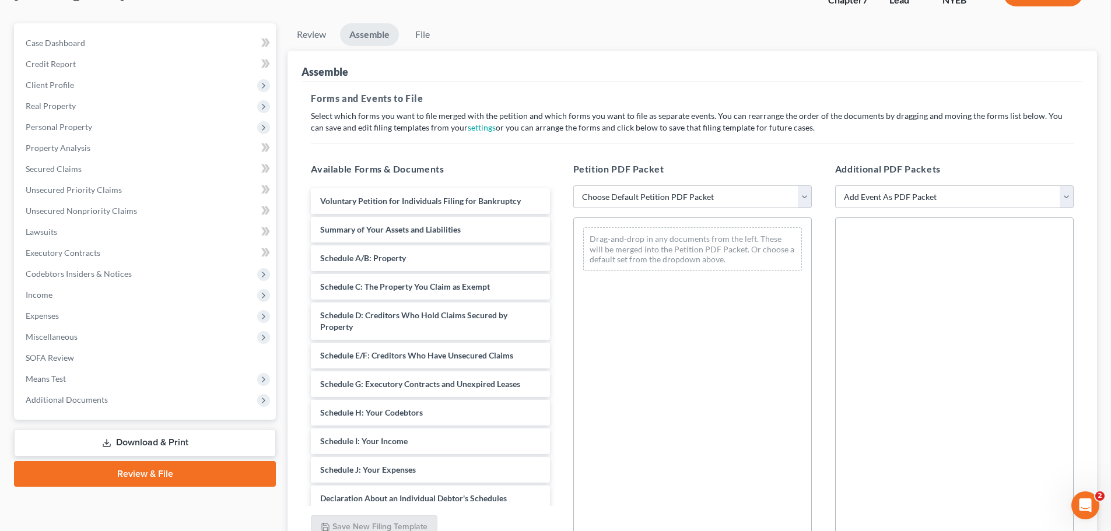
click at [1085, 440] on div "Additional PDF Packets Add Event As PDF Packet Certificate of Credit Counseling…" at bounding box center [954, 350] width 262 height 395
drag, startPoint x: 802, startPoint y: 194, endPoint x: 787, endPoint y: 205, distance: 18.8
click at [801, 195] on select "Choose Default Petition PDF Packet Complete Bankruptcy Petition (all forms and …" at bounding box center [692, 196] width 239 height 23
select select "0"
click at [573, 185] on select "Choose Default Petition PDF Packet Complete Bankruptcy Petition (all forms and …" at bounding box center [692, 196] width 239 height 23
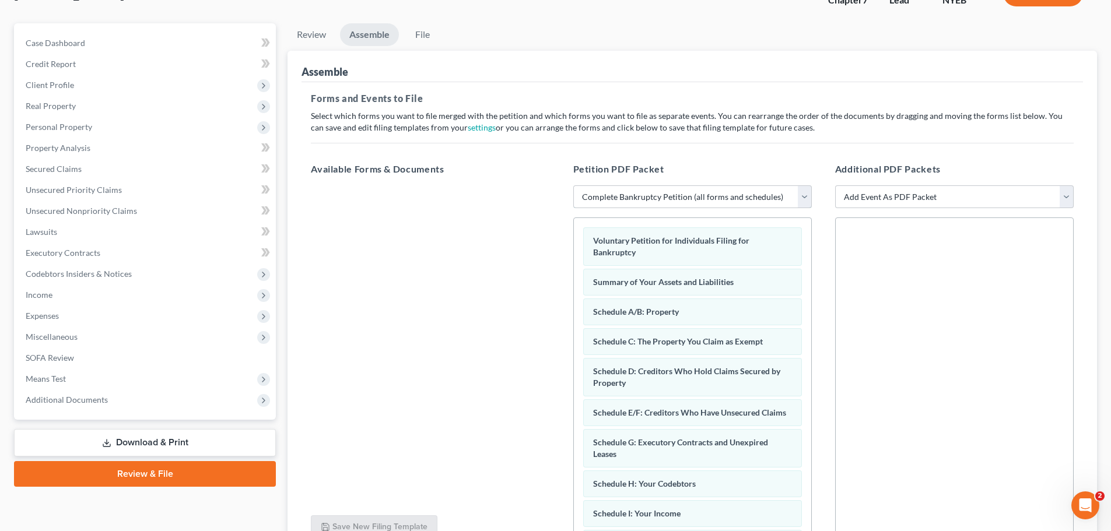
scroll to position [201, 0]
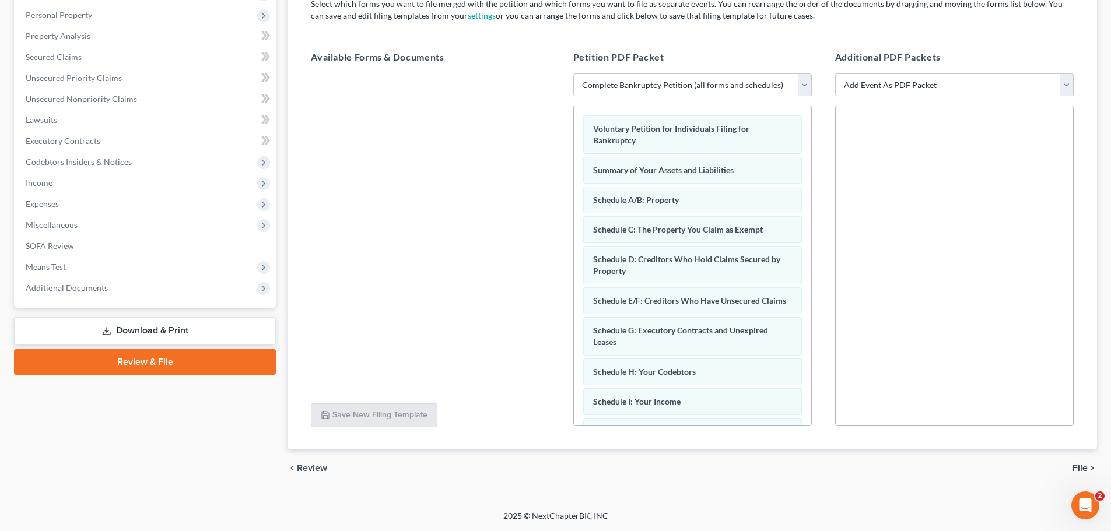
click at [1078, 465] on span "File" at bounding box center [1079, 468] width 15 height 9
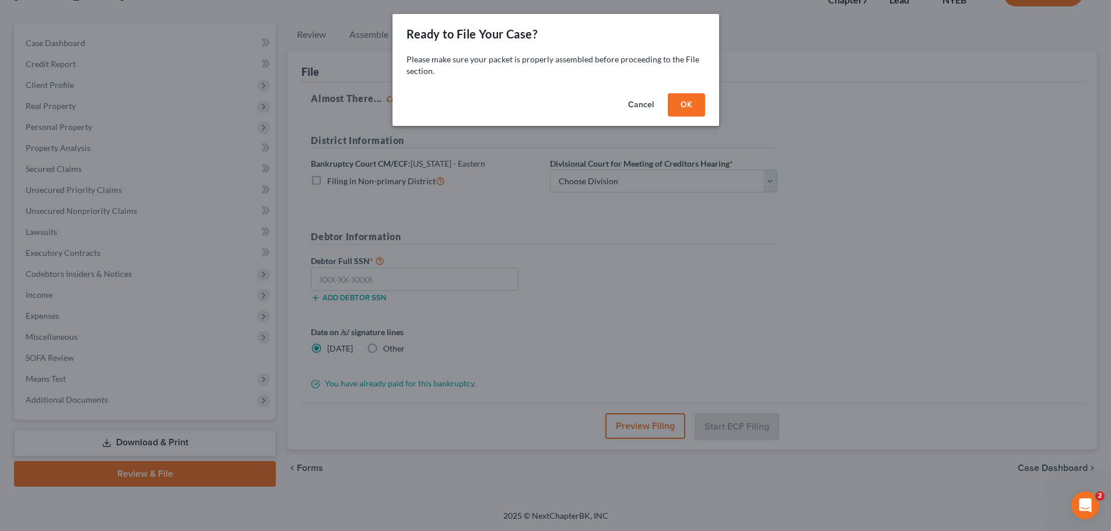
scroll to position [89, 0]
click at [689, 105] on button "OK" at bounding box center [690, 104] width 37 height 23
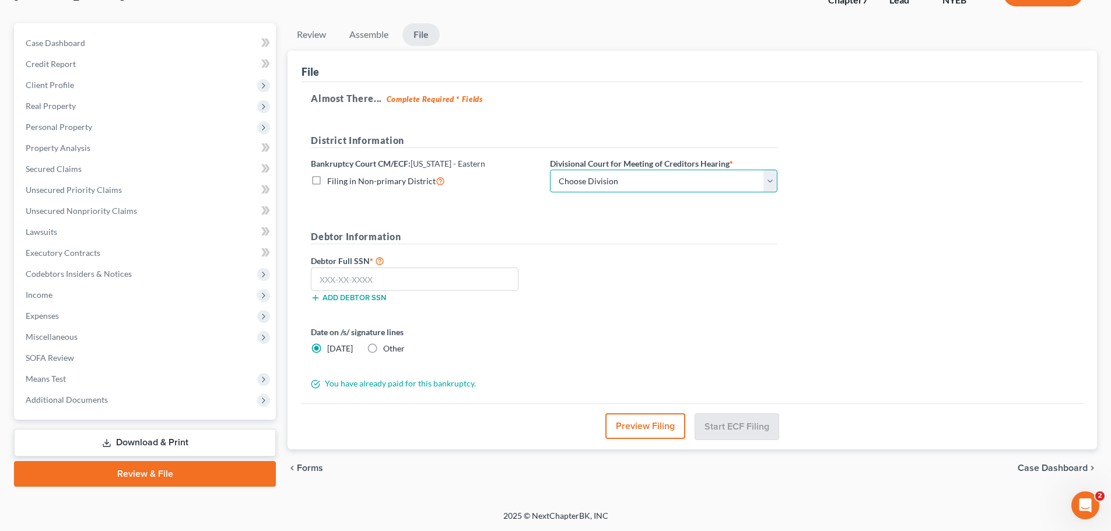
click at [683, 178] on select "Choose Division Brooklyn Central Islip" at bounding box center [663, 181] width 227 height 23
select select "0"
click at [550, 170] on select "Choose Division Brooklyn Central Islip" at bounding box center [663, 181] width 227 height 23
click at [447, 283] on input "text" at bounding box center [415, 279] width 208 height 23
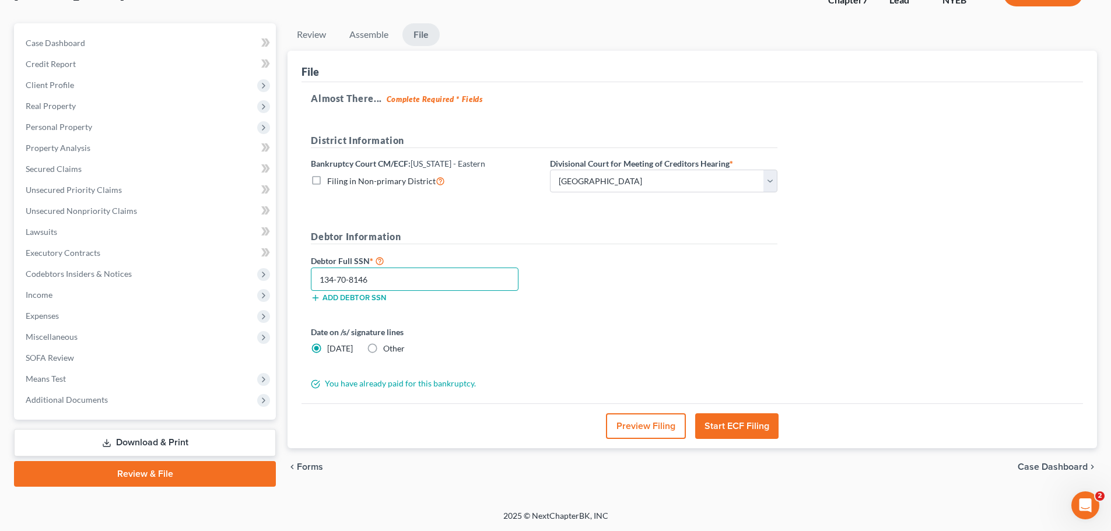
type input "134-70-8146"
click at [383, 349] on label "Other" at bounding box center [394, 349] width 22 height 12
click at [388, 349] on input "Other" at bounding box center [392, 347] width 8 height 8
radio input "true"
radio input "false"
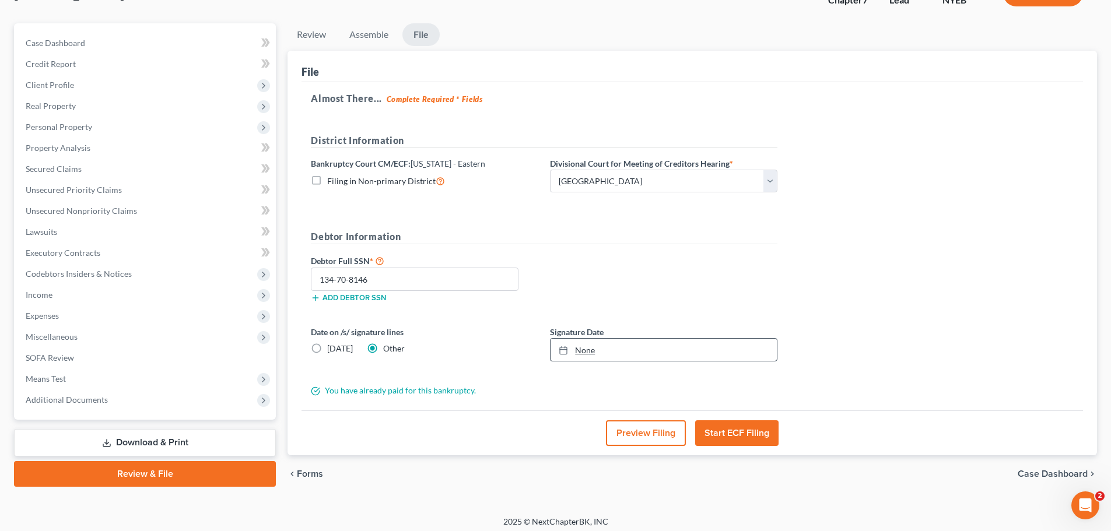
type input "9/3/2025"
click at [563, 353] on icon at bounding box center [563, 350] width 9 height 9
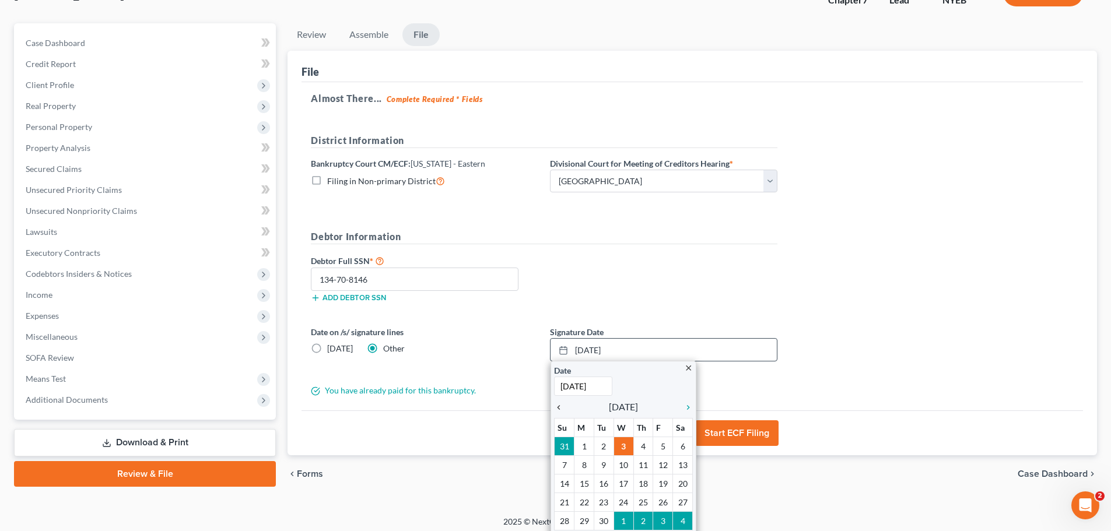
click at [560, 406] on icon "chevron_left" at bounding box center [561, 407] width 15 height 9
drag, startPoint x: 641, startPoint y: 518, endPoint x: 624, endPoint y: 516, distance: 17.7
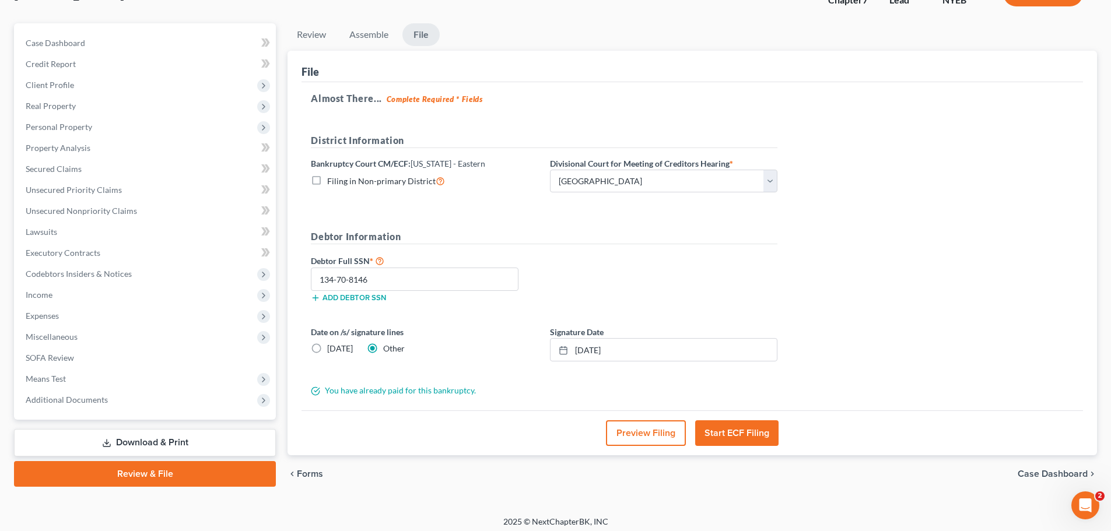
drag, startPoint x: 564, startPoint y: 253, endPoint x: 568, endPoint y: 258, distance: 6.2
click at [566, 254] on div "Debtor Information Debtor Full SSN * 134-70-8146 Add debtor SSN" at bounding box center [544, 271] width 478 height 82
click at [748, 432] on button "Start ECF Filing" at bounding box center [736, 433] width 83 height 26
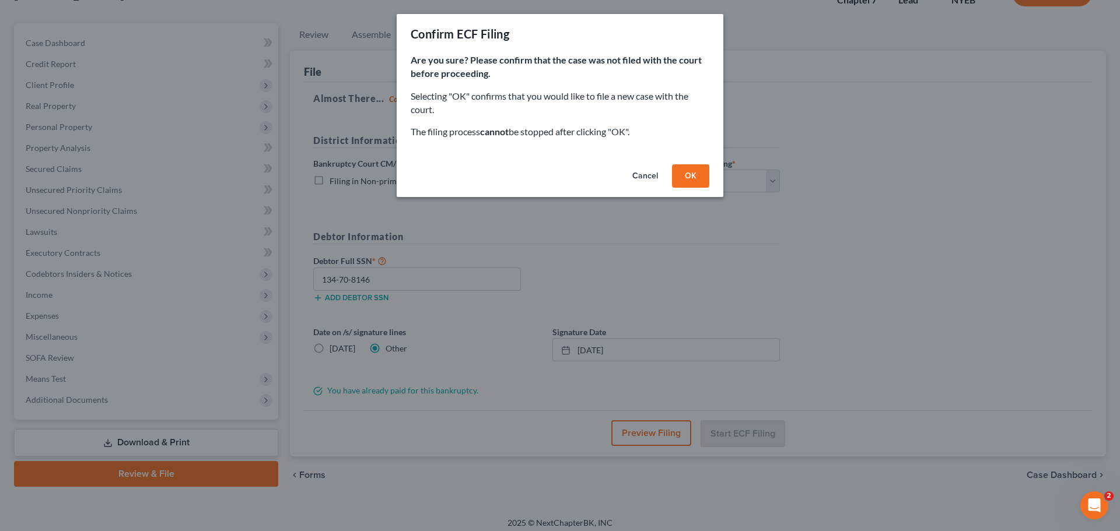
click at [693, 178] on button "OK" at bounding box center [690, 175] width 37 height 23
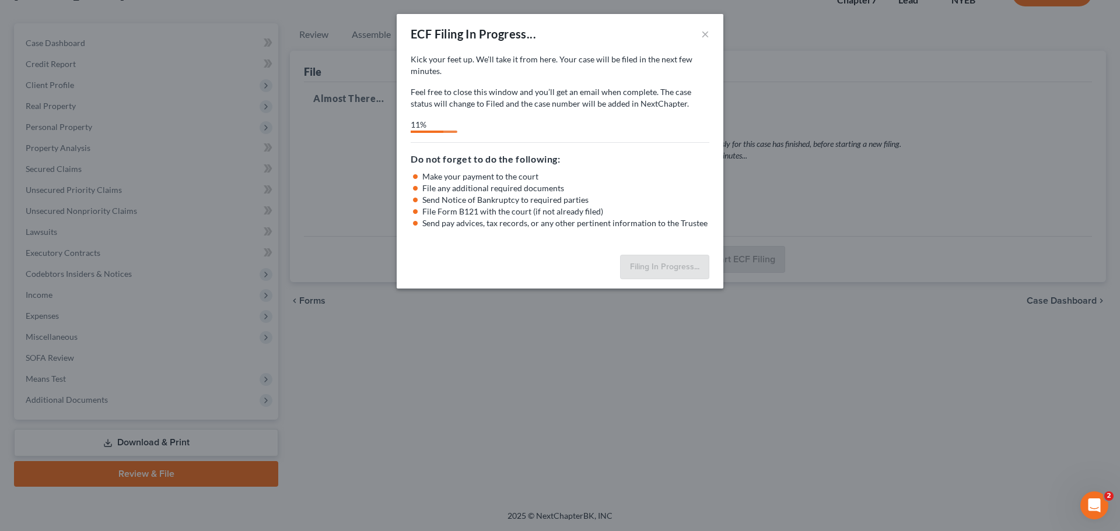
select select "0"
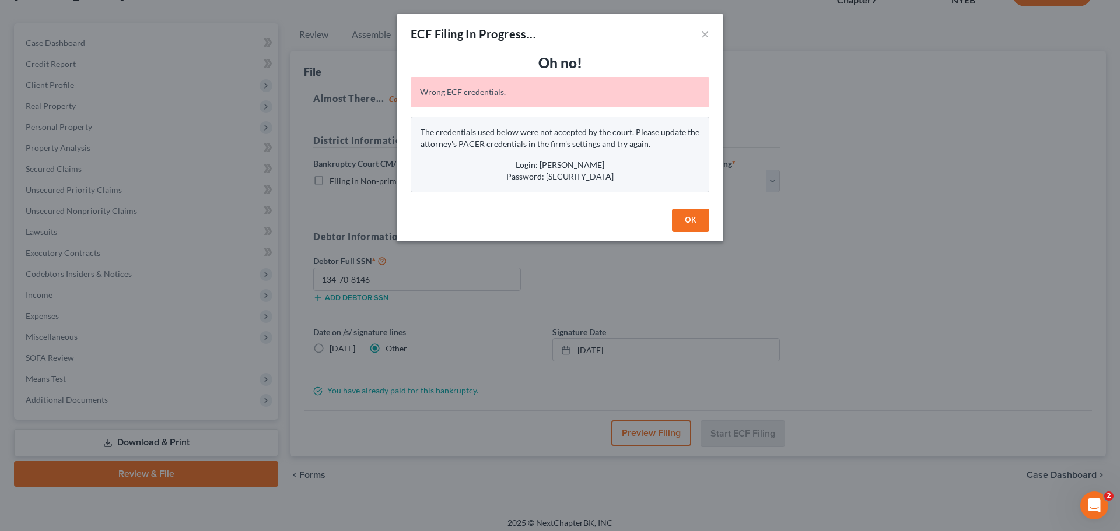
click at [690, 222] on button "OK" at bounding box center [690, 220] width 37 height 23
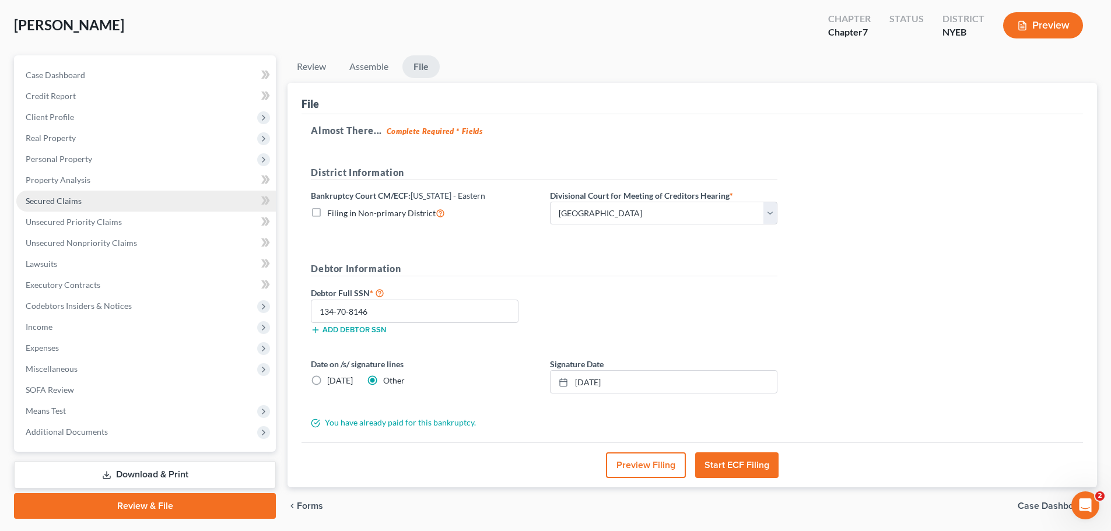
scroll to position [36, 0]
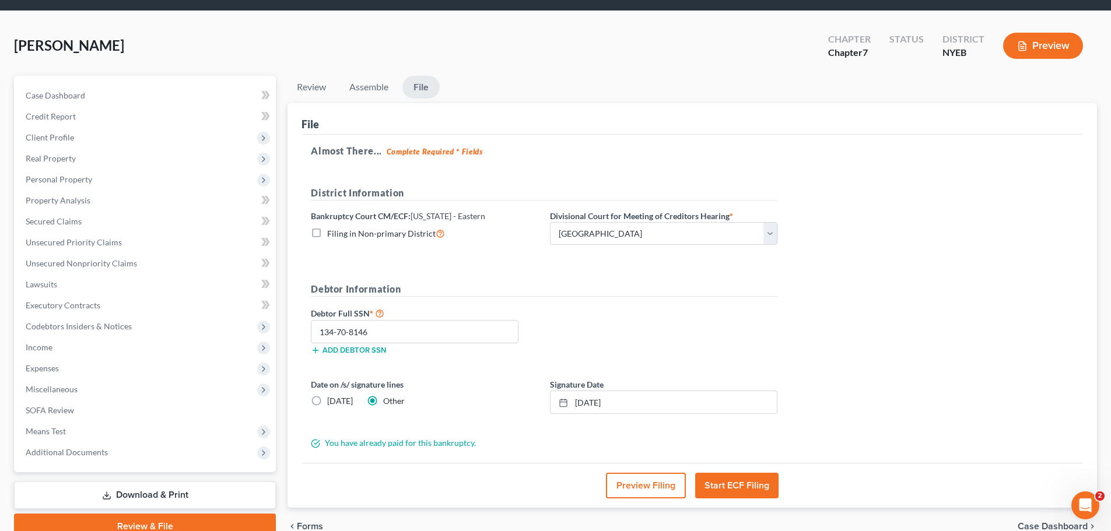
click at [751, 485] on button "Start ECF Filing" at bounding box center [736, 486] width 83 height 26
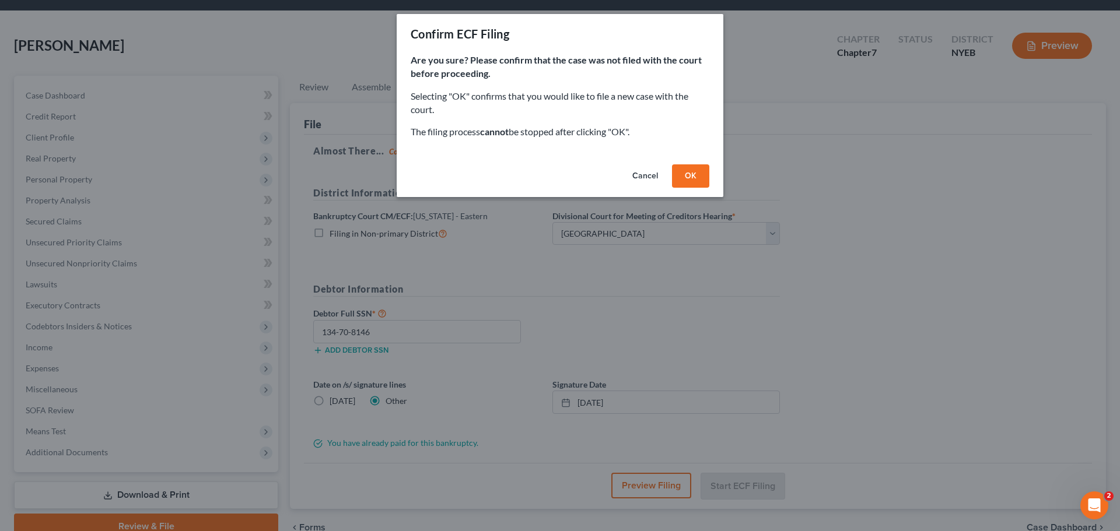
click at [702, 171] on button "OK" at bounding box center [690, 175] width 37 height 23
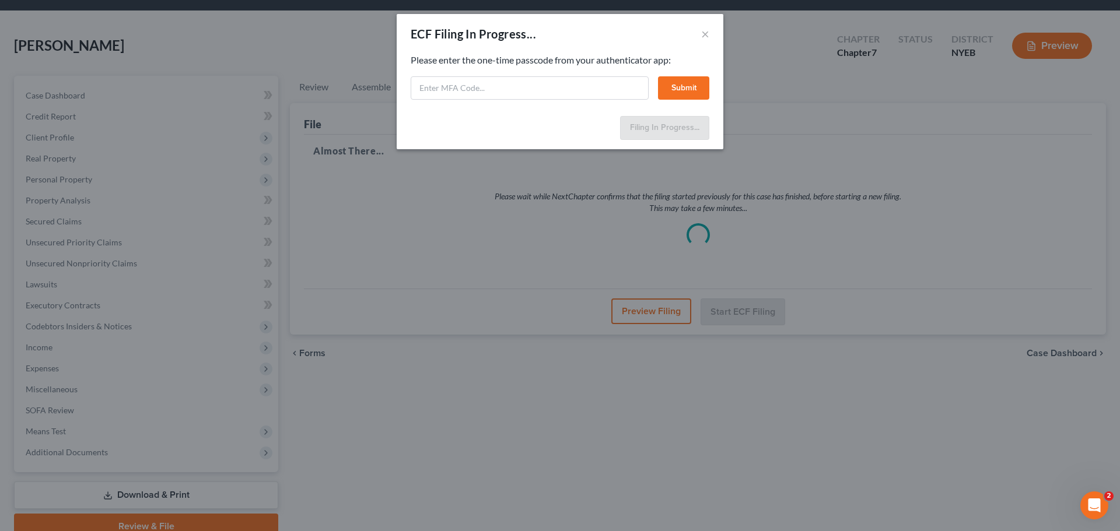
click at [623, 38] on div "ECF Filing In Progress... ×" at bounding box center [560, 34] width 327 height 40
paste input "ggkf-yb3l-q034-ggj2"
type input "ggkf-yb3l-q034-ggj2"
click at [685, 88] on button "Submit" at bounding box center [683, 87] width 51 height 23
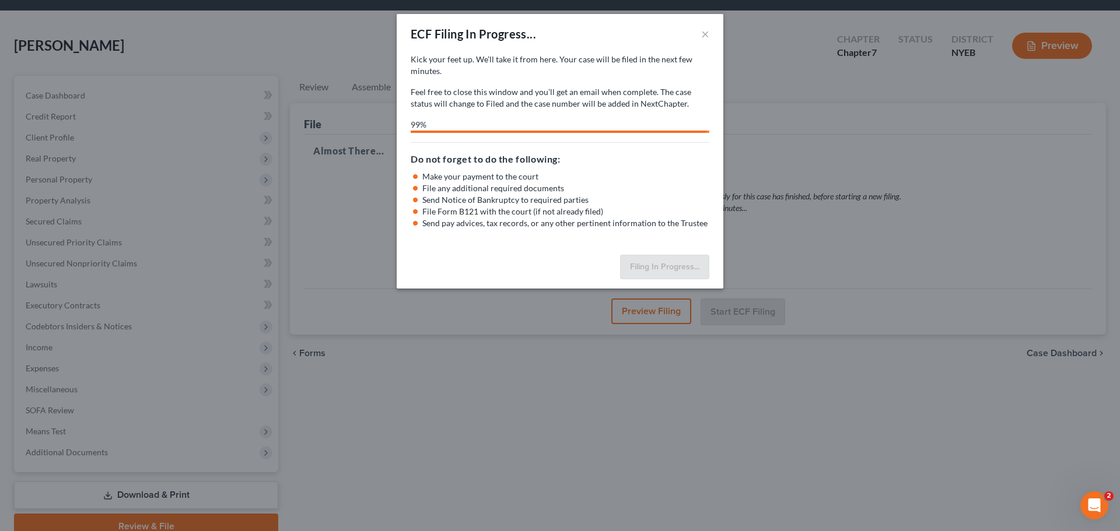
select select "0"
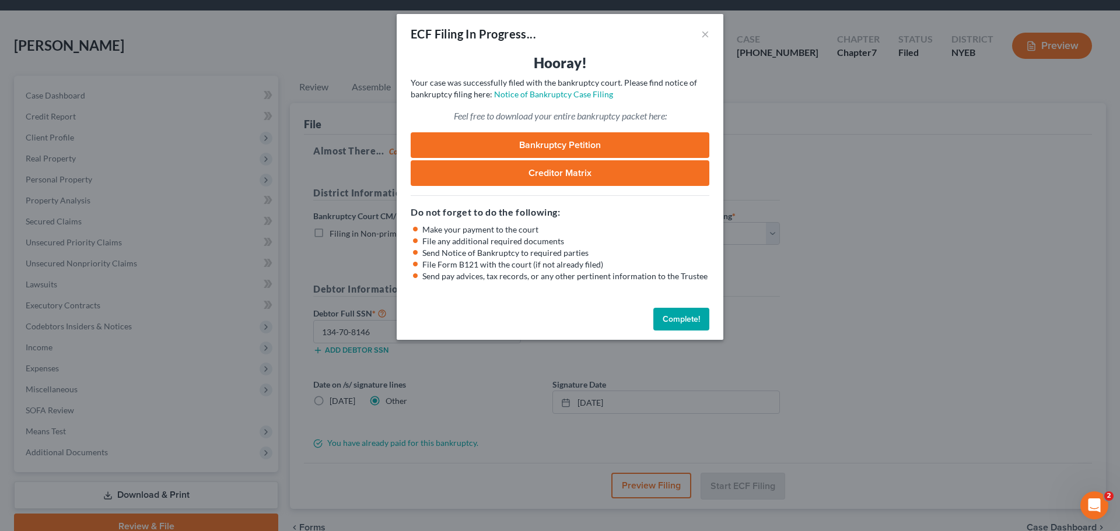
click at [676, 329] on button "Complete!" at bounding box center [681, 319] width 56 height 23
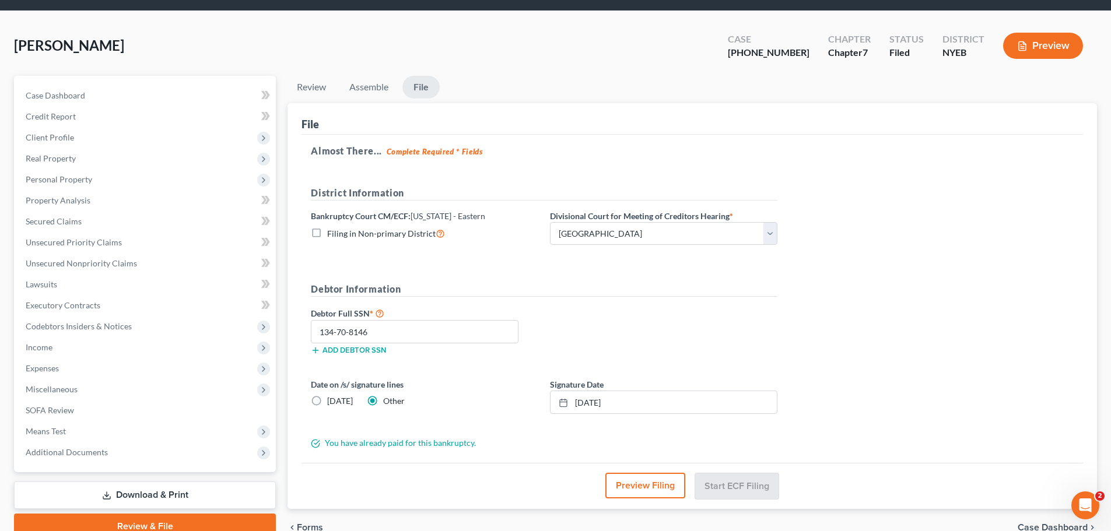
scroll to position [0, 0]
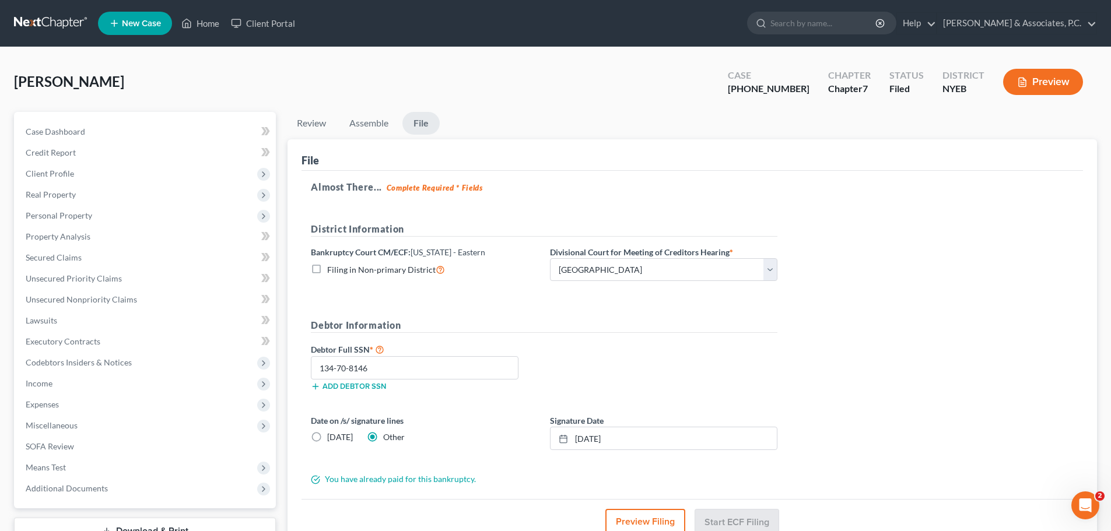
click at [53, 21] on link at bounding box center [51, 23] width 75 height 21
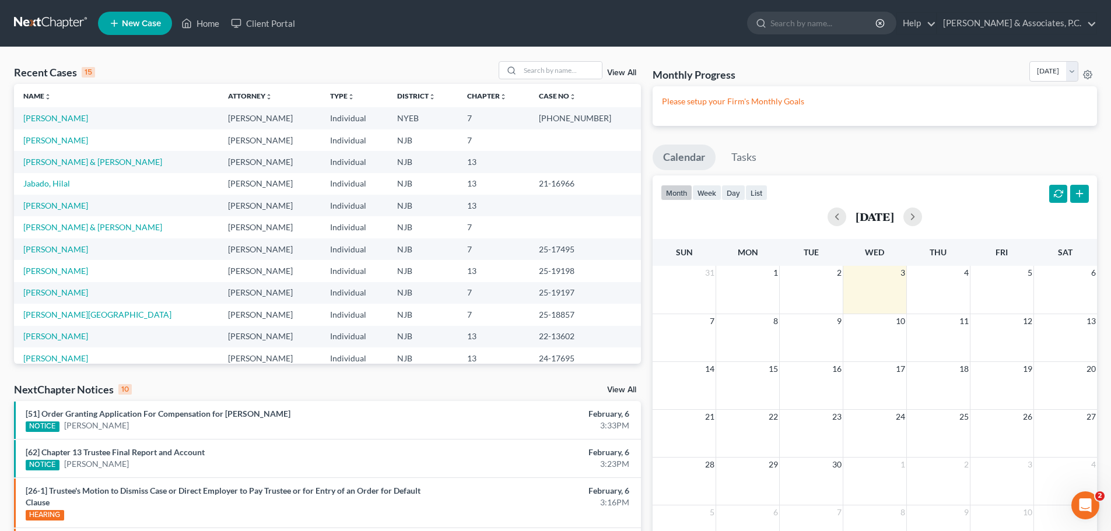
drag, startPoint x: 45, startPoint y: 21, endPoint x: 167, endPoint y: 2, distance: 122.8
click at [45, 21] on link at bounding box center [51, 23] width 75 height 21
